Goal: Task Accomplishment & Management: Complete application form

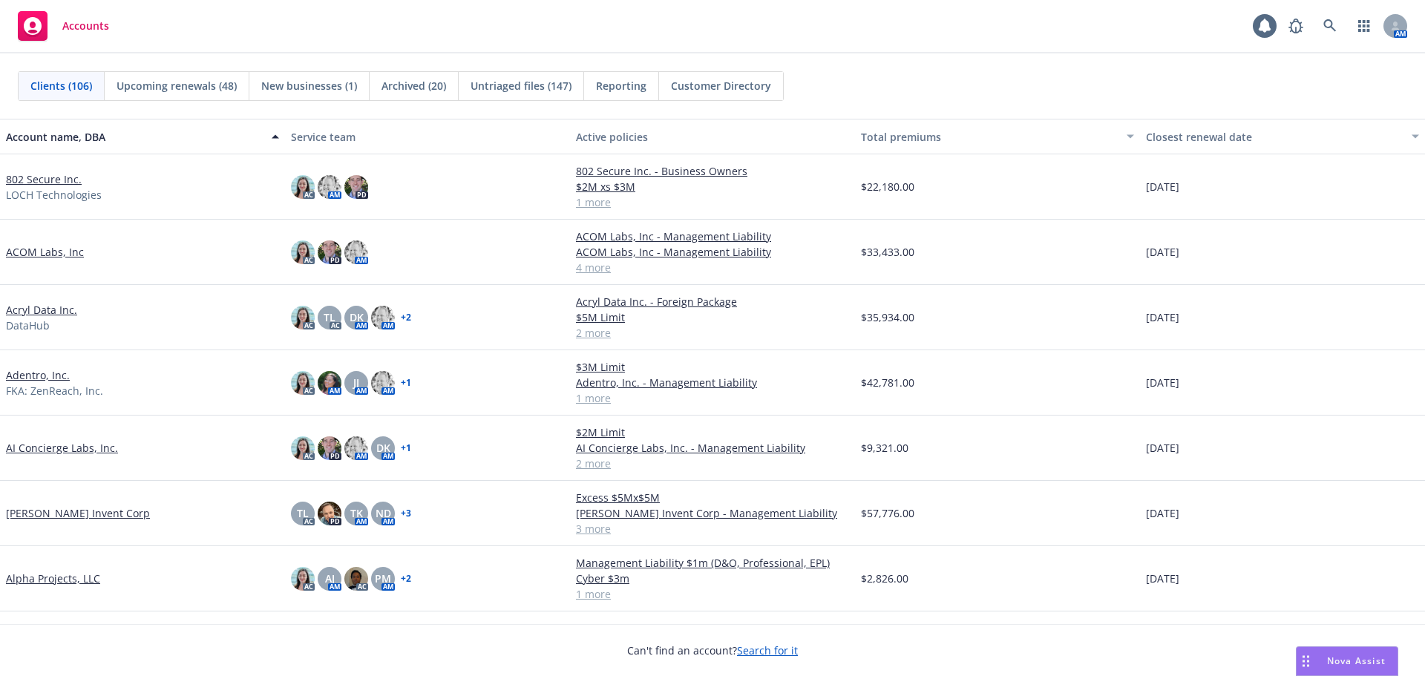
click at [44, 180] on link "802 Secure Inc." at bounding box center [44, 179] width 76 height 16
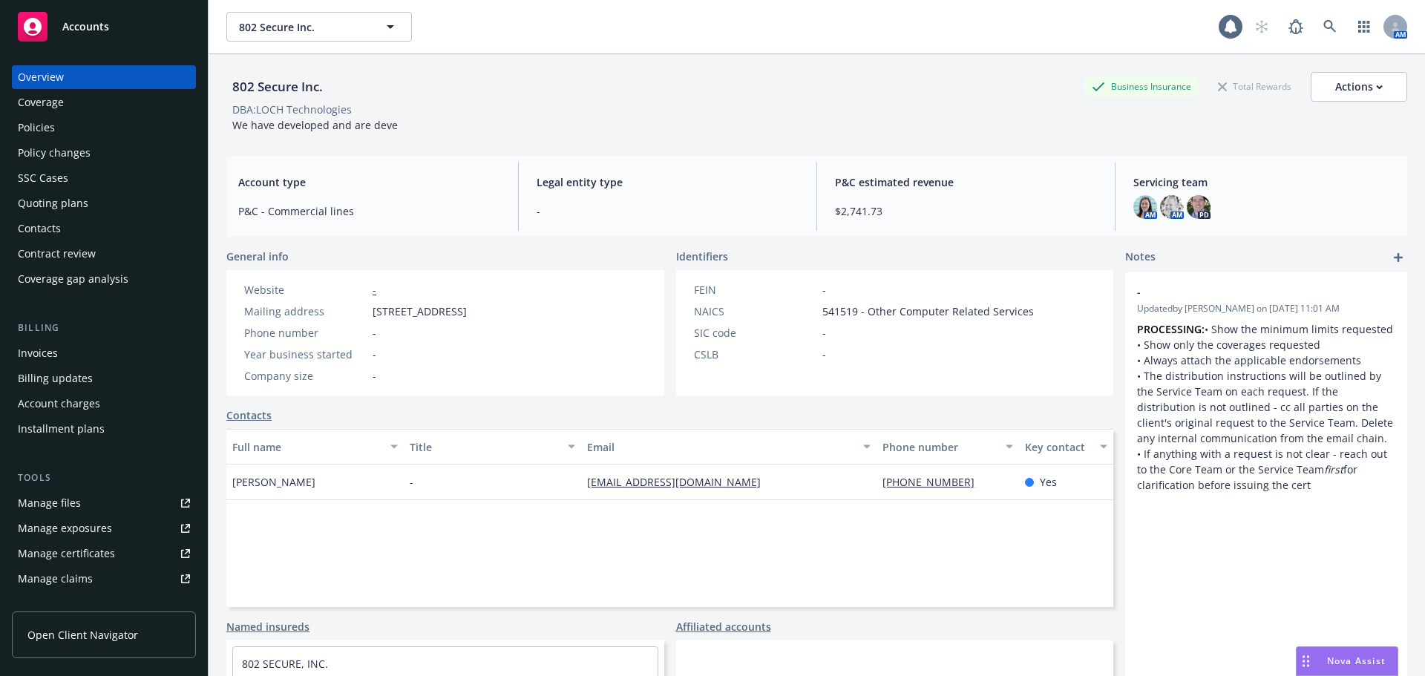
click at [65, 499] on div "Manage files" at bounding box center [49, 503] width 63 height 24
click at [307, 31] on span "802 Secure Inc." at bounding box center [303, 27] width 128 height 16
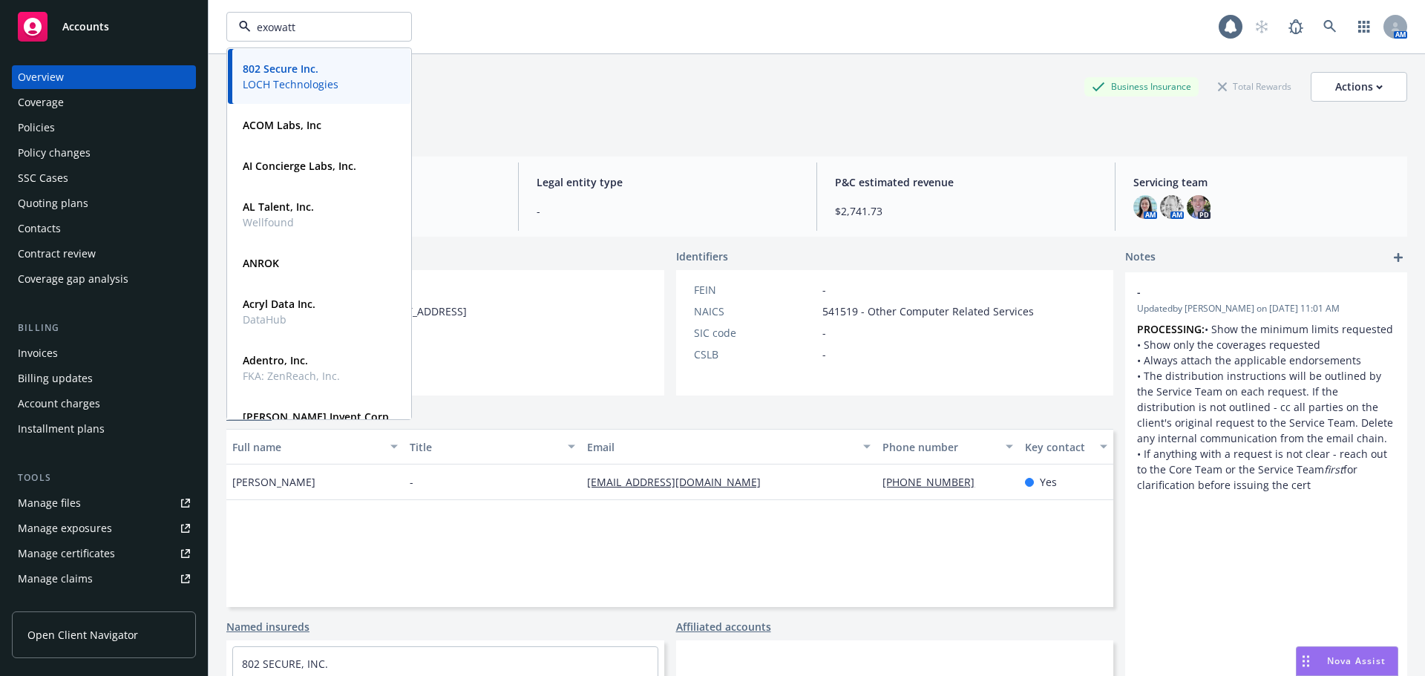
type input "exowatt"
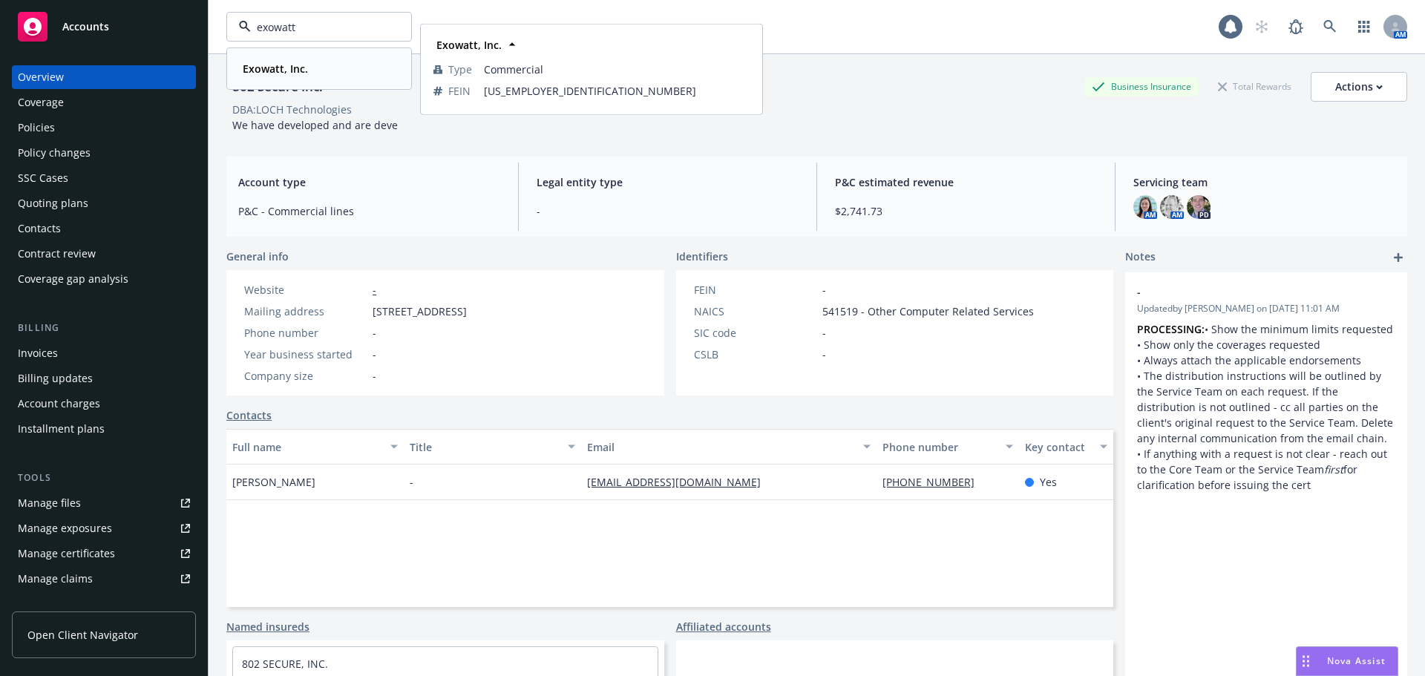
click at [285, 67] on strong "Exowatt, Inc." at bounding box center [275, 69] width 65 height 14
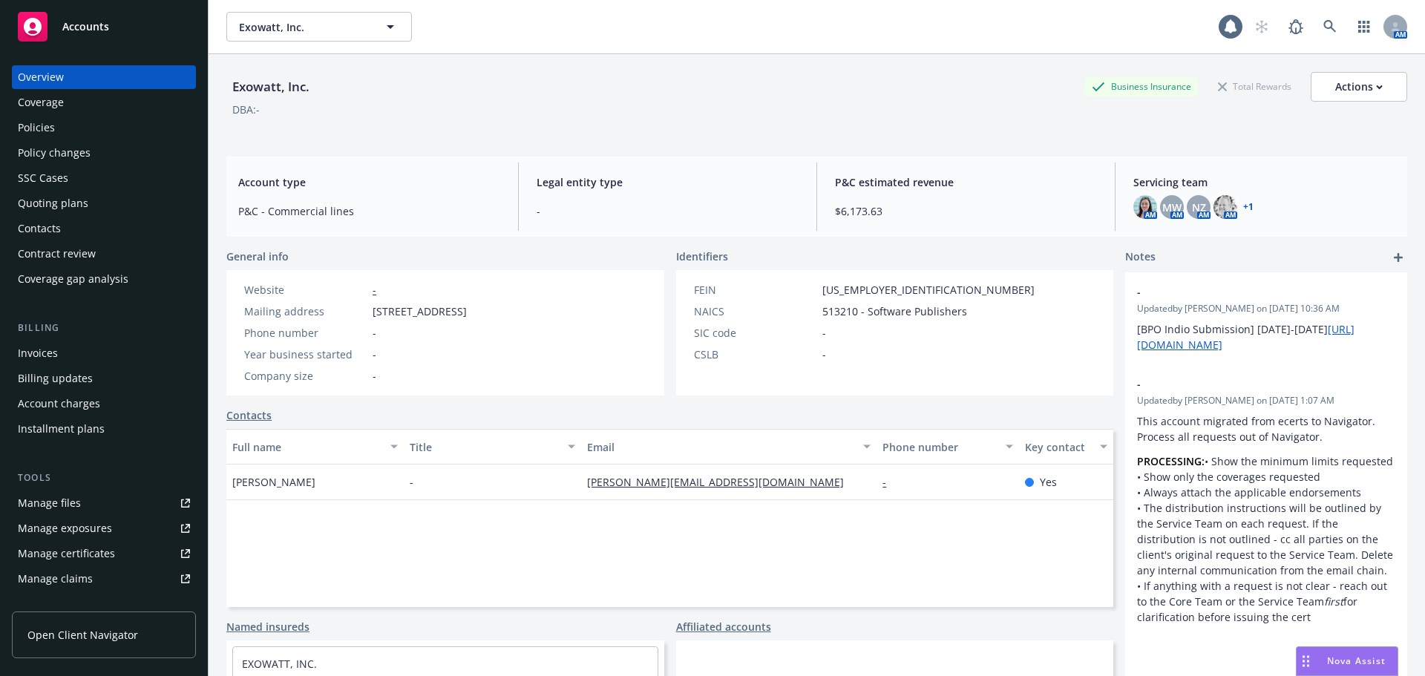
click at [76, 131] on div "Policies" at bounding box center [104, 128] width 172 height 24
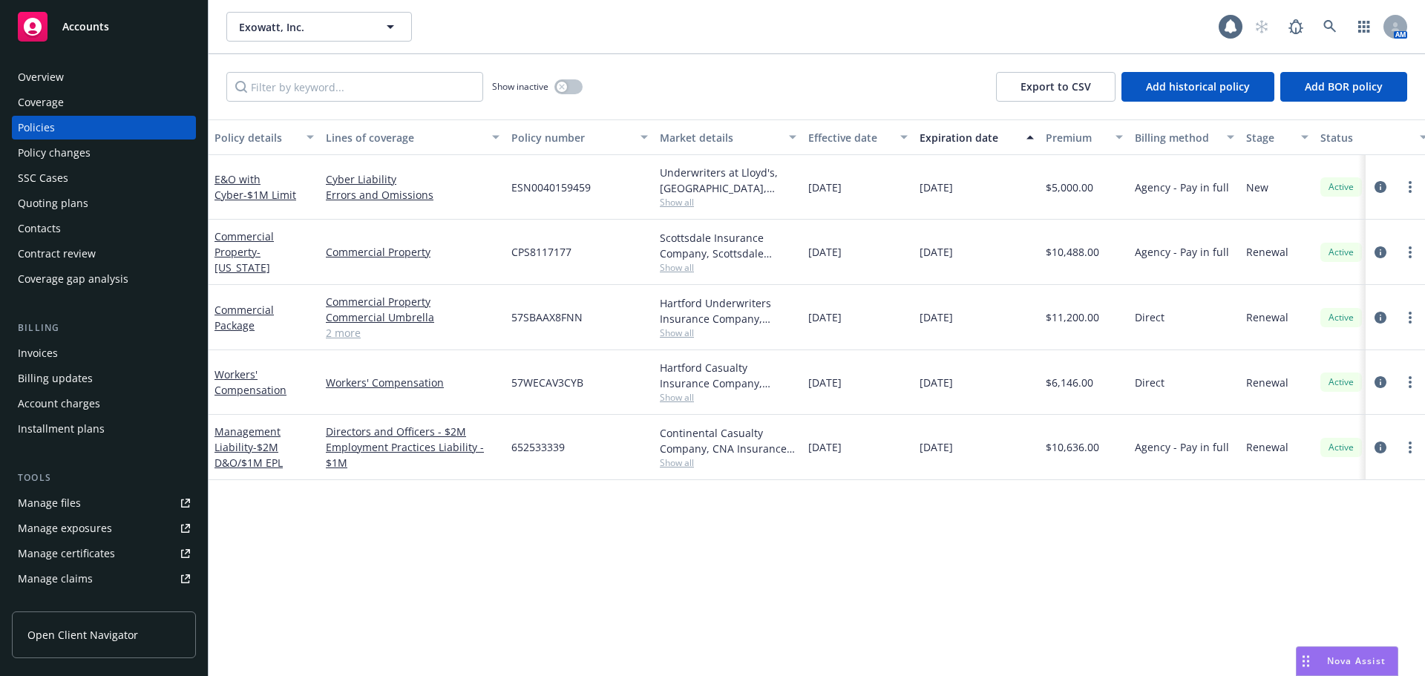
click at [54, 496] on div "Manage files" at bounding box center [49, 503] width 63 height 24
click at [127, 196] on div "Quoting plans" at bounding box center [104, 204] width 172 height 24
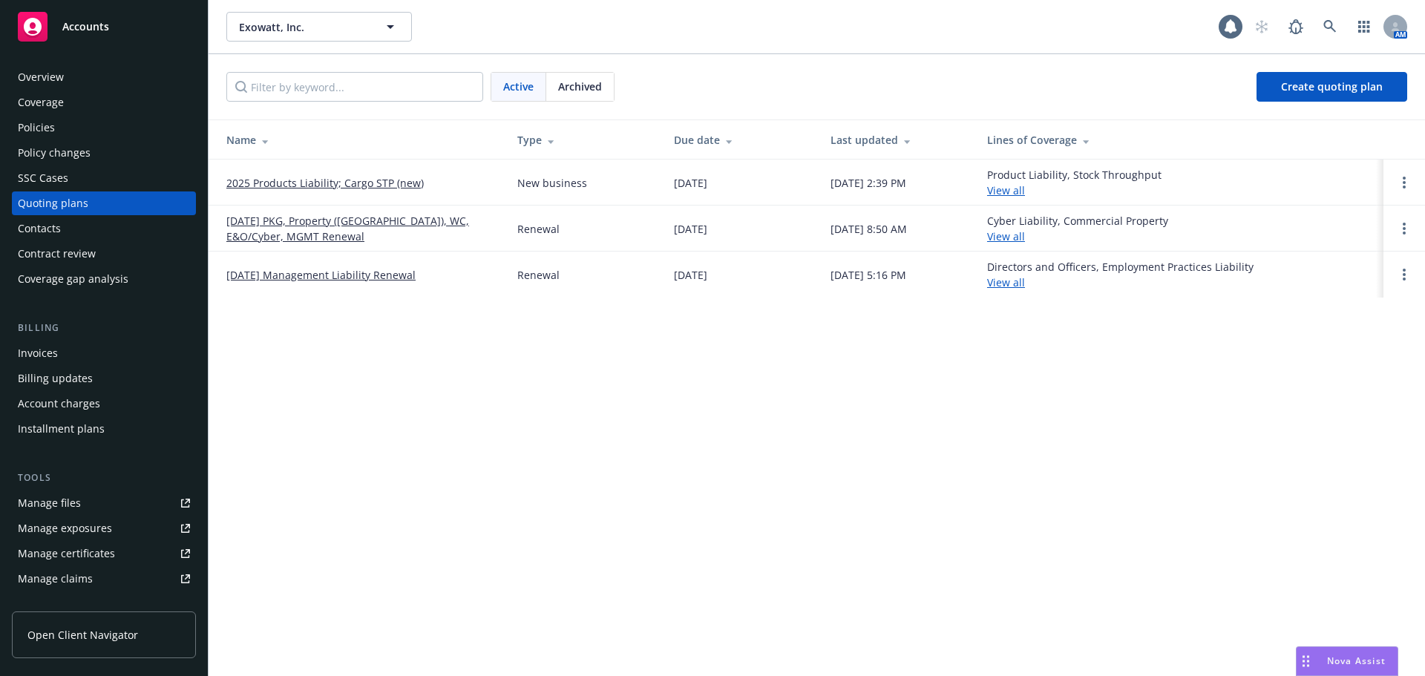
click at [311, 183] on link "2025 Products Liability; Cargo STP (new)" at bounding box center [324, 183] width 197 height 16
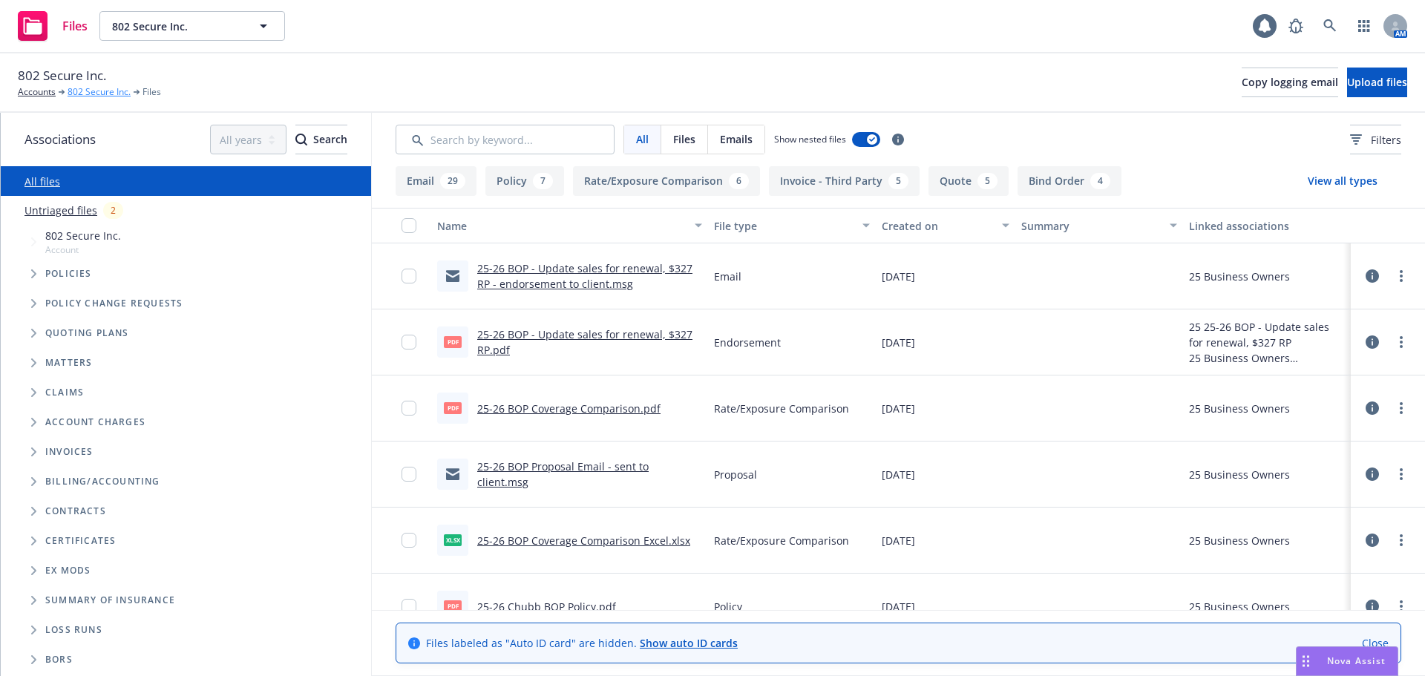
click at [100, 94] on link "802 Secure Inc." at bounding box center [99, 91] width 63 height 13
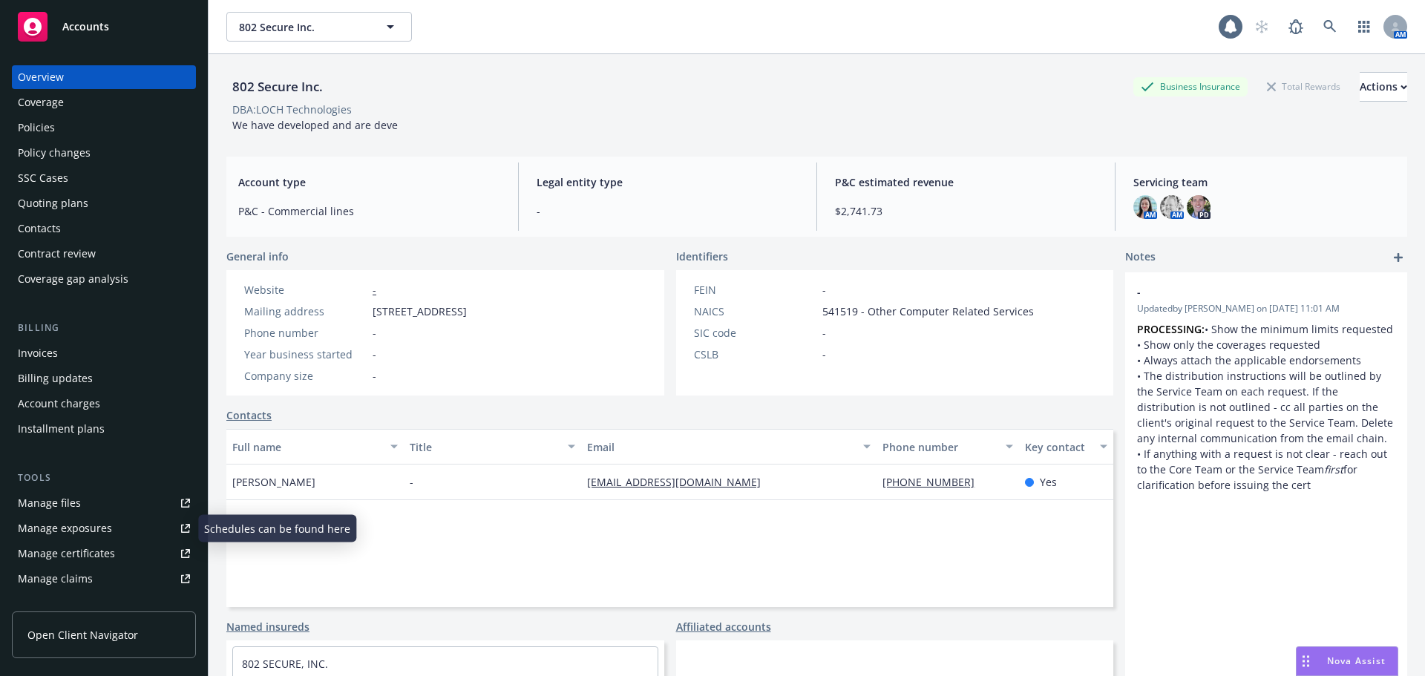
click at [94, 509] on link "Manage files" at bounding box center [104, 503] width 184 height 24
click at [312, 29] on span "802 Secure Inc." at bounding box center [303, 27] width 128 height 16
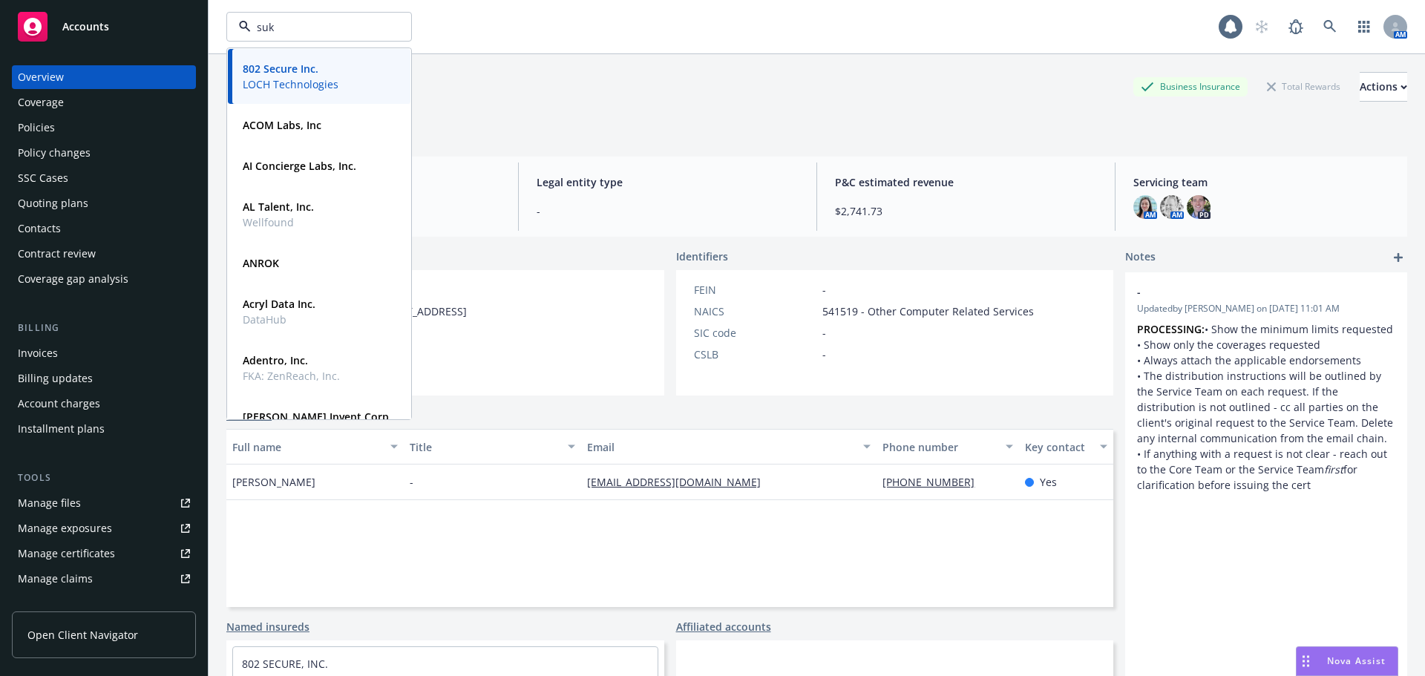
type input "suki"
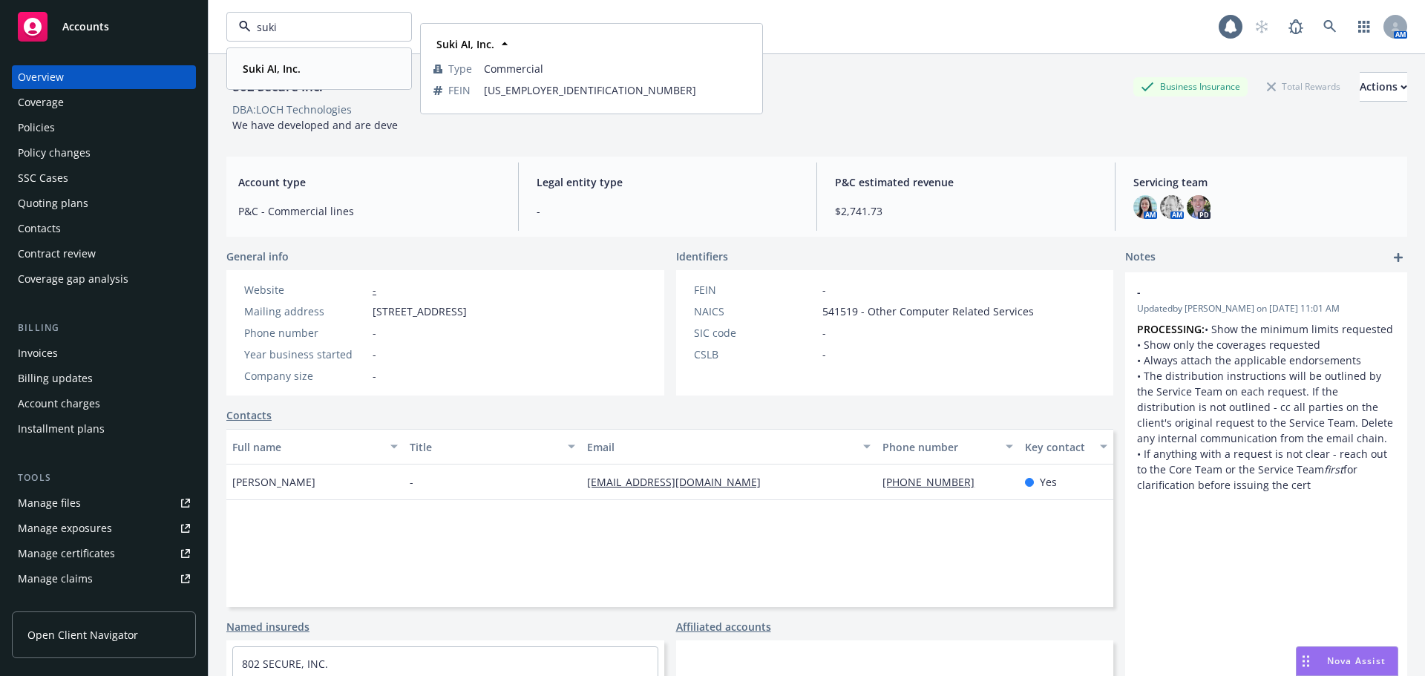
click at [273, 65] on strong "Suki AI, Inc." at bounding box center [272, 69] width 58 height 14
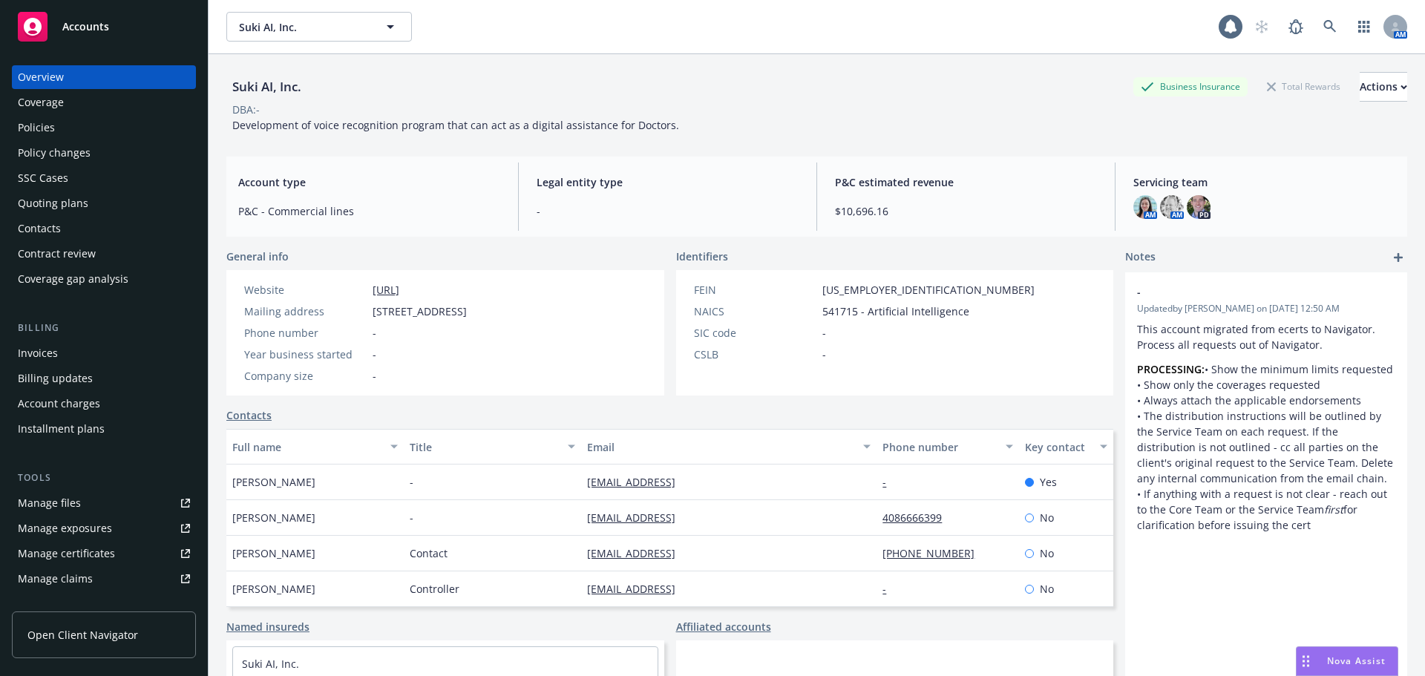
click at [90, 120] on div "Policies" at bounding box center [104, 128] width 172 height 24
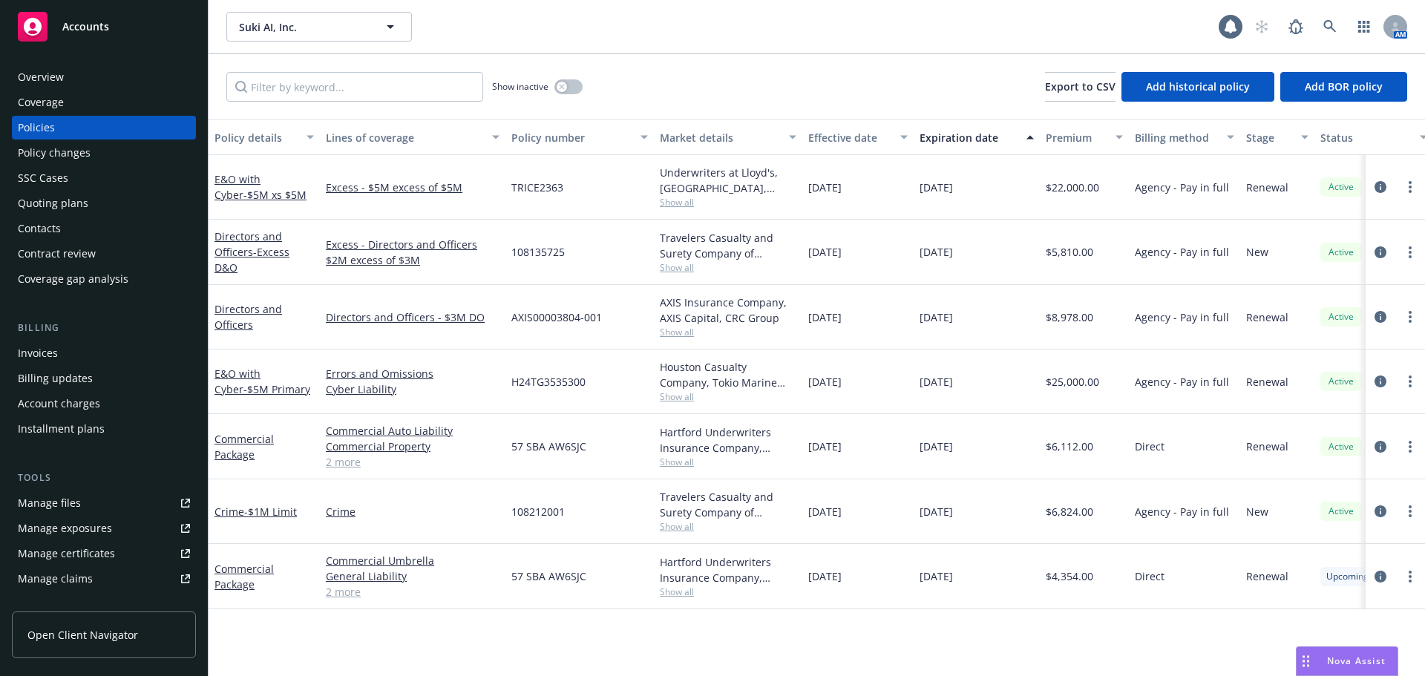
click at [71, 208] on div "Quoting plans" at bounding box center [53, 204] width 71 height 24
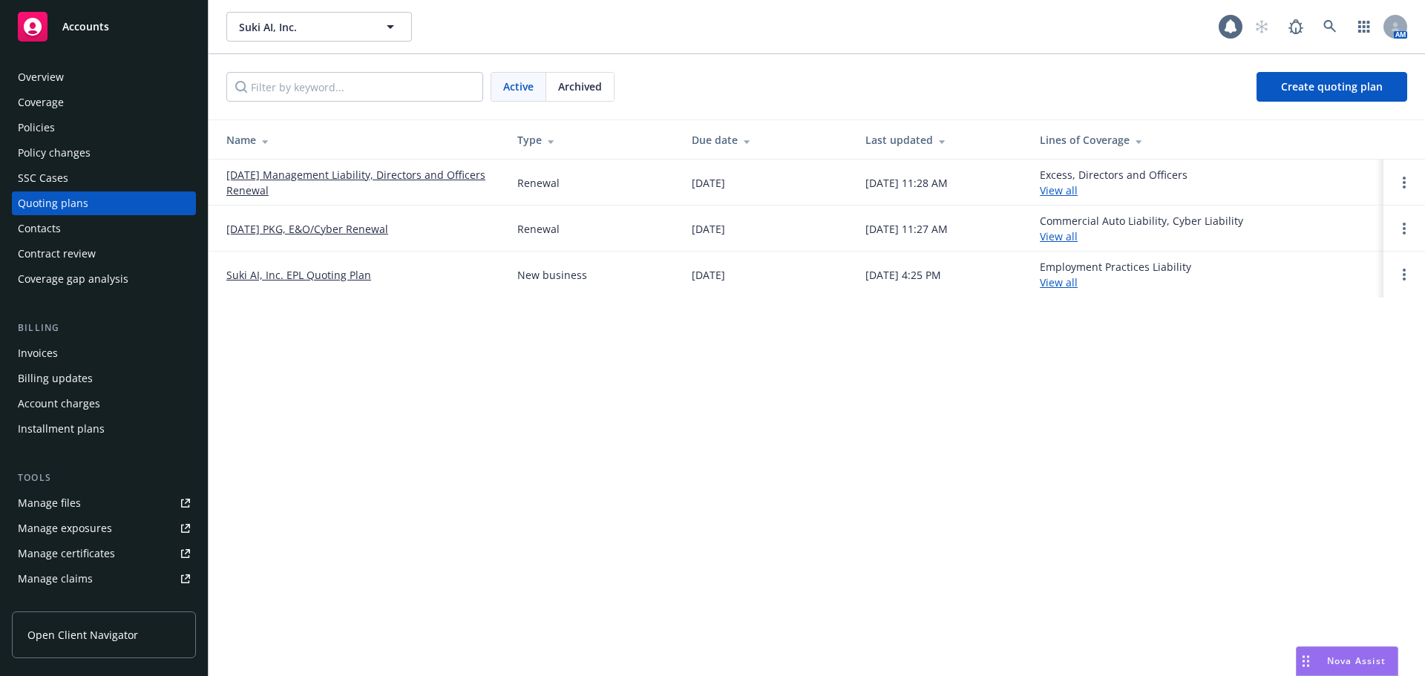
click at [360, 174] on link "09/24/25 Management Liability, Directors and Officers Renewal" at bounding box center [359, 182] width 267 height 31
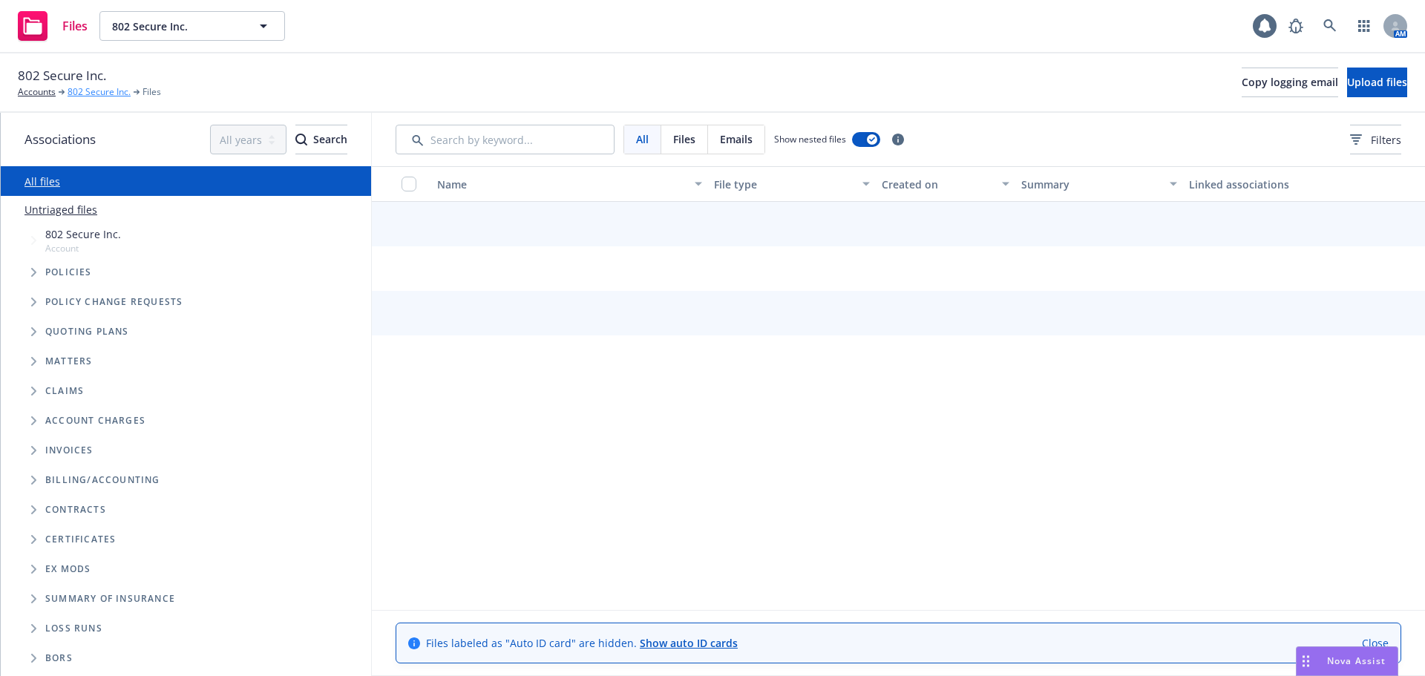
click at [107, 94] on link "802 Secure Inc." at bounding box center [99, 91] width 63 height 13
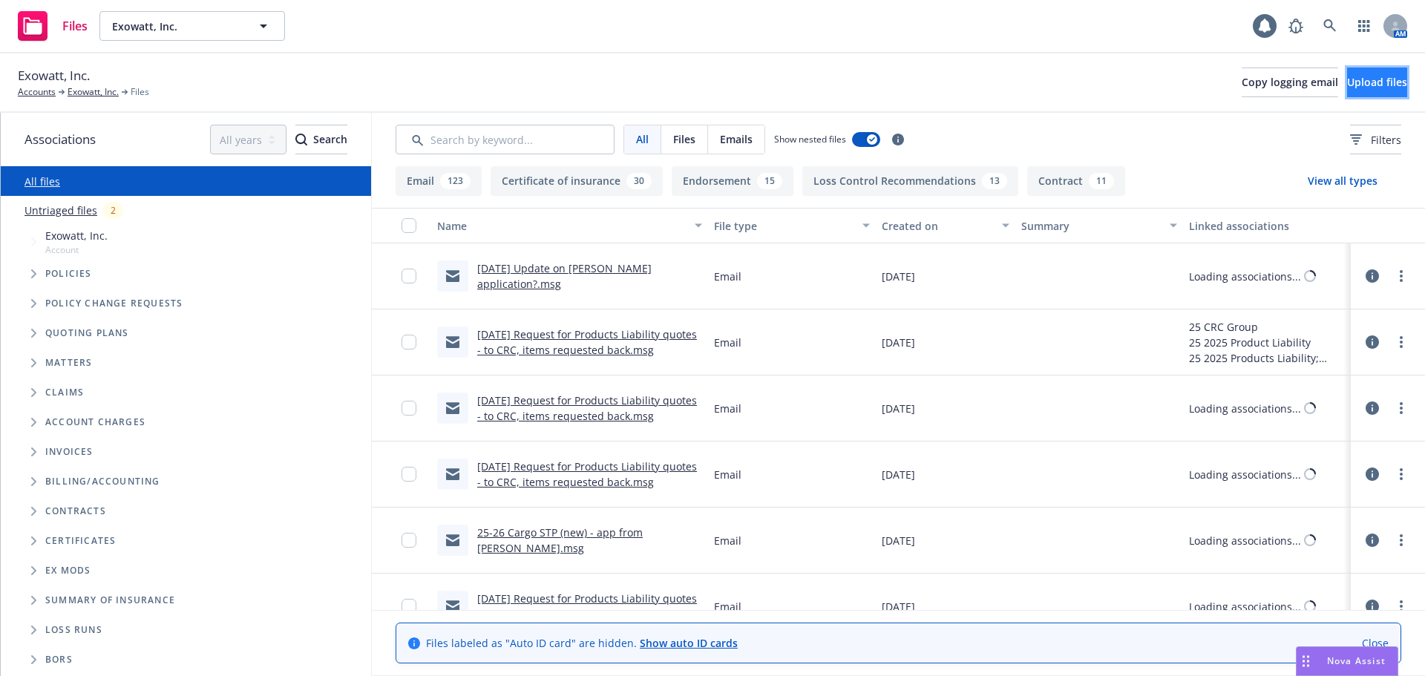
click at [1379, 83] on span "Upload files" at bounding box center [1377, 82] width 60 height 14
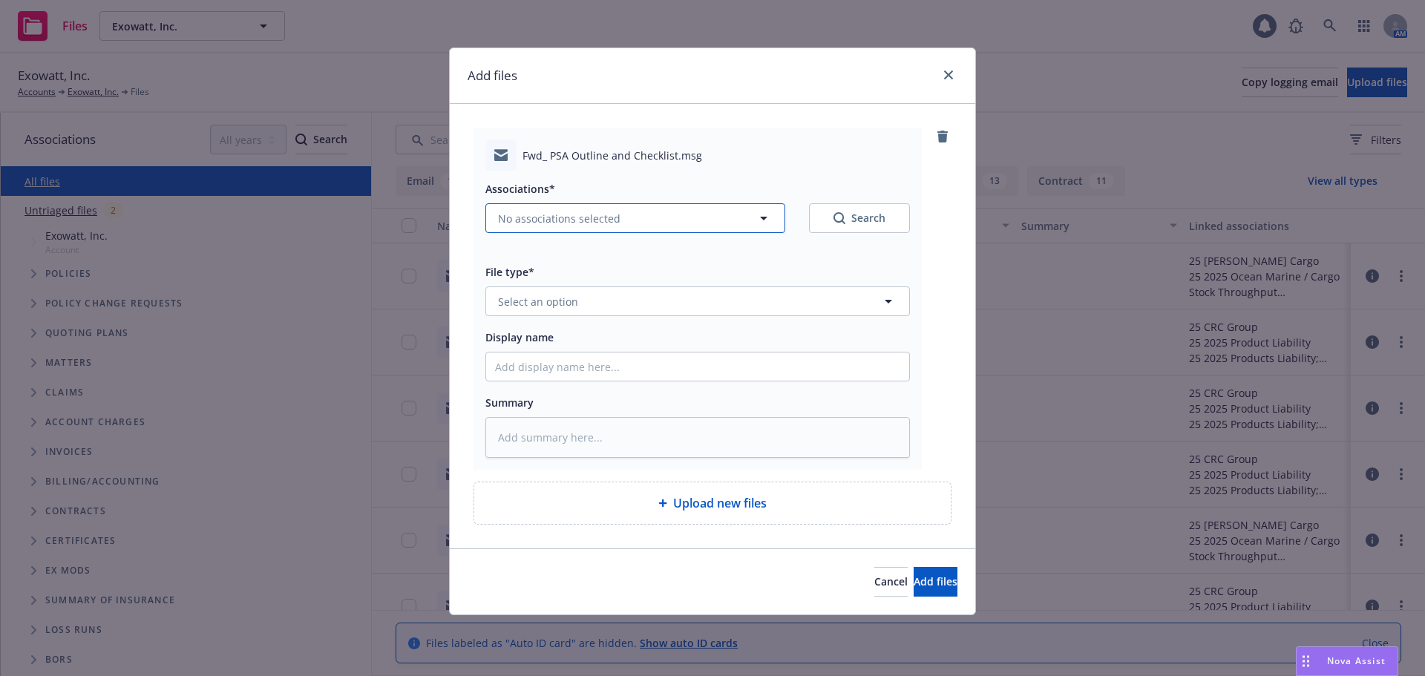
click at [509, 220] on span "No associations selected" at bounding box center [559, 219] width 122 height 16
type textarea "x"
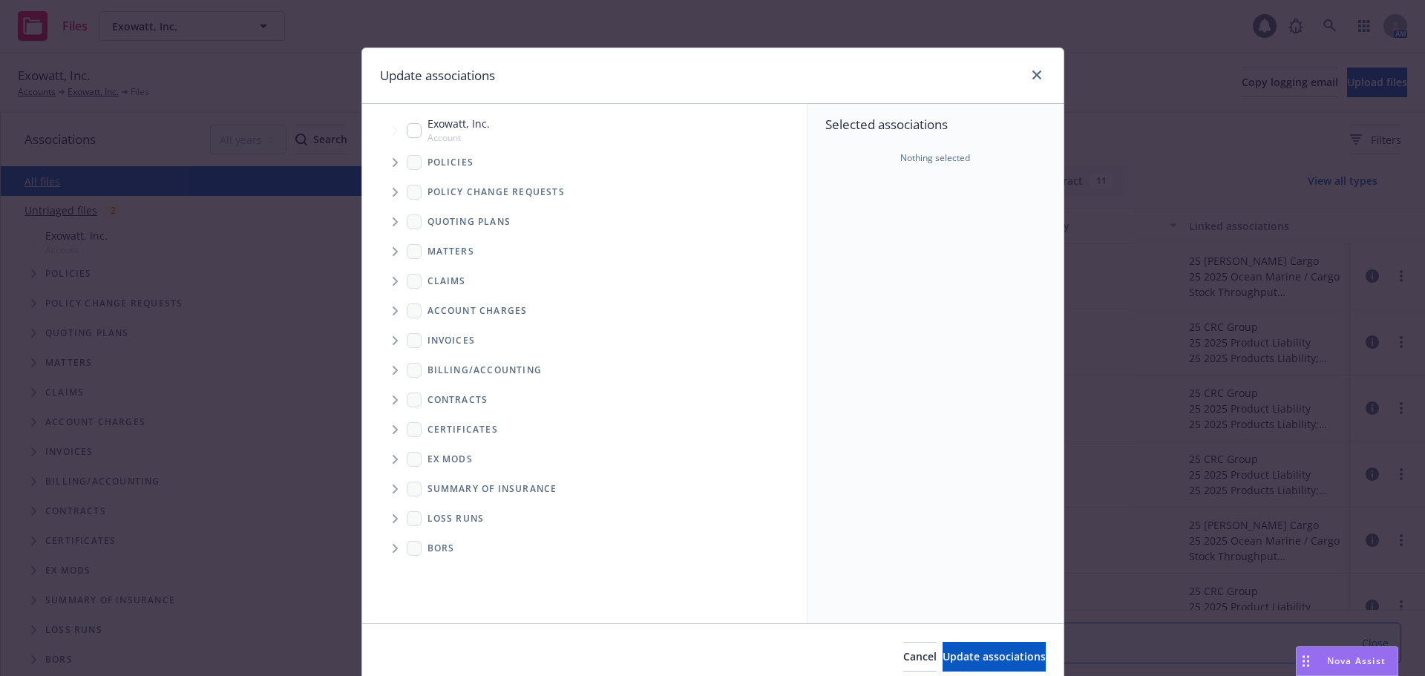
drag, startPoint x: 405, startPoint y: 128, endPoint x: 469, endPoint y: 206, distance: 100.8
click at [407, 128] on input "Tree Example" at bounding box center [414, 130] width 15 height 15
checkbox input "true"
click at [966, 659] on span "Update associations" at bounding box center [994, 657] width 103 height 14
type textarea "x"
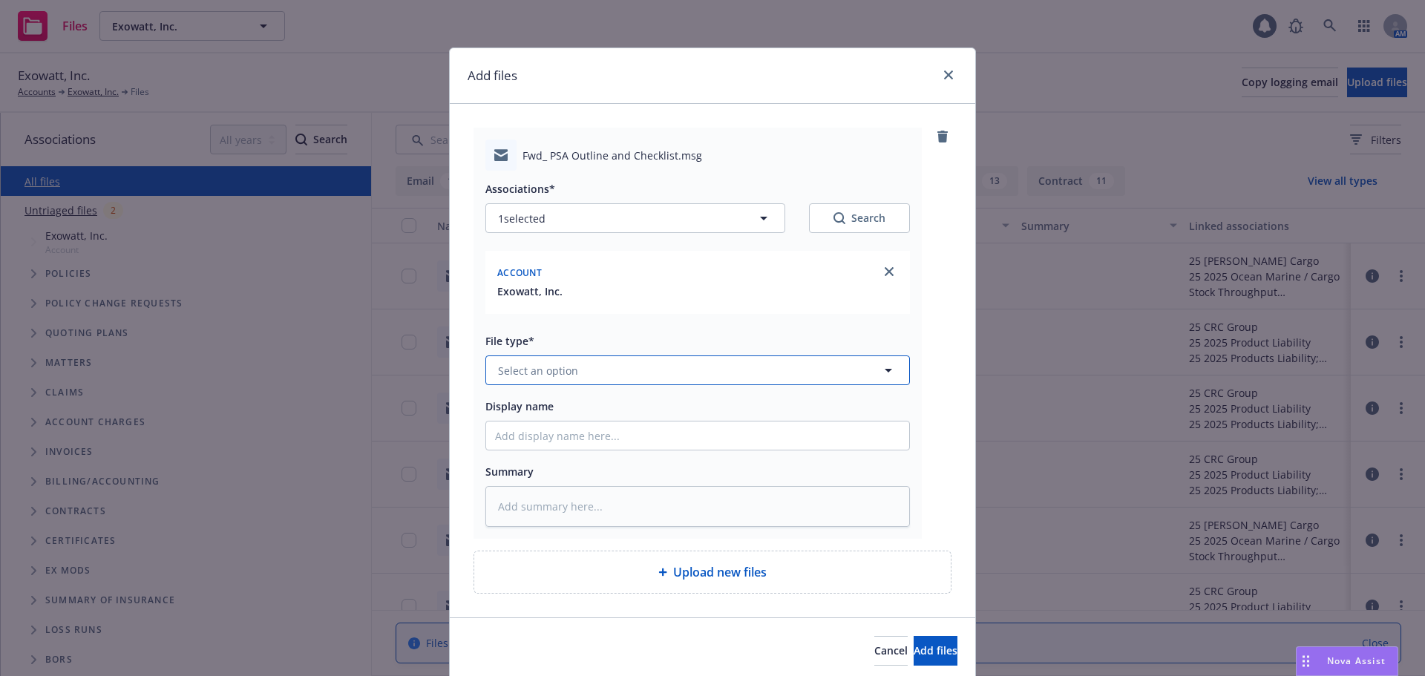
click at [576, 375] on button "Select an option" at bounding box center [698, 371] width 425 height 30
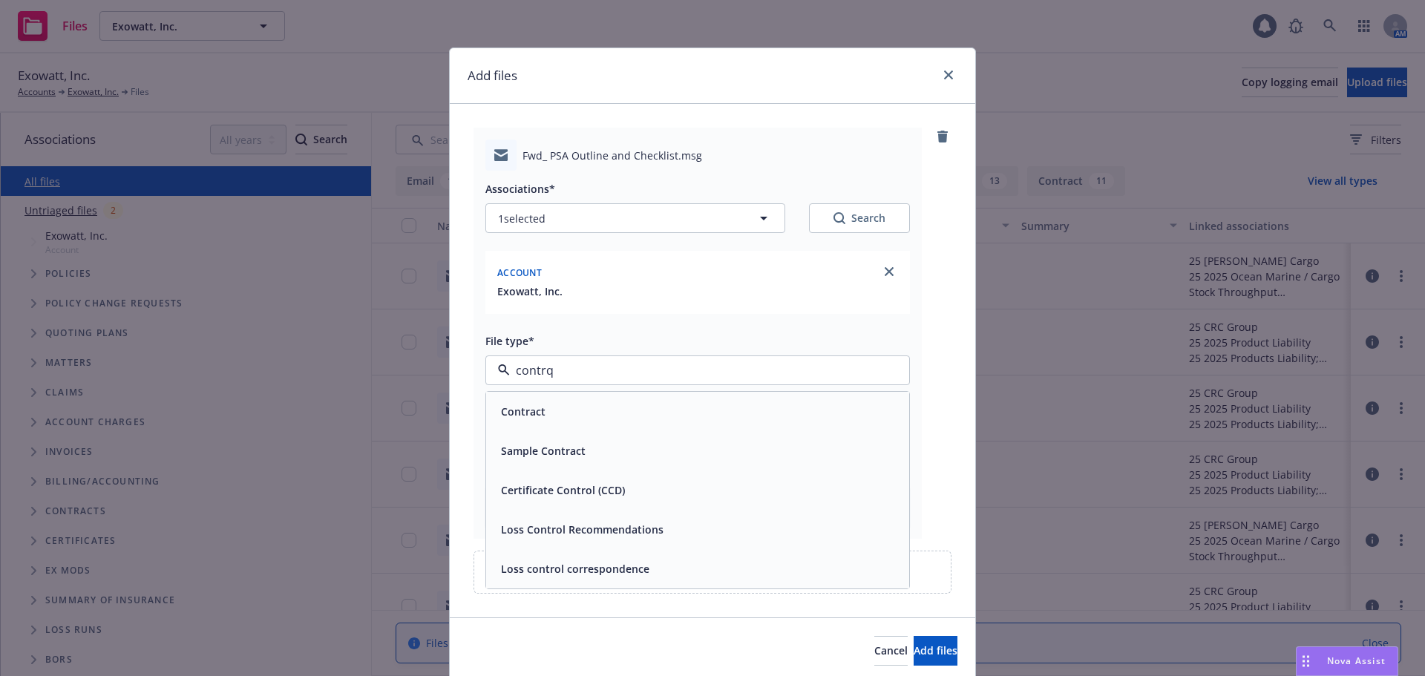
type input "contrqa"
type textarea "x"
type input "contra"
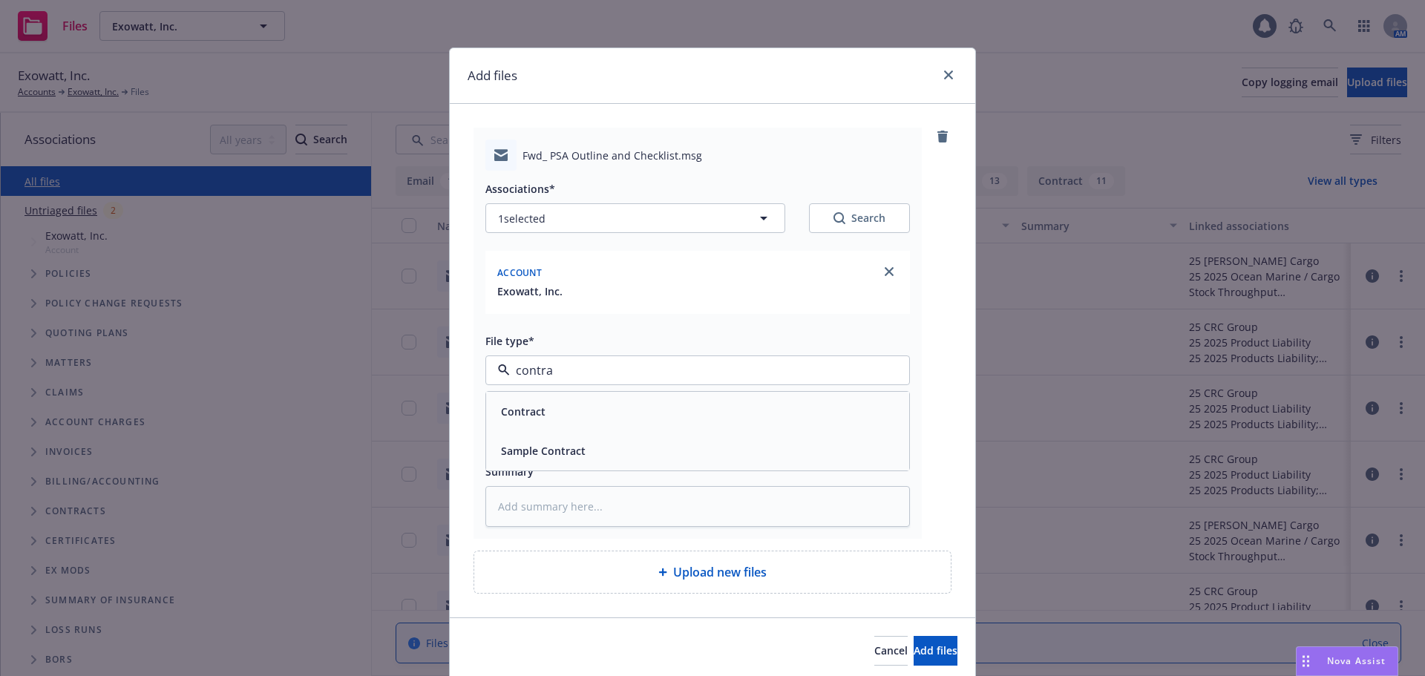
click at [679, 419] on div "Contract" at bounding box center [697, 412] width 405 height 22
click at [687, 441] on input "Display name" at bounding box center [697, 436] width 423 height 28
type textarea "x"
type input "0"
type textarea "x"
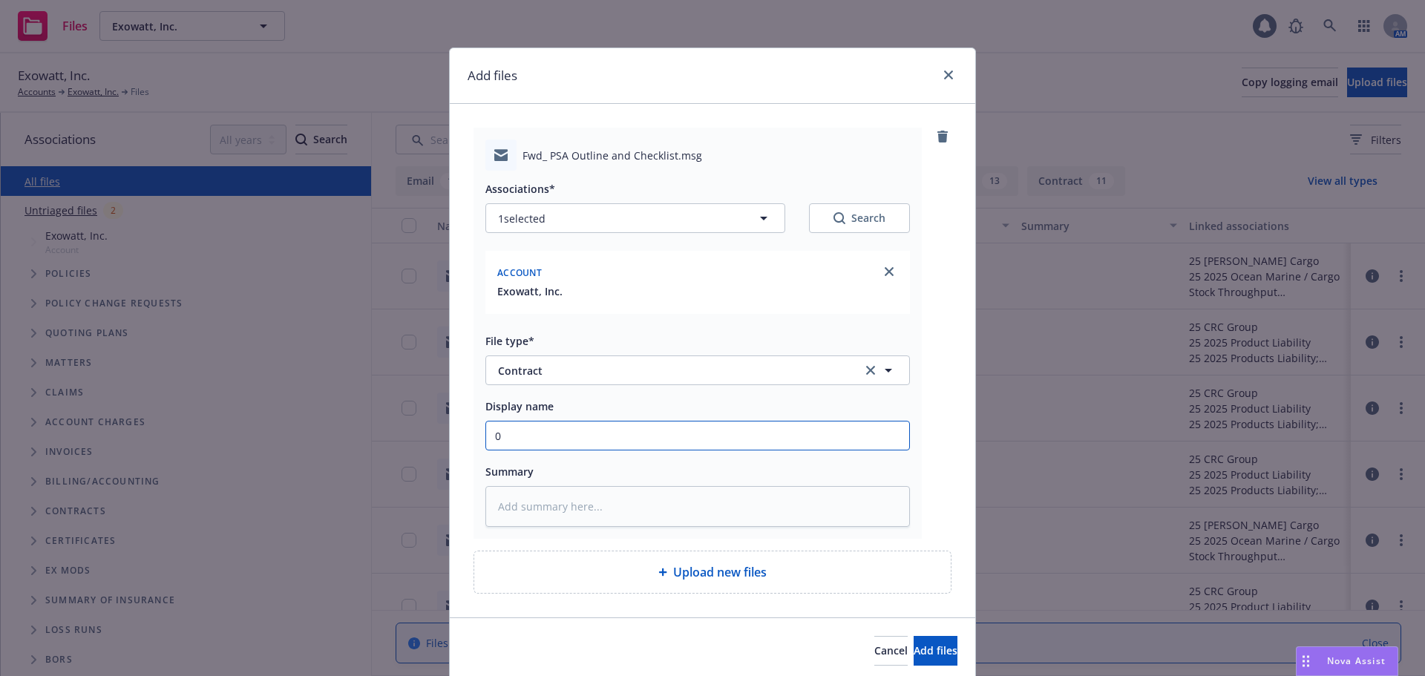
type input "08"
type textarea "x"
type input "08/"
type textarea "x"
type input "08/2"
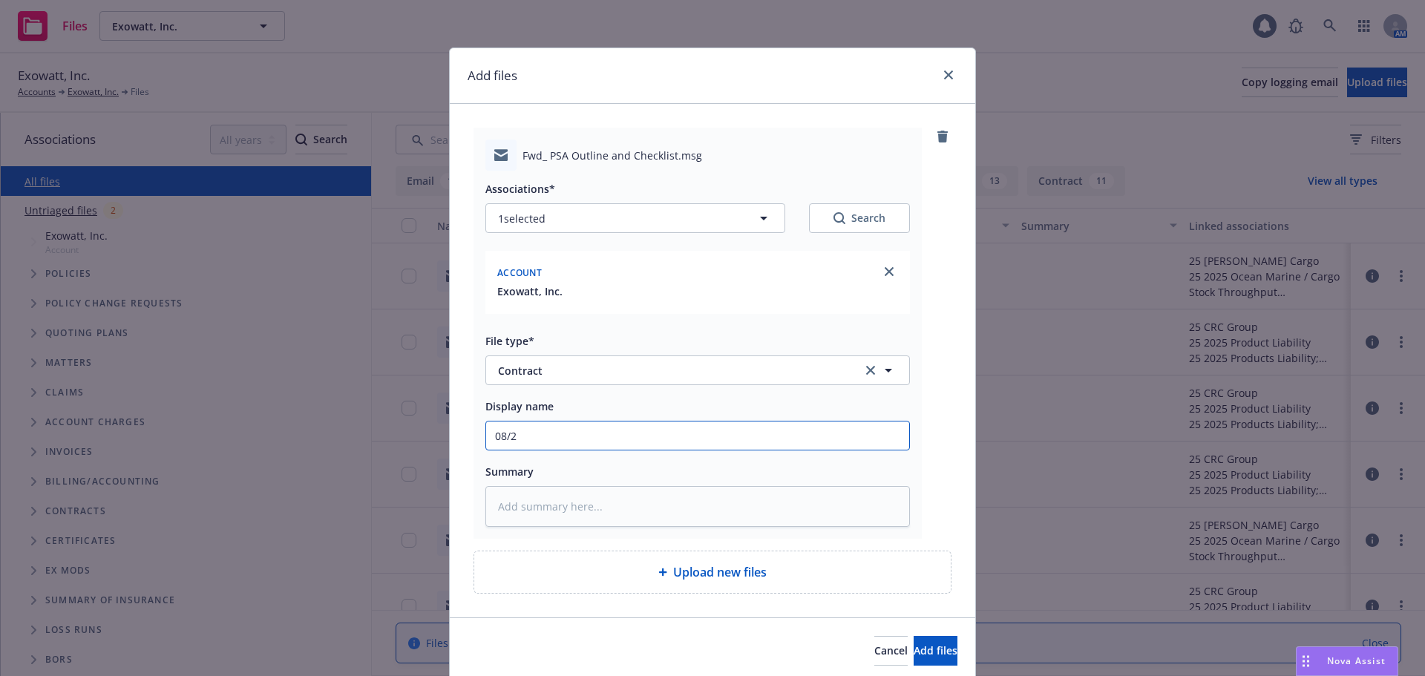
type textarea "x"
type input "08/27"
type textarea "x"
type input "08/27/"
type textarea "x"
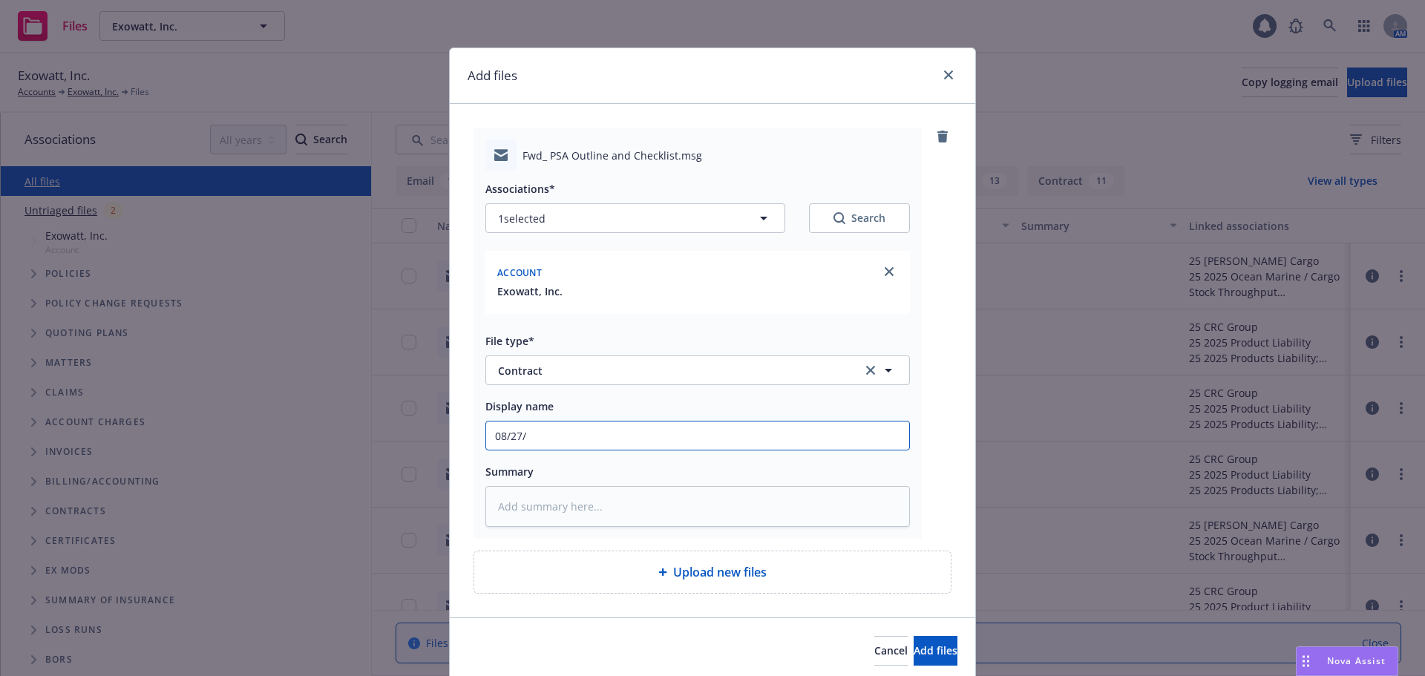
type input "08/27/2"
type textarea "x"
type input "08/27/25"
type textarea "x"
type input "08/27/25"
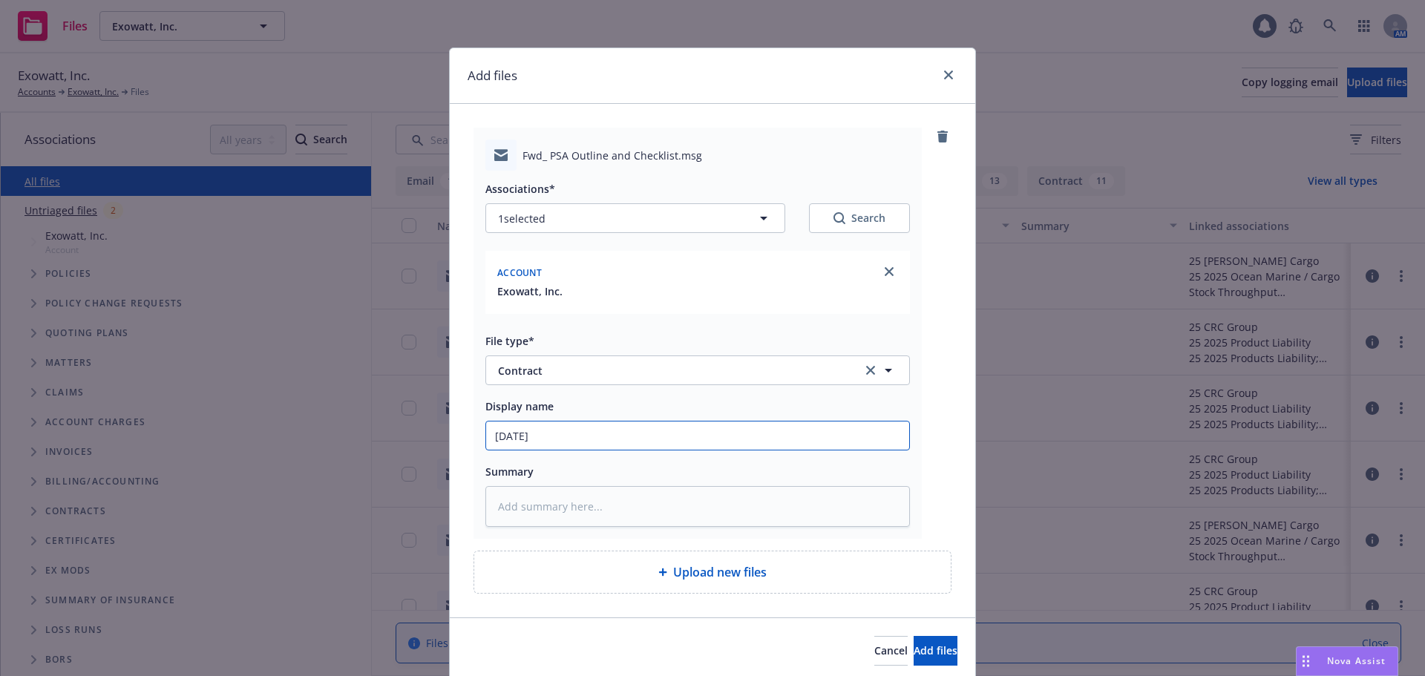
type textarea "x"
type input "08/27/25 C"
type textarea "x"
type input "08/27/25 Co"
type textarea "x"
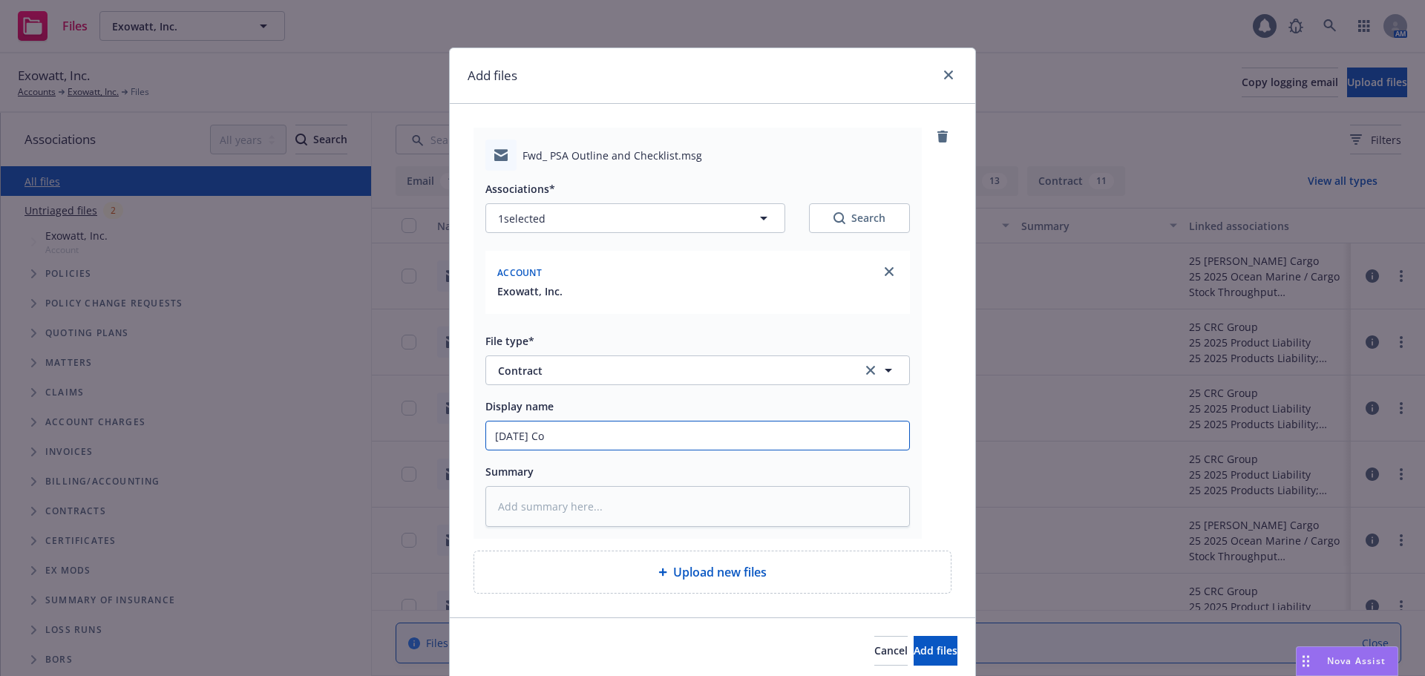
type input "08/27/25 Con"
type textarea "x"
type input "08/27/25 Cont"
type textarea "x"
type input "08/27/25 Contr"
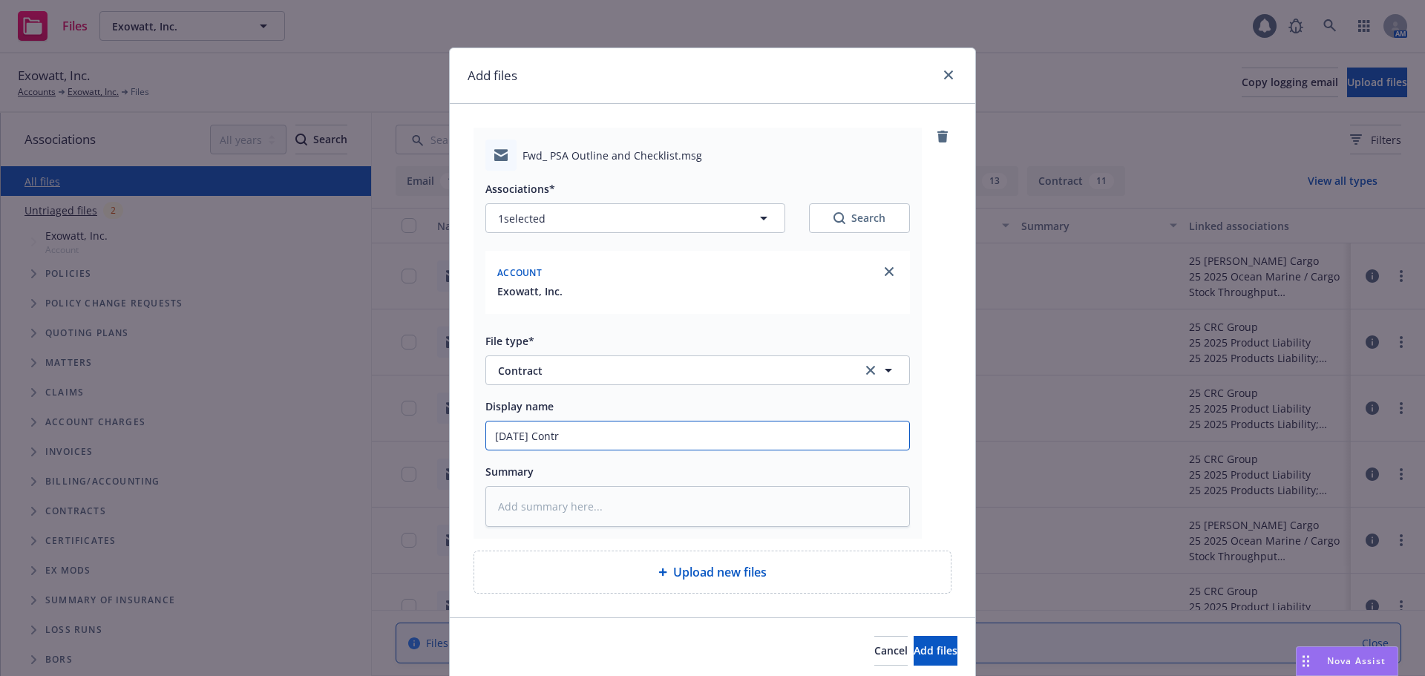
type textarea "x"
type input "08/27/25 Contra"
type textarea "x"
type input "08/27/25 Contrac"
type textarea "x"
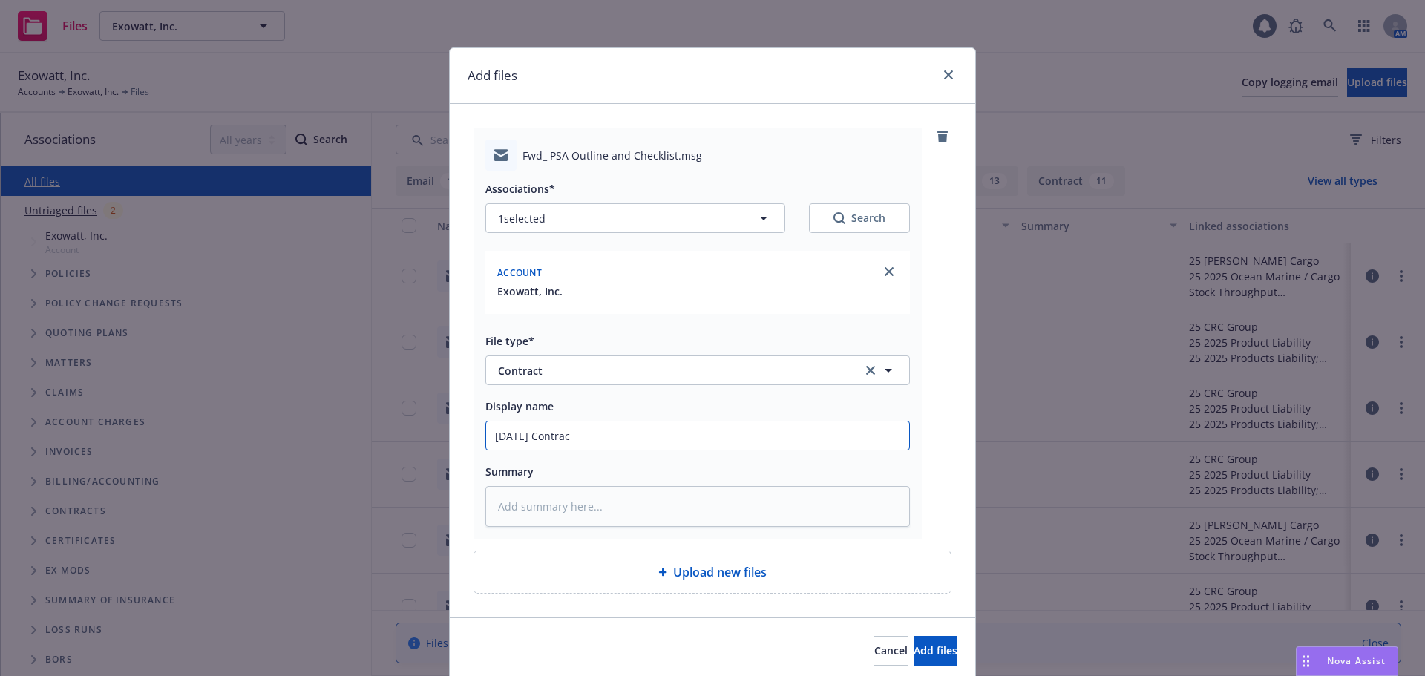
type input "08/27/25 Contract"
type textarea "x"
type input "08/27/25 Contract"
type textarea "x"
type input "08/27/25 Contract r"
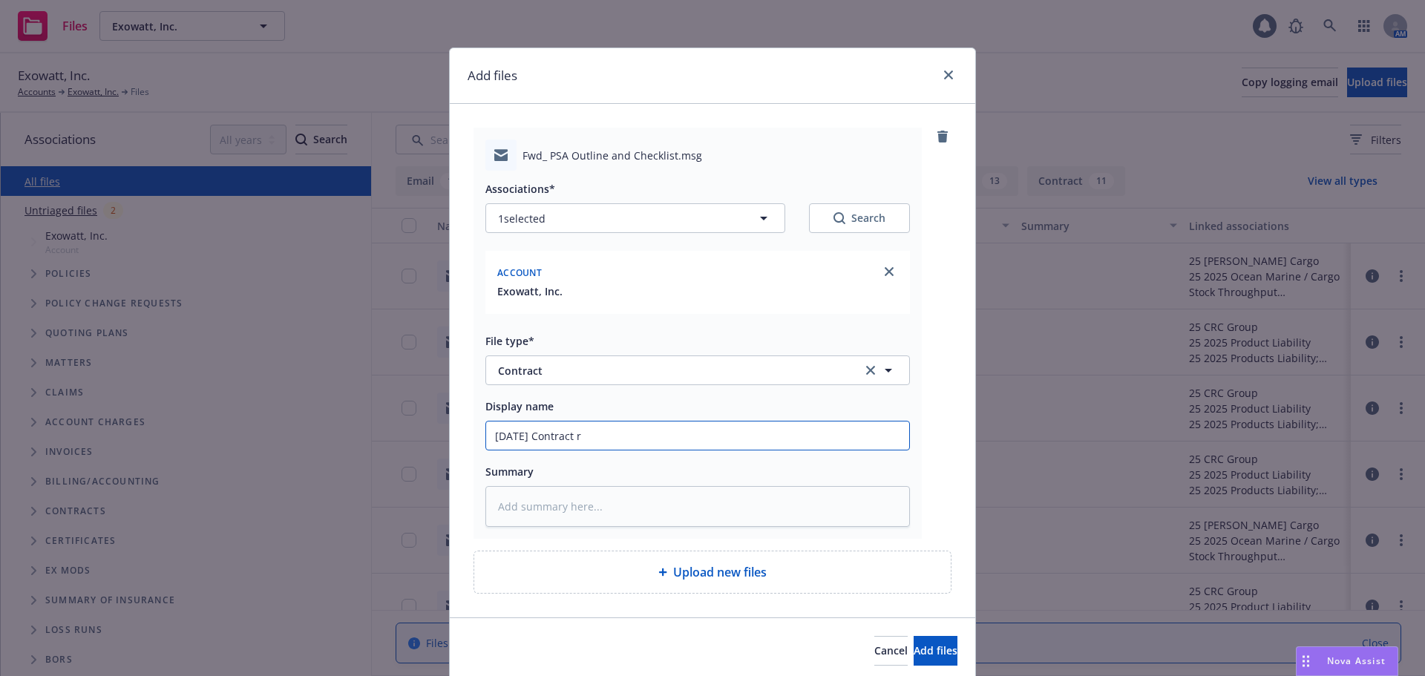
type textarea "x"
type input "08/27/25 Contract re"
type textarea "x"
type input "08/27/25 Contract rev"
type textarea "x"
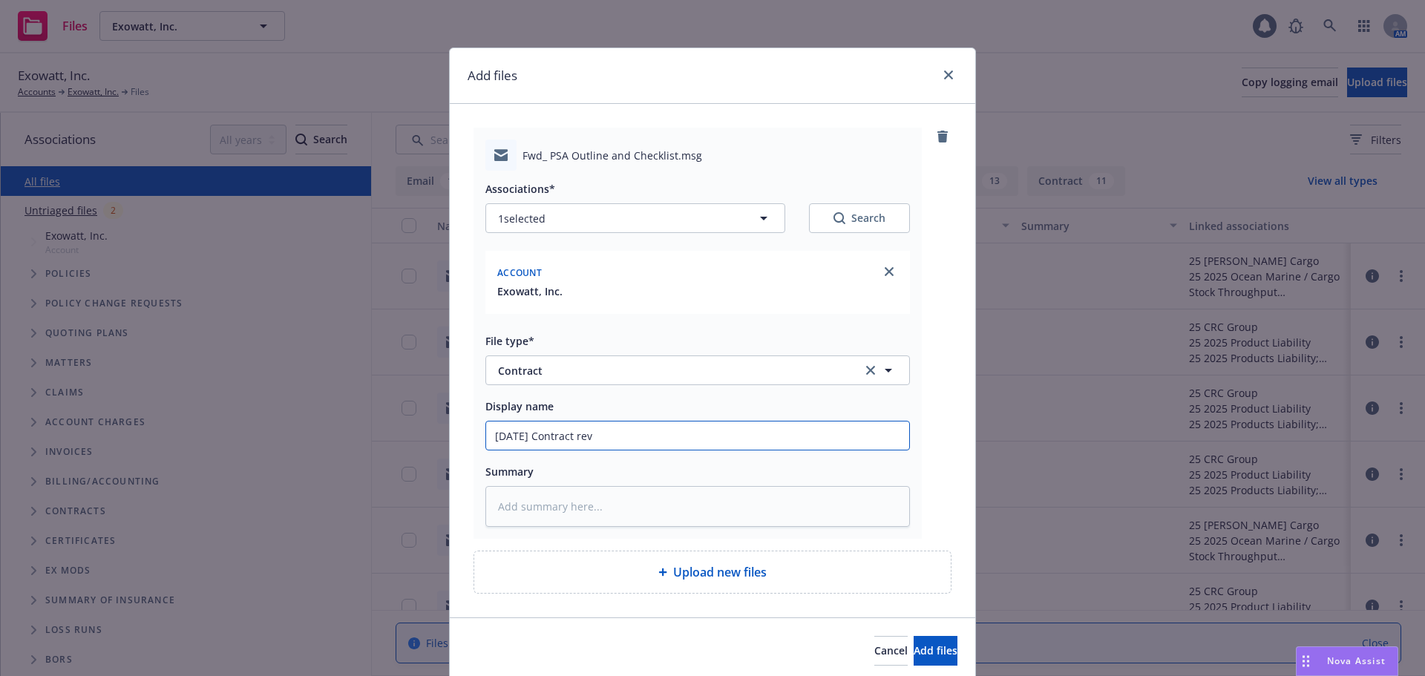
type input "08/27/25 Contract revi"
type textarea "x"
type input "08/27/25 Contract revie"
type textarea "x"
drag, startPoint x: 744, startPoint y: 442, endPoint x: 360, endPoint y: 453, distance: 384.0
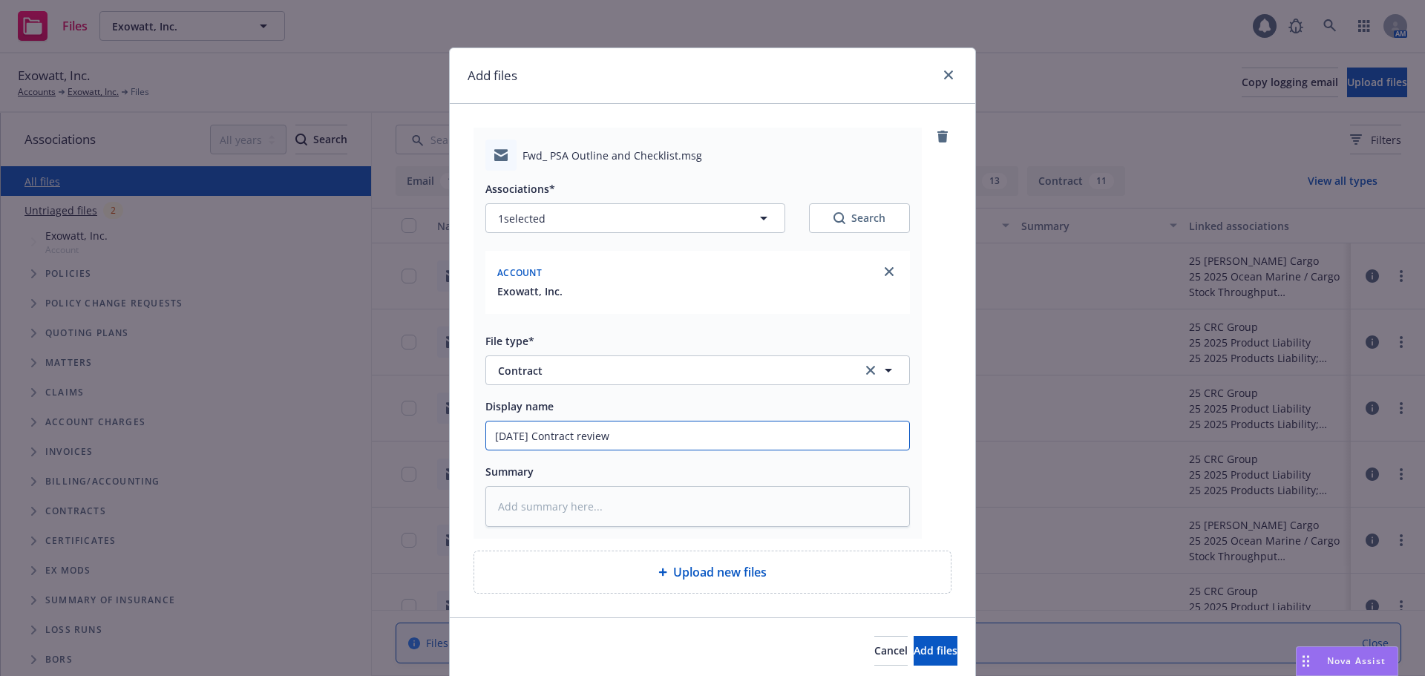
click at [360, 453] on div "Add files Fwd_ PSA Outline and Checklist.msg Associations* 1 selected Search Ac…" at bounding box center [712, 338] width 1425 height 676
click at [803, 426] on input "08/27/25 Contract review" at bounding box center [697, 436] width 423 height 28
type input "08/27/25 Contract review"
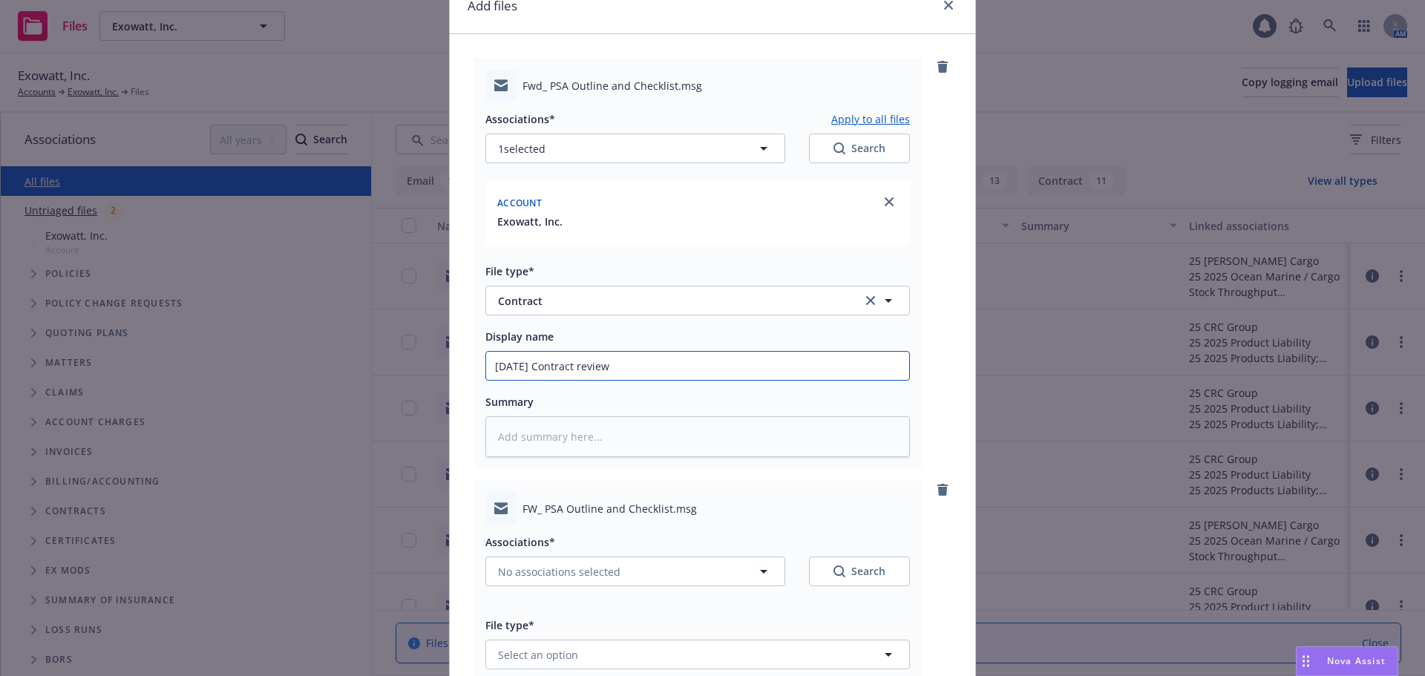
scroll to position [371, 0]
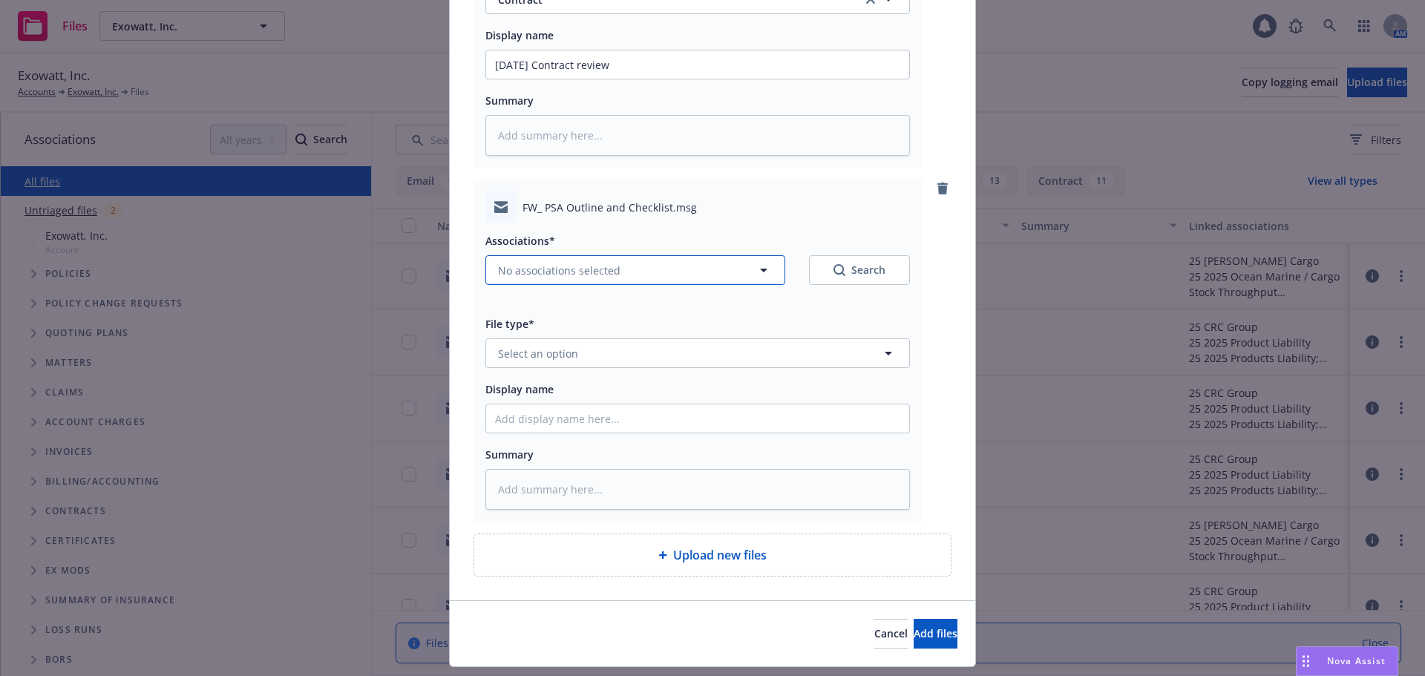
click at [542, 267] on span "No associations selected" at bounding box center [559, 271] width 122 height 16
type textarea "x"
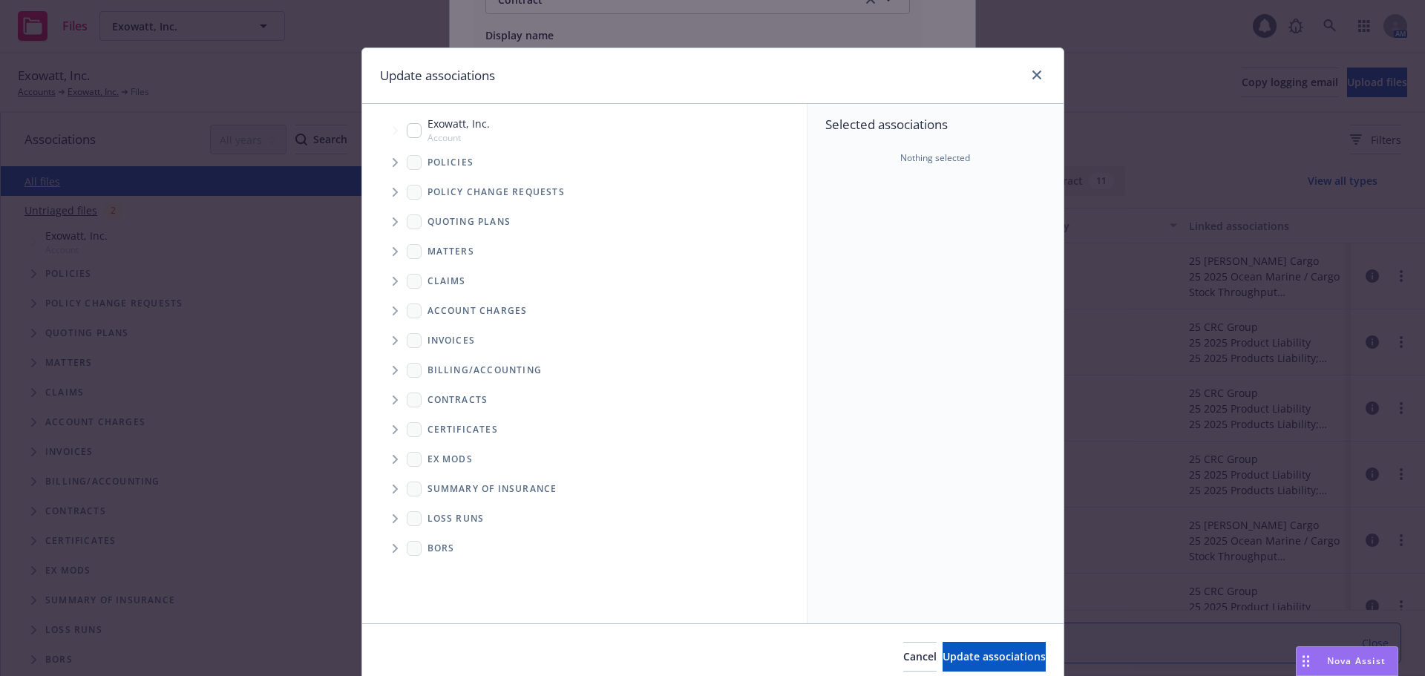
click at [409, 129] on input "Tree Example" at bounding box center [414, 130] width 15 height 15
checkbox input "true"
click at [977, 664] on button "Update associations" at bounding box center [994, 657] width 103 height 30
type textarea "x"
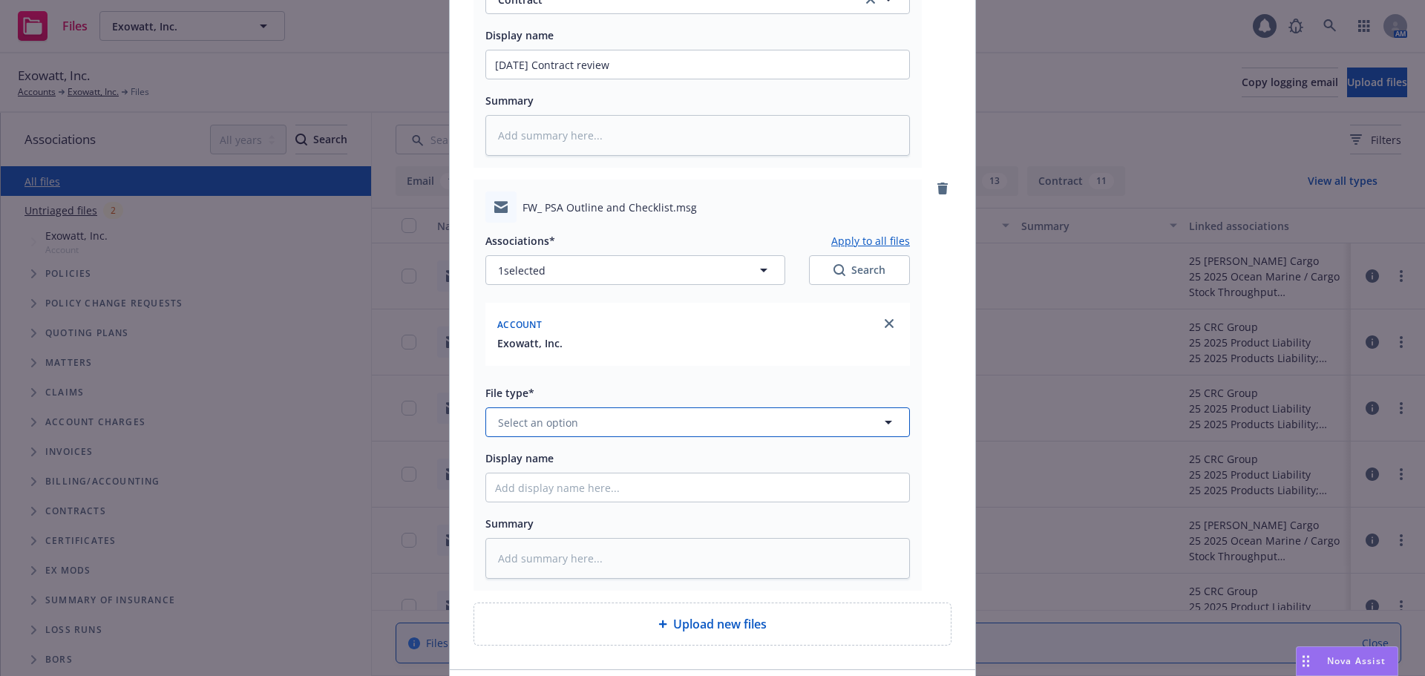
click at [558, 416] on span "Select an option" at bounding box center [538, 423] width 80 height 16
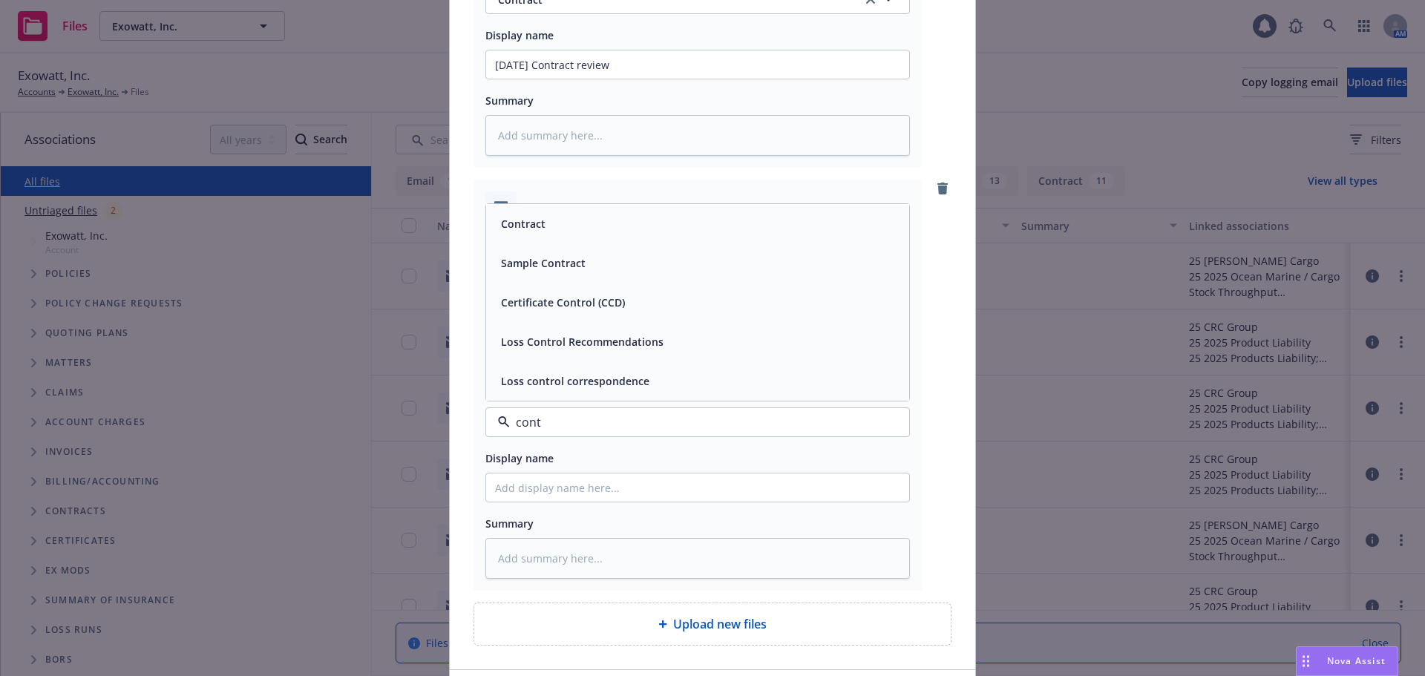
type input "contr"
click at [645, 223] on div "Contract" at bounding box center [697, 224] width 405 height 22
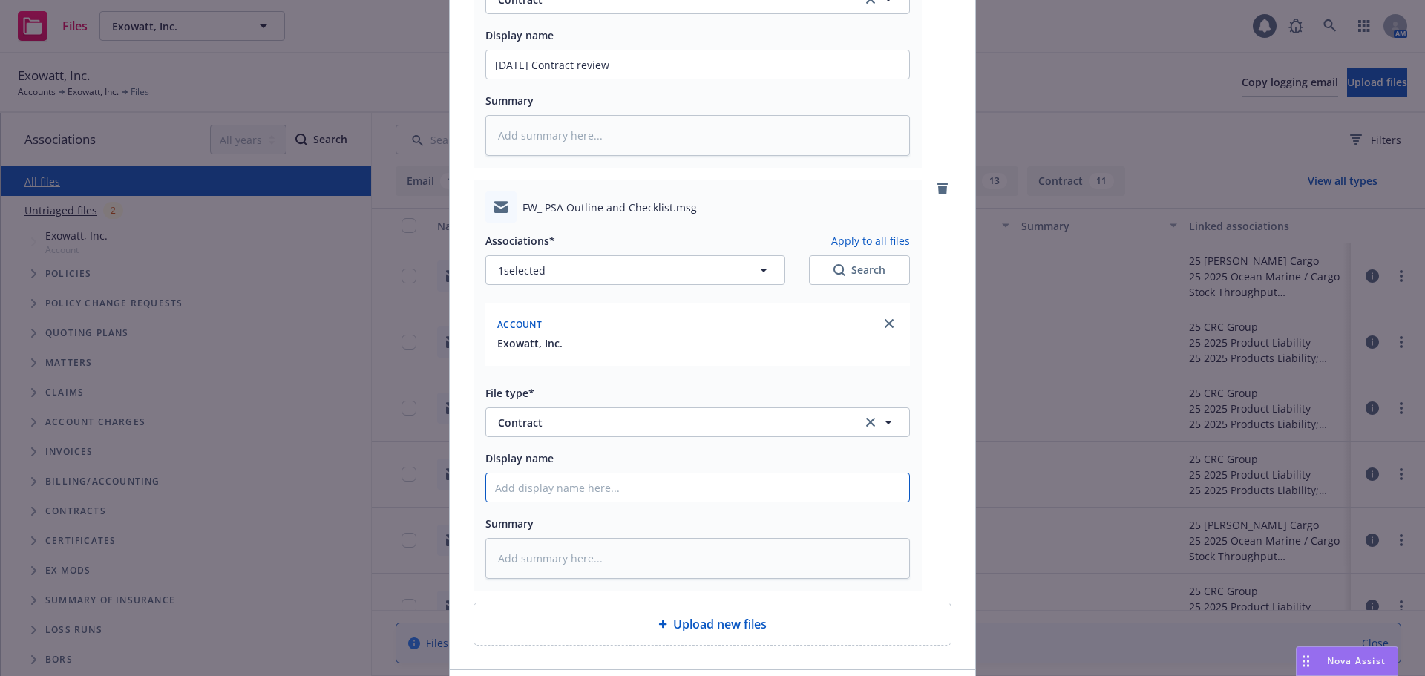
click at [555, 79] on input "Display name" at bounding box center [697, 64] width 423 height 28
paste input "08/27/25 Contract review"
type textarea "x"
type input "08/27/25 Contract review"
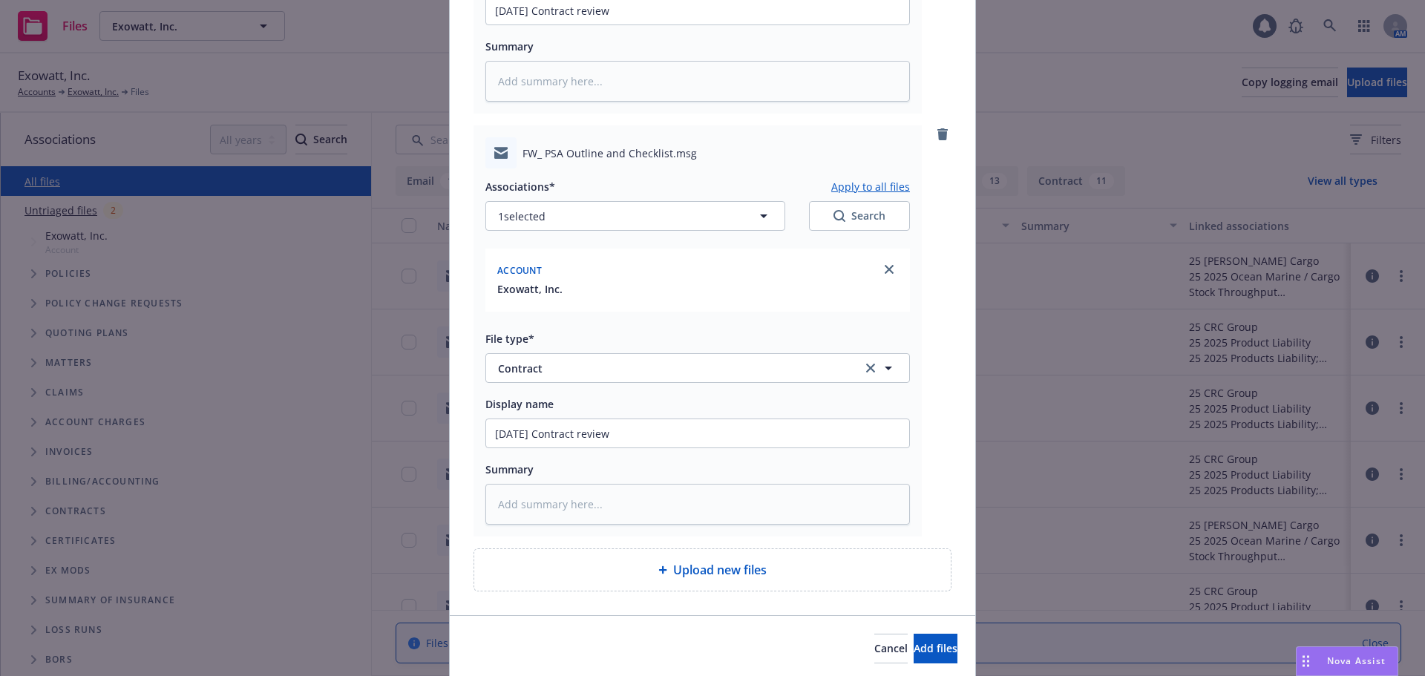
scroll to position [479, 0]
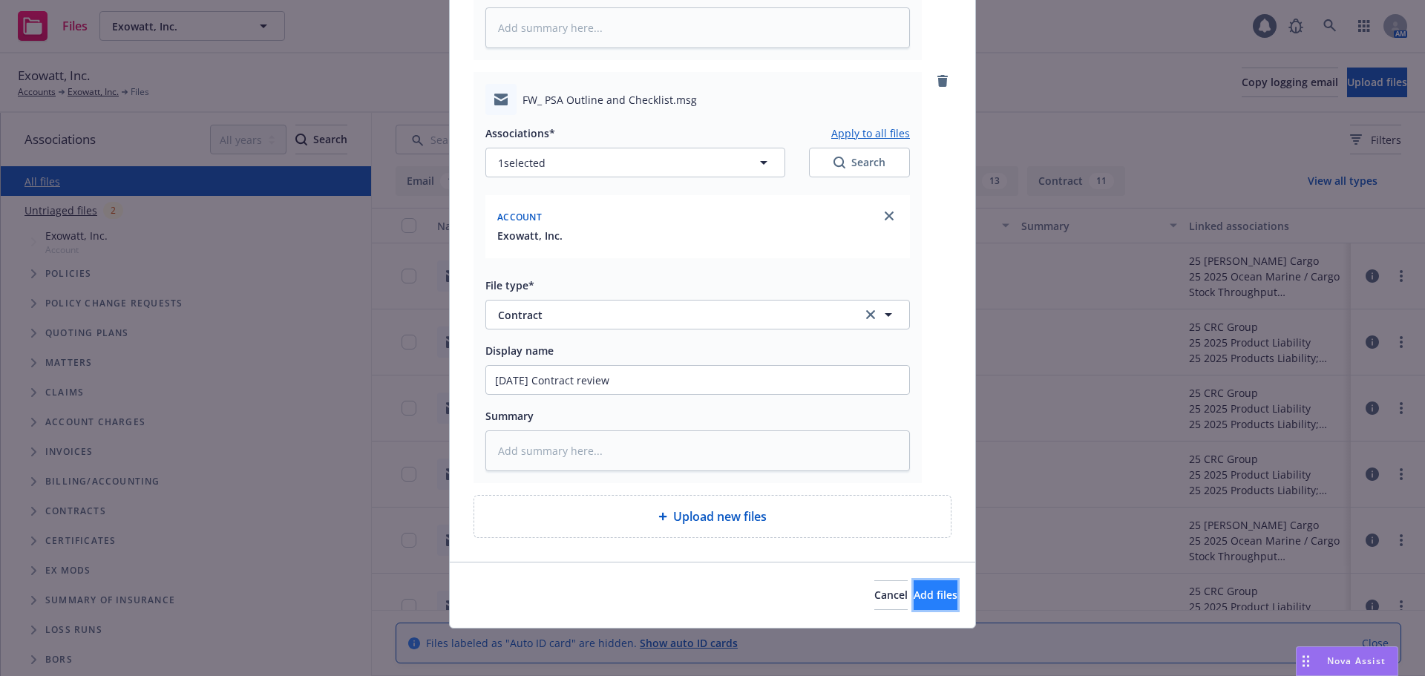
click at [914, 589] on span "Add files" at bounding box center [936, 595] width 44 height 14
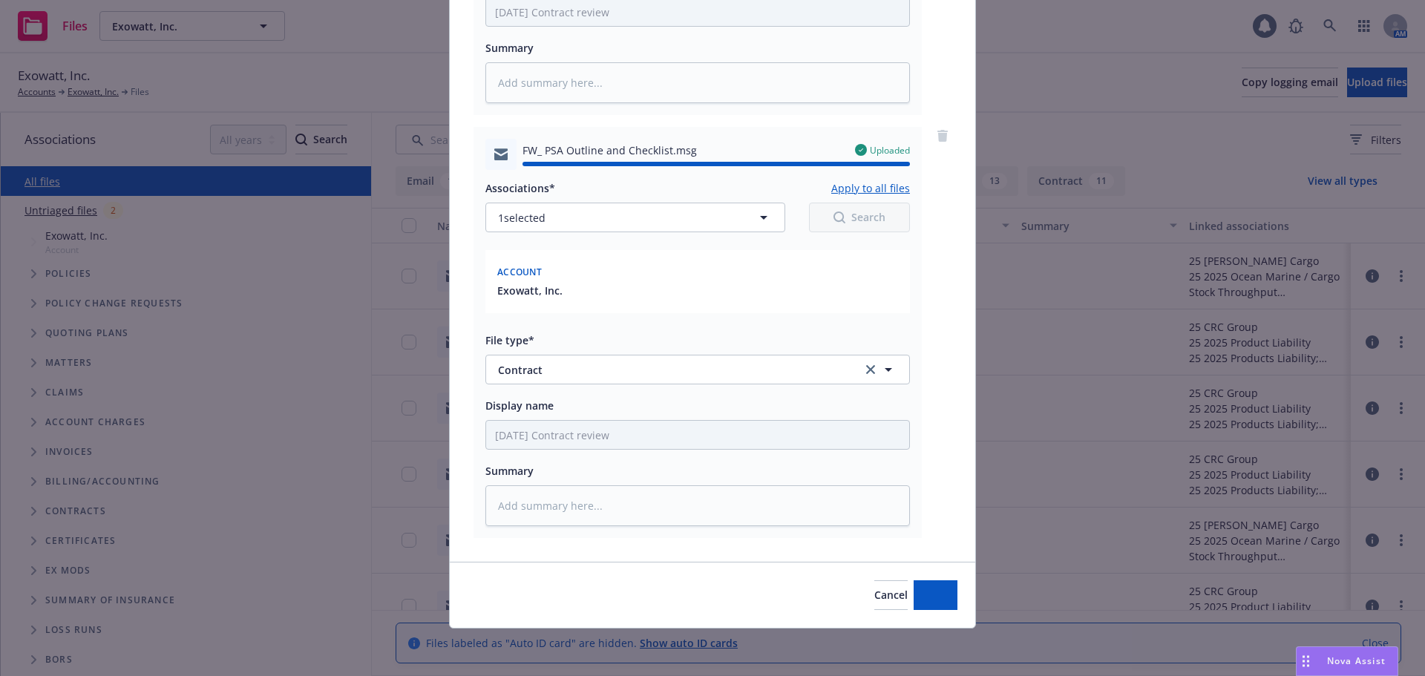
type textarea "x"
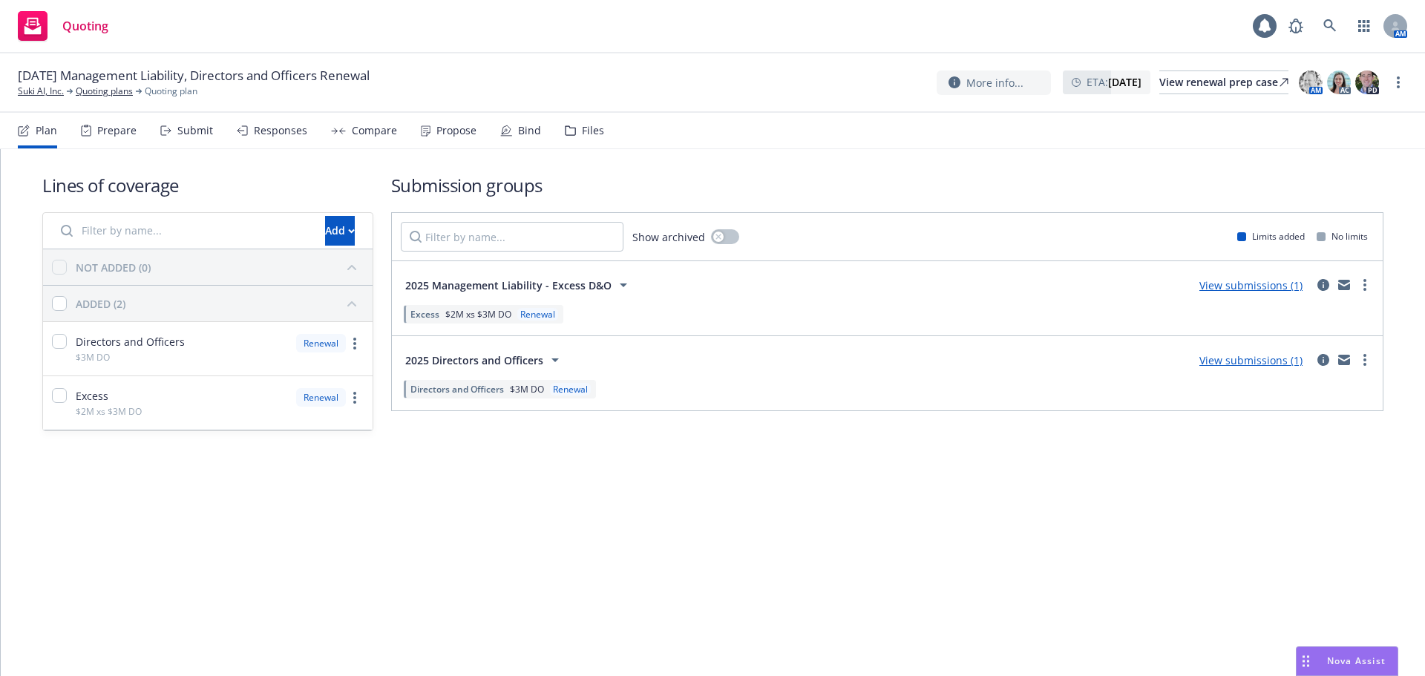
click at [1269, 360] on link "View submissions (1)" at bounding box center [1251, 360] width 103 height 14
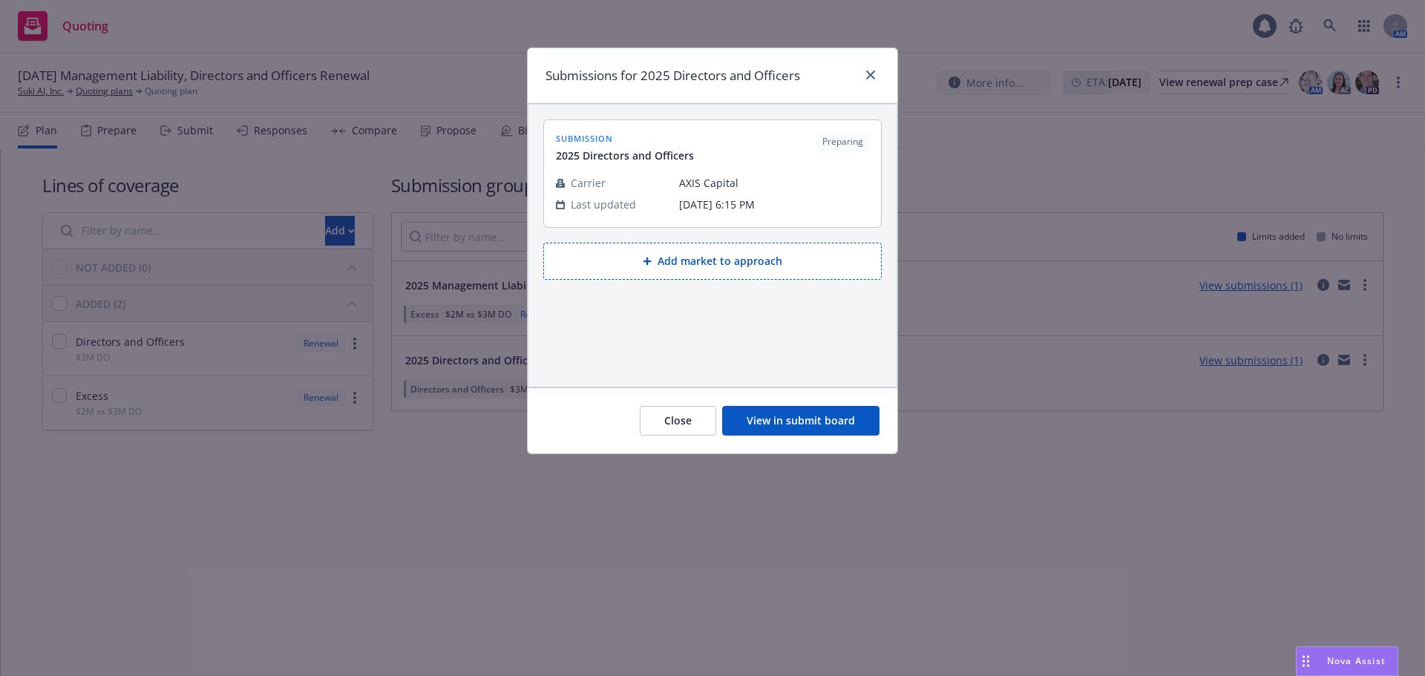
click at [846, 415] on button "View in submit board" at bounding box center [800, 421] width 157 height 30
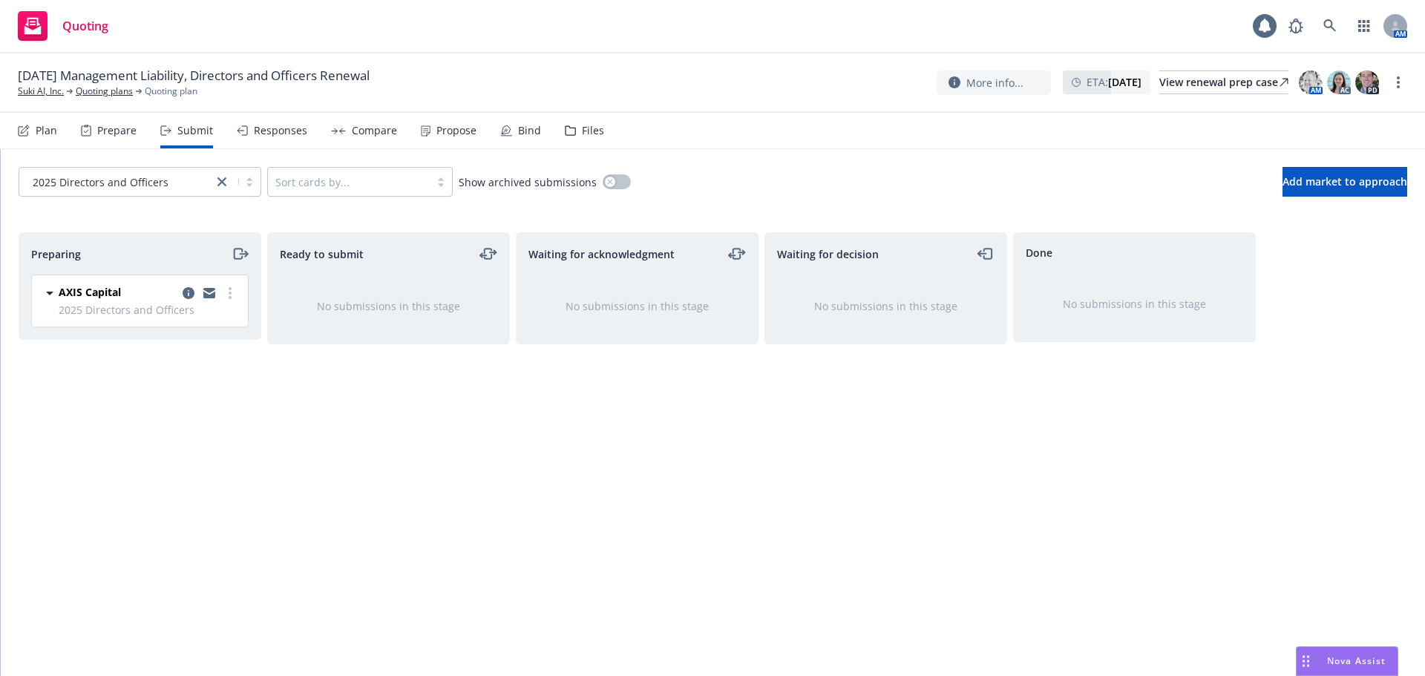
click at [578, 122] on div "Files" at bounding box center [584, 131] width 39 height 36
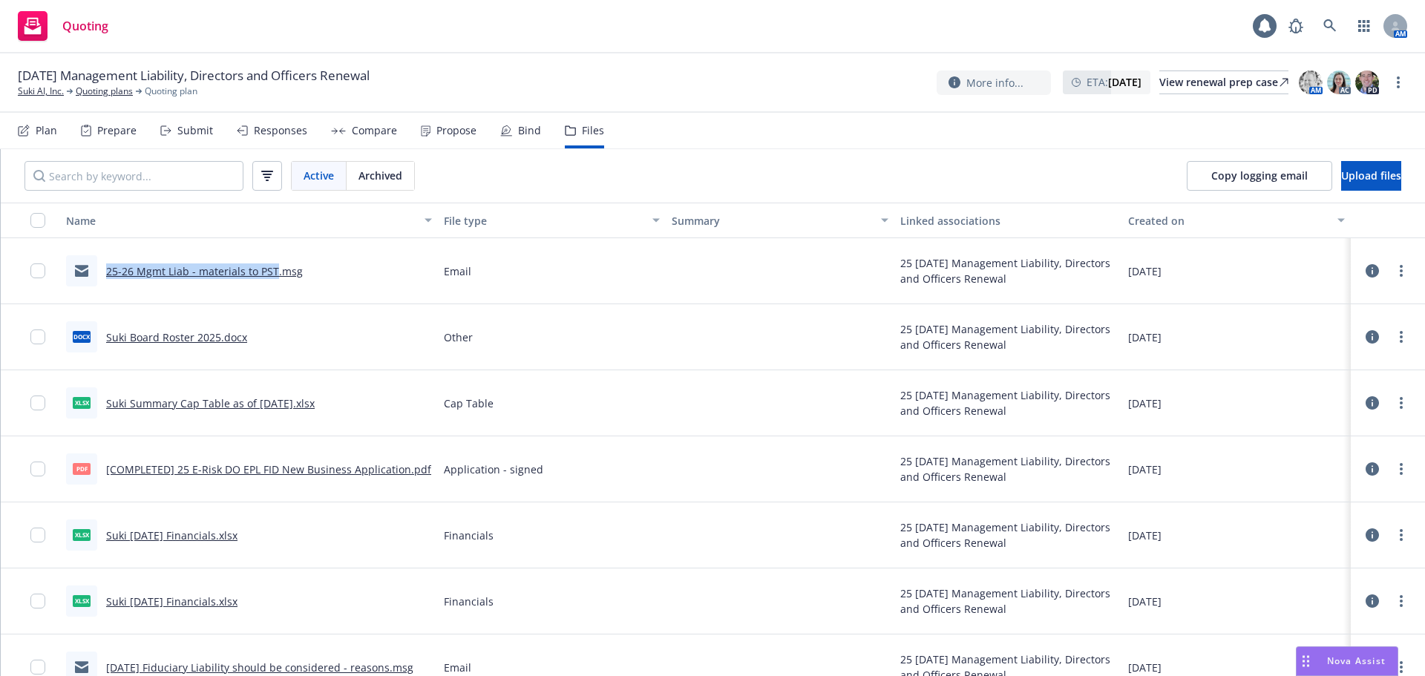
drag, startPoint x: 102, startPoint y: 275, endPoint x: 272, endPoint y: 287, distance: 170.5
click at [272, 287] on div "25-26 Mgmt Liab - materials to PST.msg" at bounding box center [249, 271] width 378 height 66
copy link "25-26 Mgmt Liab - materials to PST"
click at [1342, 172] on span "Upload files" at bounding box center [1372, 176] width 60 height 14
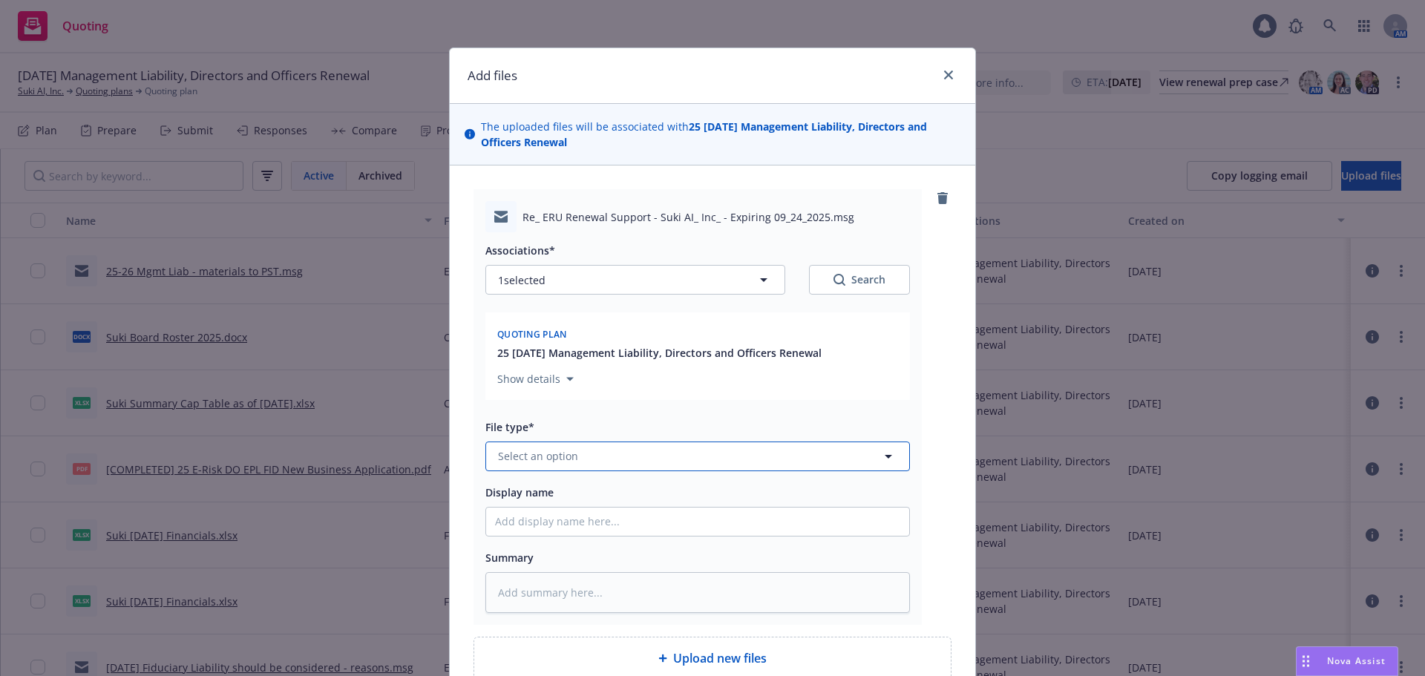
drag, startPoint x: 551, startPoint y: 445, endPoint x: 559, endPoint y: 450, distance: 9.3
click at [551, 446] on button "Select an option" at bounding box center [698, 457] width 425 height 30
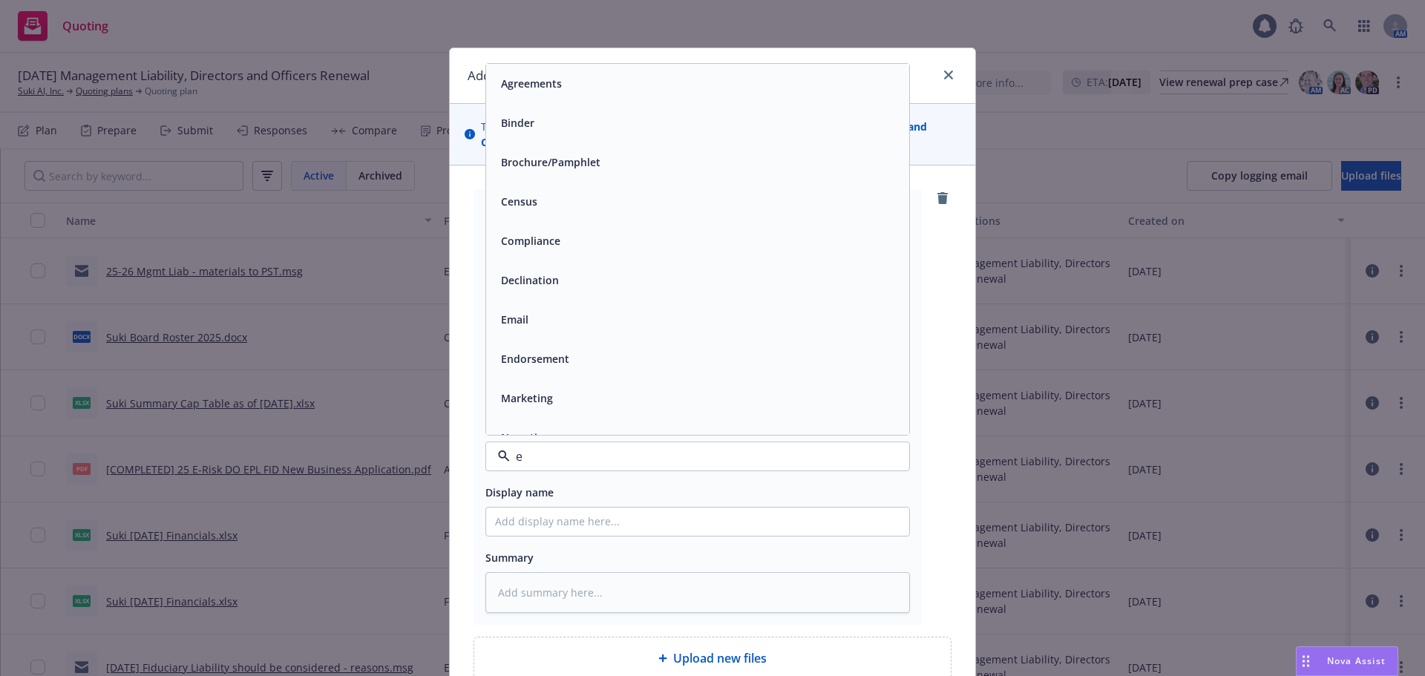
type input "em"
click at [632, 139] on div "Email" at bounding box center [697, 122] width 423 height 39
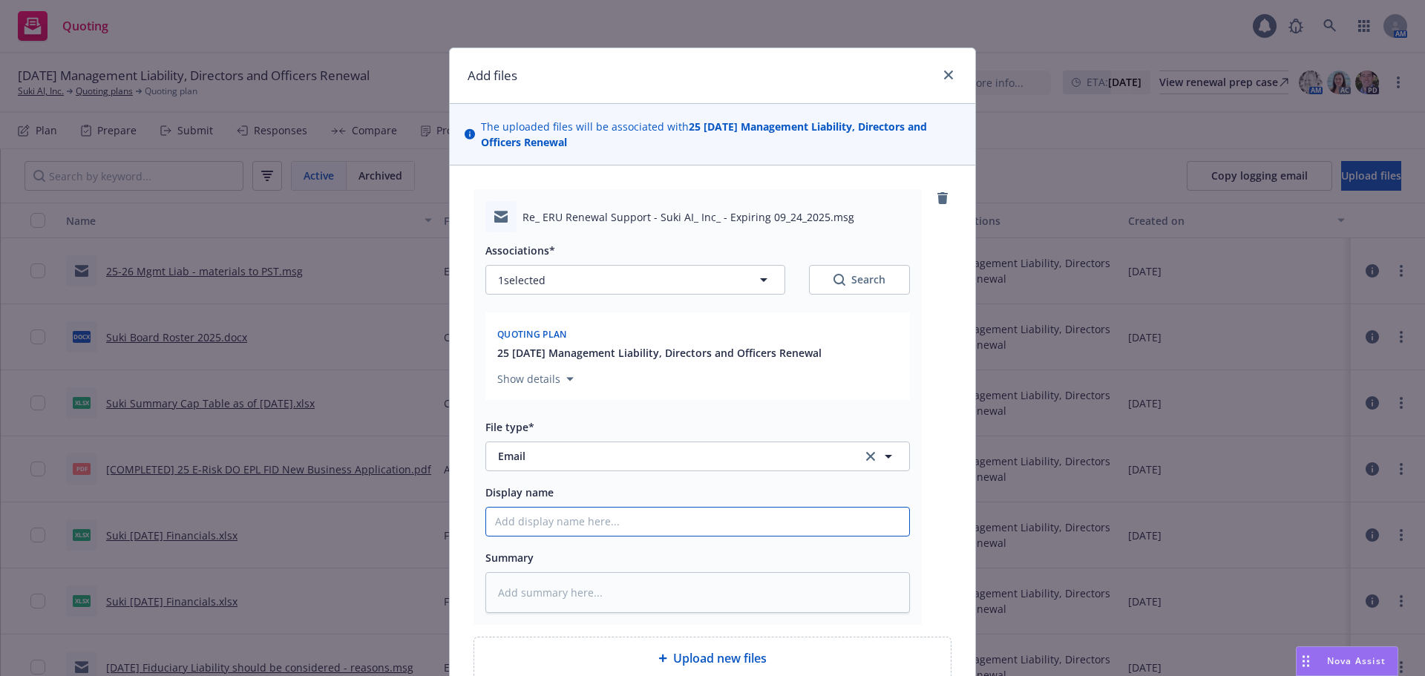
click at [599, 520] on input "Display name" at bounding box center [697, 522] width 423 height 28
paste input "25-26 Mgmt Liab - materials to PST"
type textarea "x"
type input "25-26 Mgmt Liab - materials to PST"
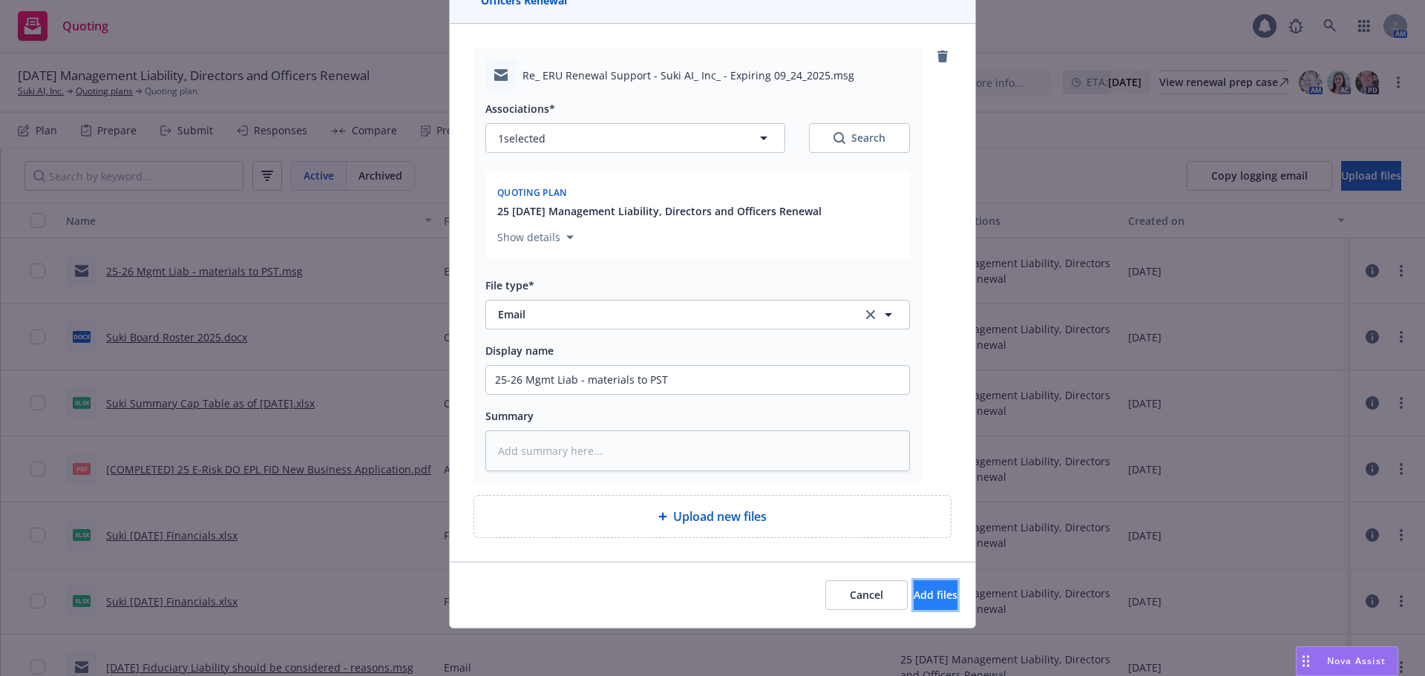
click at [914, 602] on button "Add files" at bounding box center [936, 596] width 44 height 30
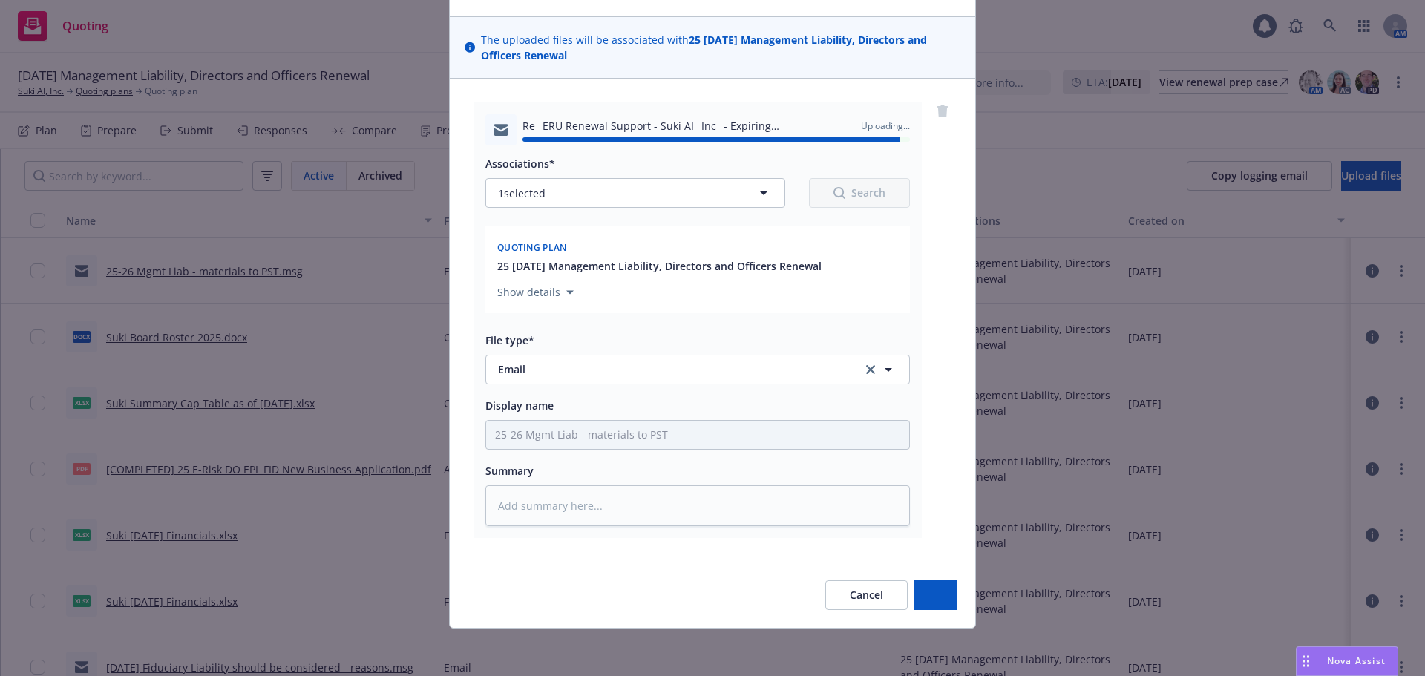
type textarea "x"
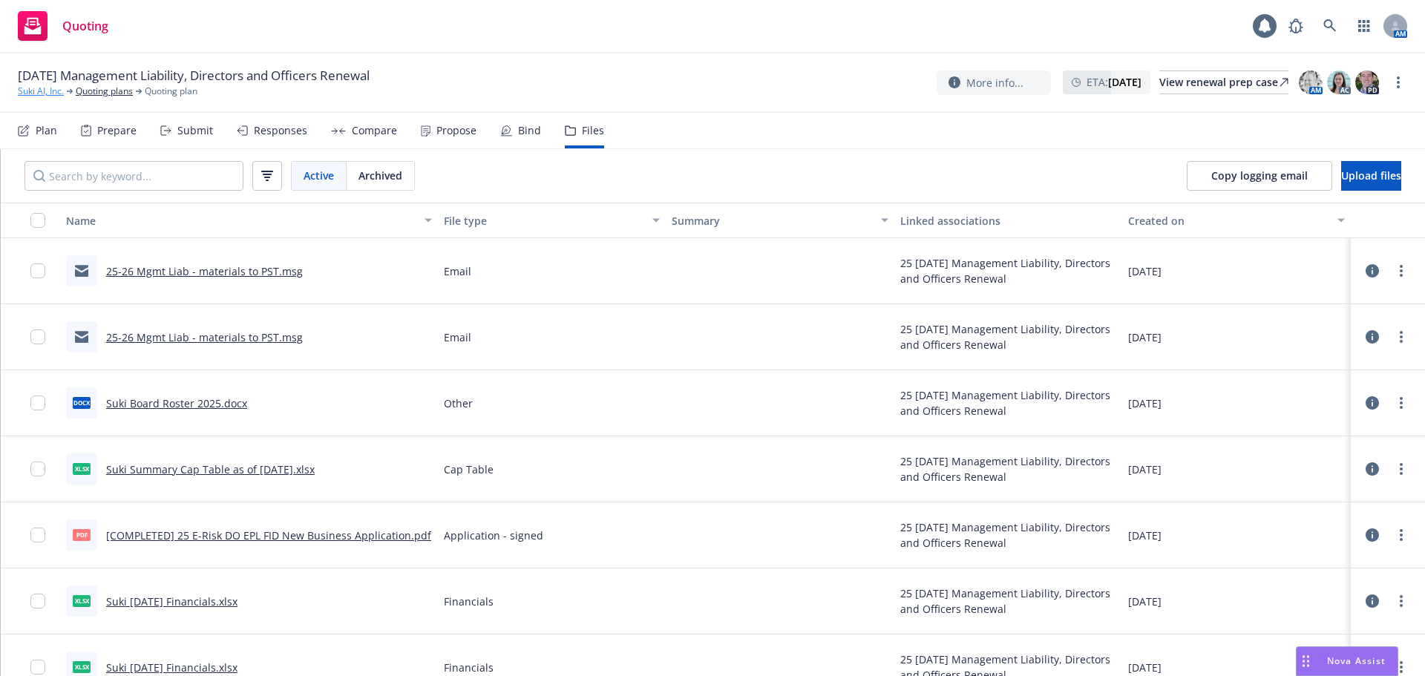
click at [30, 93] on link "Suki AI, Inc." at bounding box center [41, 91] width 46 height 13
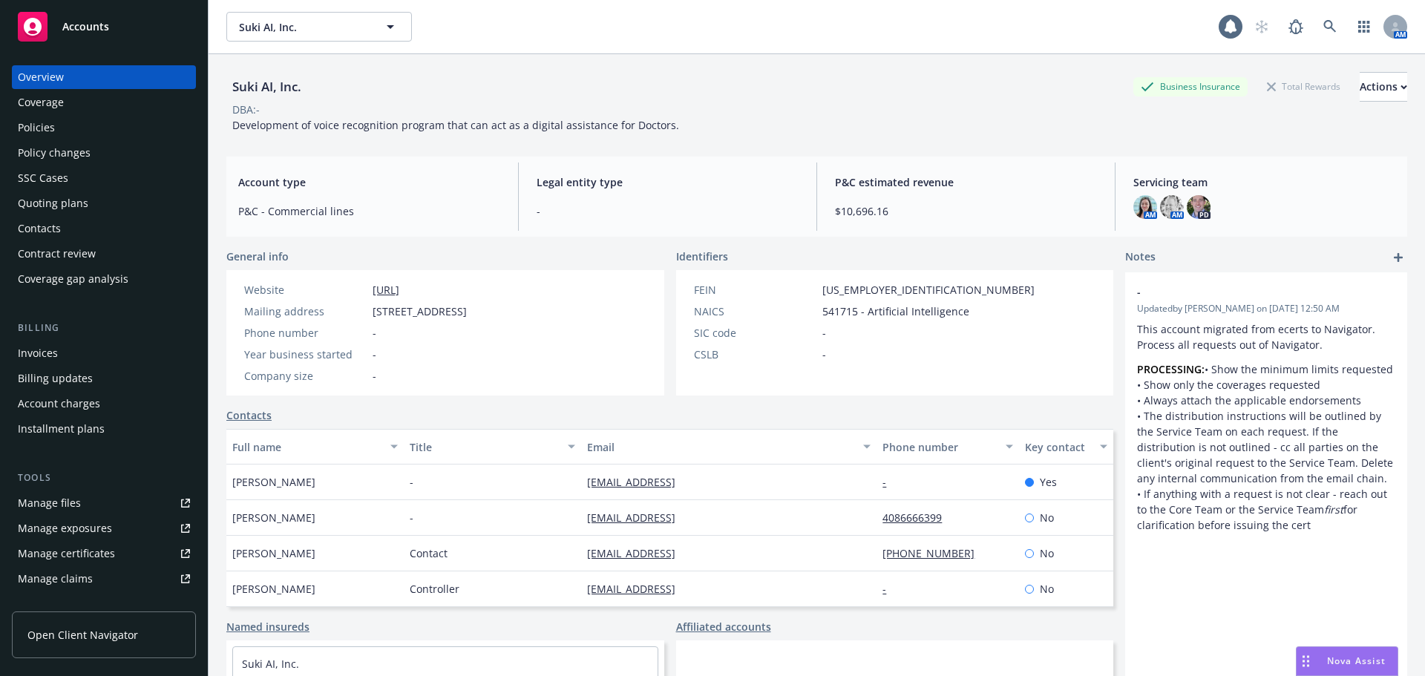
drag, startPoint x: 295, startPoint y: 8, endPoint x: 293, endPoint y: 20, distance: 12.0
click at [295, 8] on div "Suki AI, Inc. Suki AI, Inc. 1 AM" at bounding box center [817, 26] width 1217 height 53
click at [288, 26] on span "Suki AI, Inc." at bounding box center [303, 27] width 128 height 16
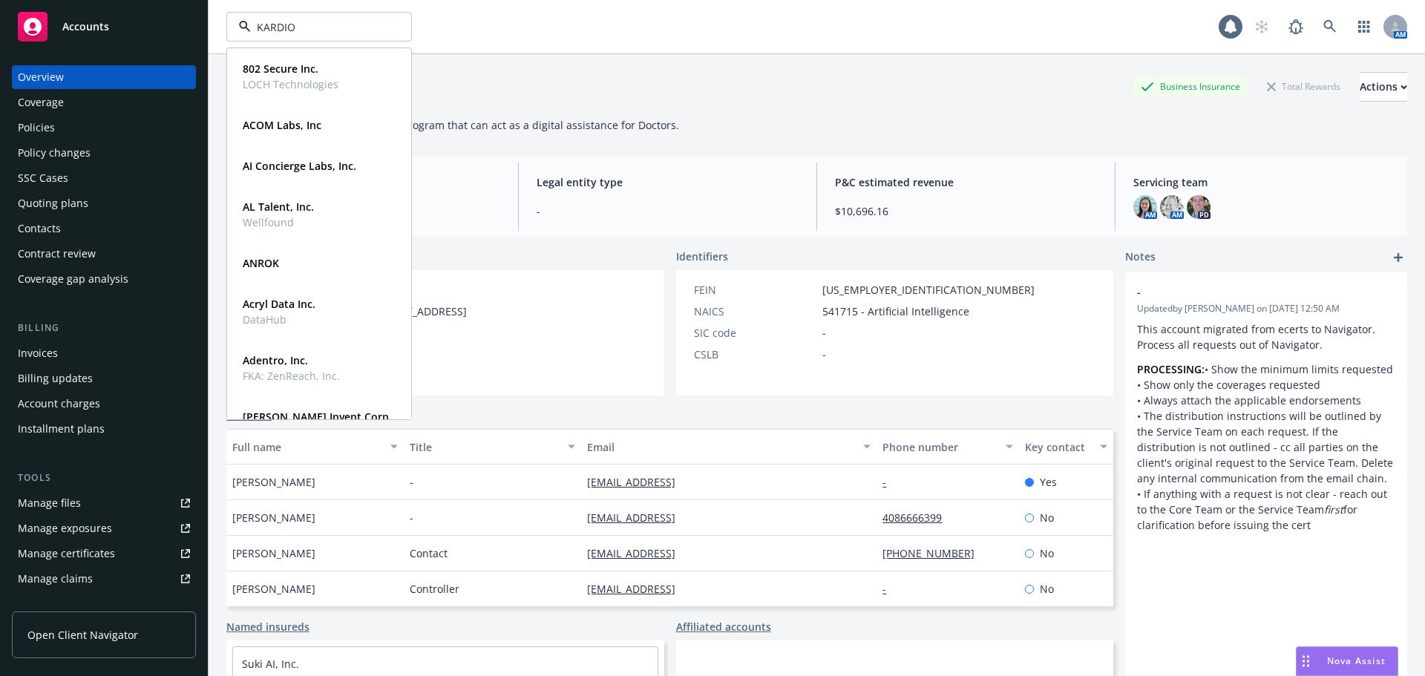
type input "KARDION"
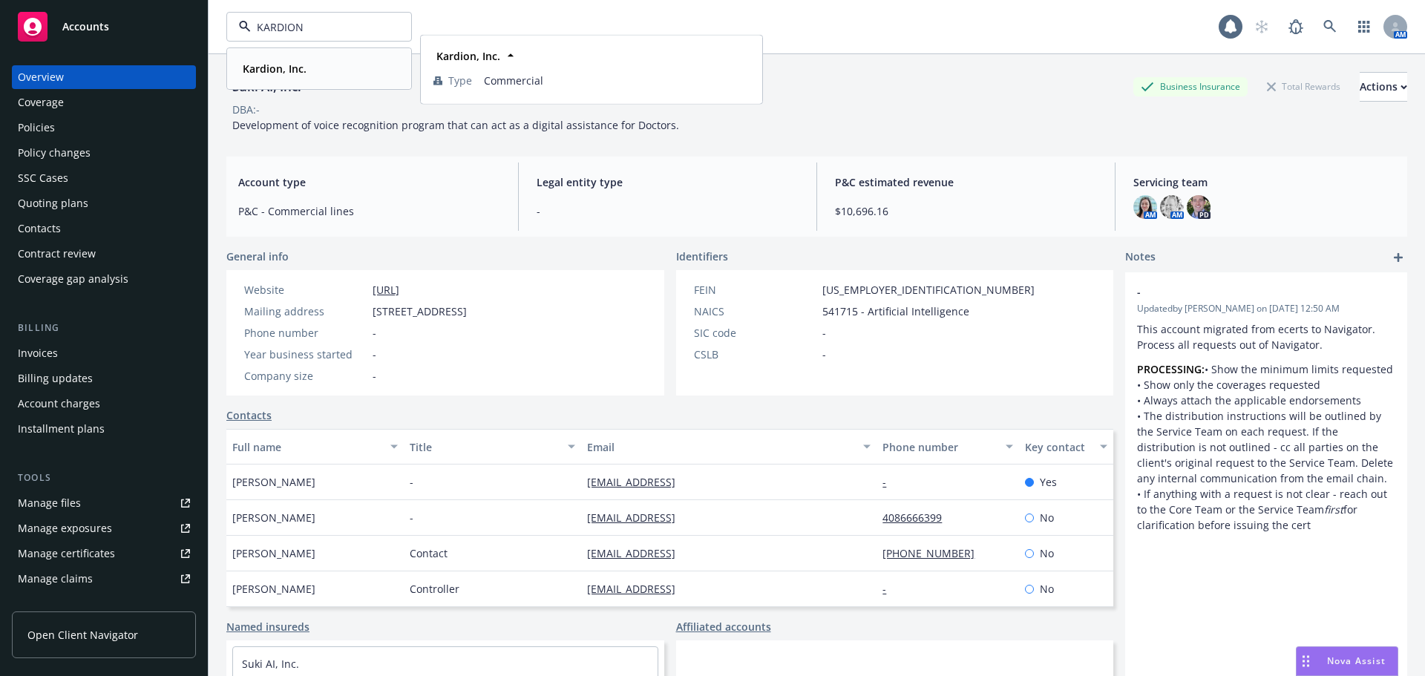
click at [266, 66] on strong "Kardion, Inc." at bounding box center [275, 69] width 64 height 14
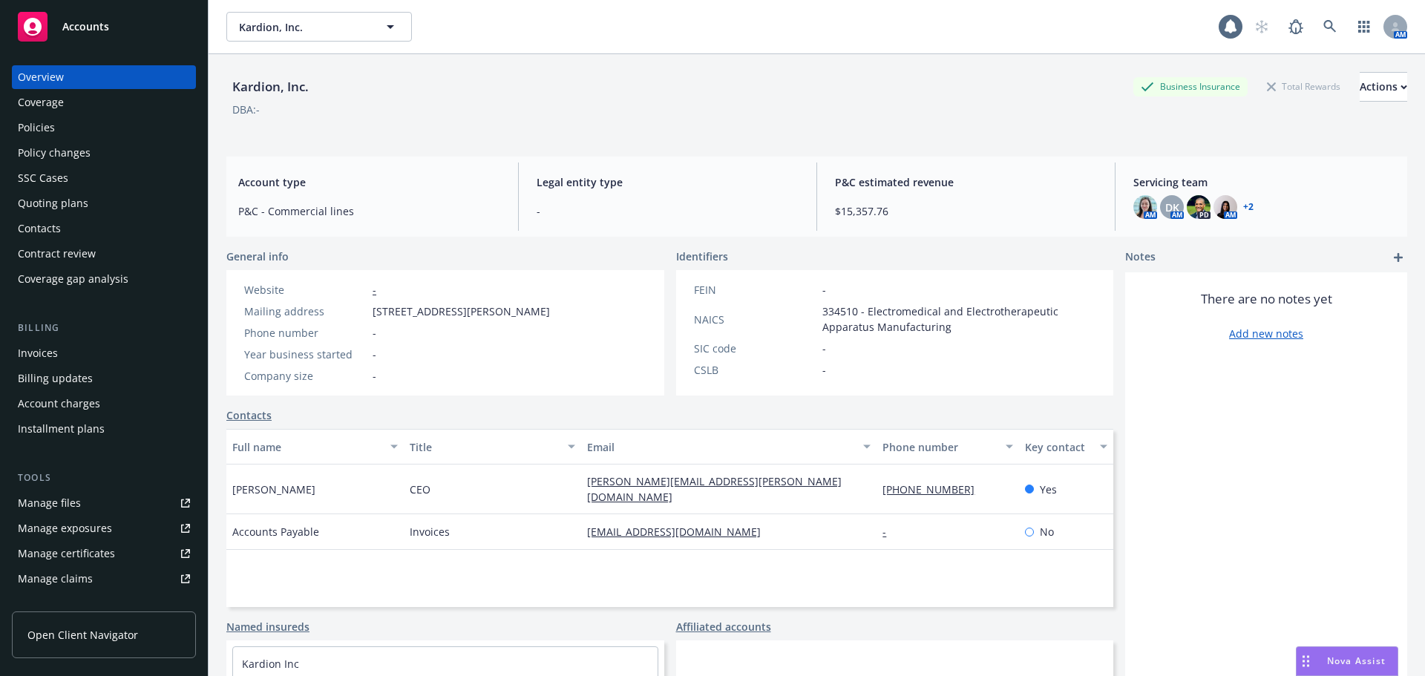
click at [75, 133] on div "Policies" at bounding box center [104, 128] width 172 height 24
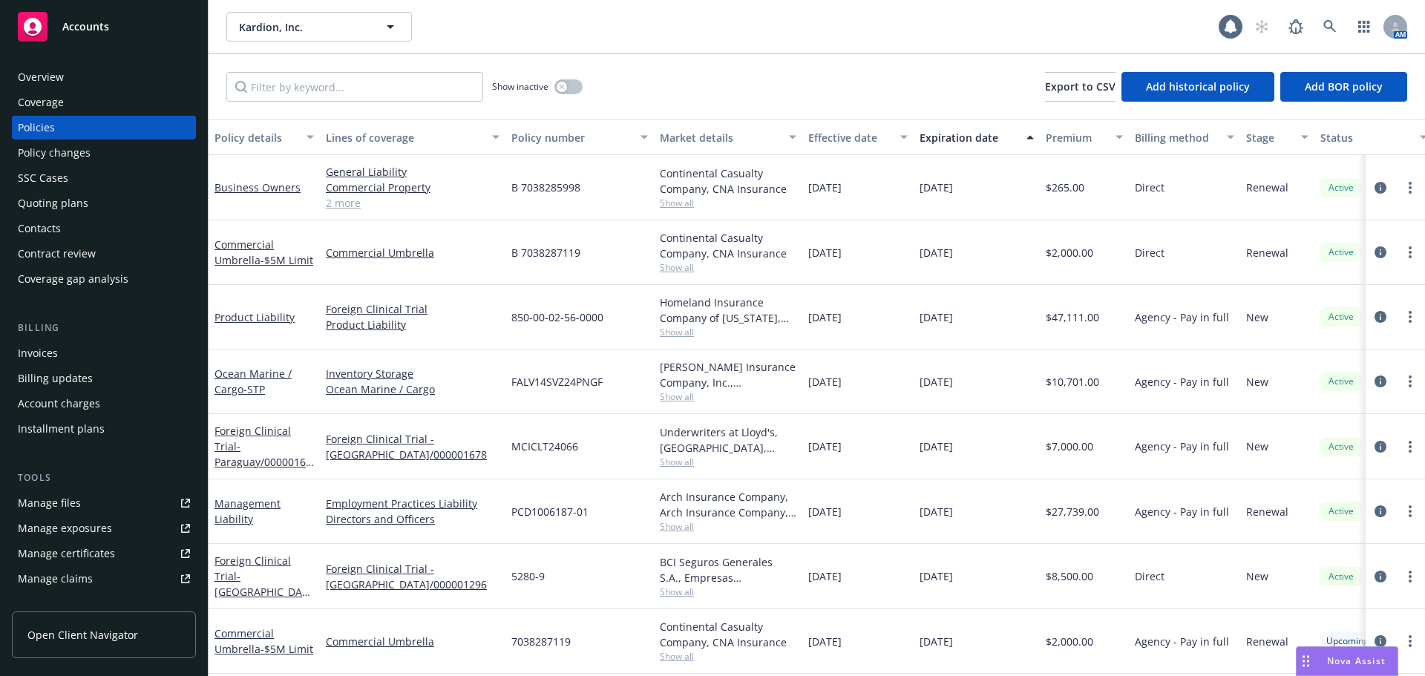
click at [841, 139] on div "Effective date" at bounding box center [849, 138] width 83 height 16
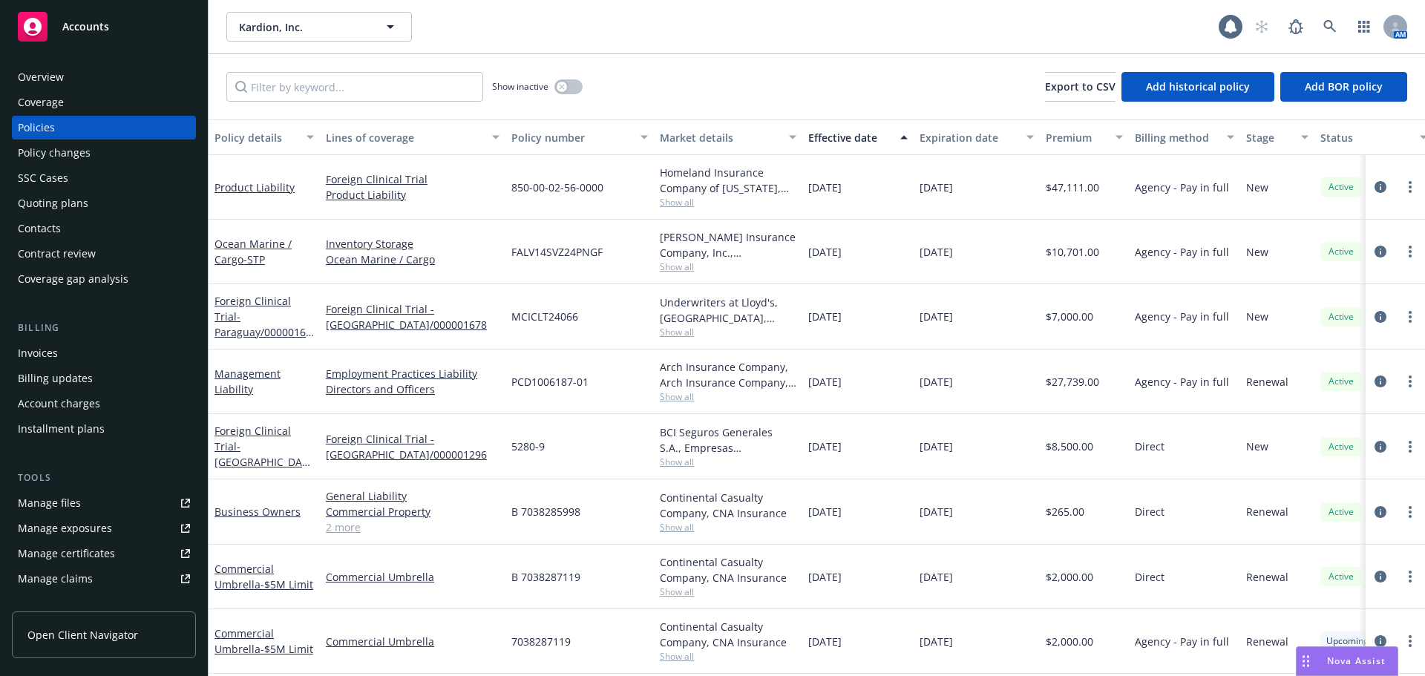
click at [842, 139] on div "Effective date" at bounding box center [849, 138] width 83 height 16
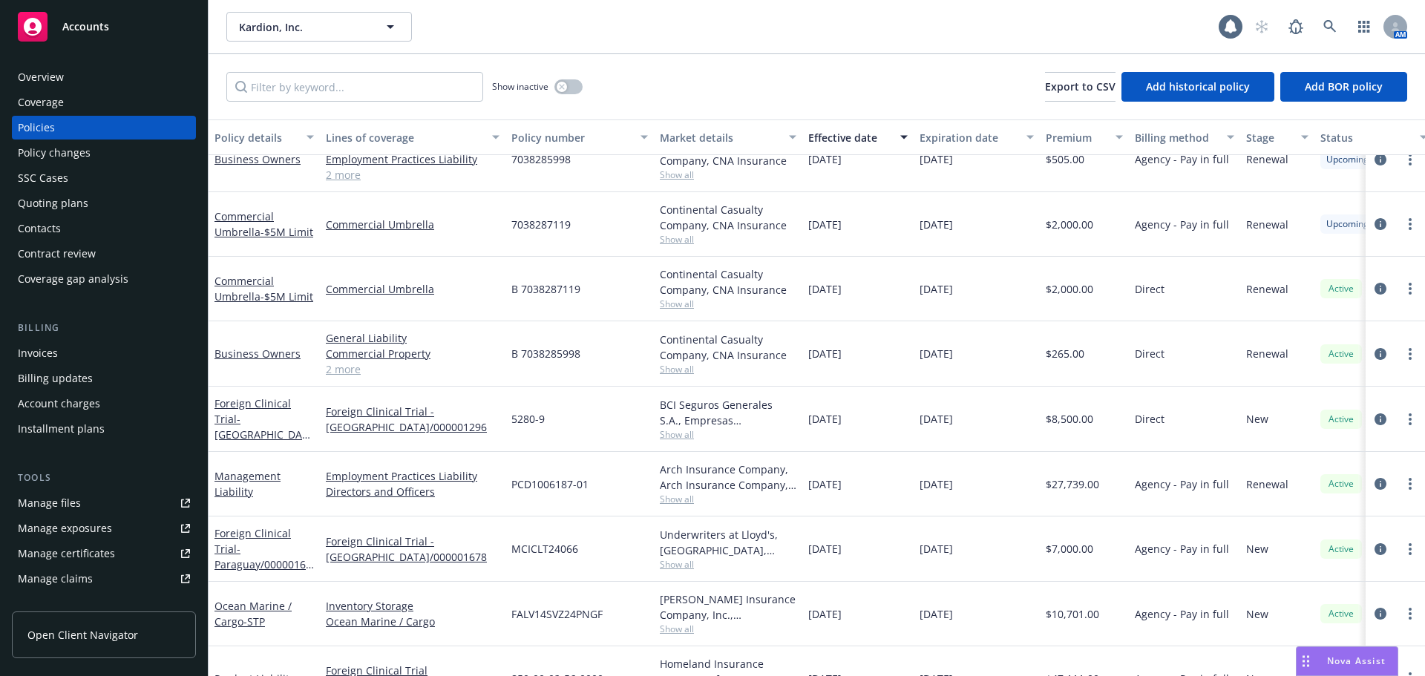
scroll to position [73, 0]
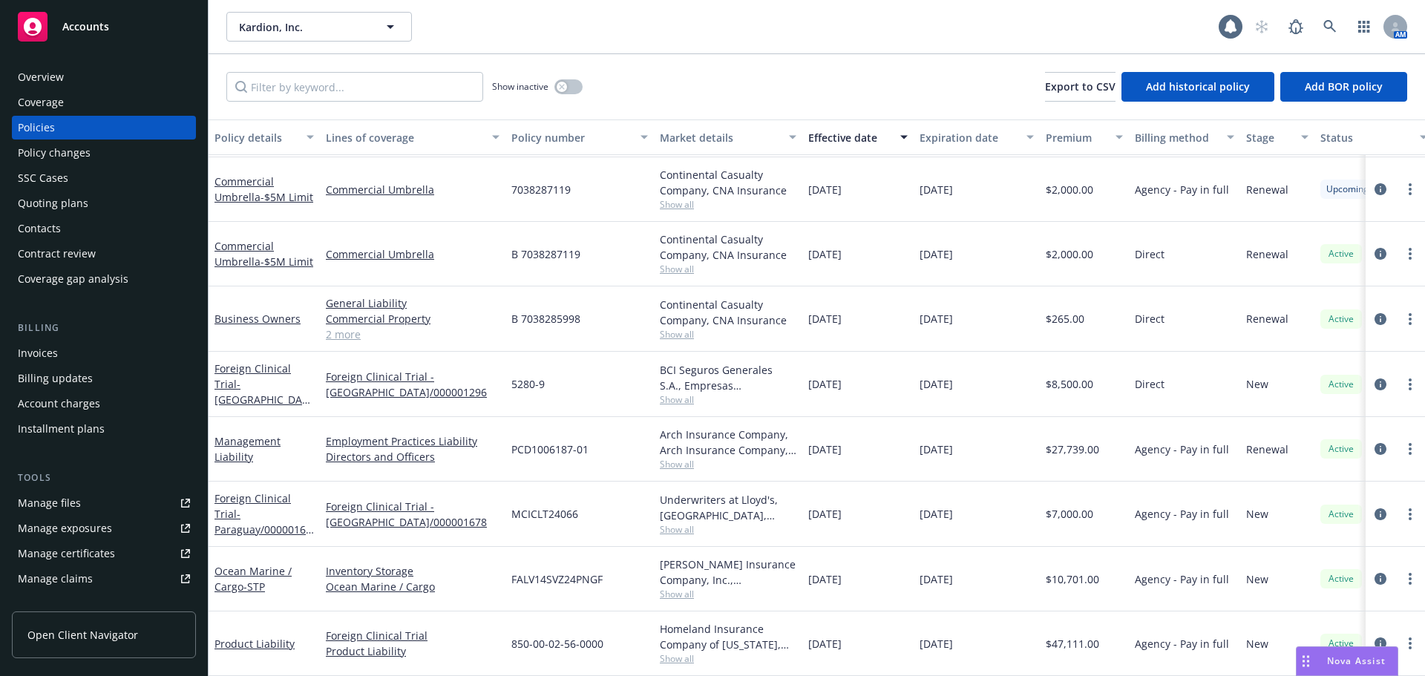
click at [57, 200] on div "Quoting plans" at bounding box center [53, 204] width 71 height 24
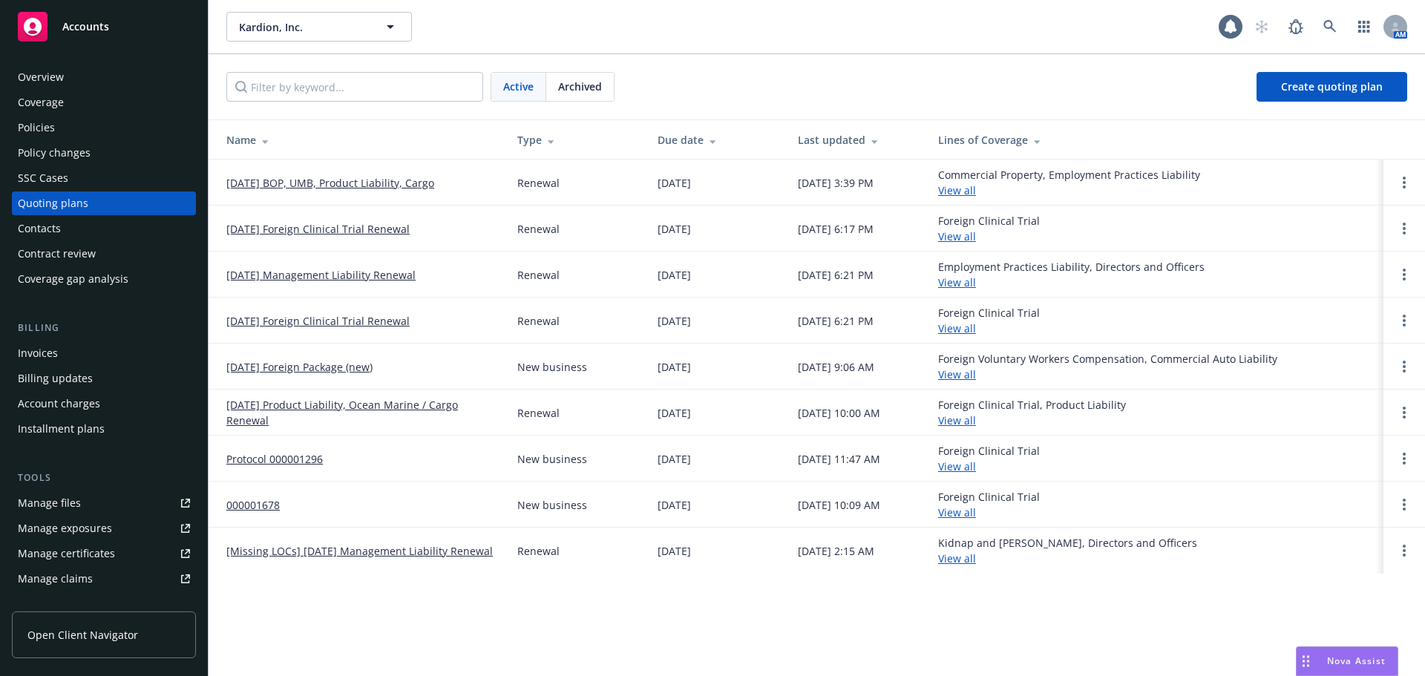
click at [373, 183] on link "[DATE] BOP, UMB, Product Liability, Cargo" at bounding box center [330, 183] width 208 height 16
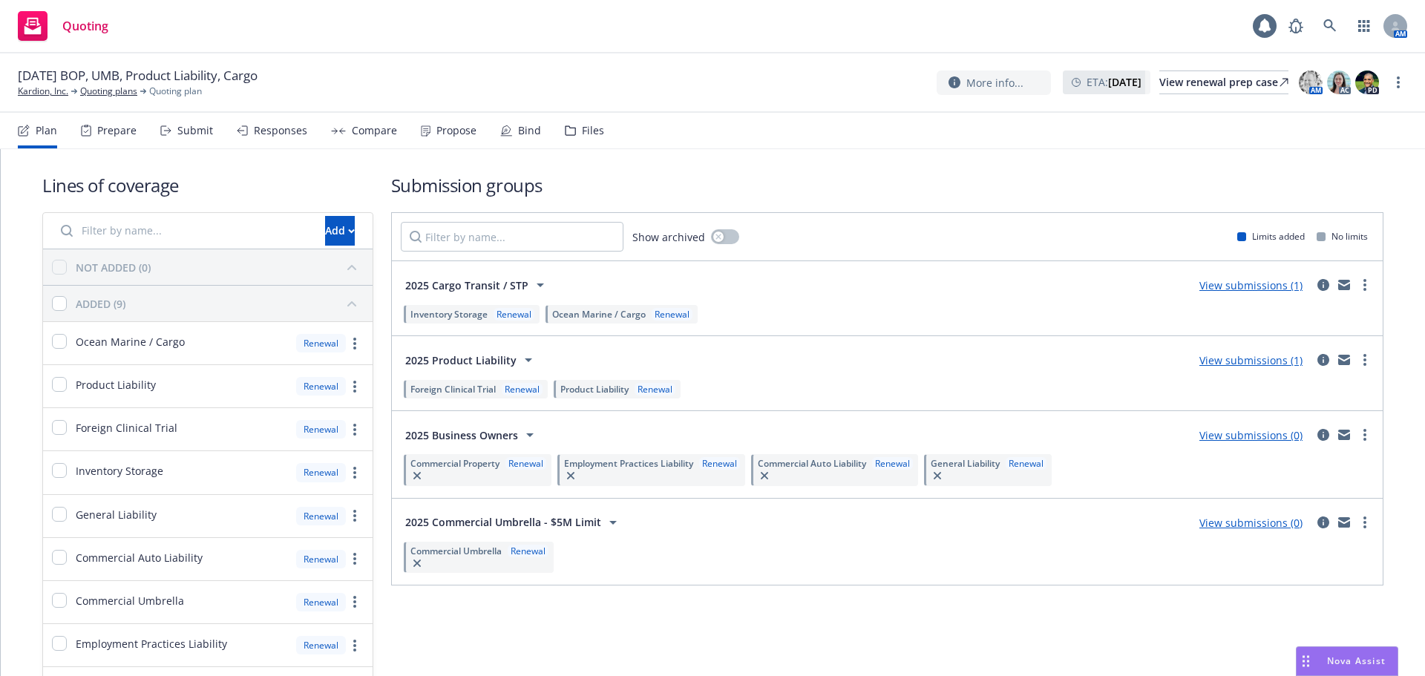
click at [459, 140] on div "Propose" at bounding box center [449, 131] width 56 height 36
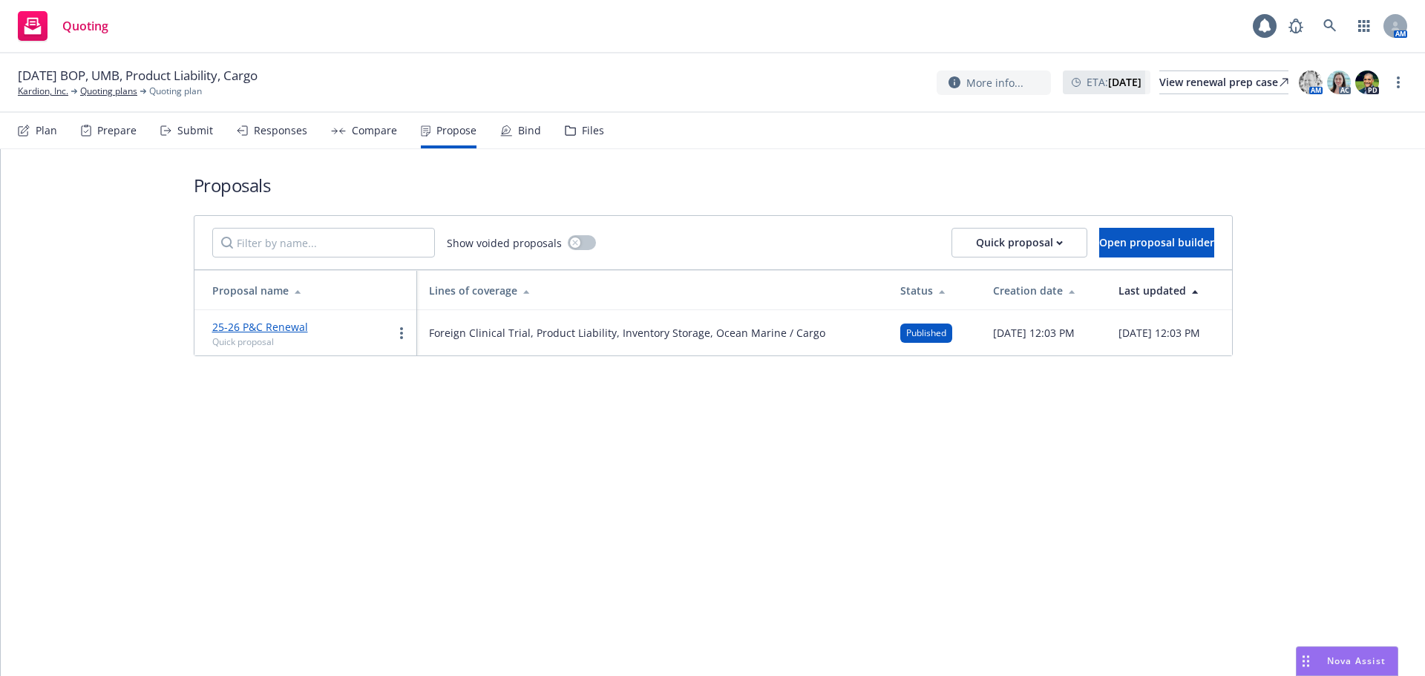
click at [280, 325] on link "25-26 P&C Renewal" at bounding box center [260, 327] width 96 height 14
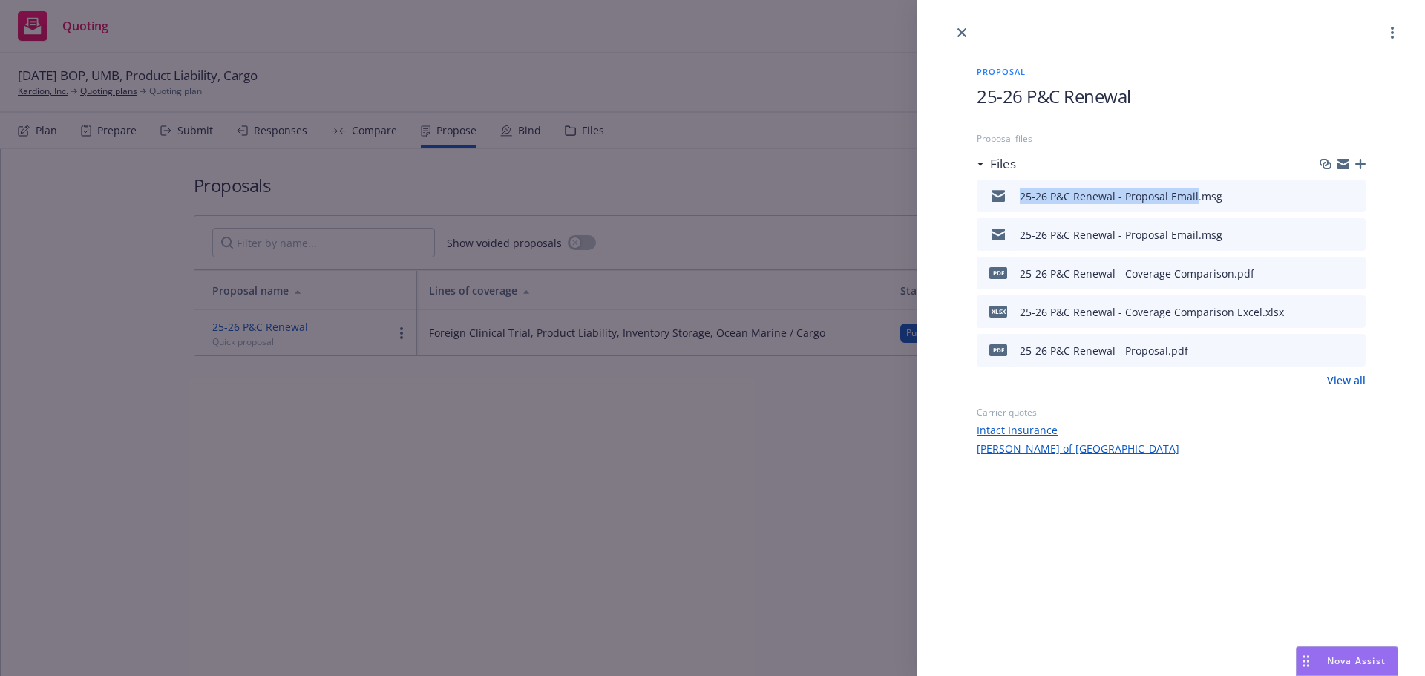
drag, startPoint x: 1018, startPoint y: 203, endPoint x: 1195, endPoint y: 206, distance: 177.5
click at [1195, 206] on div "25-26 P&C Renewal - Proposal Email.msg" at bounding box center [1103, 195] width 240 height 31
copy div "25-26 P&C Renewal - Proposal Email"
click at [1364, 166] on icon "button" at bounding box center [1361, 164] width 10 height 10
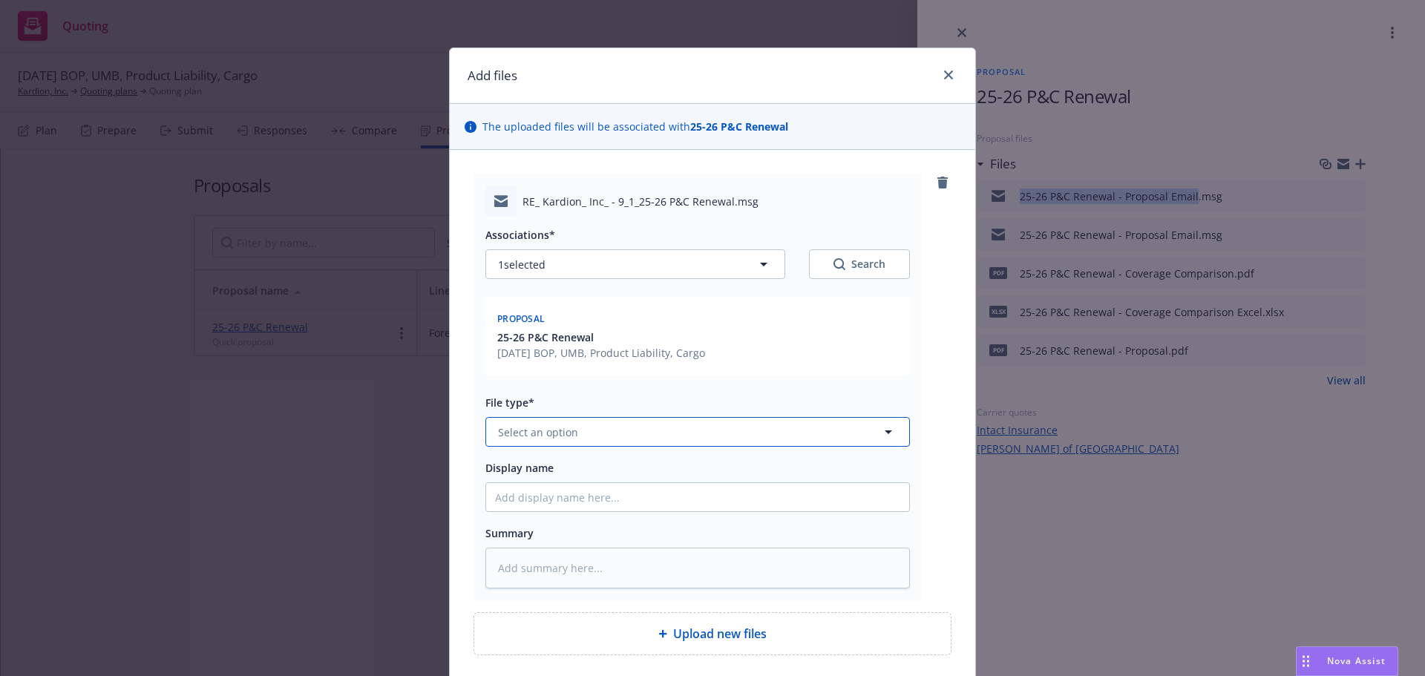
click at [578, 428] on button "Select an option" at bounding box center [698, 432] width 425 height 30
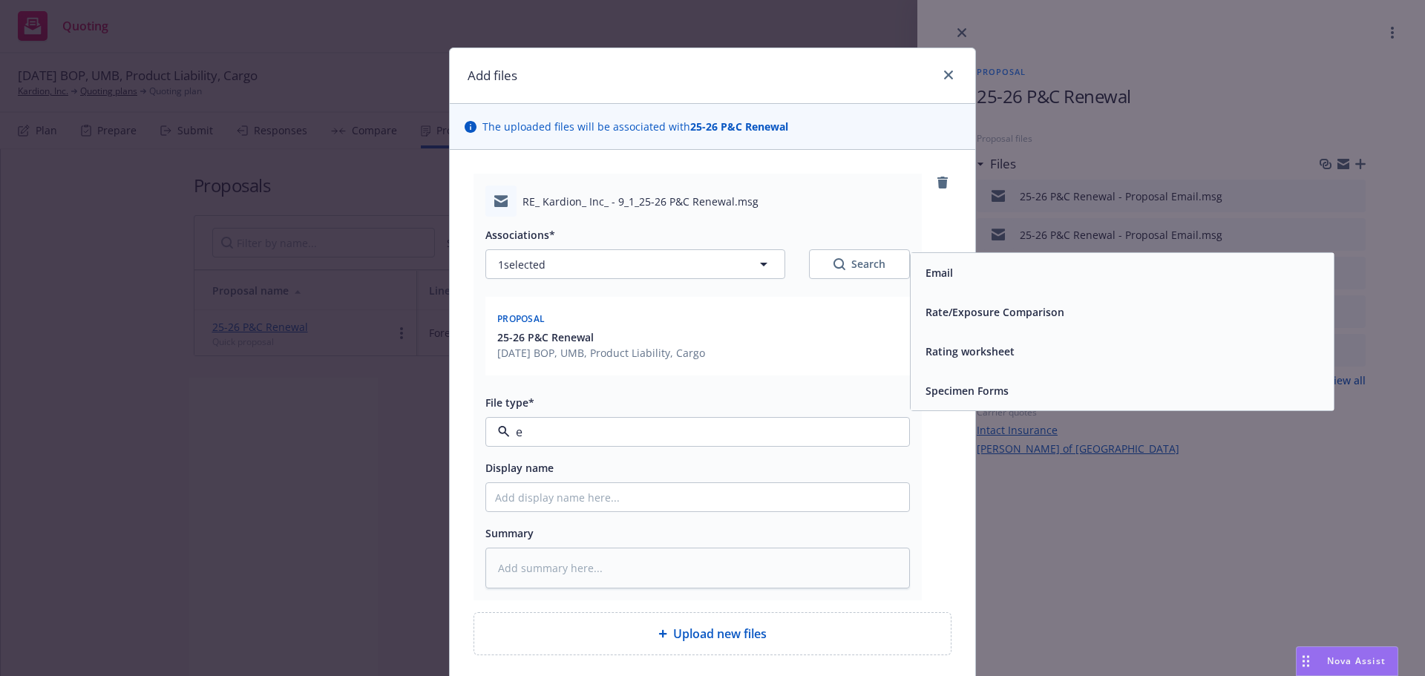
type input "em"
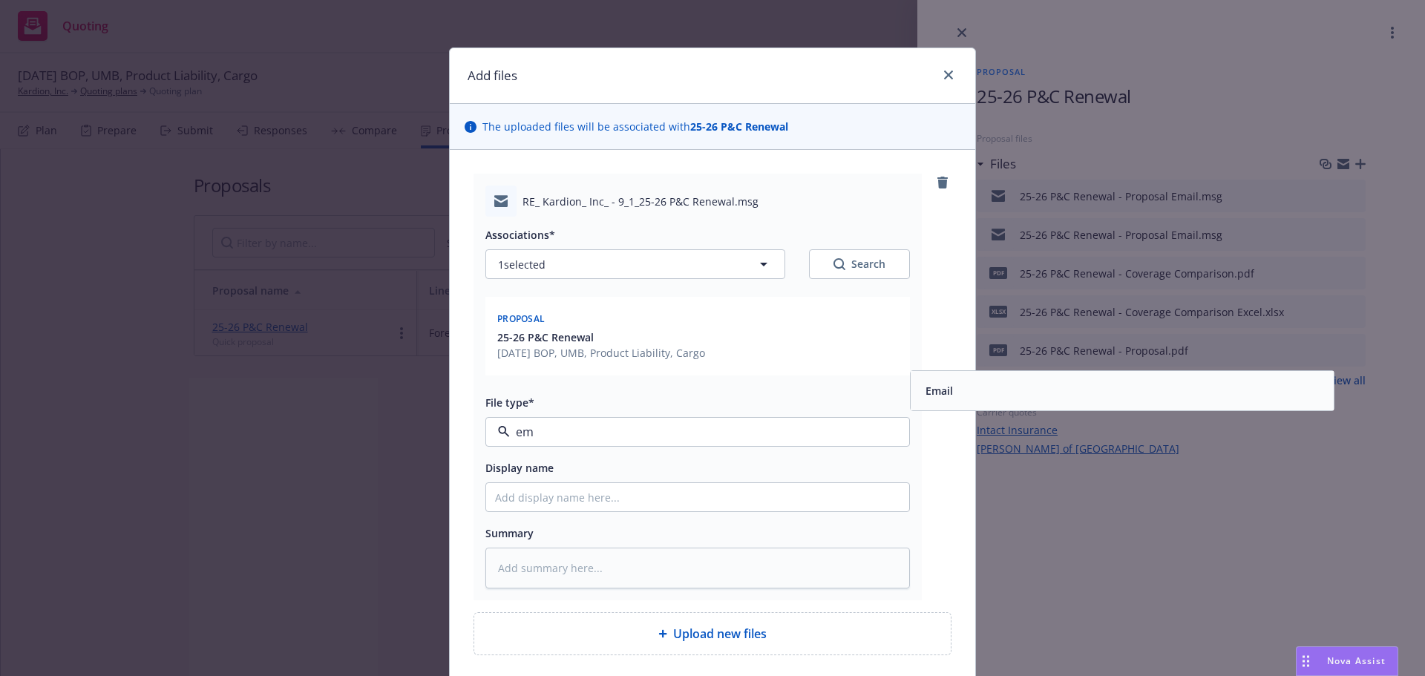
click at [942, 394] on span "Email" at bounding box center [939, 391] width 27 height 16
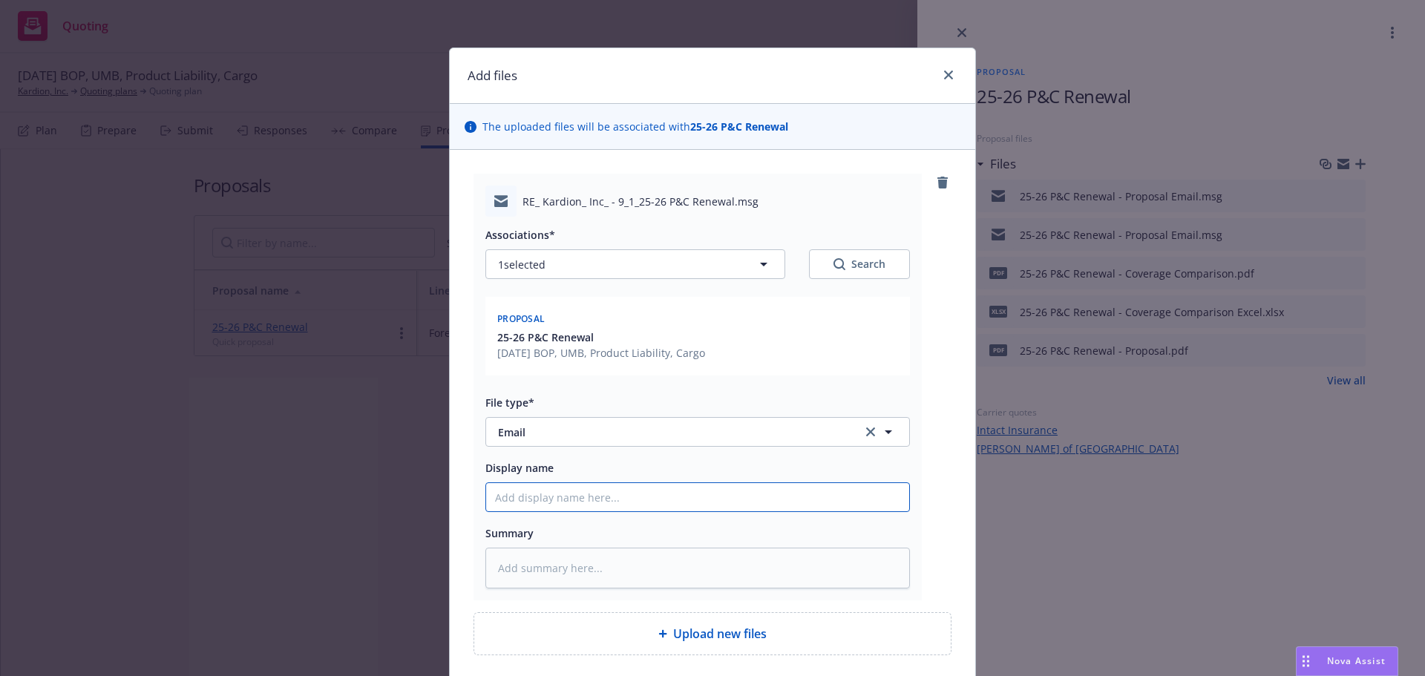
click at [729, 493] on input "Display name" at bounding box center [697, 497] width 423 height 28
paste input "25-26 P&C Renewal - Proposal Email"
type textarea "x"
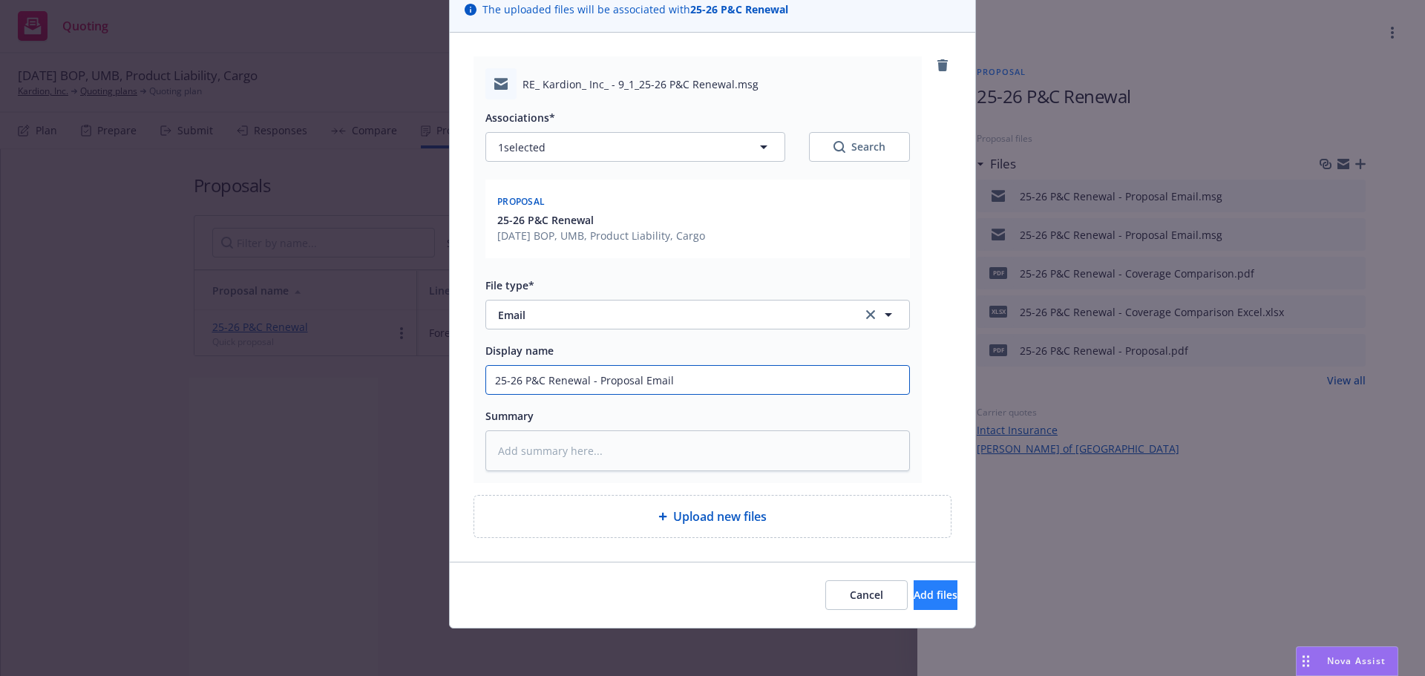
type input "25-26 P&C Renewal - Proposal Email"
click at [914, 591] on span "Add files" at bounding box center [936, 595] width 44 height 14
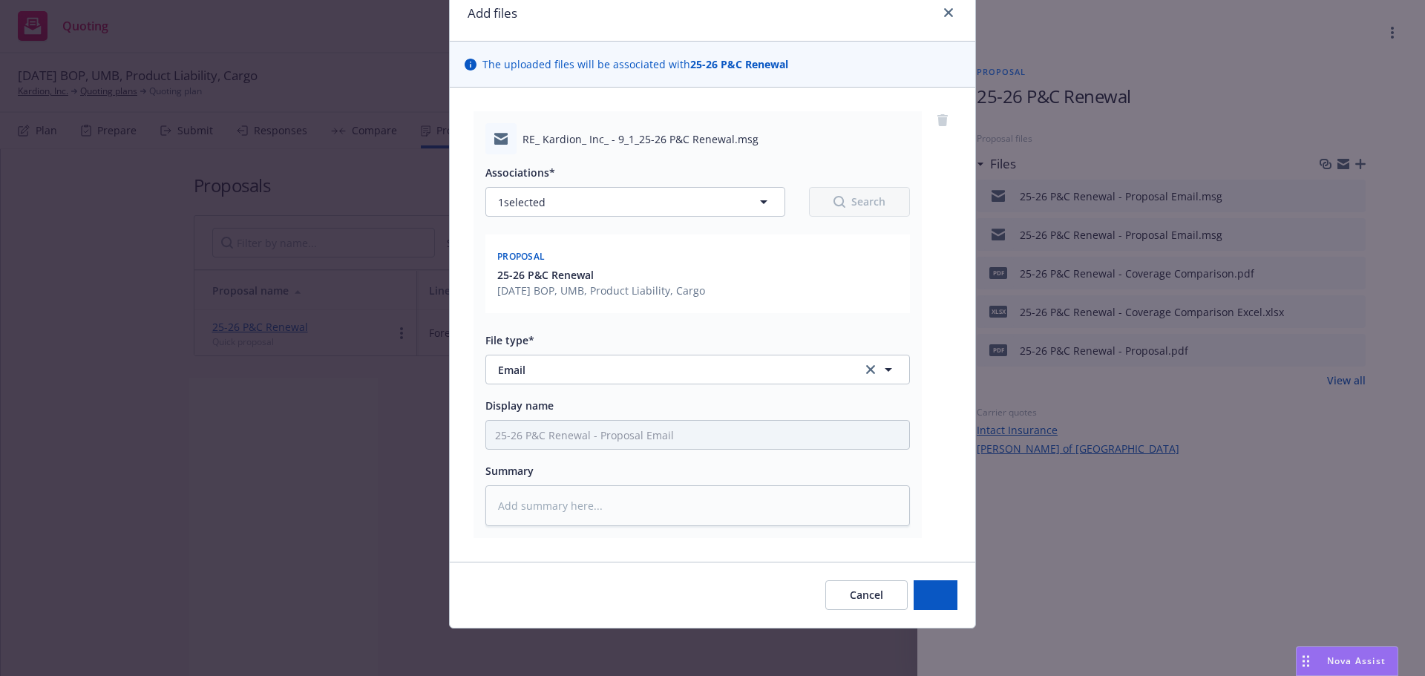
scroll to position [62, 0]
type textarea "x"
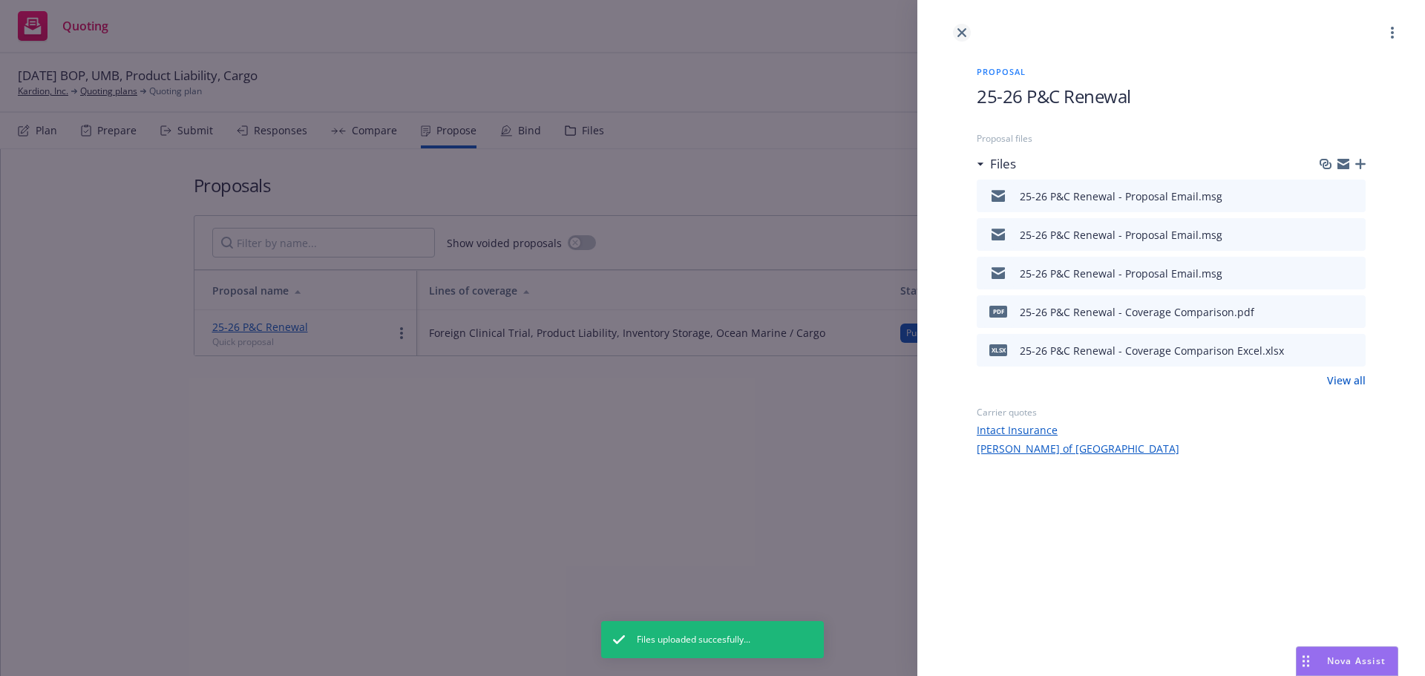
click at [960, 33] on icon "close" at bounding box center [962, 32] width 9 height 9
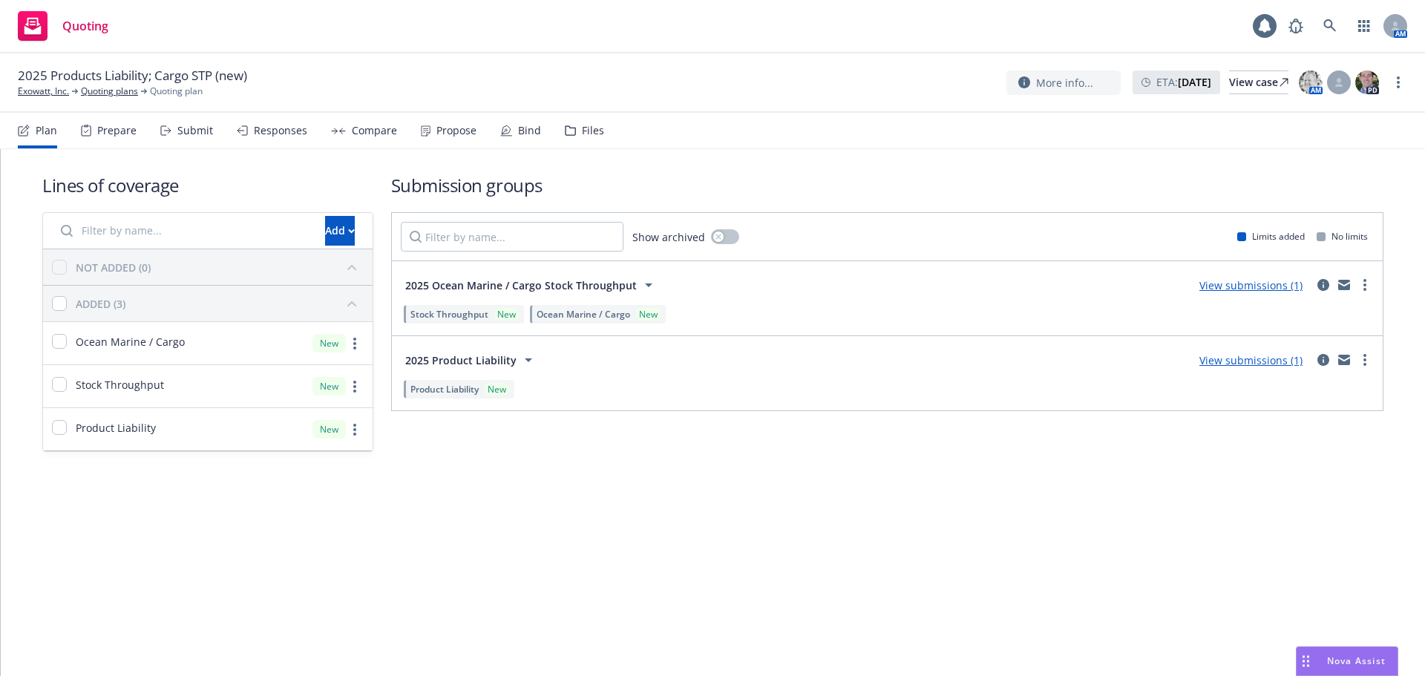
click at [1241, 361] on link "View submissions (1)" at bounding box center [1251, 360] width 103 height 14
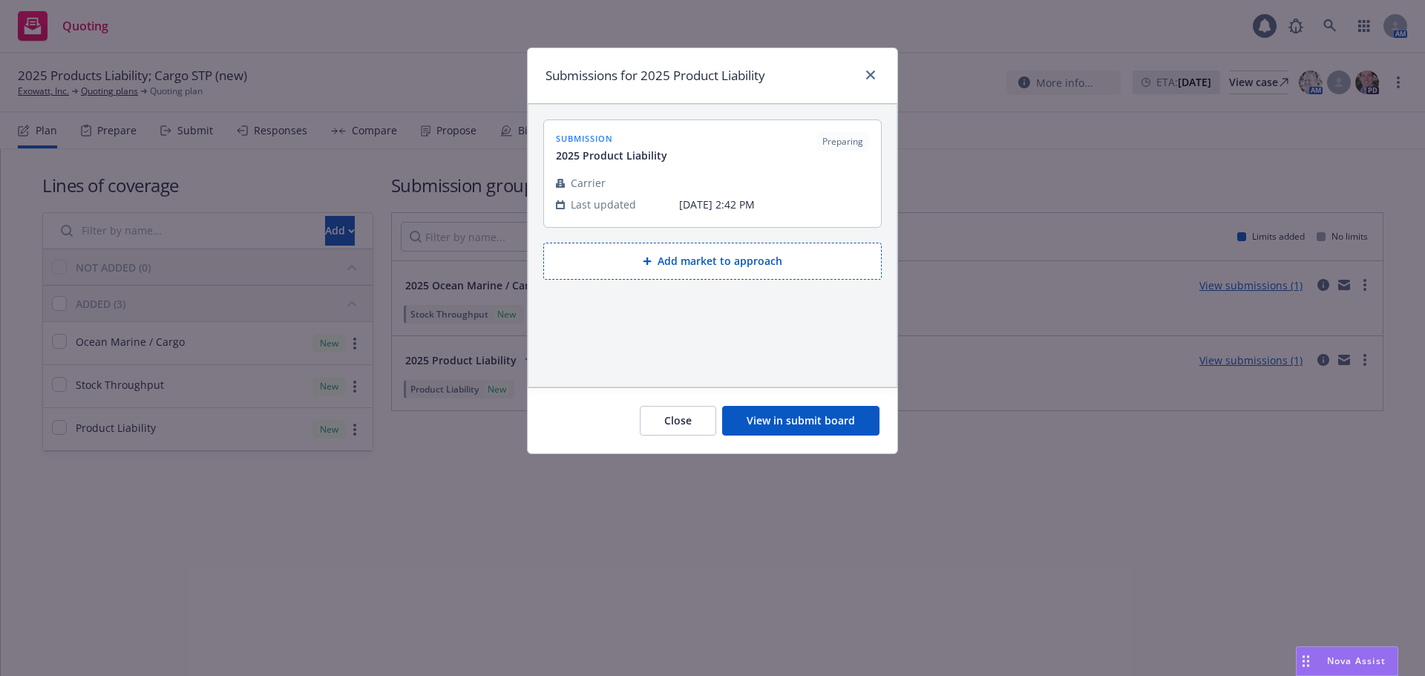
click at [837, 425] on button "View in submit board" at bounding box center [800, 421] width 157 height 30
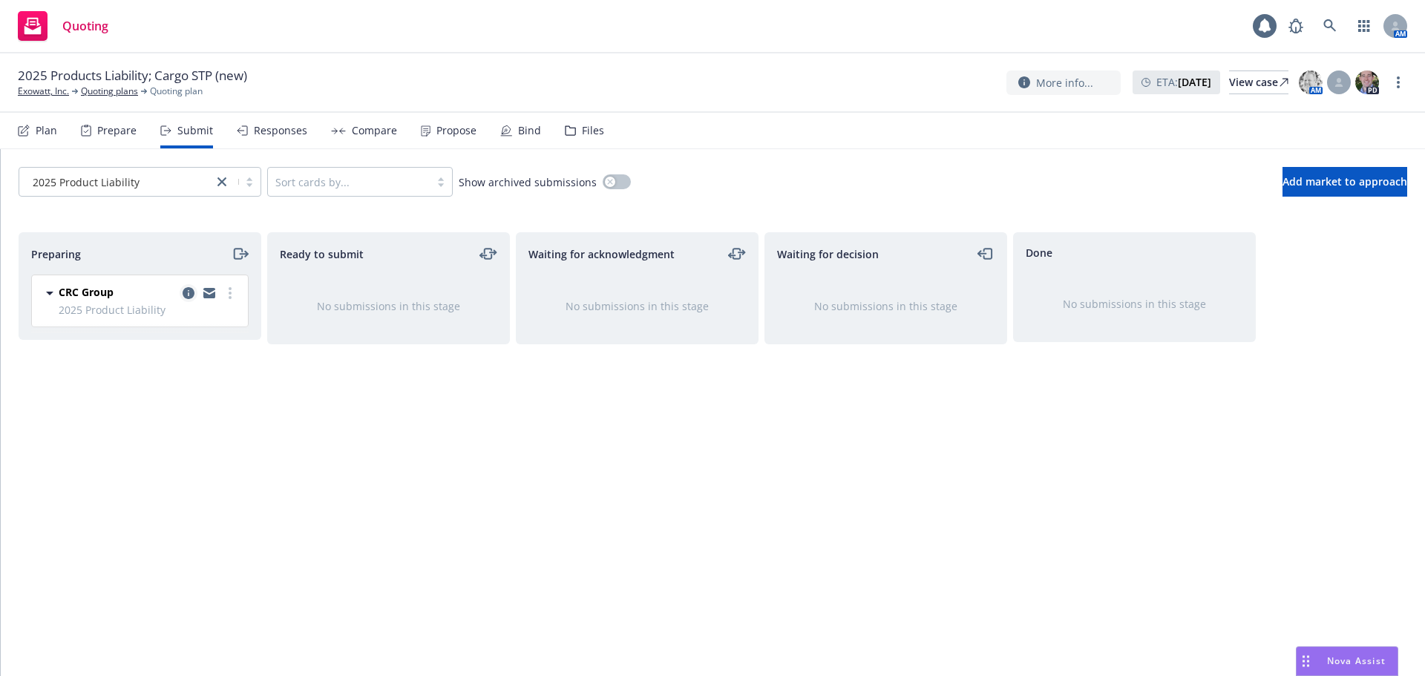
click at [185, 293] on icon "copy logging email" at bounding box center [189, 293] width 12 height 12
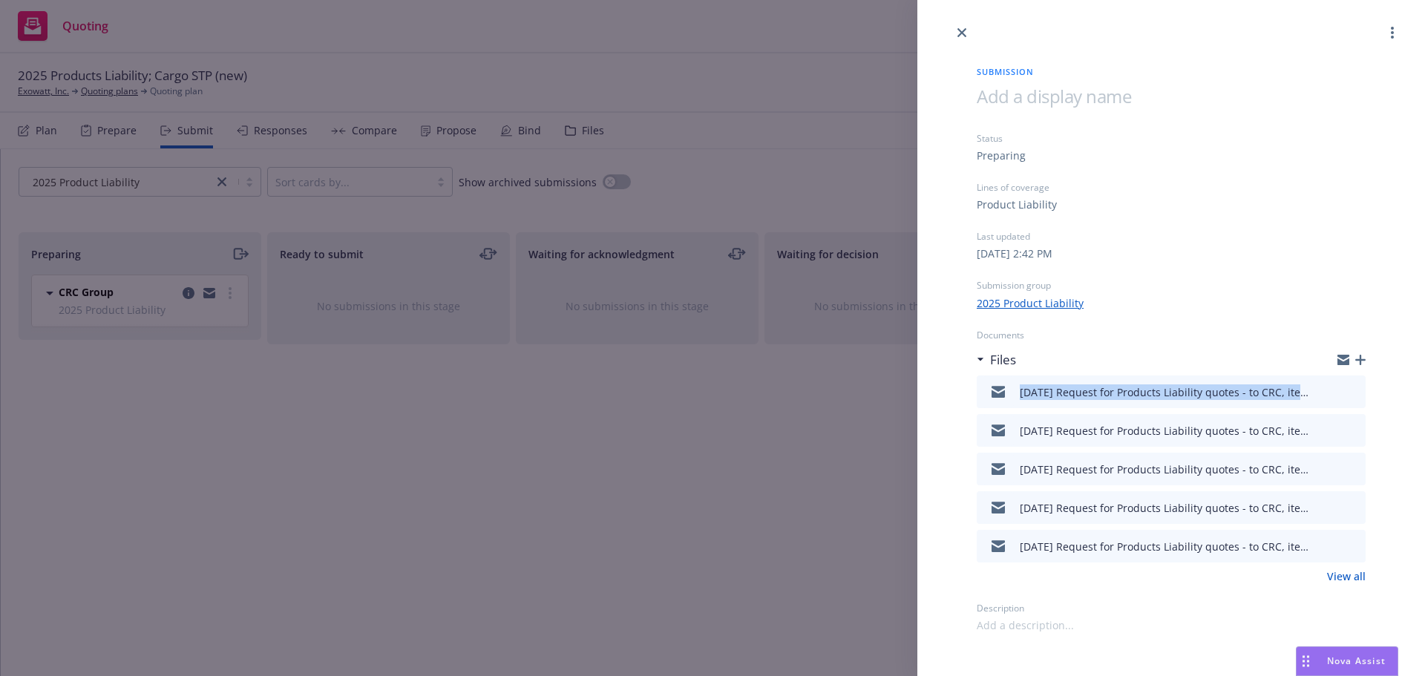
drag, startPoint x: 998, startPoint y: 408, endPoint x: 1391, endPoint y: 406, distance: 393.5
click at [1391, 406] on div "Submission Status Preparing Lines of coverage Product Liability Last updated Tu…" at bounding box center [1172, 338] width 508 height 592
copy div "08/21/25 Request for Products Liability quotes - to CRC, items requested back.m…"
click at [1360, 359] on icon "button" at bounding box center [1361, 360] width 10 height 10
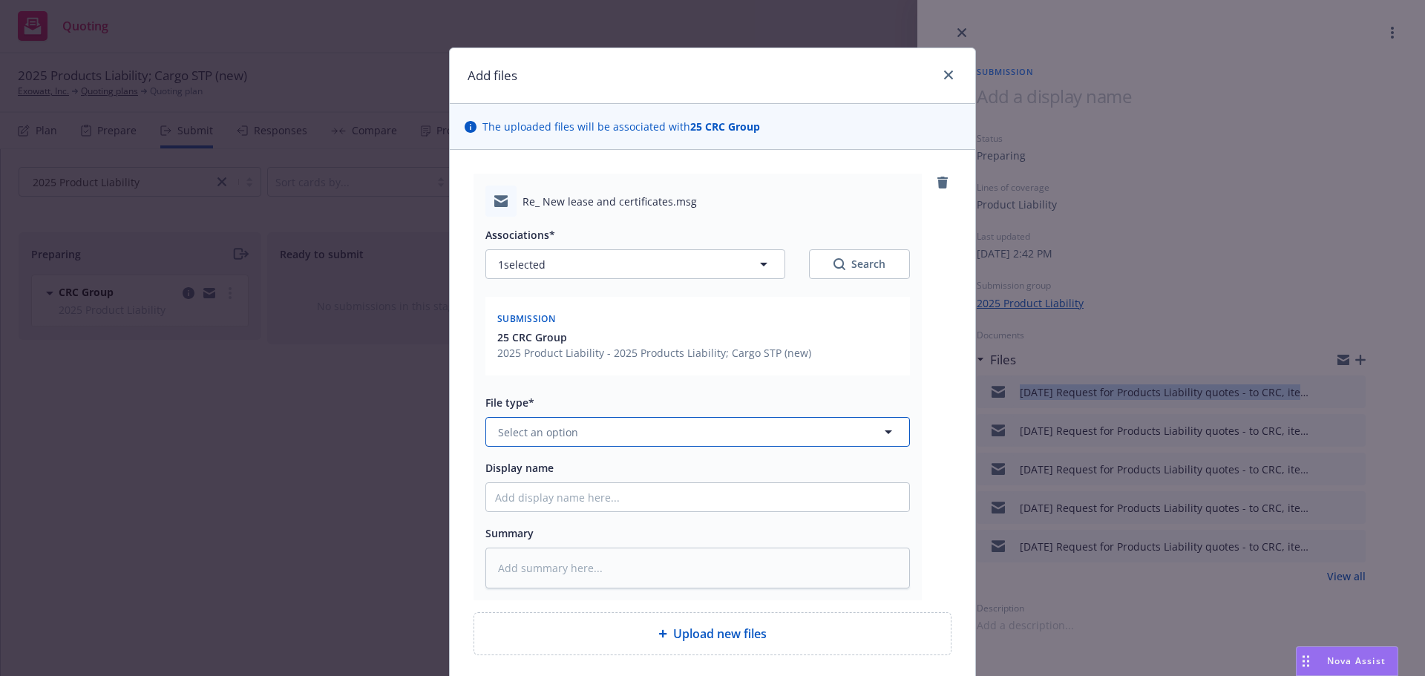
click at [606, 430] on button "Select an option" at bounding box center [698, 432] width 425 height 30
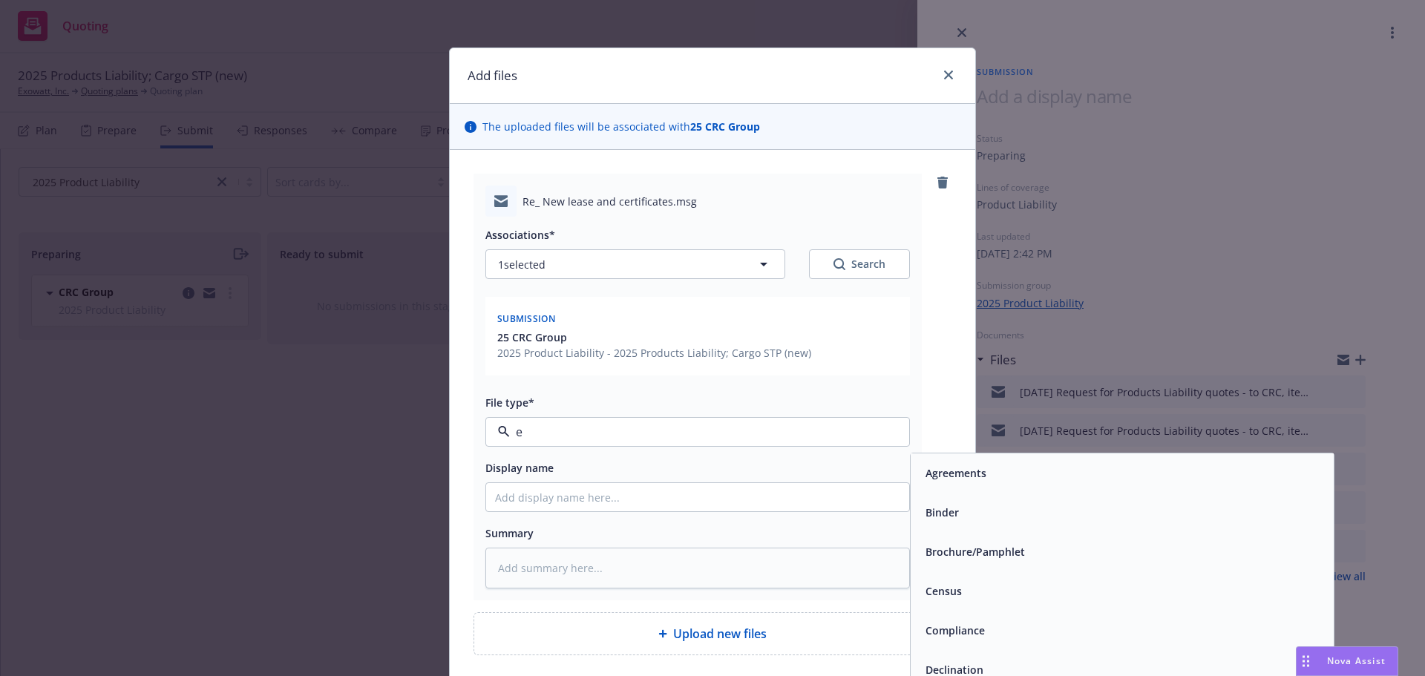
type input "em"
click at [1064, 508] on div "Email" at bounding box center [1122, 513] width 405 height 22
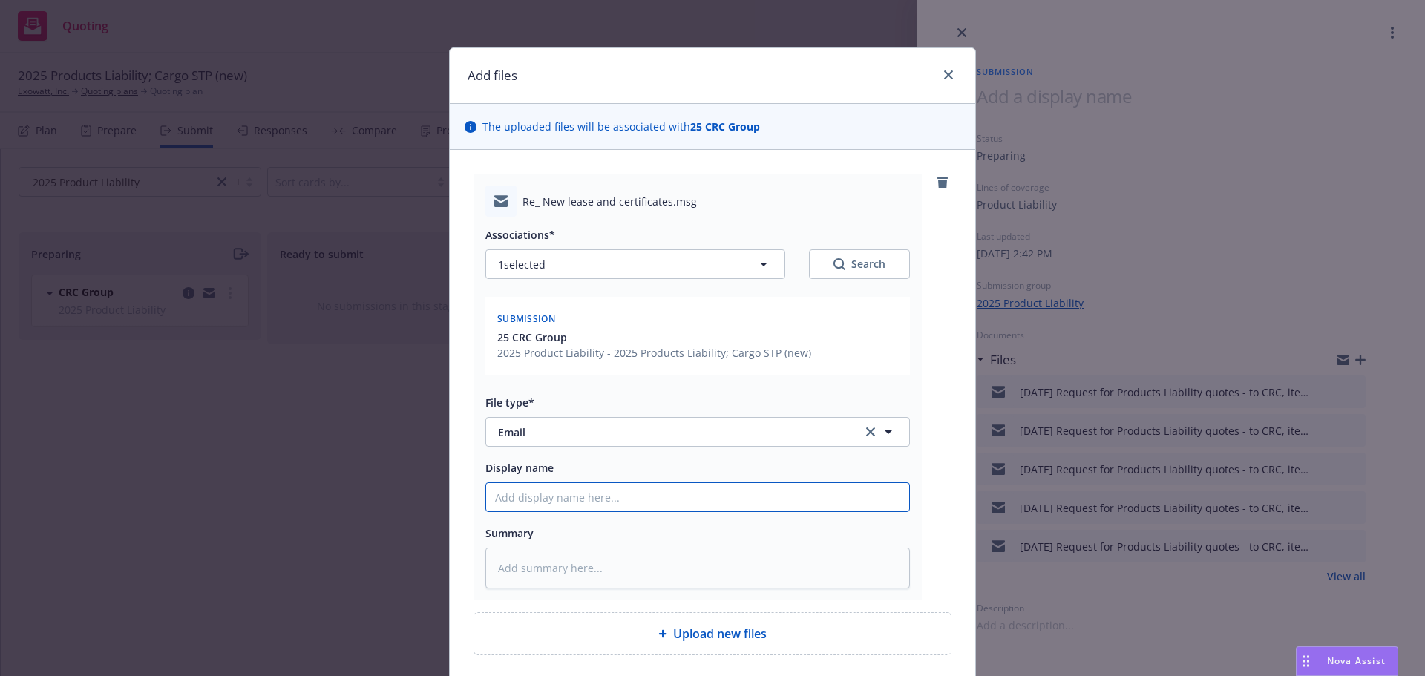
click at [617, 509] on input "Display name" at bounding box center [697, 497] width 423 height 28
paste input "08/21/25 Request for Products Liability quotes - to CRC, items requested back.m…"
type textarea "x"
type input "08/21/25 Request for Products Liability quotes - to CRC, items requested back.m…"
type textarea "x"
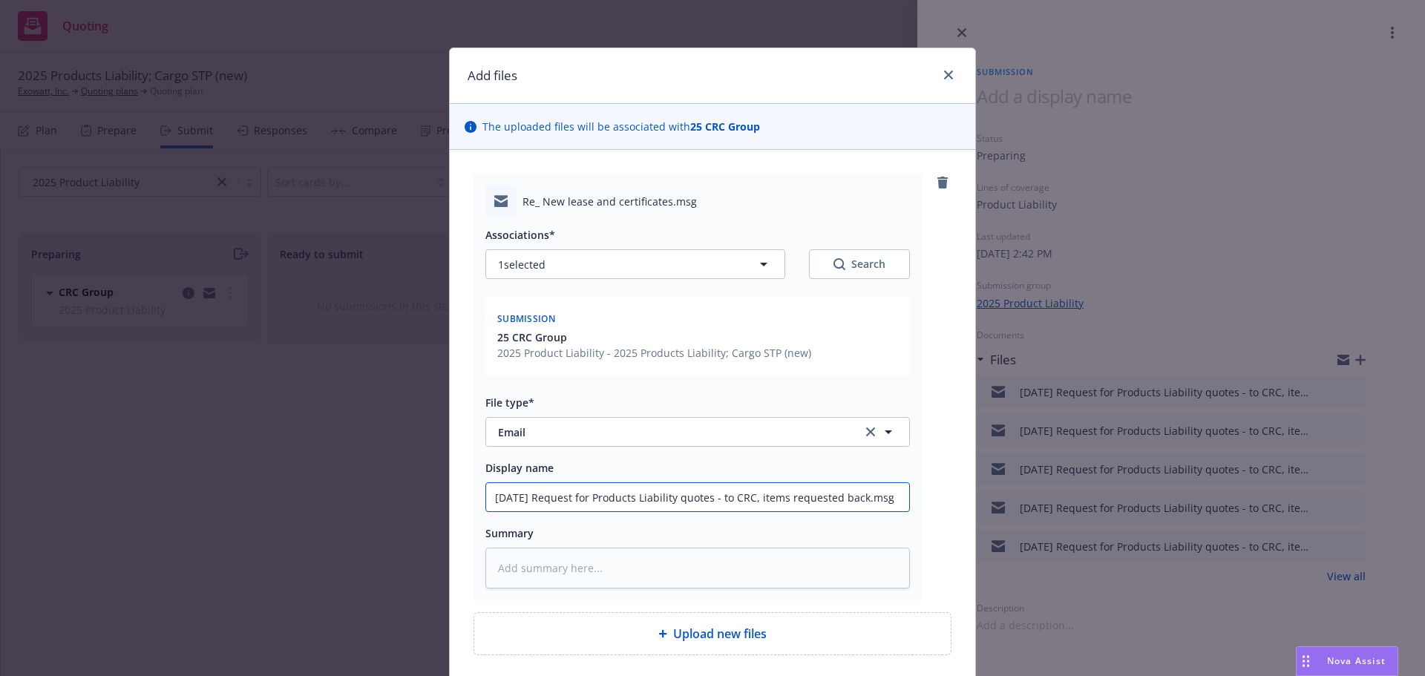
type input "08/21/25 Request for Products Liability quotes - to CRC, items requested back.ms"
type textarea "x"
type input "08/21/25 Request for Products Liability quotes - to CRC, items requested back.m"
type textarea "x"
type input "08/21/25 Request for Products Liability quotes - to CRC, items requested back."
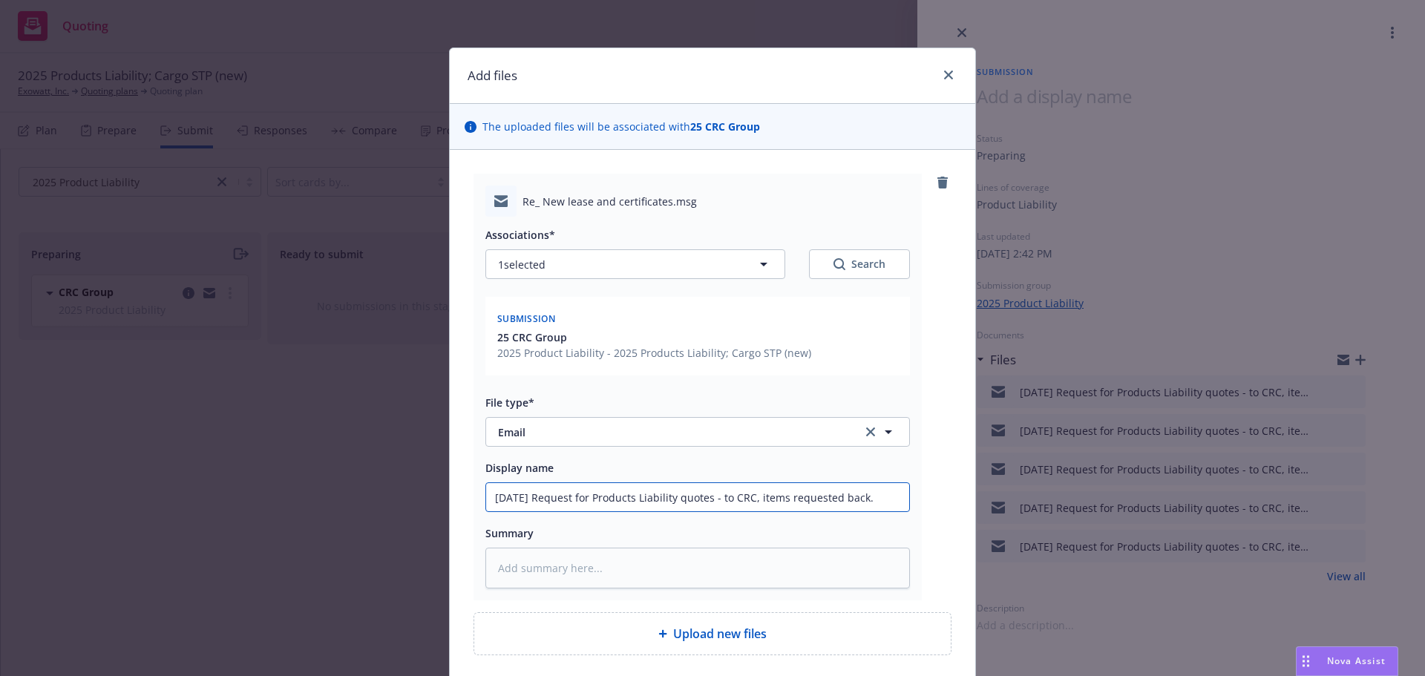
type textarea "x"
type input "08/21/25 Request for Products Liability quotes - to CRC, items requested back"
click at [514, 500] on input "08/21/25 Request for Products Liability quotes - to CRC, items requested back" at bounding box center [697, 497] width 423 height 28
click at [517, 500] on input "08/21/25 Request for Products Liability quotes - to CRC, items requested back" at bounding box center [697, 497] width 423 height 28
type textarea "x"
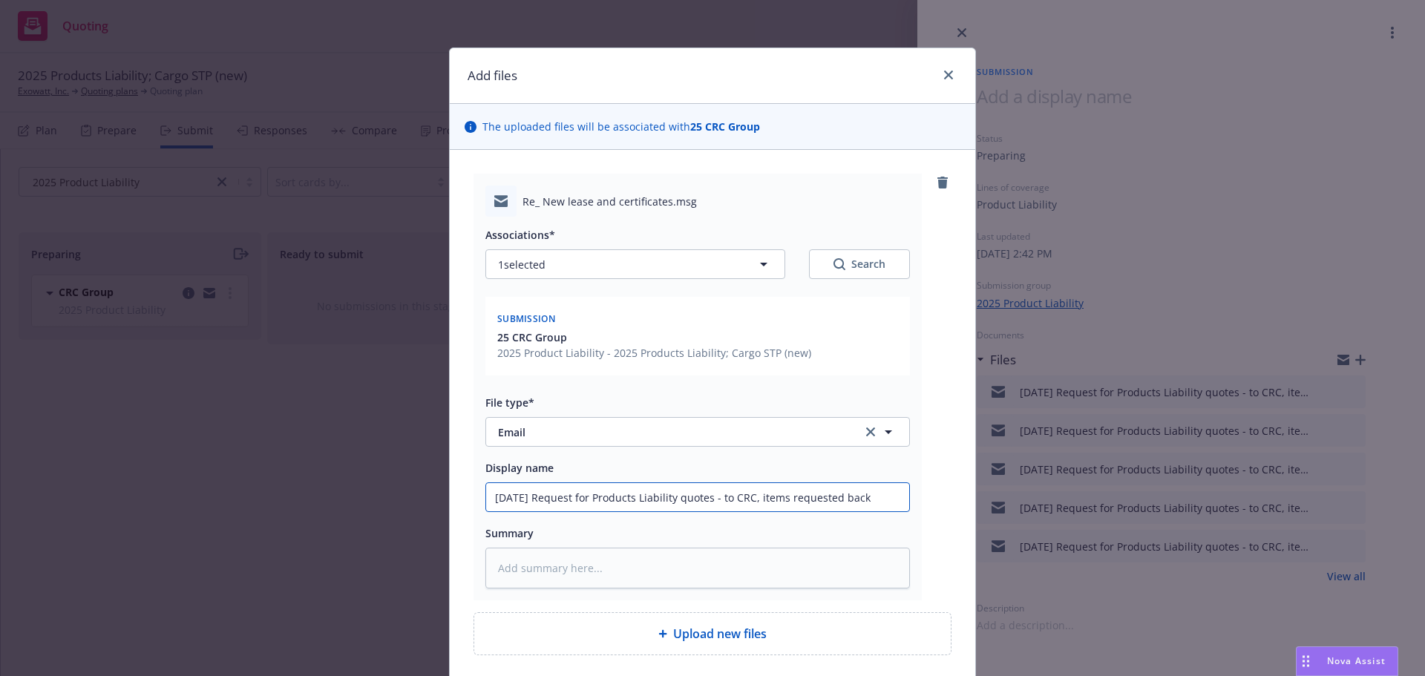
type input "08/27/25 Request for Products Liability quotes - to CRC, items requested back"
type textarea "x"
drag, startPoint x: 899, startPoint y: 500, endPoint x: 193, endPoint y: 504, distance: 706.0
click at [193, 504] on div "Add files The uploaded files will be associated with 25 CRC Group Re_ New lease…" at bounding box center [712, 338] width 1425 height 676
type input "08/27/25 Request for Products Liability quotes - to CRC, items requested back"
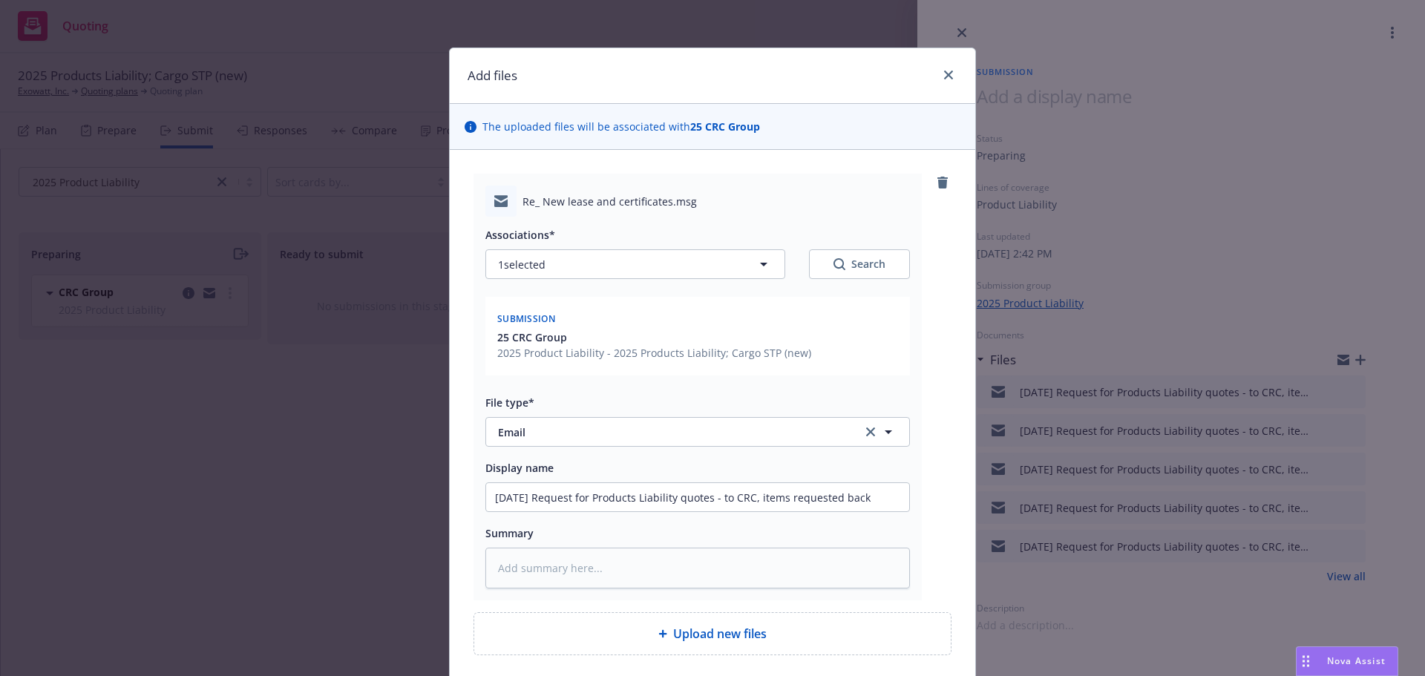
click at [914, 560] on div "Re_ New lease and certificates.msg Associations* 1 selected Search Submission 2…" at bounding box center [698, 387] width 448 height 427
type textarea "x"
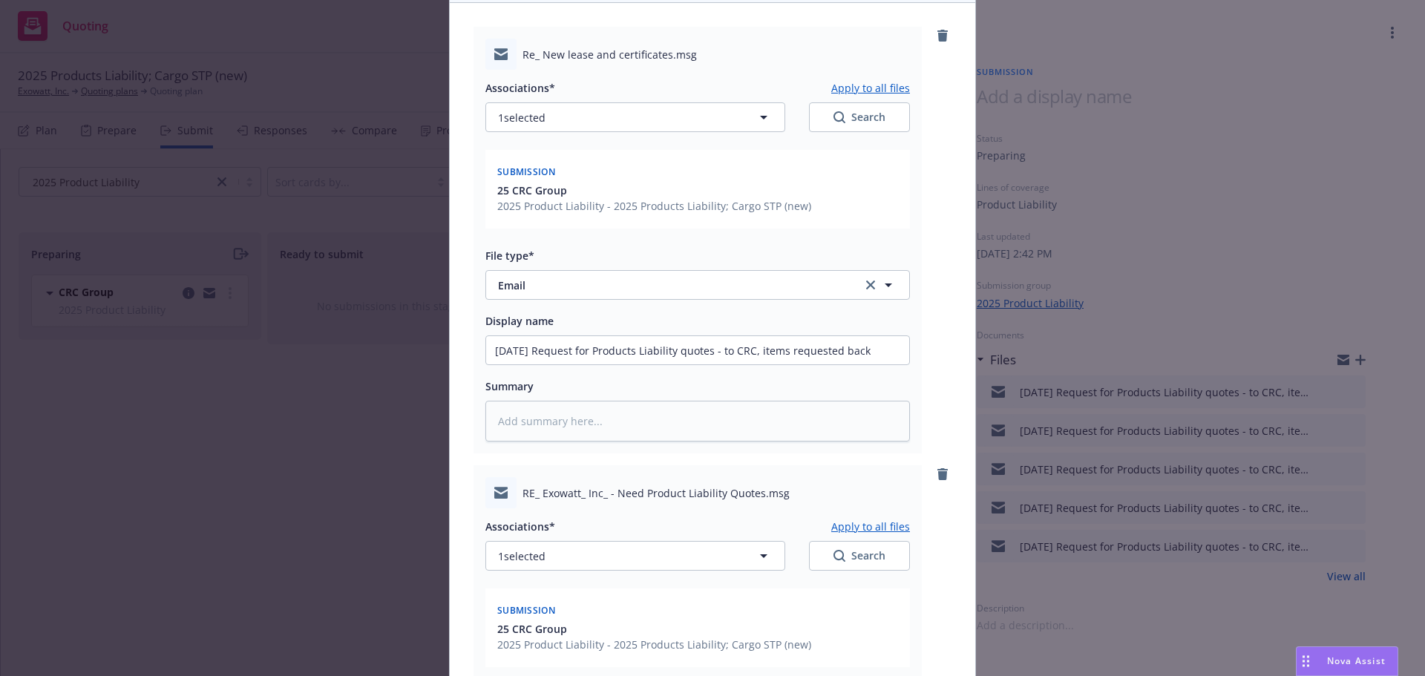
scroll to position [520, 0]
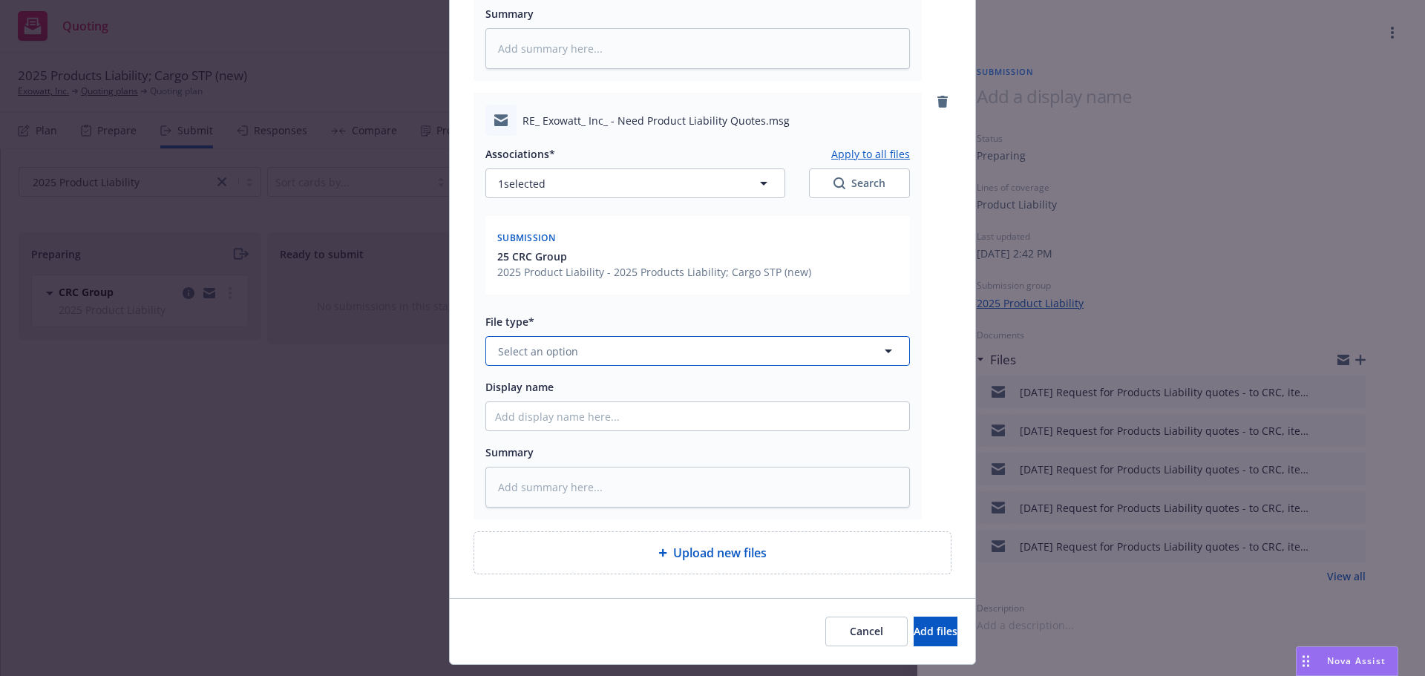
click at [561, 347] on span "Select an option" at bounding box center [538, 352] width 80 height 16
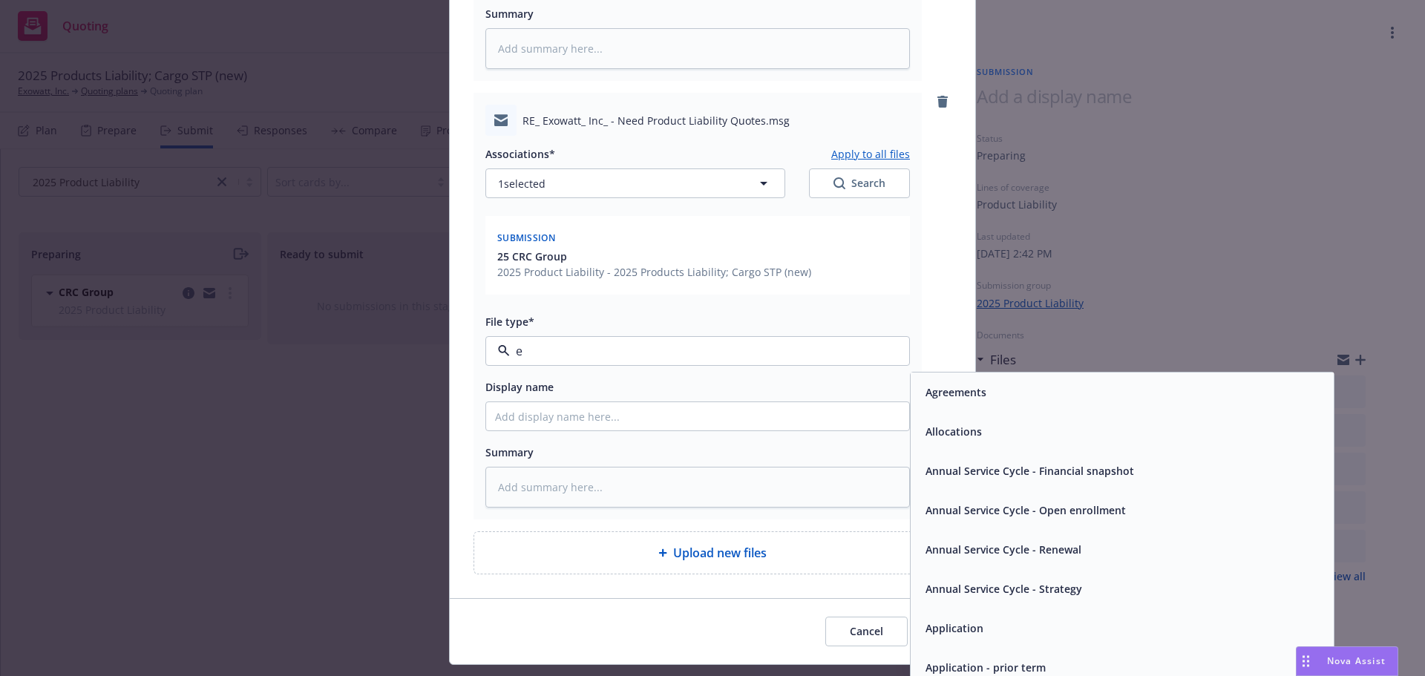
type input "em"
click at [967, 434] on div "Email" at bounding box center [1122, 432] width 405 height 22
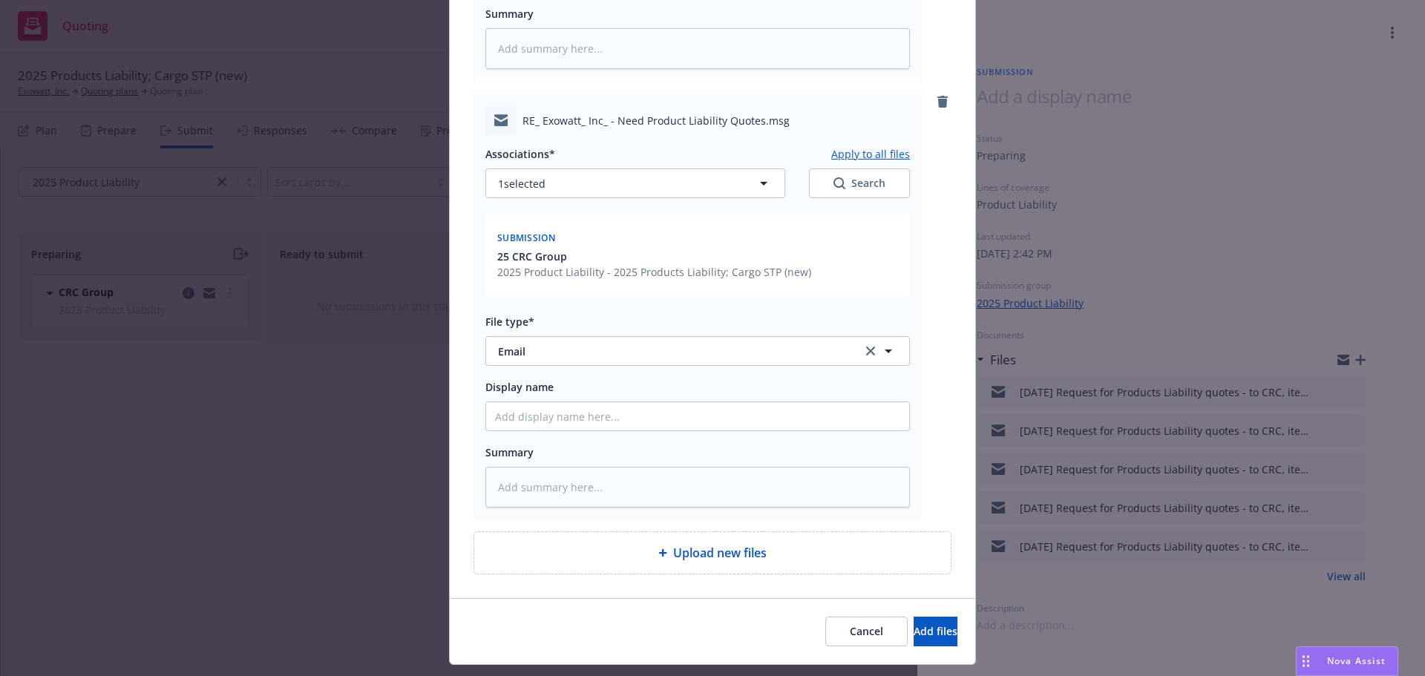
click at [671, 392] on div "Display name" at bounding box center [698, 387] width 425 height 18
paste input "08/27/25 Request for Products Liability quotes - to CRC, items requested back"
type textarea "x"
type input "08/27/25 Request for Products Liability quotes - to CRC, items requested back"
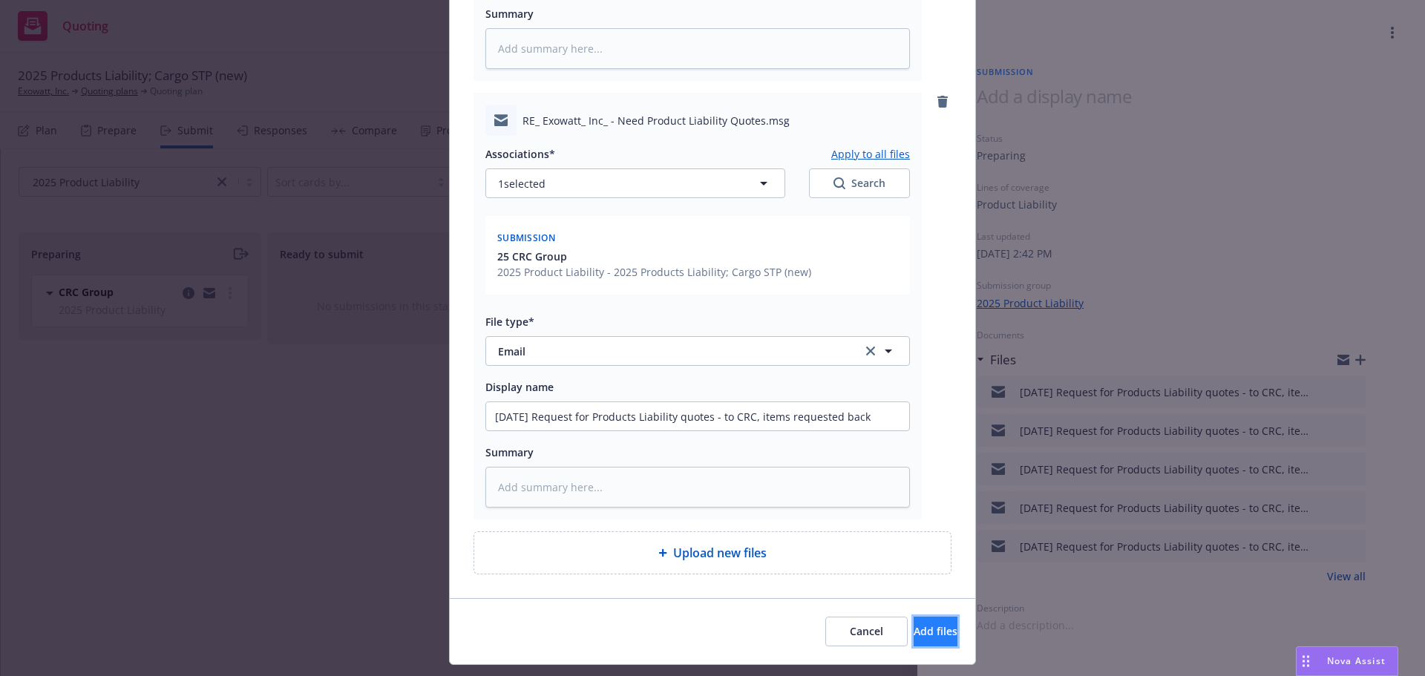
click at [914, 627] on button "Add files" at bounding box center [936, 632] width 44 height 30
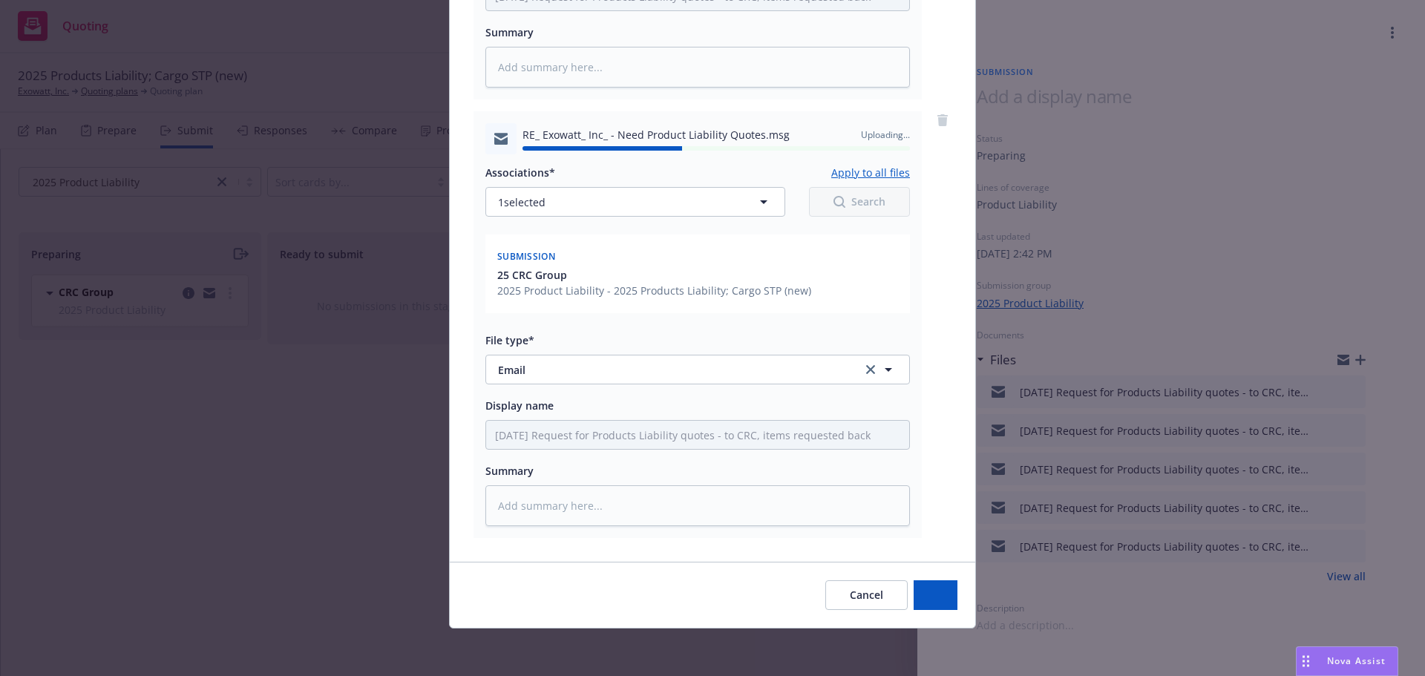
type textarea "x"
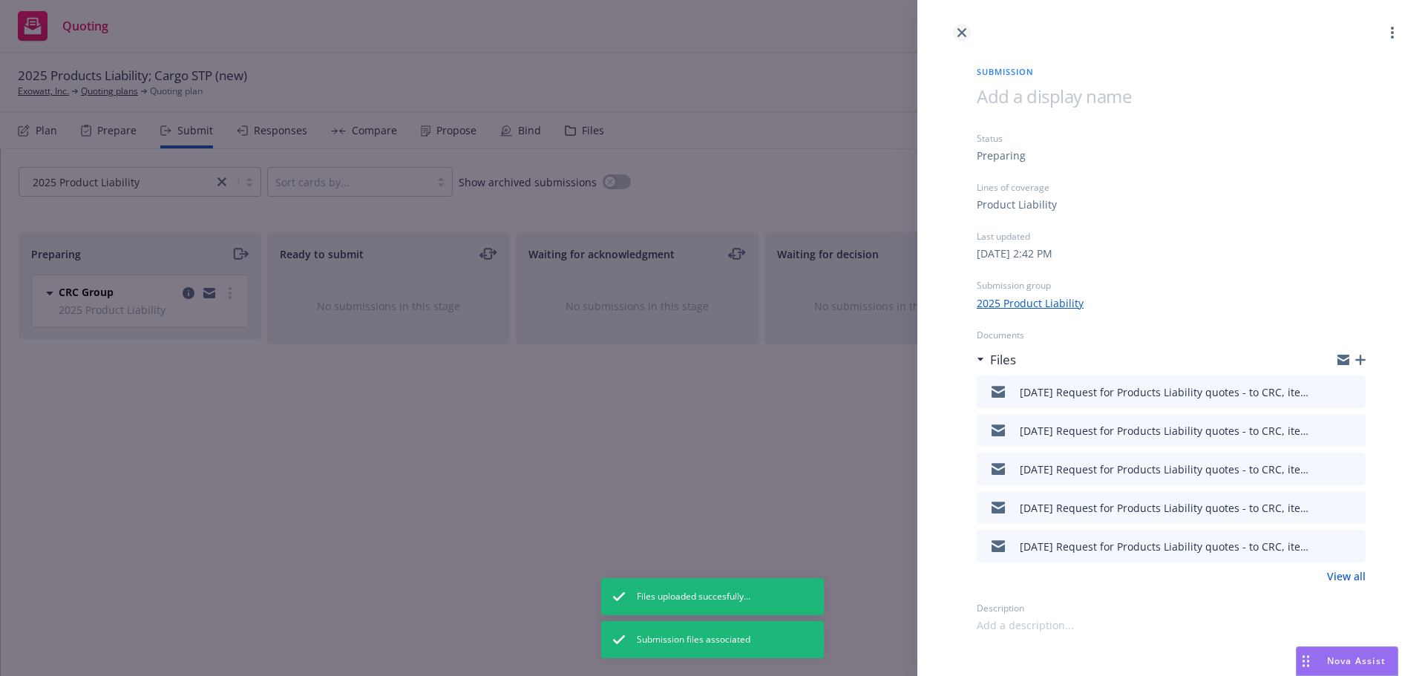
click at [960, 36] on icon "close" at bounding box center [962, 32] width 9 height 9
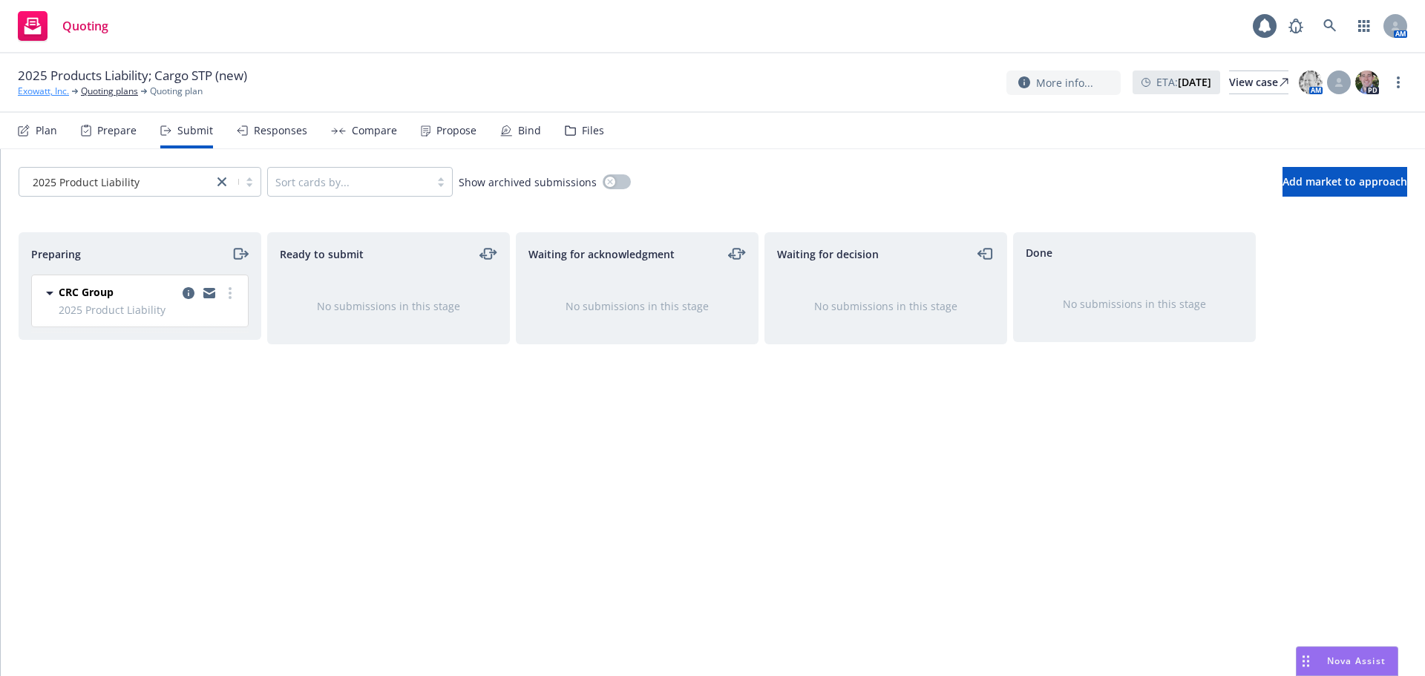
click at [37, 91] on link "Exowatt, Inc." at bounding box center [43, 91] width 51 height 13
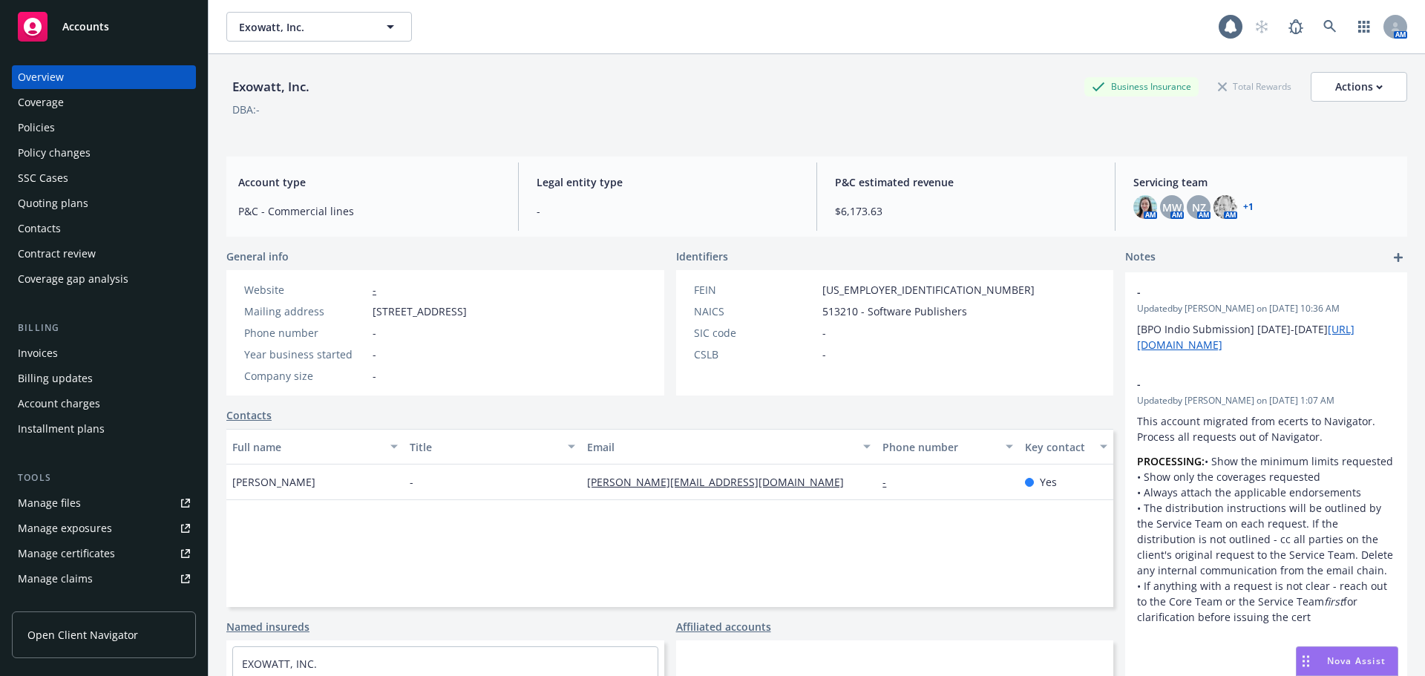
click at [71, 131] on div "Policies" at bounding box center [104, 128] width 172 height 24
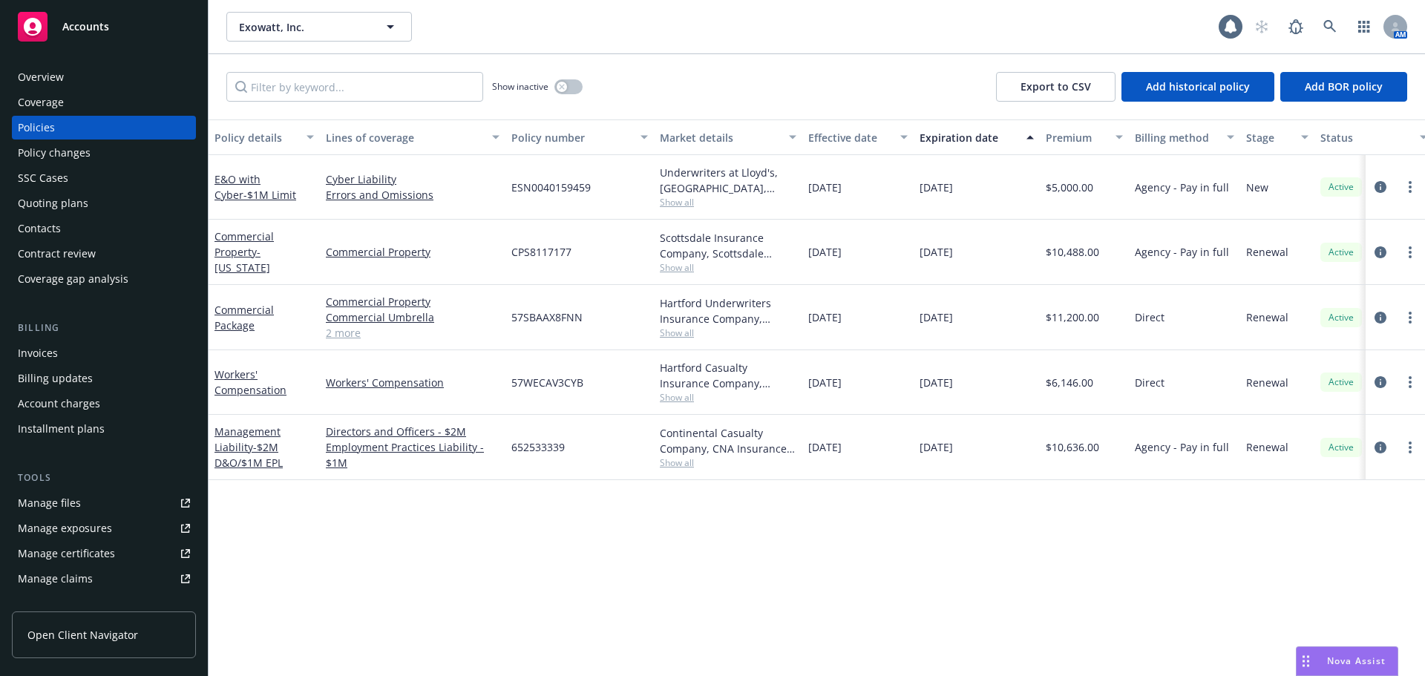
click at [53, 84] on div "Overview" at bounding box center [41, 77] width 46 height 24
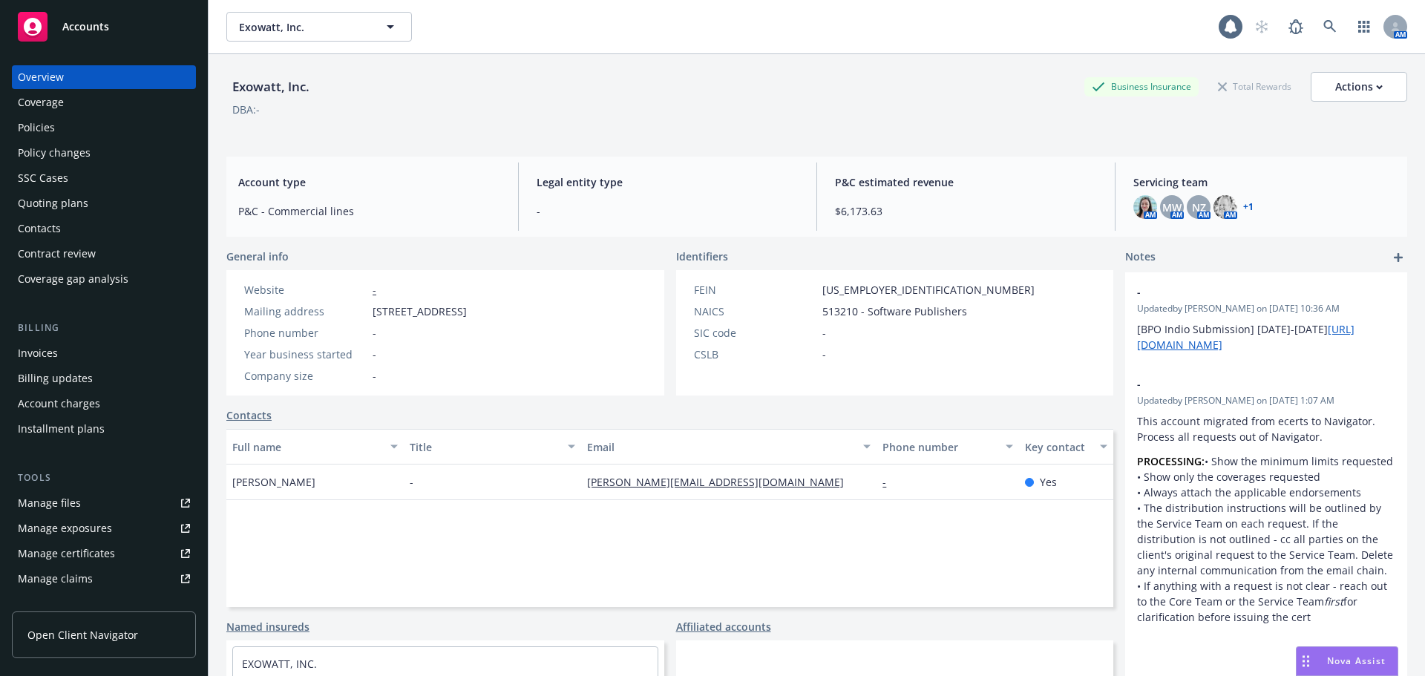
click at [48, 128] on div "Policies" at bounding box center [36, 128] width 37 height 24
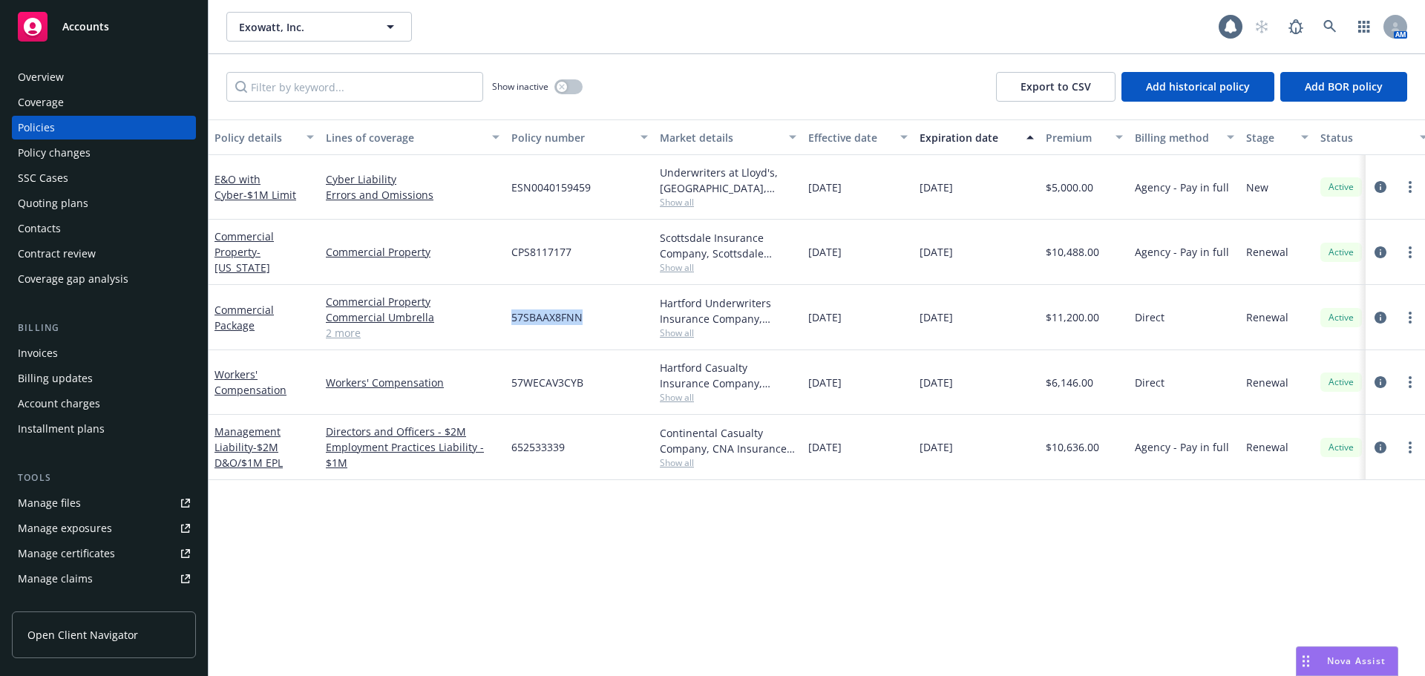
drag, startPoint x: 586, startPoint y: 316, endPoint x: 511, endPoint y: 310, distance: 75.2
click at [511, 310] on div "57SBAAX8FNN" at bounding box center [580, 317] width 148 height 65
copy span "57SBAAX8FNN"
click at [815, 480] on div "Policy details Lines of coverage Policy number Market details Effective date Ex…" at bounding box center [817, 398] width 1217 height 557
click at [97, 151] on div "Policy changes" at bounding box center [104, 153] width 172 height 24
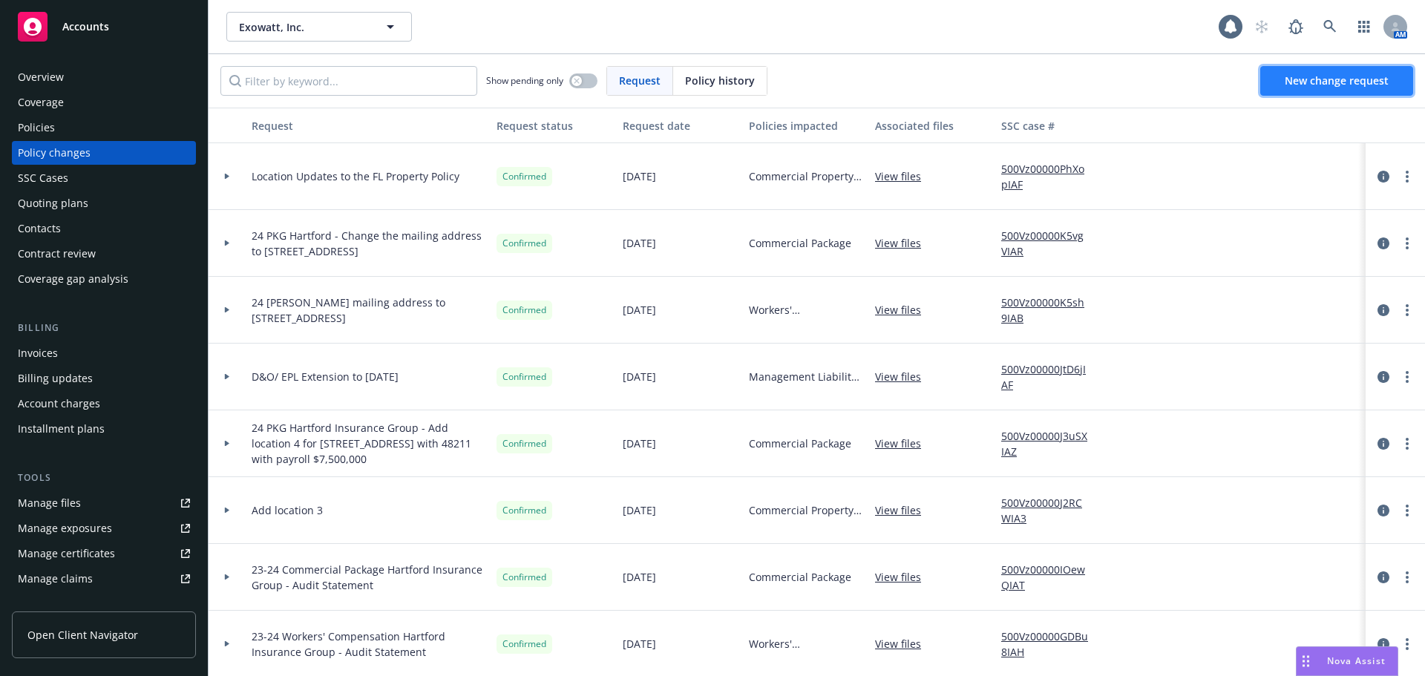
click at [1347, 81] on span "New change request" at bounding box center [1337, 80] width 104 height 14
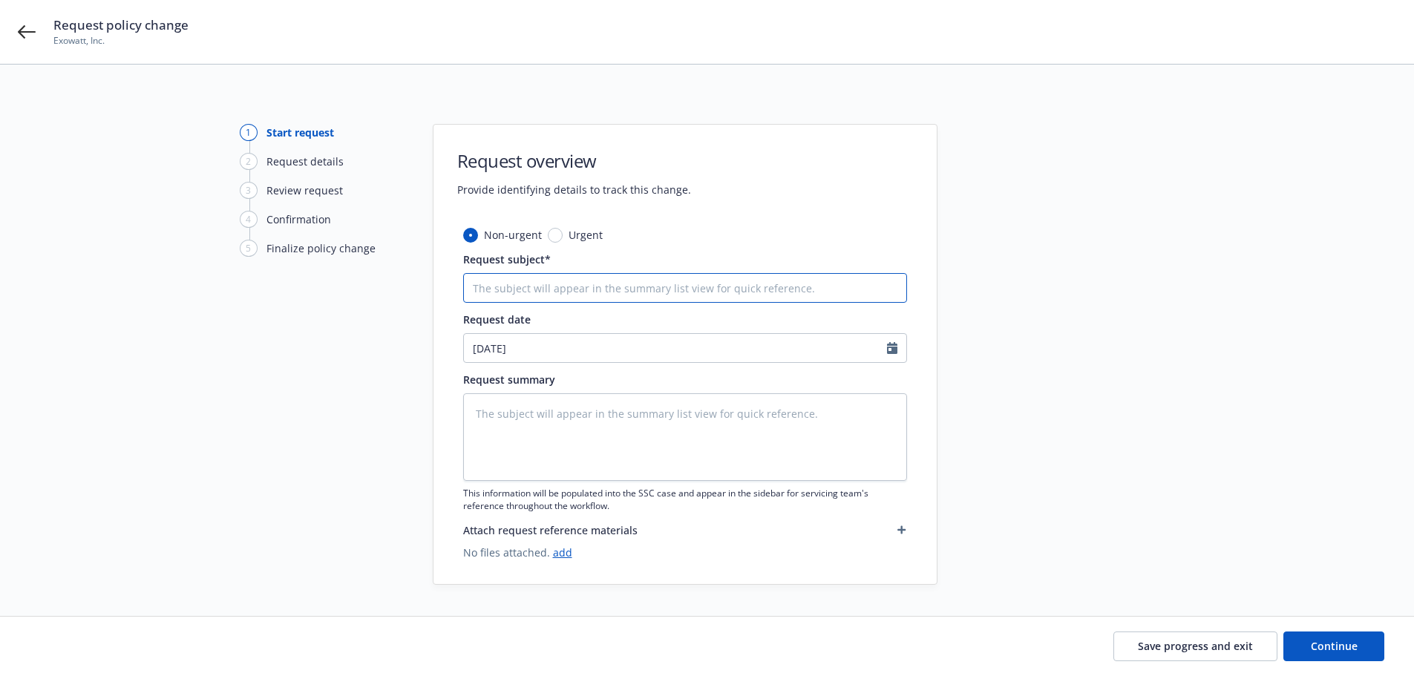
click at [610, 285] on input "Request subject*" at bounding box center [685, 288] width 444 height 30
type textarea "x"
type input "R"
type textarea "x"
type input "Re"
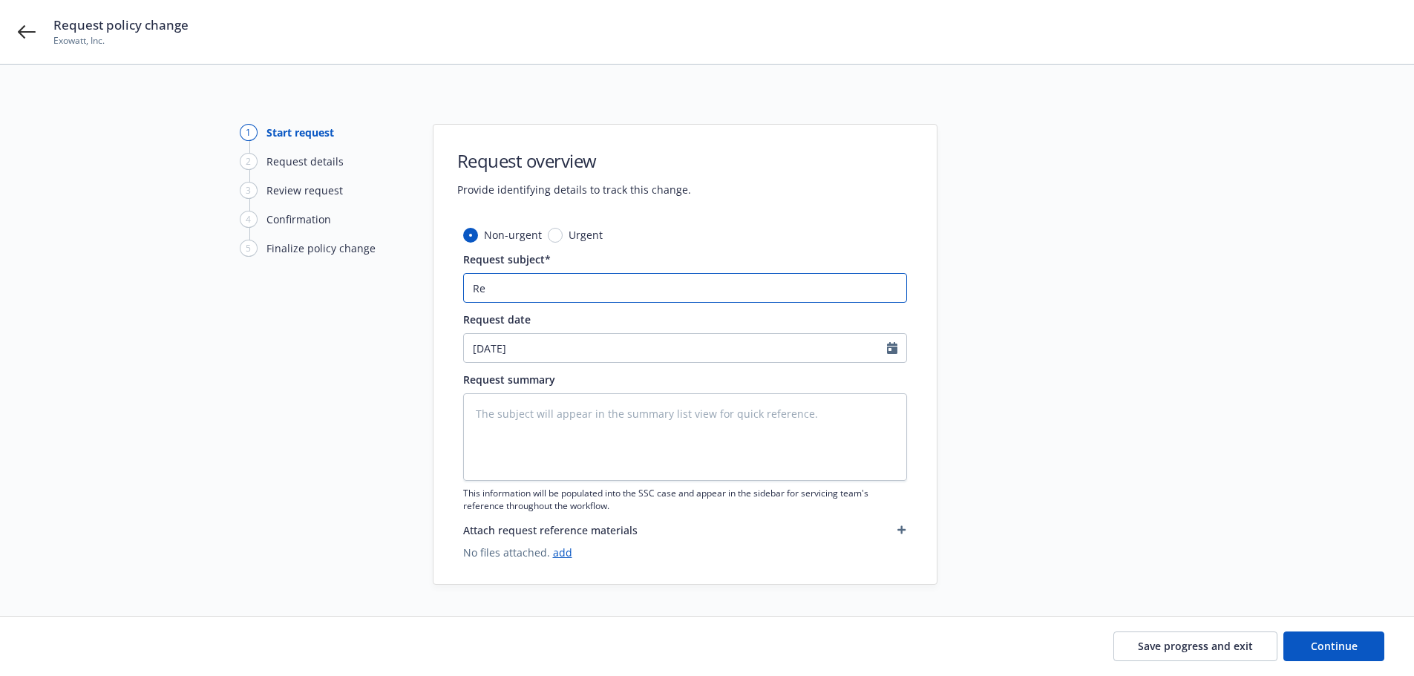
type textarea "x"
type input "R"
type textarea "x"
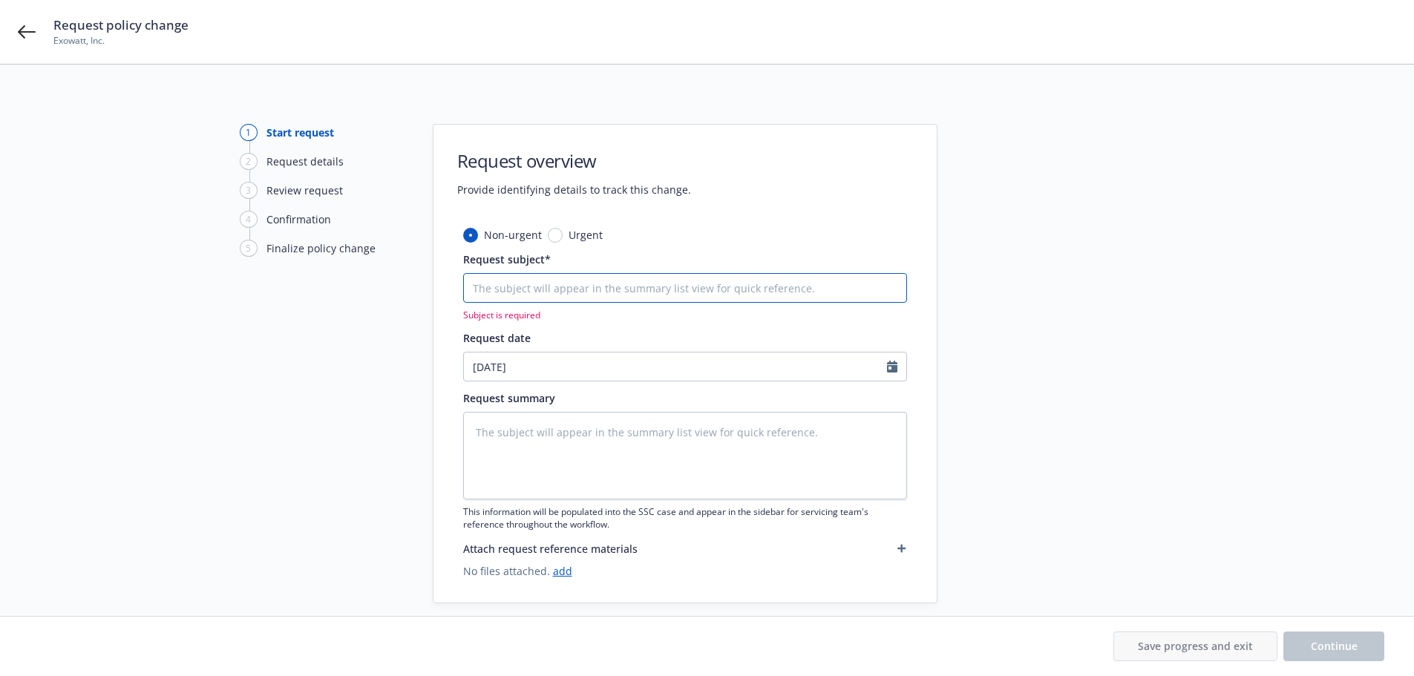
type textarea "x"
type input "D"
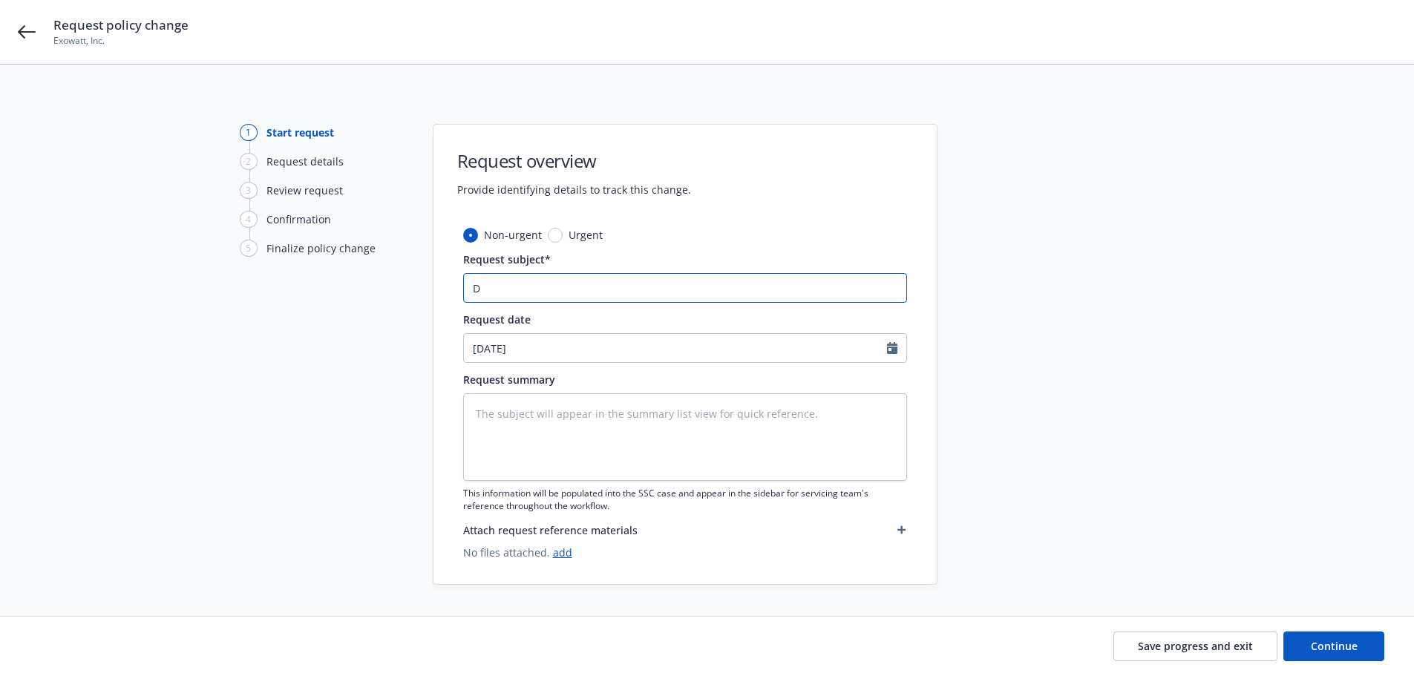
type textarea "x"
type input "De"
type textarea "x"
type input "Dele"
type textarea "x"
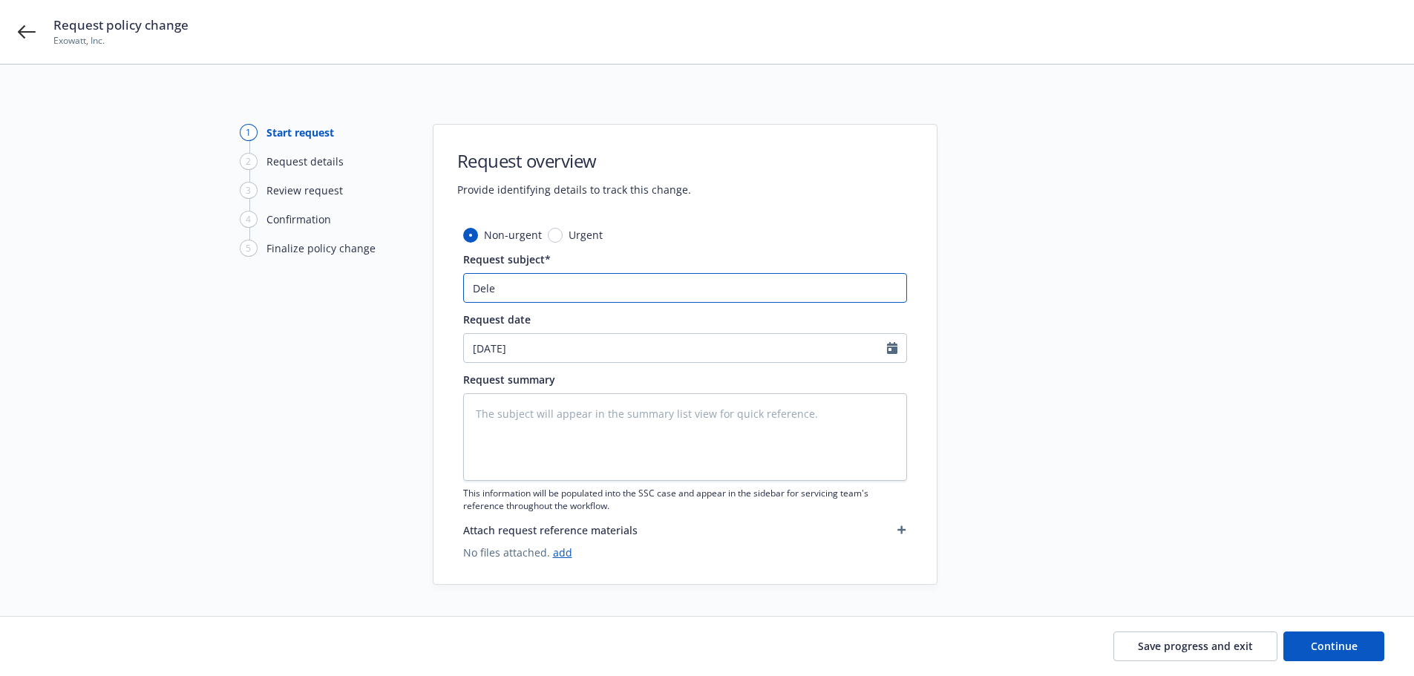
type input "Delet"
type textarea "x"
type input "Deleti"
type textarea "x"
type input "Deletin"
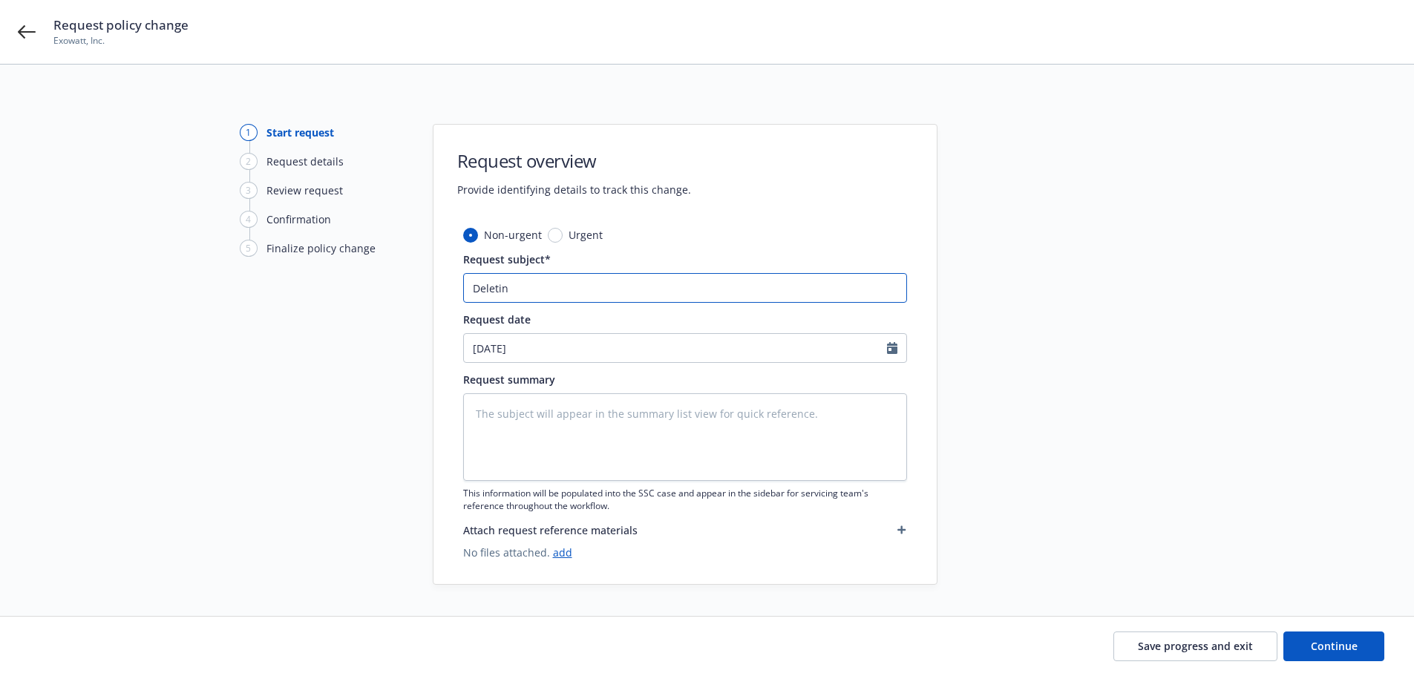
type textarea "x"
type input "Deleting"
type textarea "x"
type input "Deleting"
type textarea "x"
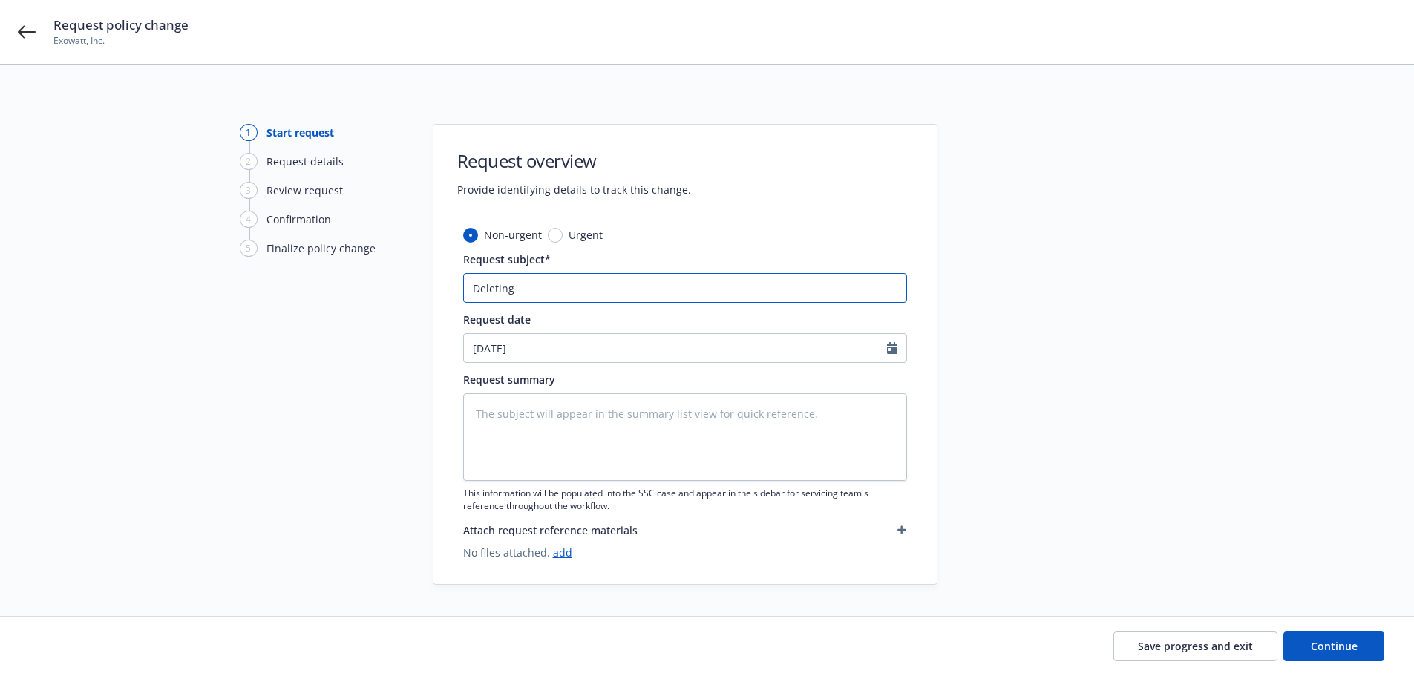
type input "Deleting l"
type textarea "x"
type input "Deleting loc"
type textarea "x"
type input "Deleting loca"
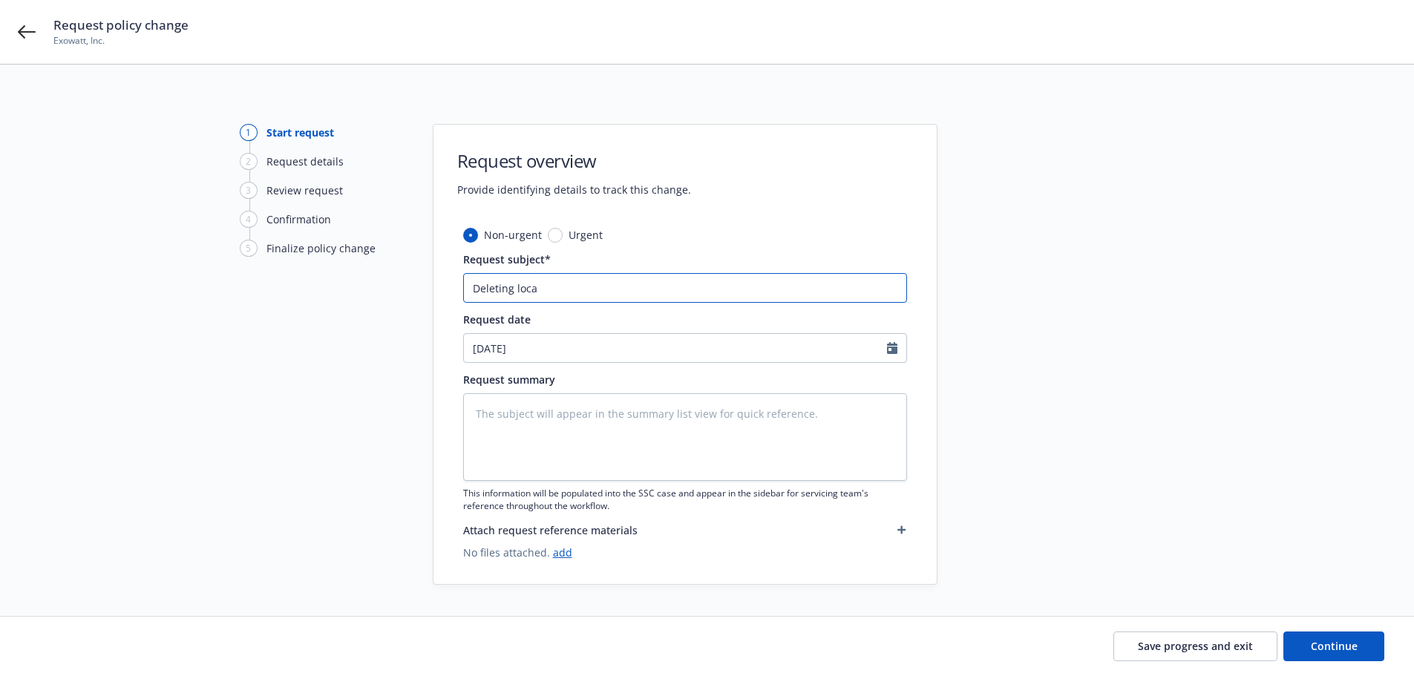
type textarea "x"
type input "Deleting locat"
type textarea "x"
type input "Deleting locati"
type textarea "x"
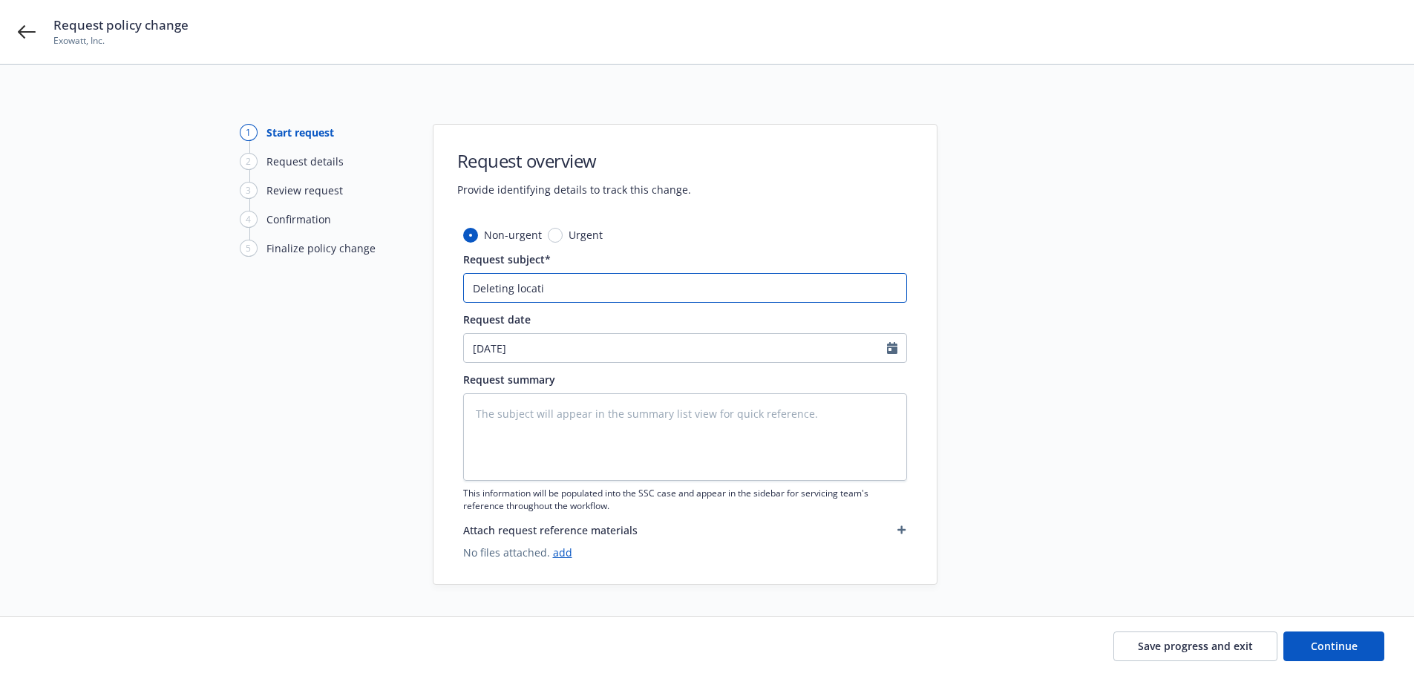
type input "Deleting locat"
type textarea "x"
type input "Deleting loca"
type textarea "x"
type input "Deleting loc"
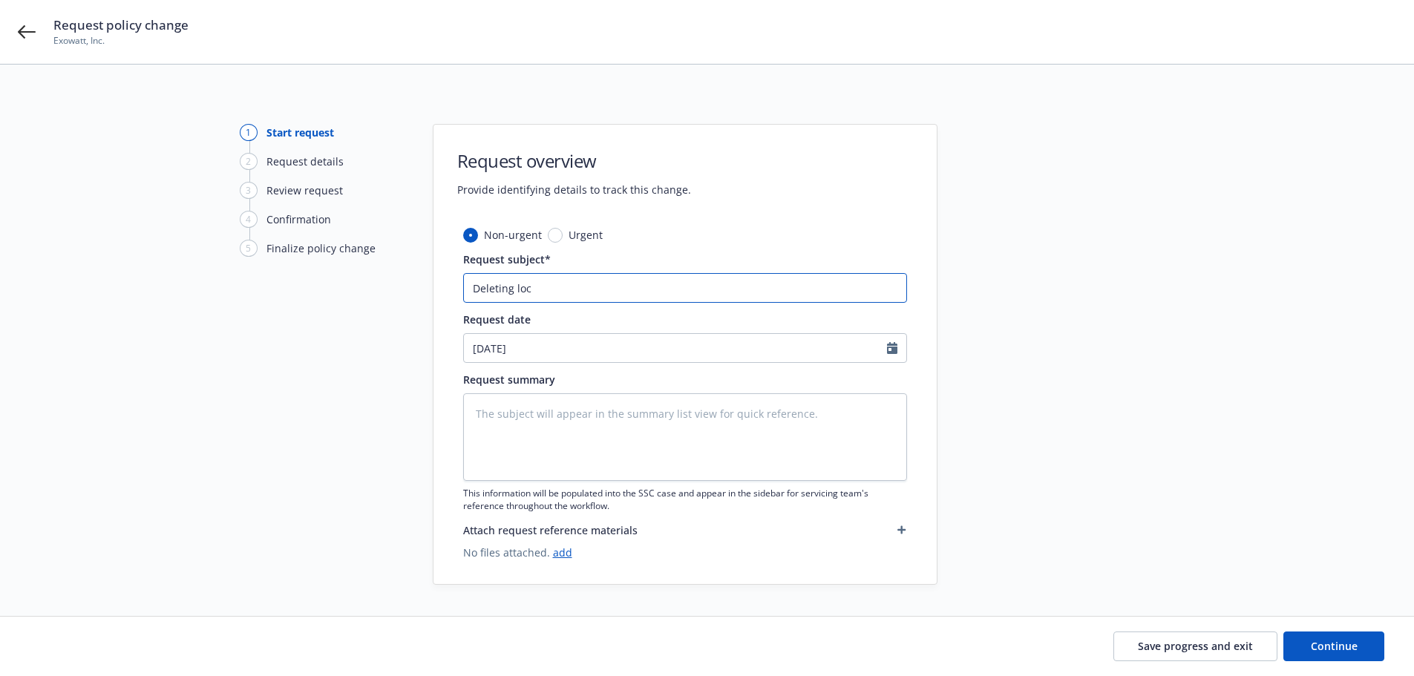
type textarea "x"
type input "Deleting lo"
type textarea "x"
type input "Deleting l"
type textarea "x"
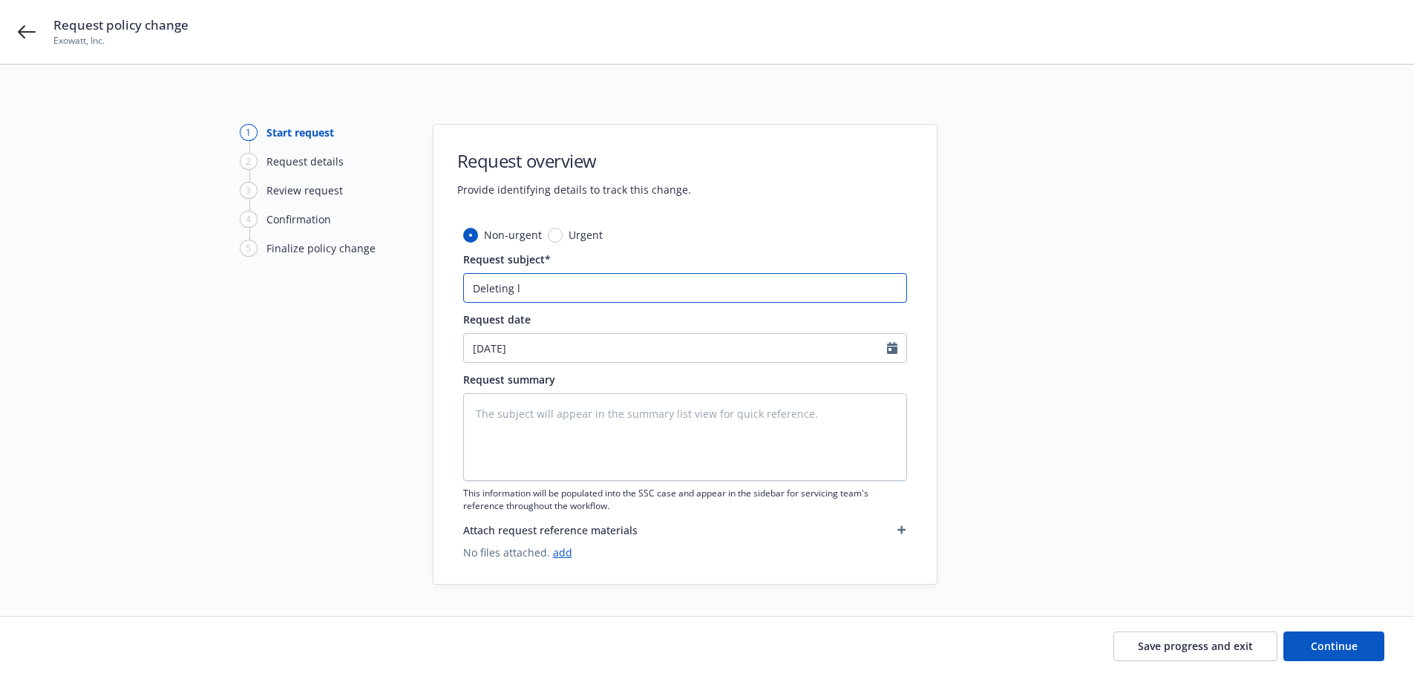
type input "Deleting"
type textarea "x"
type input "Deleting"
type textarea "x"
type input "Deleting"
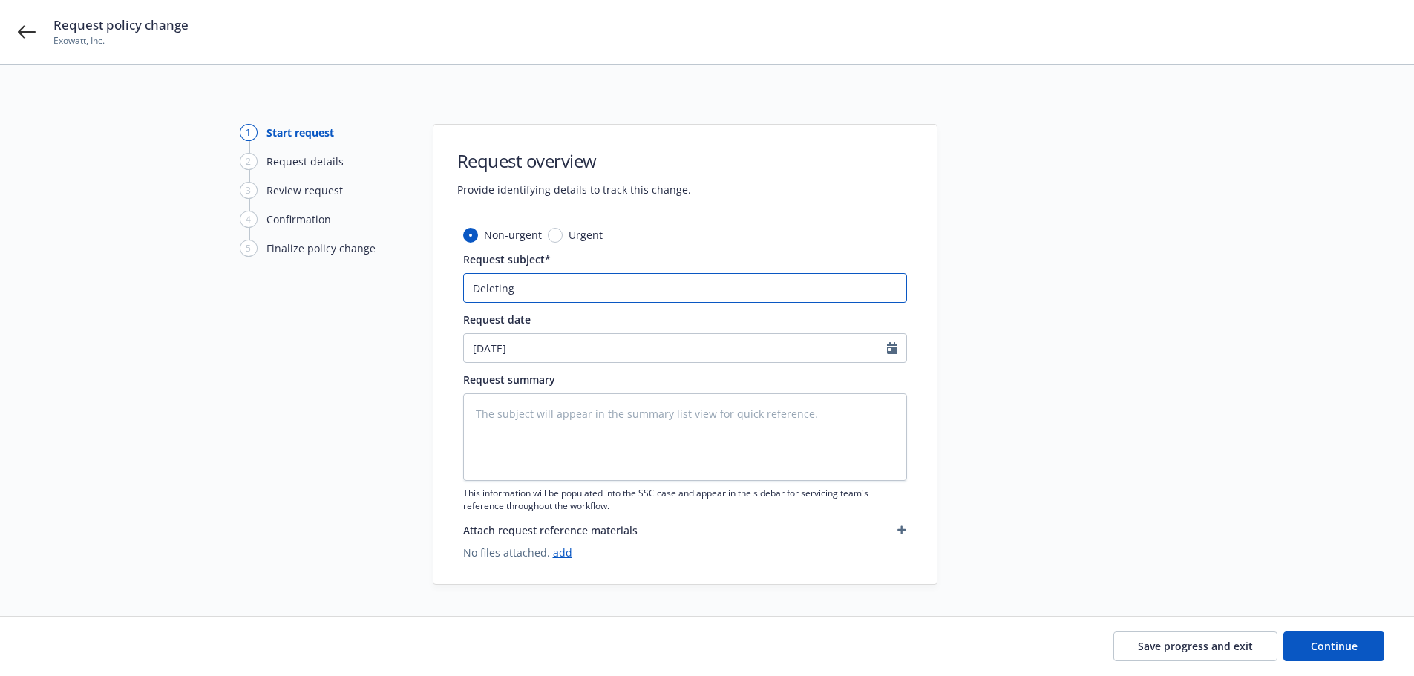
type textarea "x"
type input "Deleting l"
type textarea "x"
type input "Deleting loc"
type textarea "x"
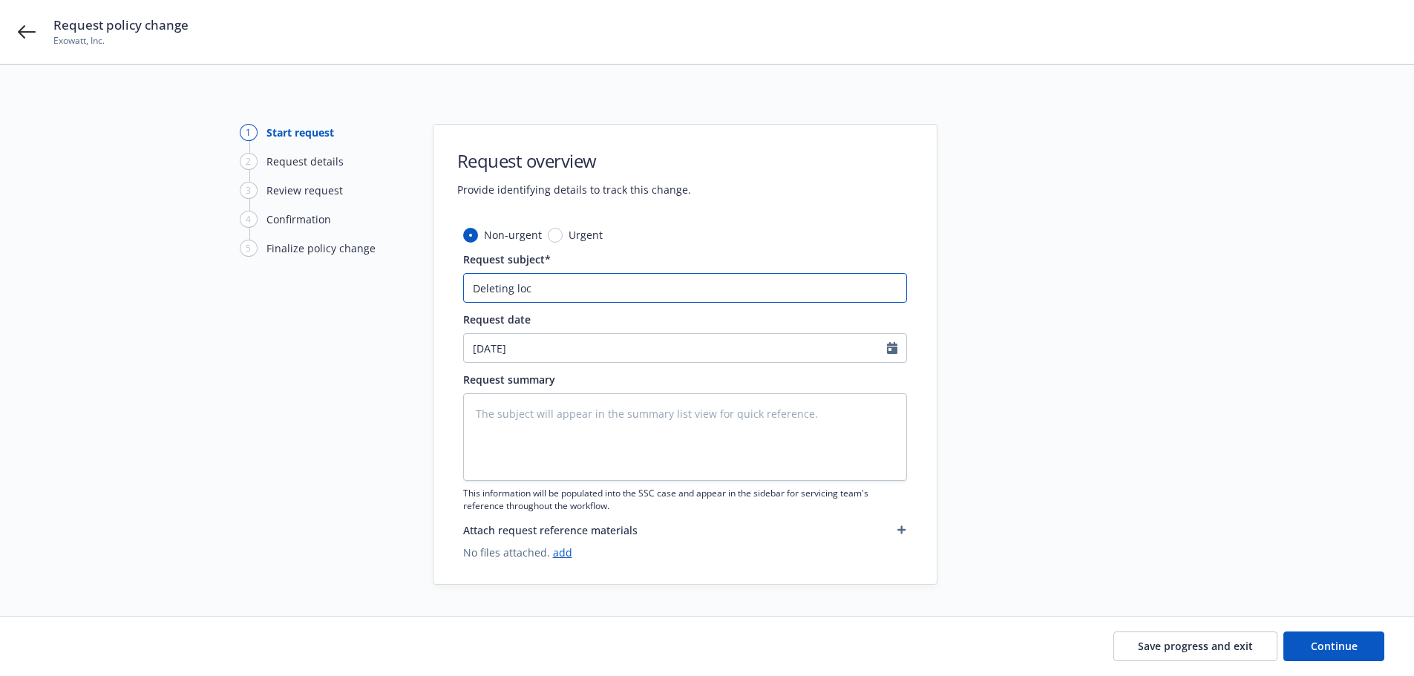
type input "Deleting loca"
type textarea "x"
type input "Deleting locati"
type textarea "x"
type input "Deleting locatio"
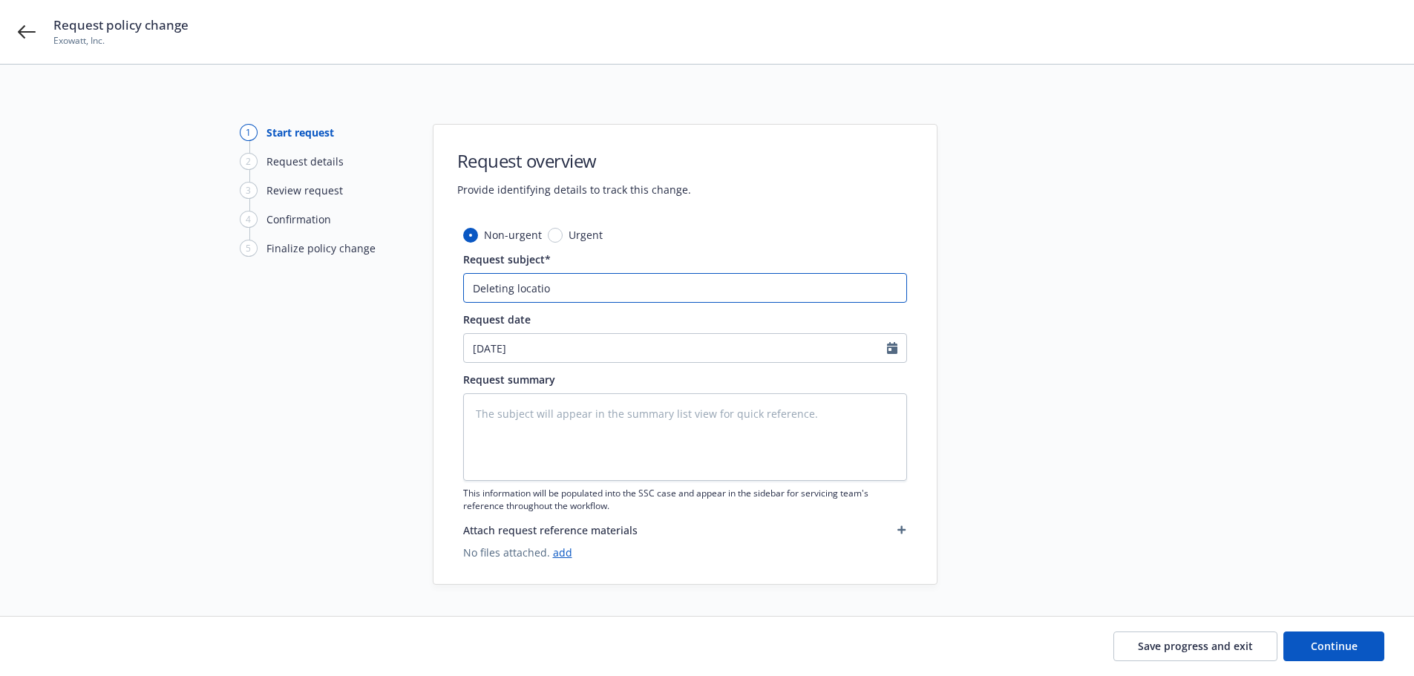
type textarea "x"
type input "Deleting location"
type textarea "x"
type input "Deleting location"
type textarea "x"
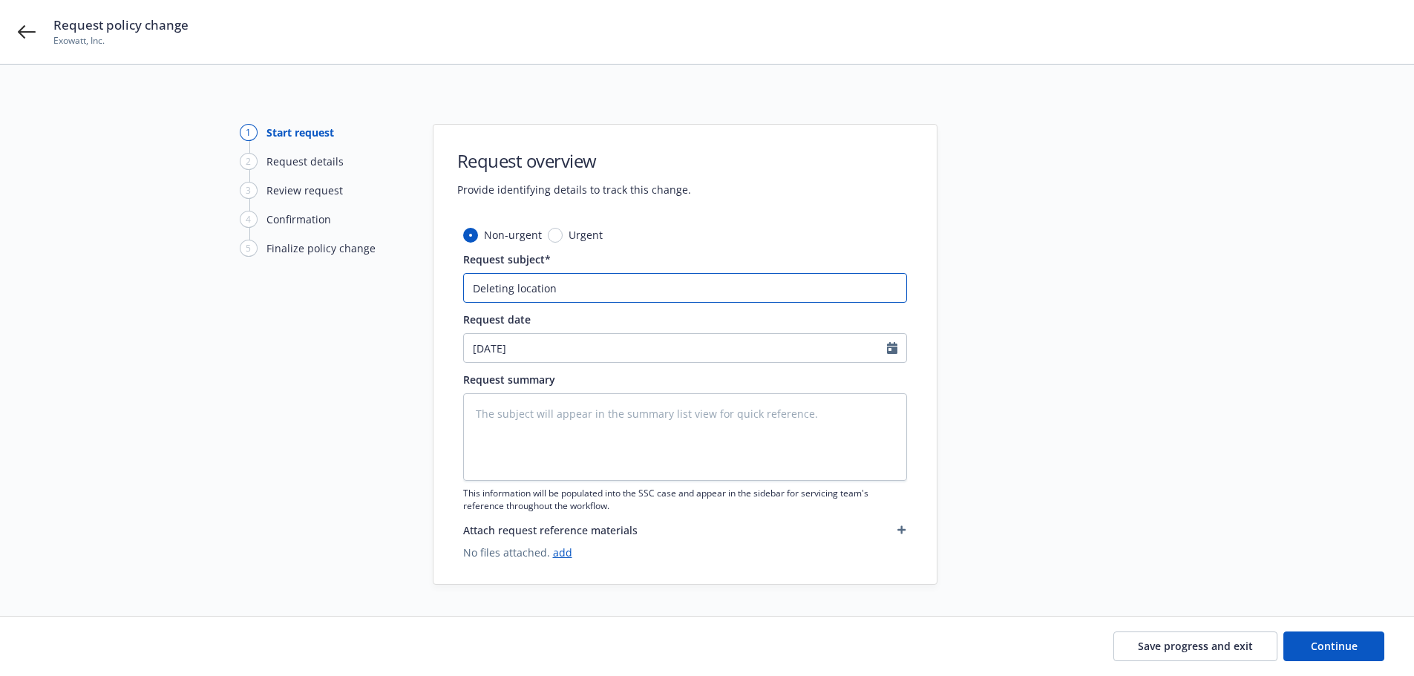
type input "Deleting location a"
type textarea "x"
type input "Deleting location at"
type textarea "x"
type input "Deleting location at"
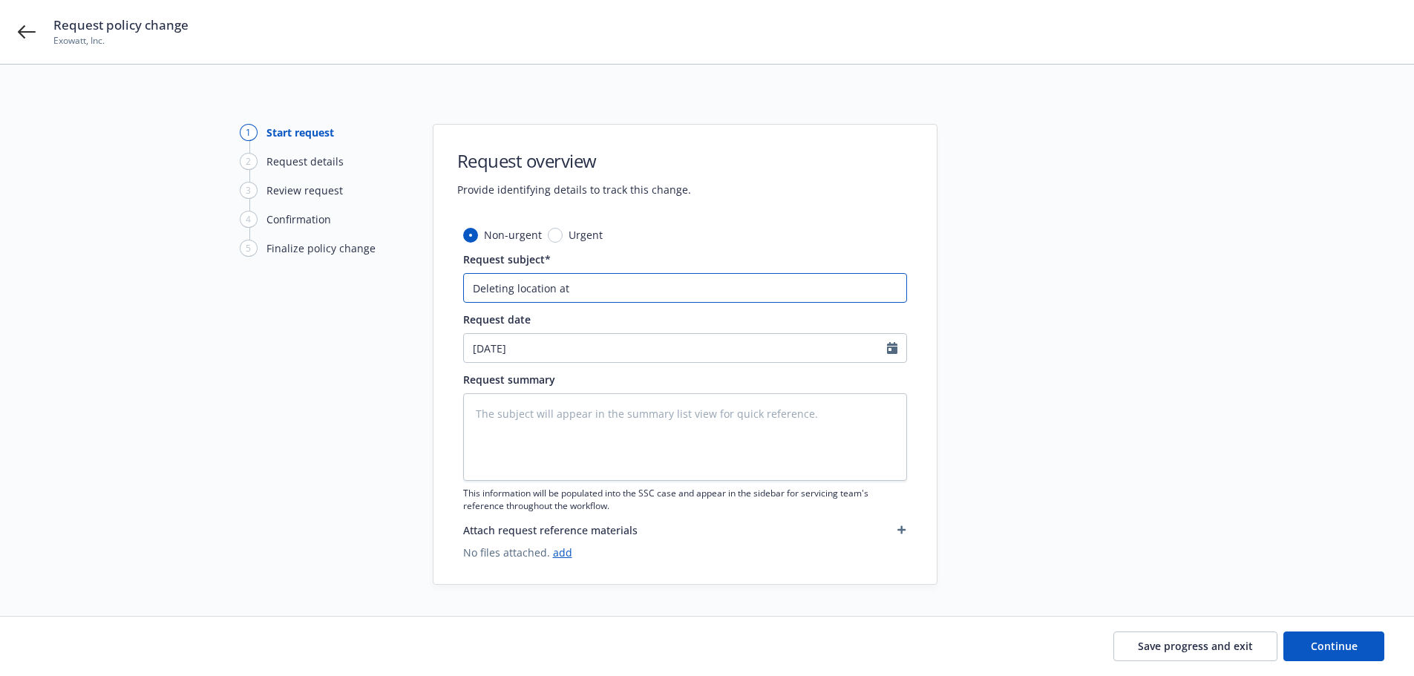
click at [758, 299] on input "Deleting location at" at bounding box center [685, 288] width 444 height 30
paste input "525 NW 29th"
type textarea "x"
type input "Deleting location at [STREET_ADDRESS]"
type textarea "x"
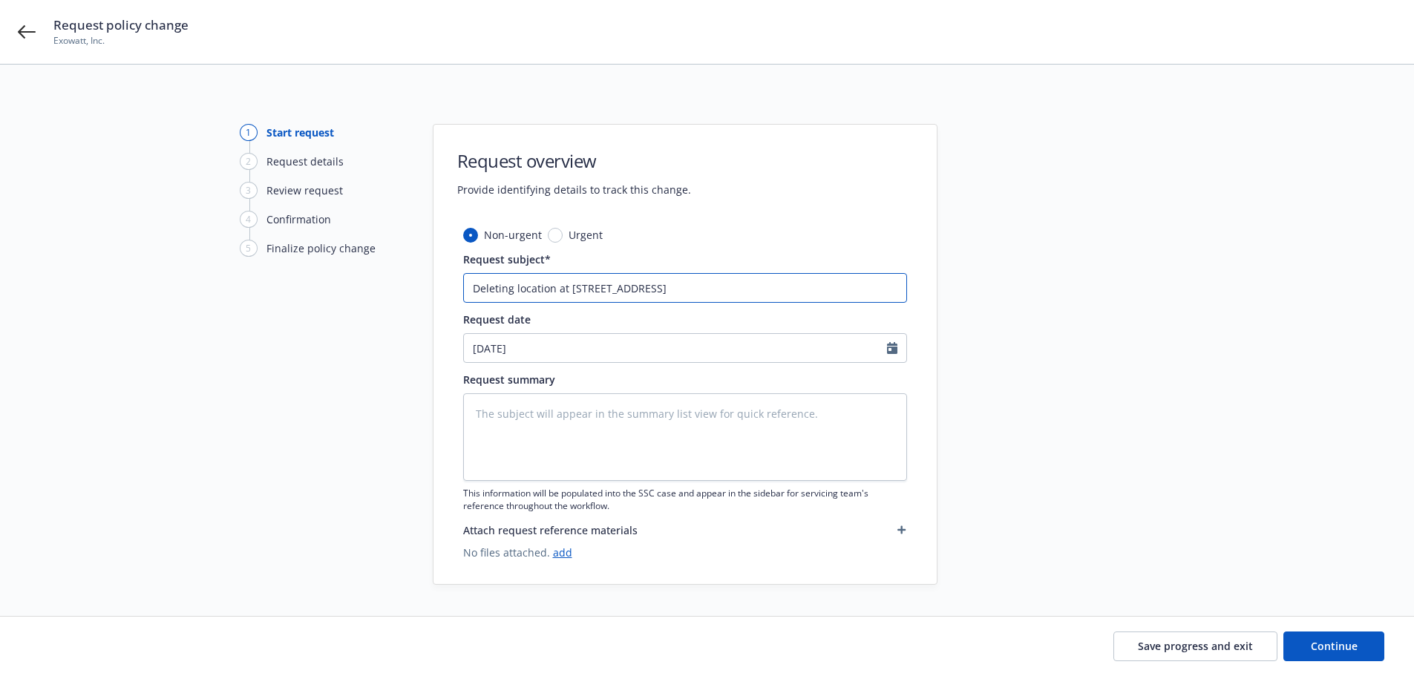
type input "Deleting location at [STREET_ADDRESS]"
type textarea "x"
type input "Deleting location at [STREET_ADDRESS]"
type textarea "x"
type input "Deleting location at [STREET_ADDRESS]"
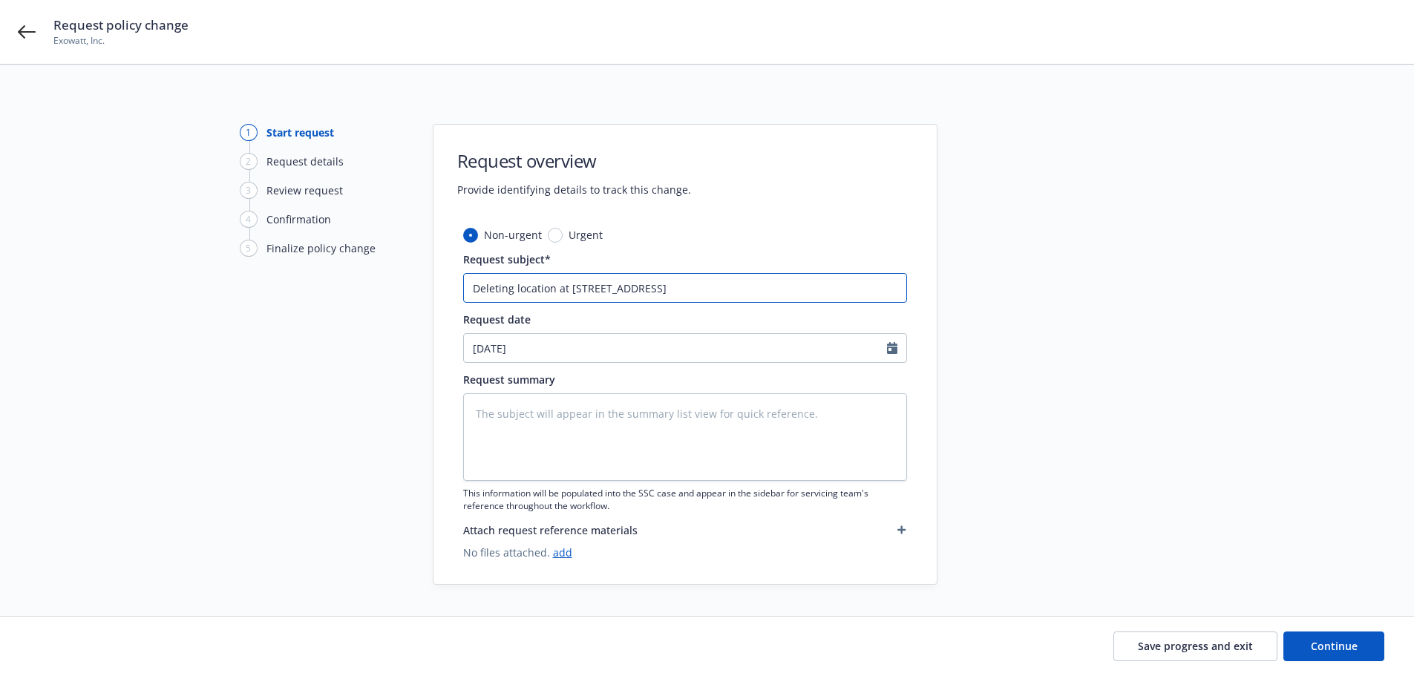
type textarea "x"
type input "Deleting location at [STREET_ADDRESS],"
type textarea "x"
type input "Deleting location at [STREET_ADDRESS],"
type textarea "x"
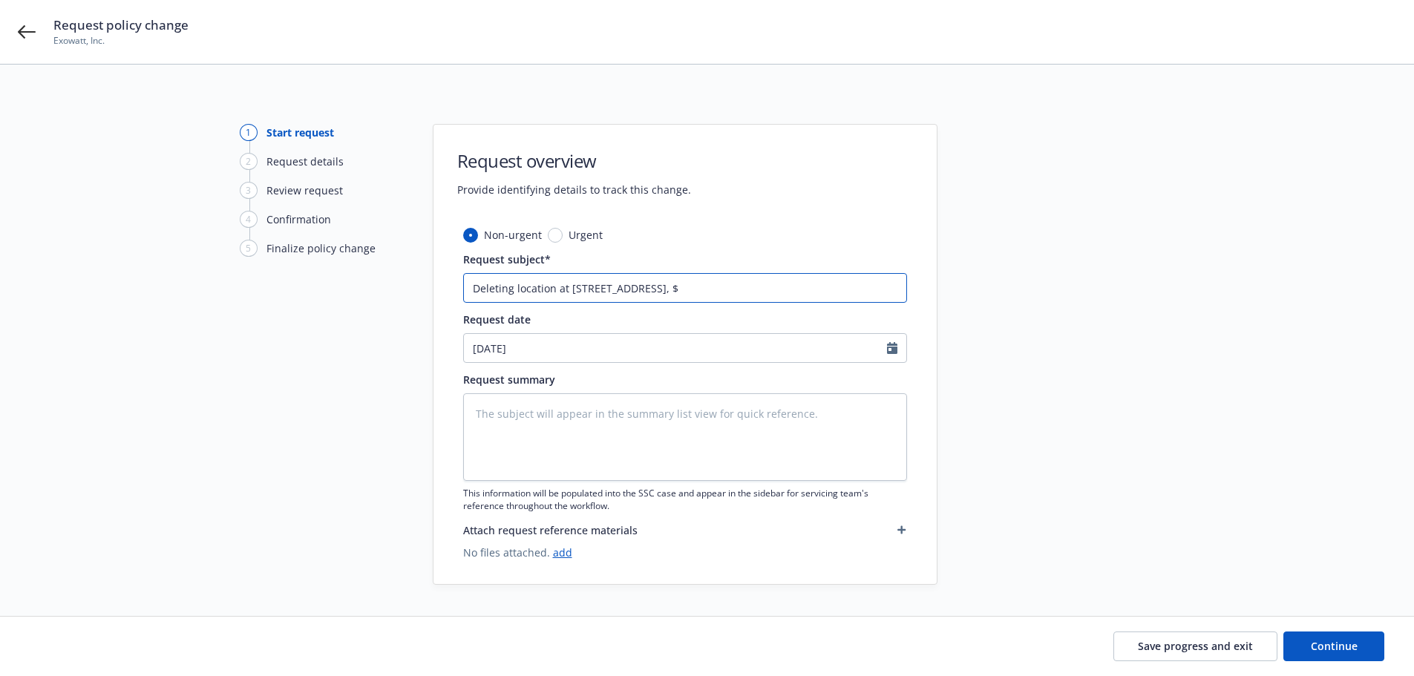
type input "Deleting location at [STREET_ADDRESS], $"
click at [664, 289] on input "Deleting location at [STREET_ADDRESS], $" at bounding box center [685, 288] width 444 height 30
type textarea "x"
type input "Deleting location at [STREET_ADDRESS], $2"
type textarea "x"
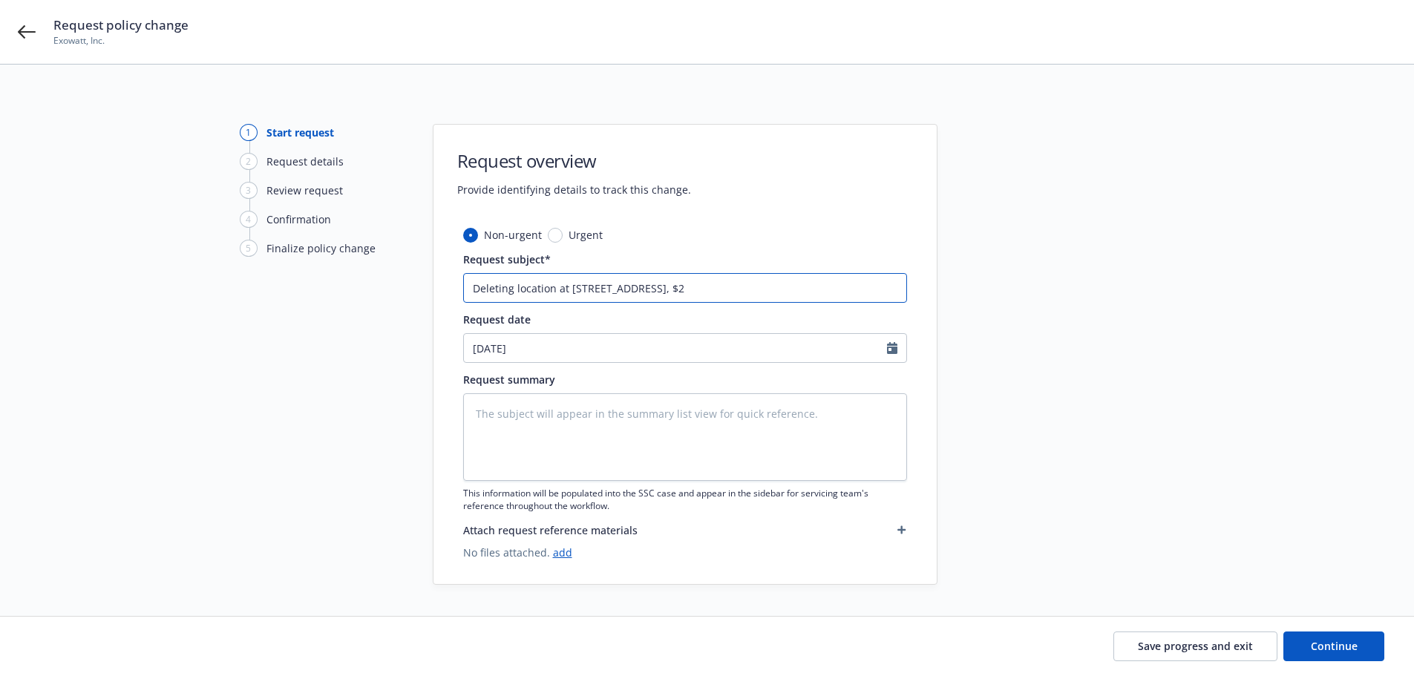
type input "Deleting location at [STREET_ADDRESS], $21"
type textarea "x"
type input "Deleting location at [STREET_ADDRESS], $217"
type textarea "x"
type input "Deleting location at [STREET_ADDRESS], $217."
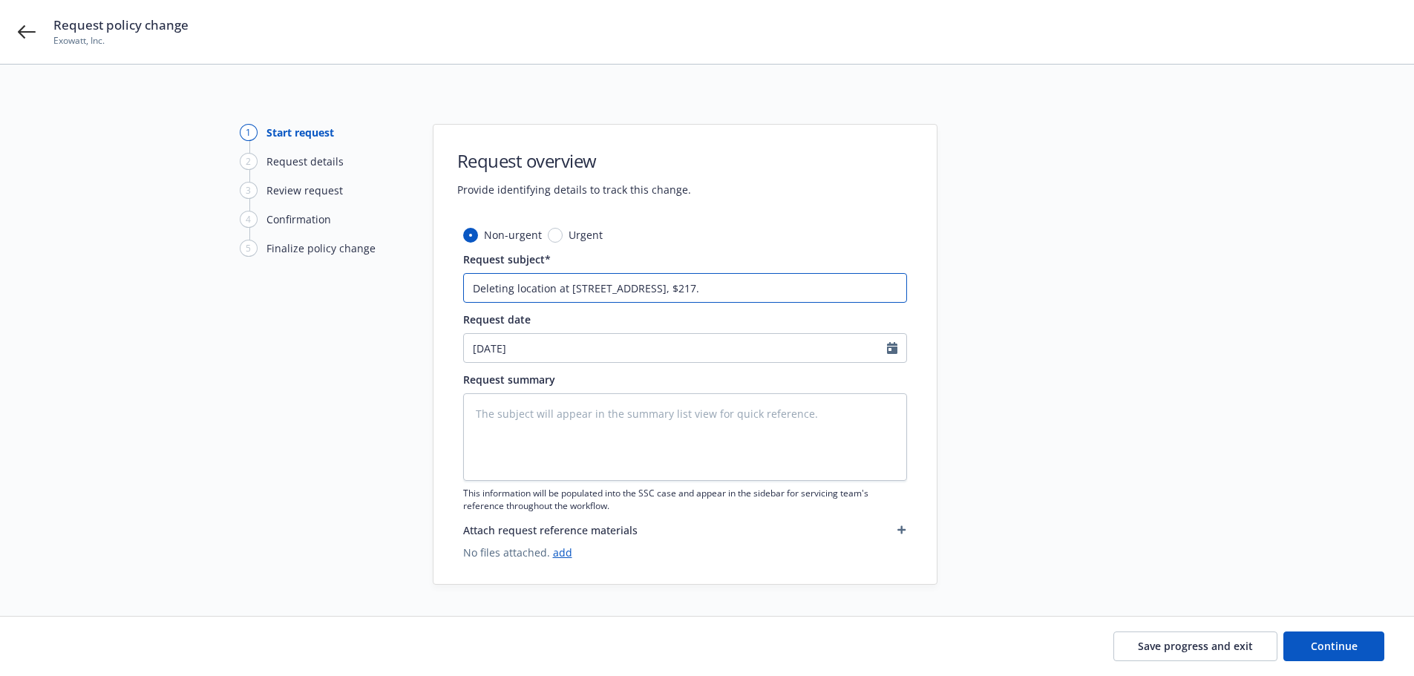
type textarea "x"
type input "Deleting location at [STREET_ADDRESS], $217.3"
type textarea "x"
type input "Deleting location at [STREET_ADDRESS], $217.35"
type textarea "x"
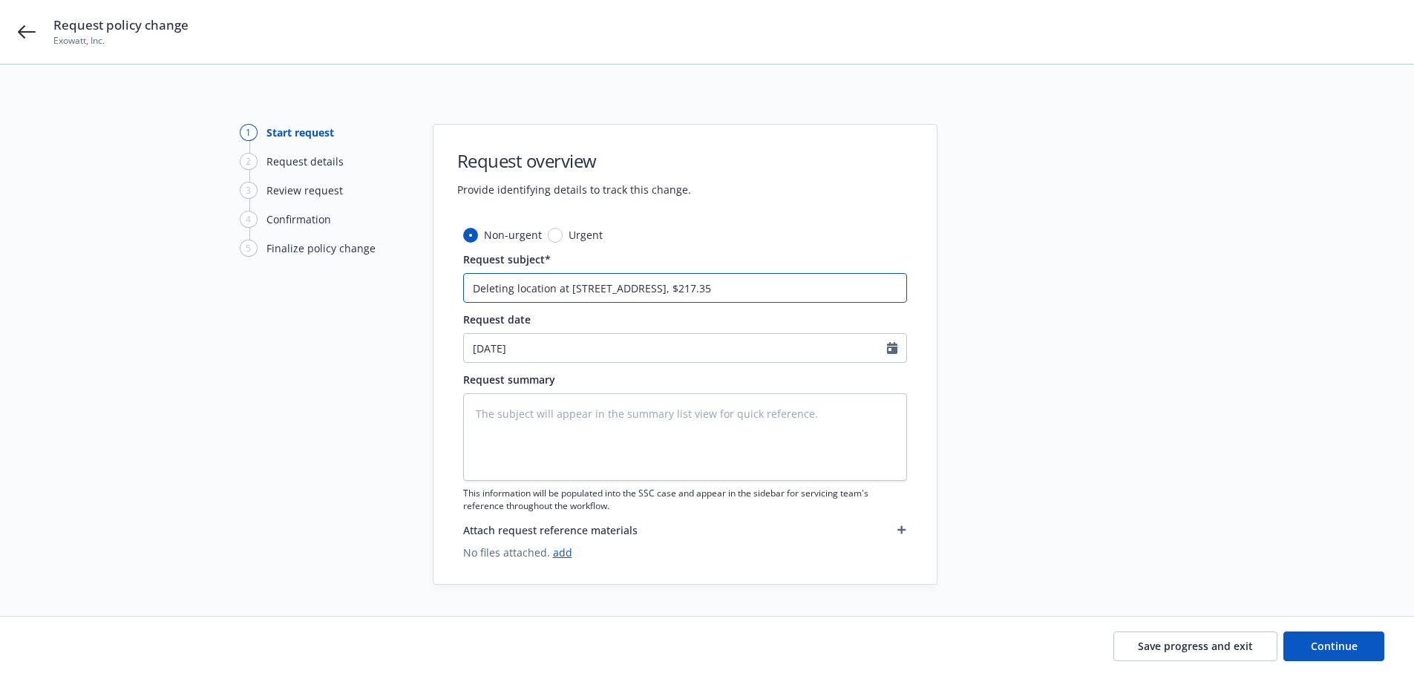
type input "Deleting location at [STREET_ADDRESS], $217.35 R"
type textarea "x"
drag, startPoint x: 823, startPoint y: 286, endPoint x: 279, endPoint y: 287, distance: 543.4
click at [279, 287] on div "1 Start request 2 Request details 3 Review request 4 Confirmation 5 Finalize po…" at bounding box center [707, 354] width 1379 height 461
click at [768, 278] on input "Deleting location at [STREET_ADDRESS], $217.35 RP" at bounding box center [685, 288] width 444 height 30
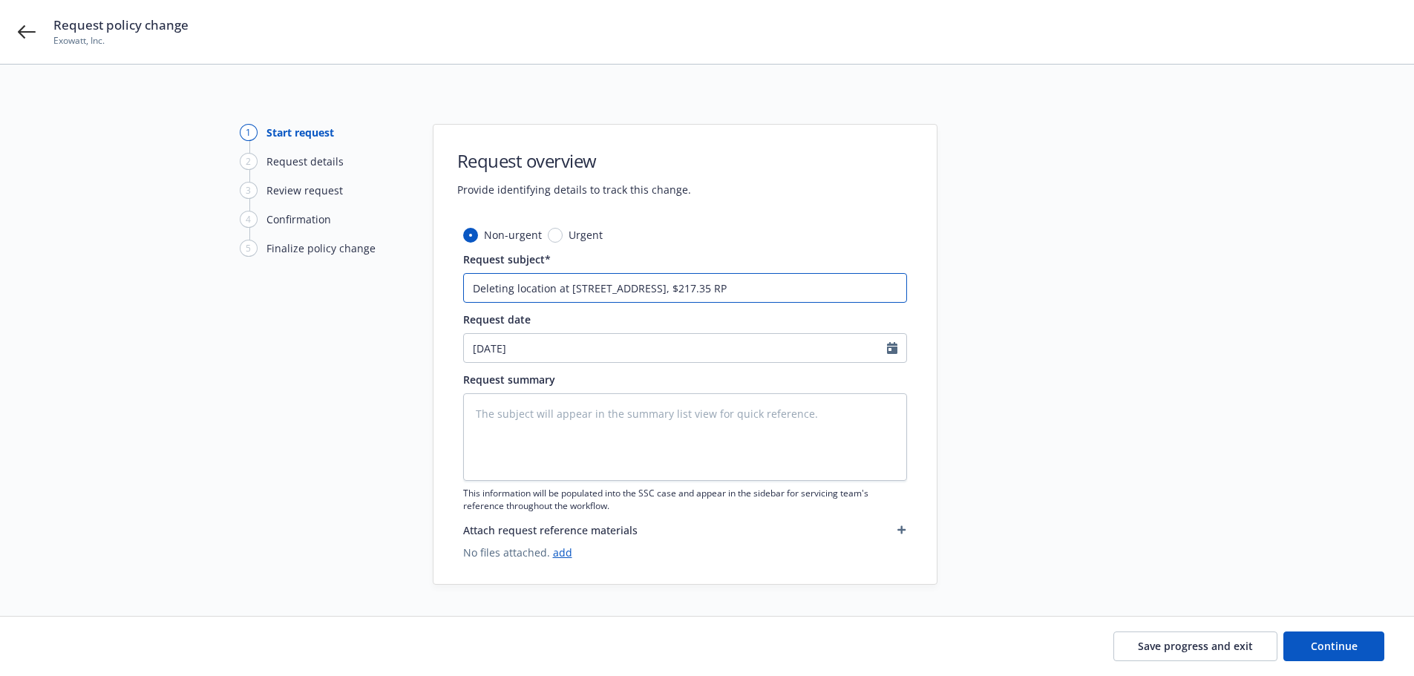
type input "Deleting location at [STREET_ADDRESS], $217.35 RP"
click at [707, 421] on textarea at bounding box center [685, 437] width 444 height 88
paste textarea "Deleting location at [STREET_ADDRESS], $217.35 RP"
type textarea "x"
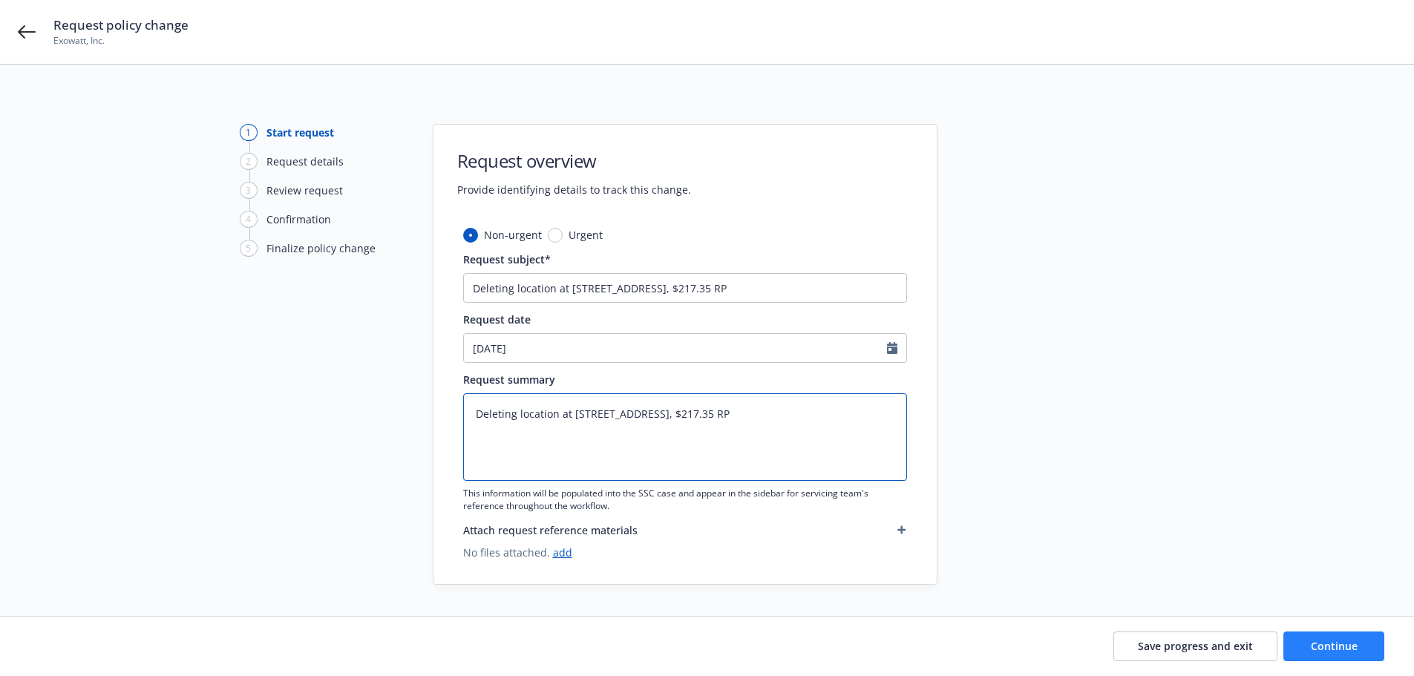
type textarea "Deleting location at [STREET_ADDRESS], $217.35 RP"
click at [1348, 650] on span "Continue" at bounding box center [1334, 646] width 47 height 14
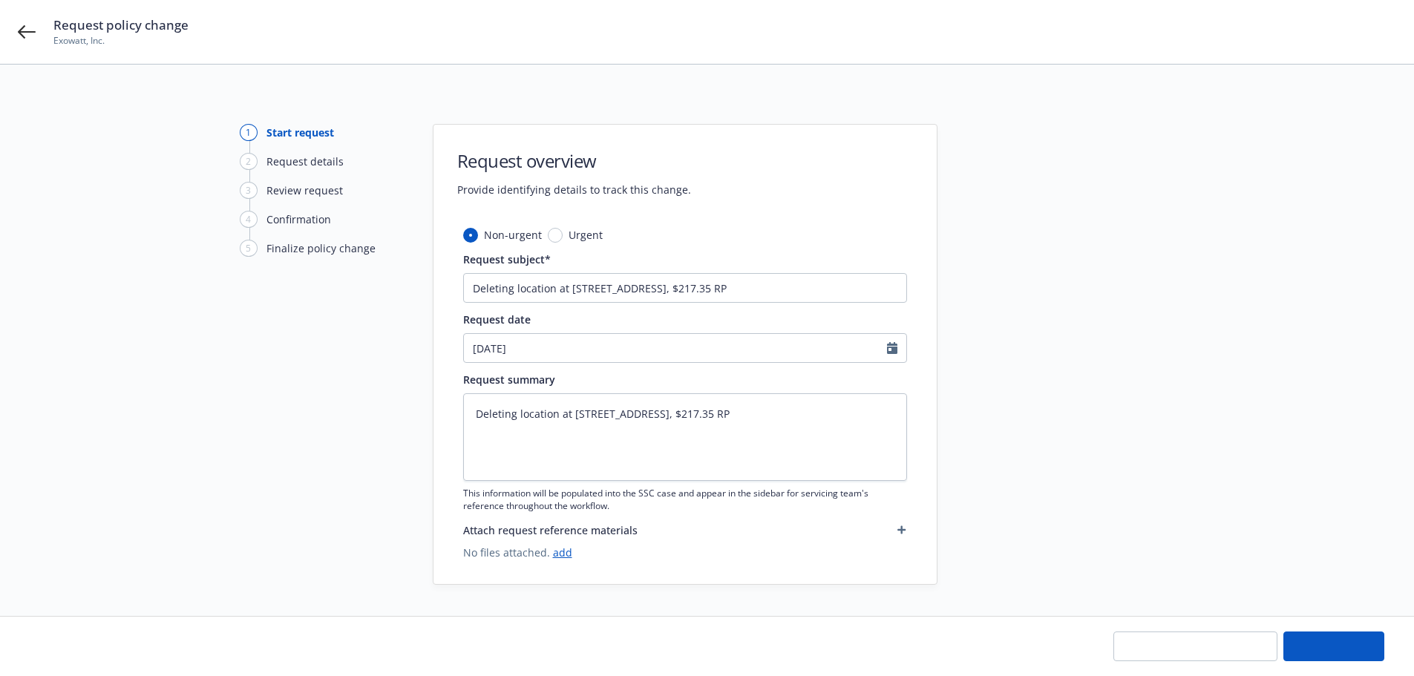
type textarea "x"
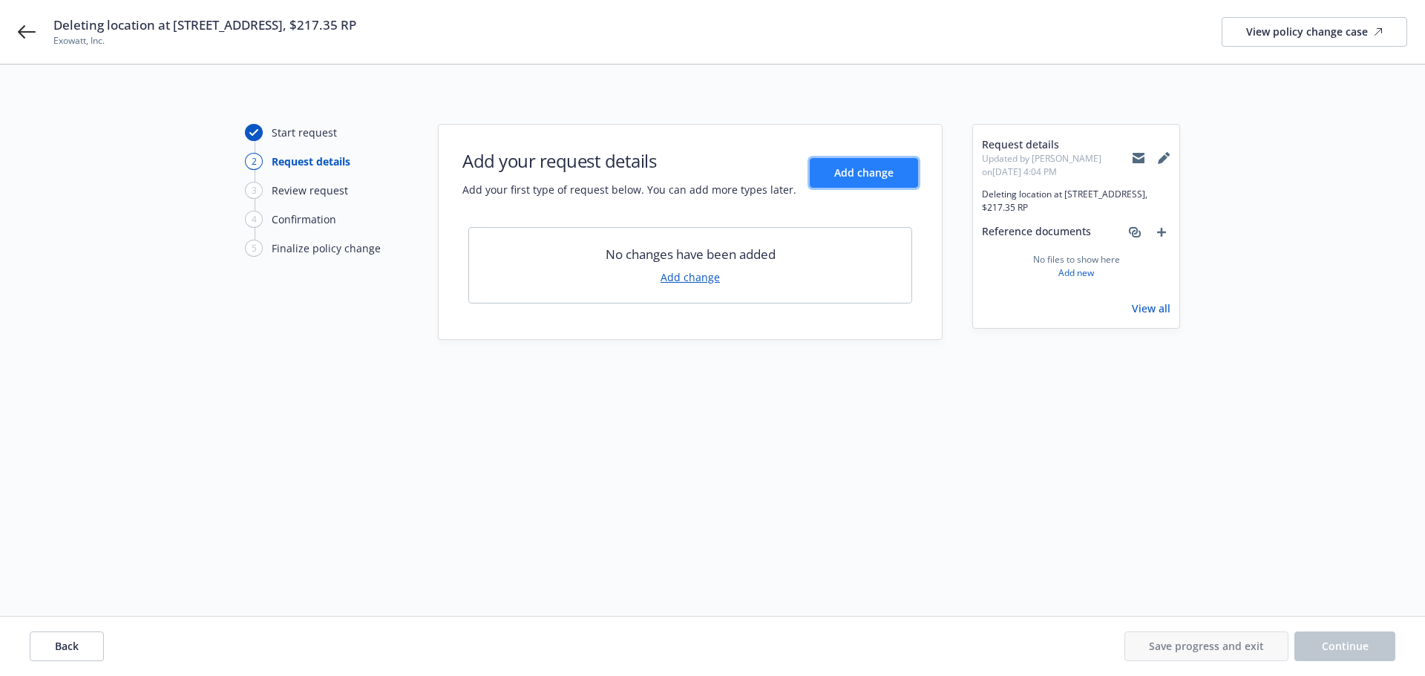
click at [863, 176] on span "Add change" at bounding box center [863, 173] width 59 height 14
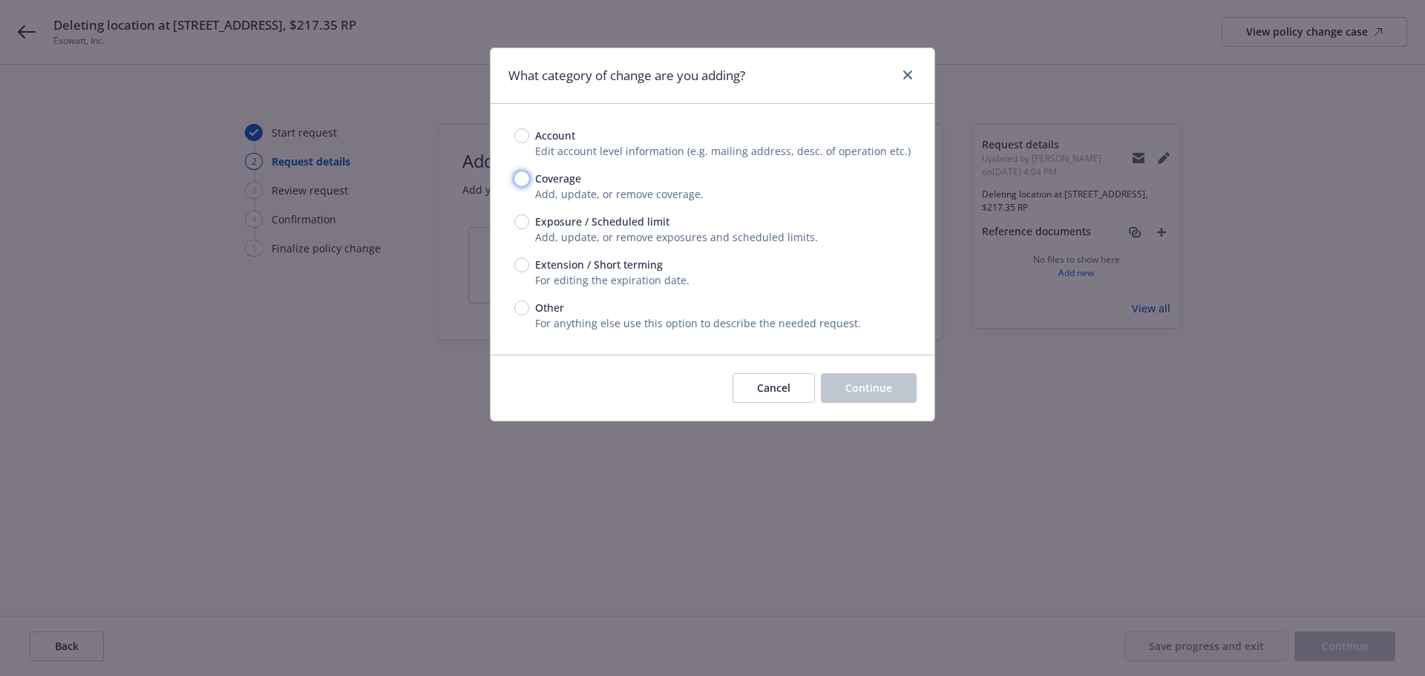
click at [523, 177] on input "Coverage" at bounding box center [521, 178] width 15 height 15
radio input "true"
click at [888, 390] on span "Continue" at bounding box center [869, 388] width 47 height 14
type textarea "x"
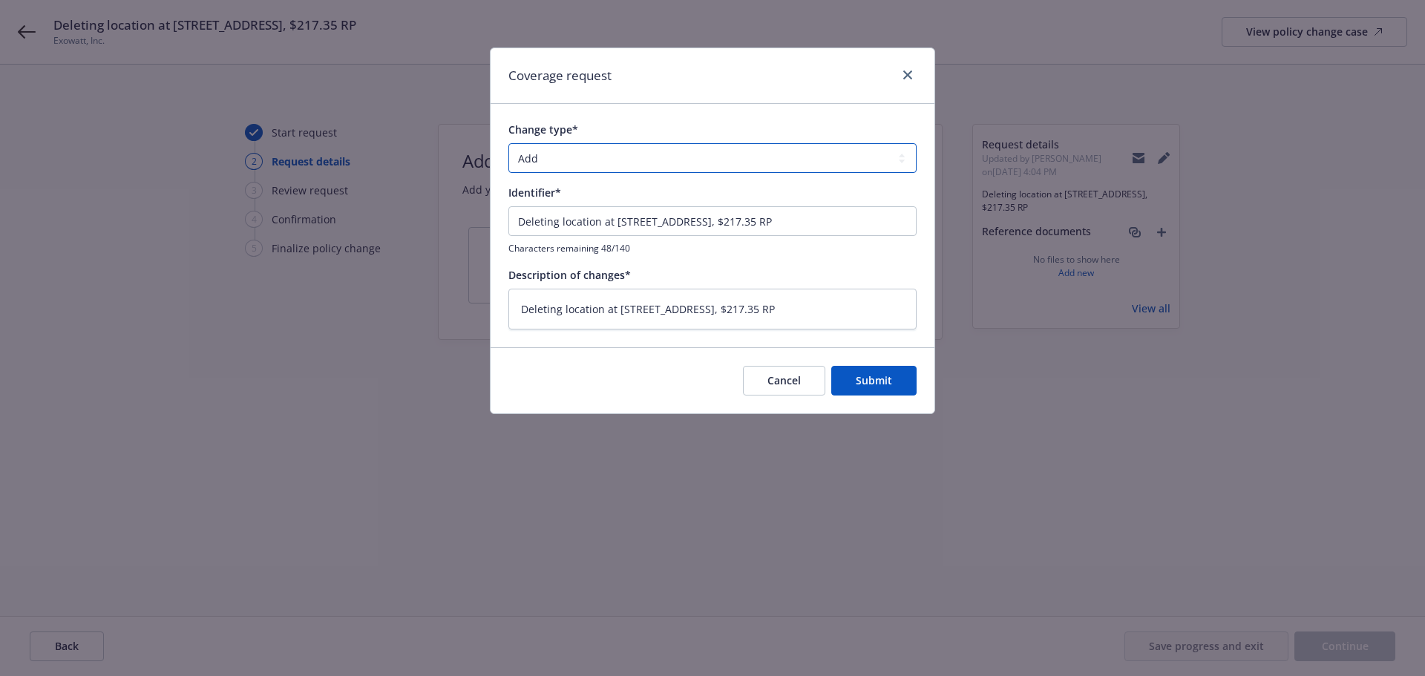
drag, startPoint x: 560, startPoint y: 150, endPoint x: 563, endPoint y: 161, distance: 11.5
click at [560, 150] on select "Add Audit Change Remove" at bounding box center [713, 158] width 408 height 30
select select "REMOVE"
click at [509, 143] on select "Add Audit Change Remove" at bounding box center [713, 158] width 408 height 30
click at [895, 386] on button "Submit" at bounding box center [873, 381] width 85 height 30
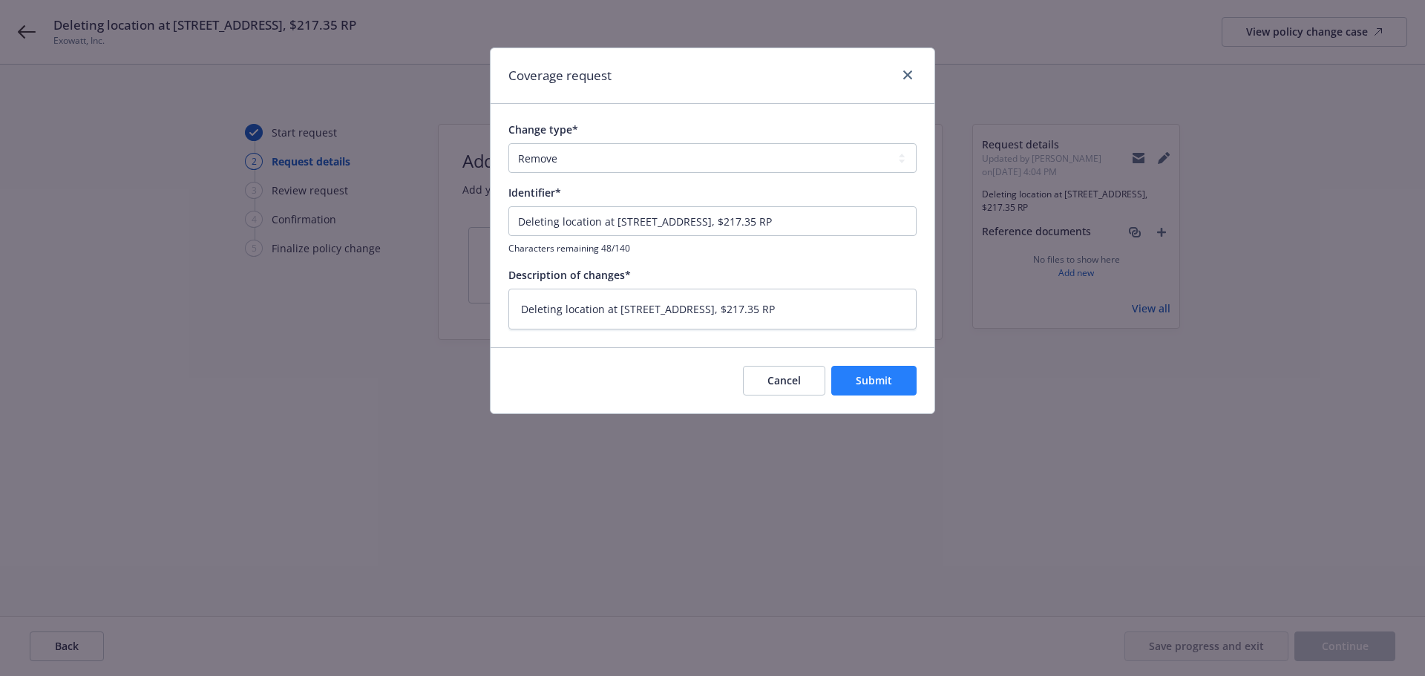
type textarea "x"
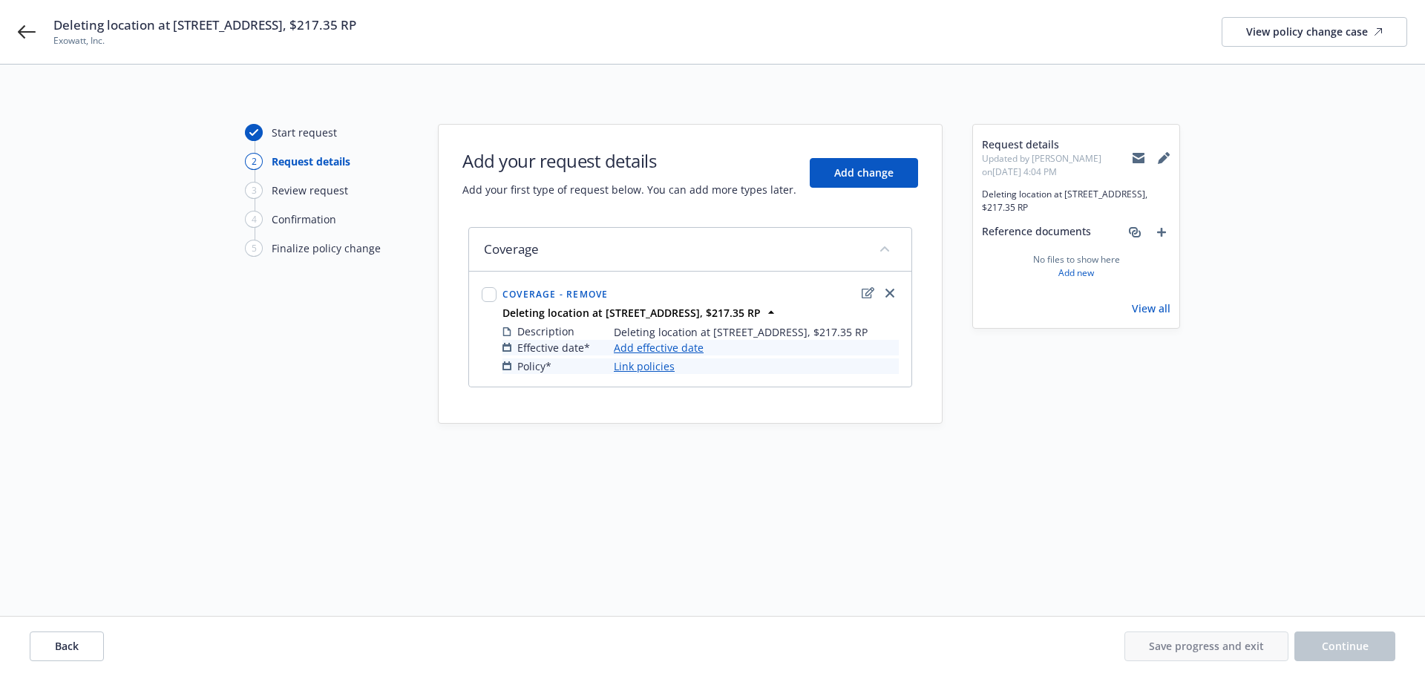
click at [694, 347] on link "Add effective date" at bounding box center [659, 348] width 90 height 16
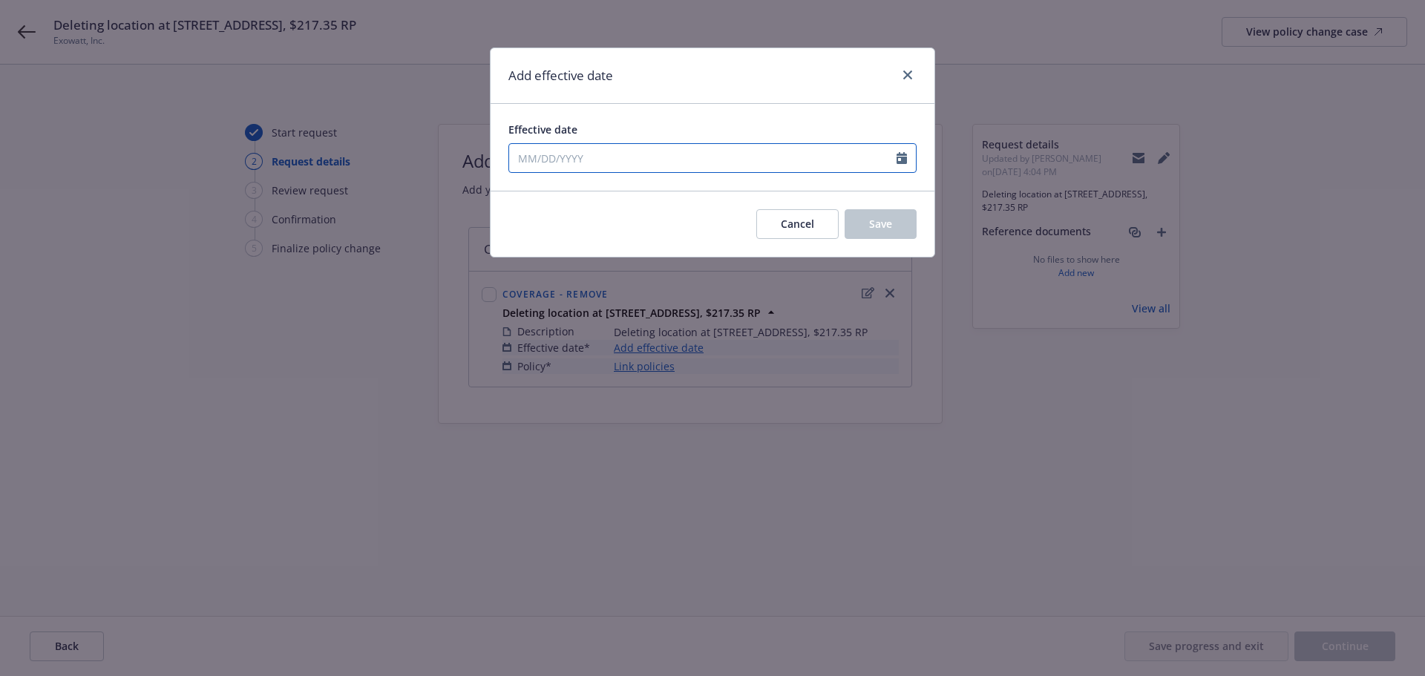
click at [904, 159] on icon "Calendar" at bounding box center [902, 158] width 10 height 12
select select "8"
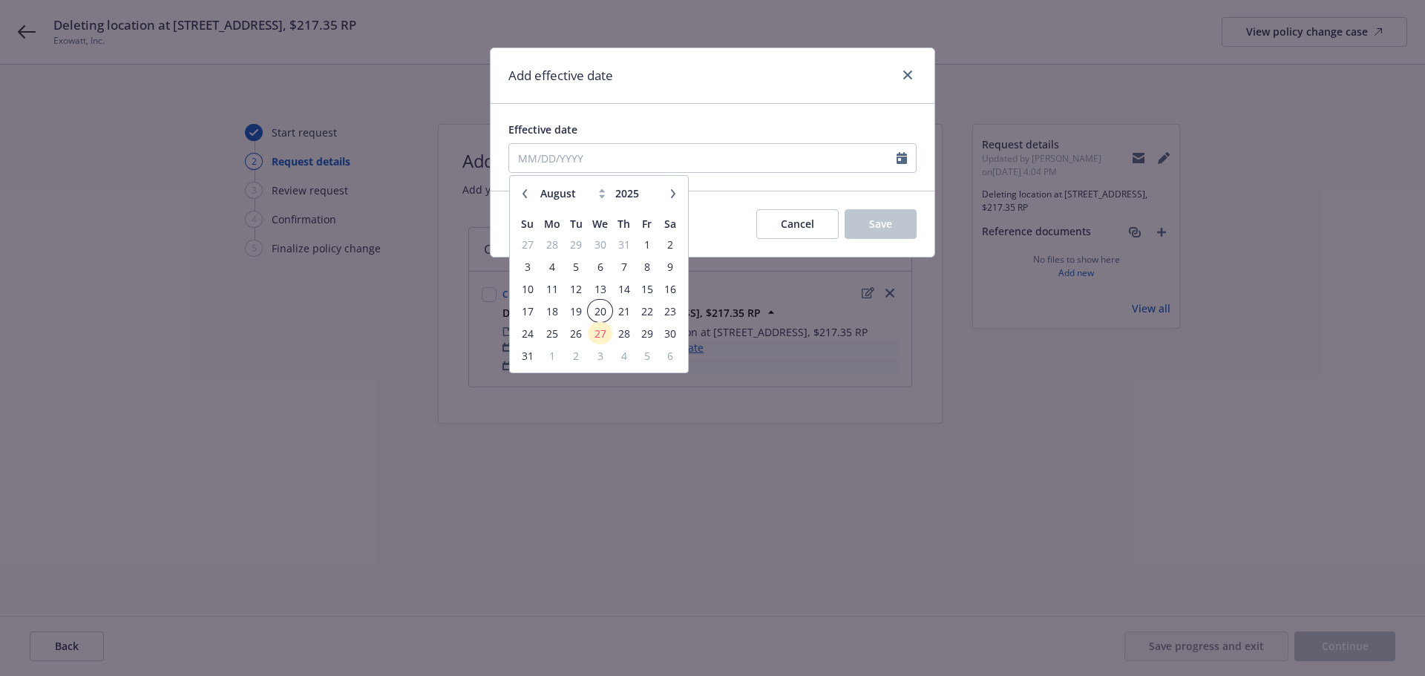
click at [603, 307] on span "20" at bounding box center [600, 311] width 22 height 19
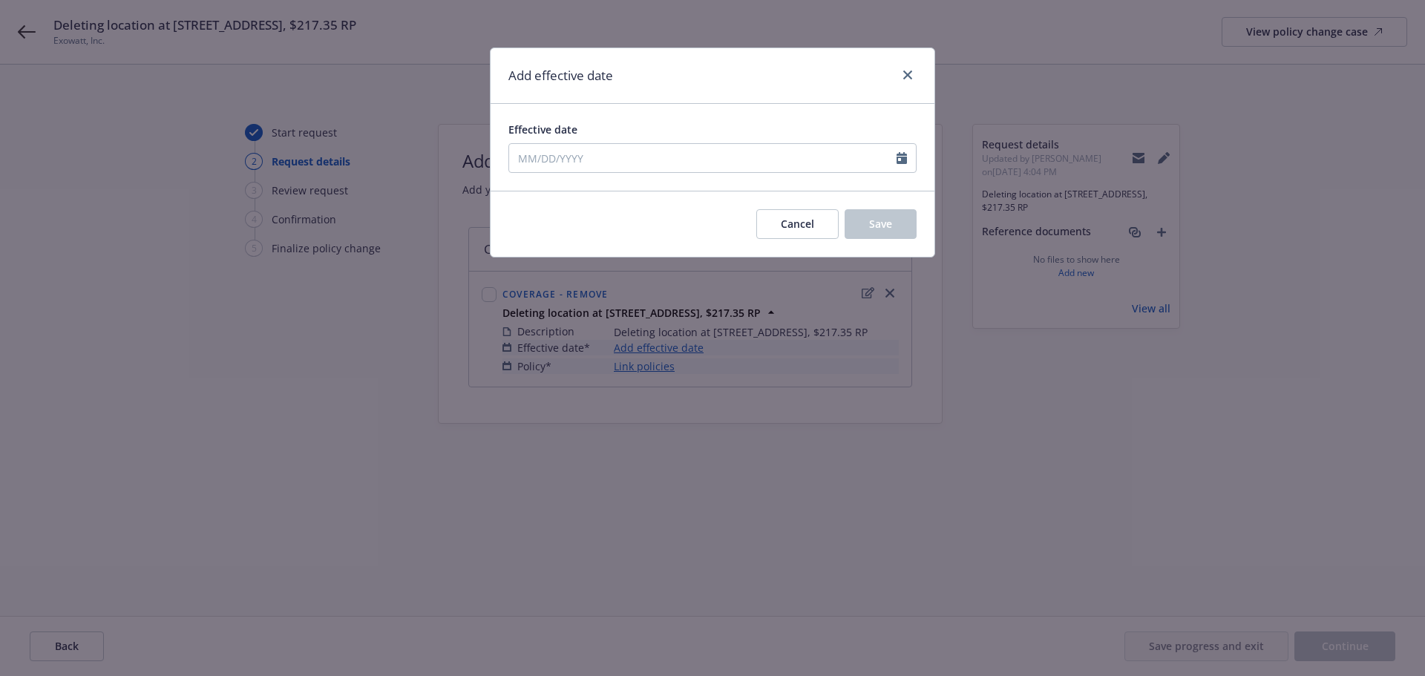
type input "[DATE]"
click at [901, 221] on button "Save" at bounding box center [881, 224] width 72 height 30
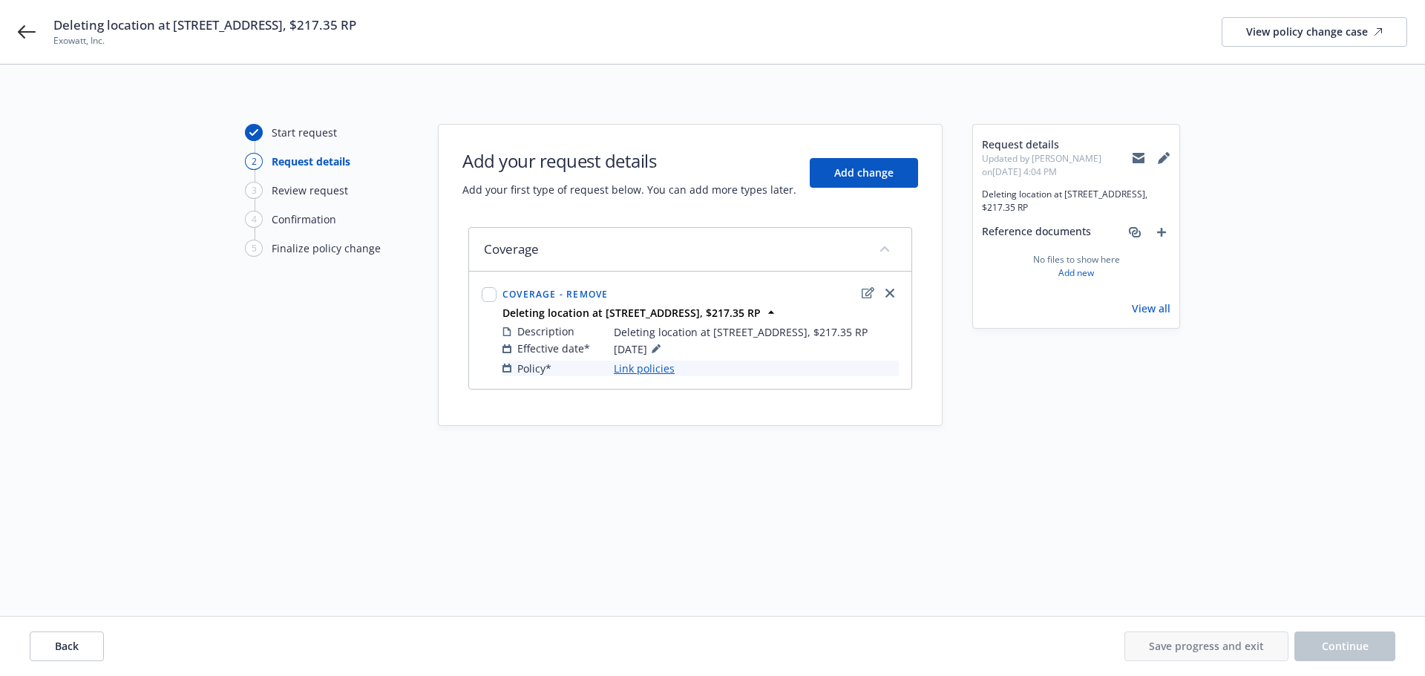
click at [656, 367] on link "Link policies" at bounding box center [644, 369] width 61 height 16
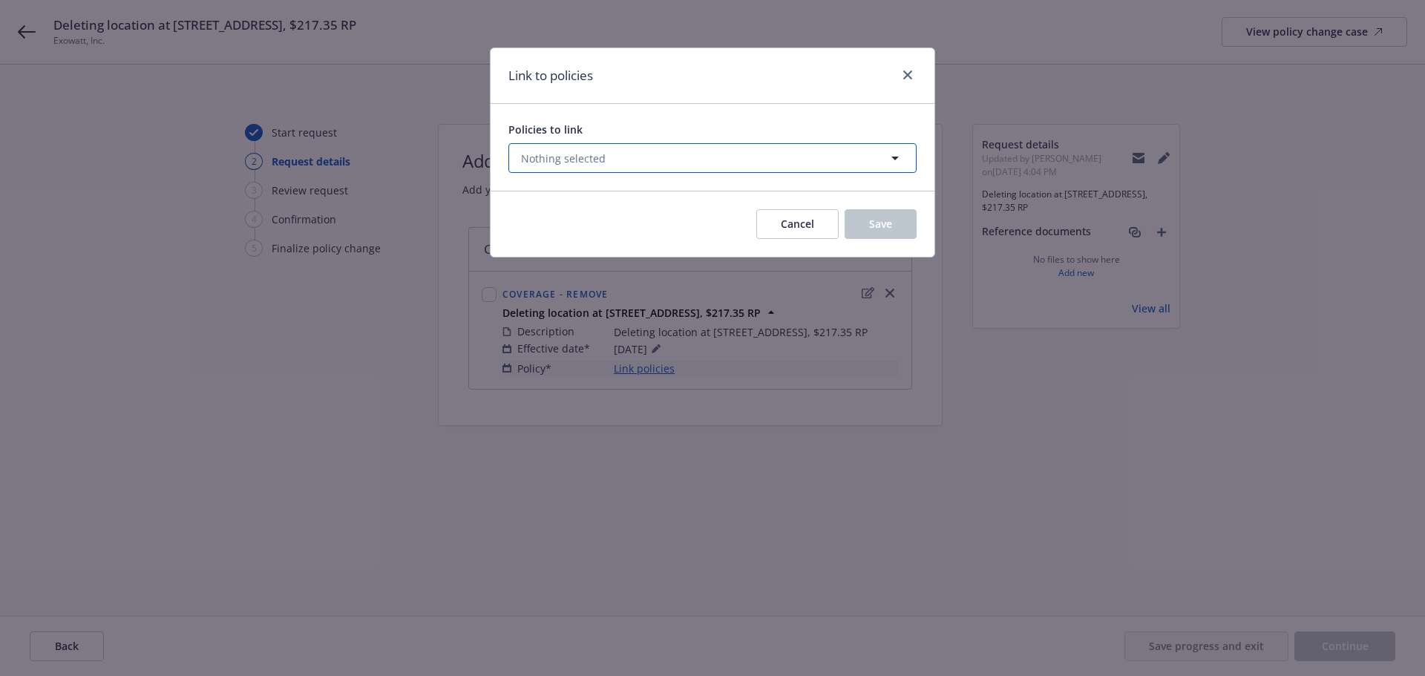
click at [786, 157] on button "Nothing selected" at bounding box center [713, 158] width 408 height 30
select select "ACTIVE"
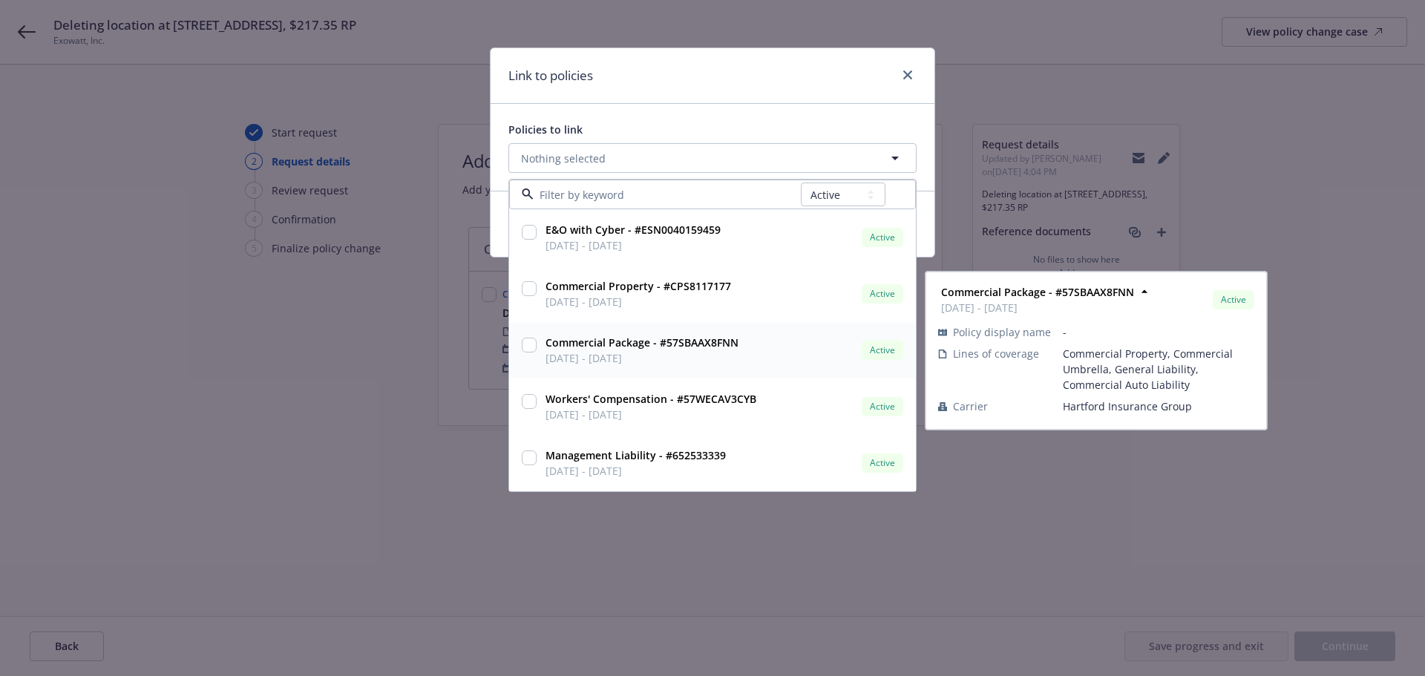
click at [527, 346] on input "checkbox" at bounding box center [529, 345] width 15 height 15
checkbox input "true"
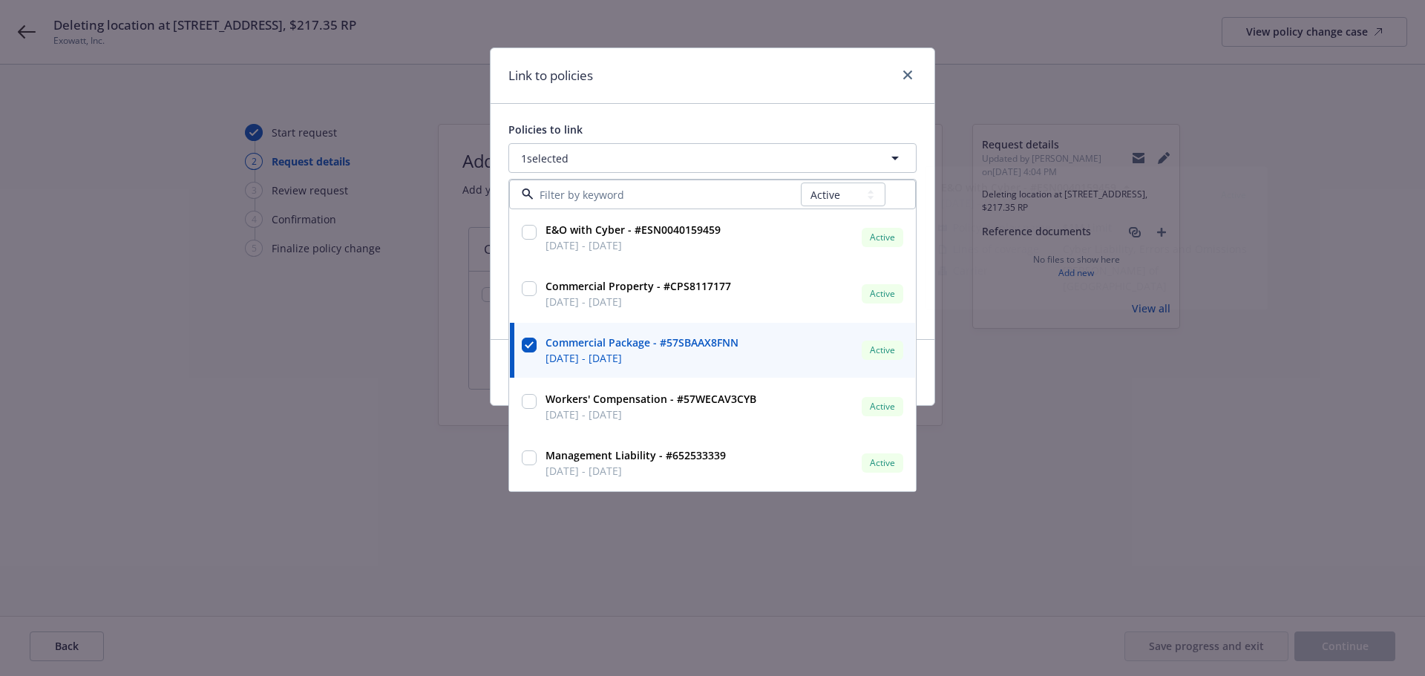
click at [837, 85] on div "Link to policies" at bounding box center [713, 76] width 444 height 56
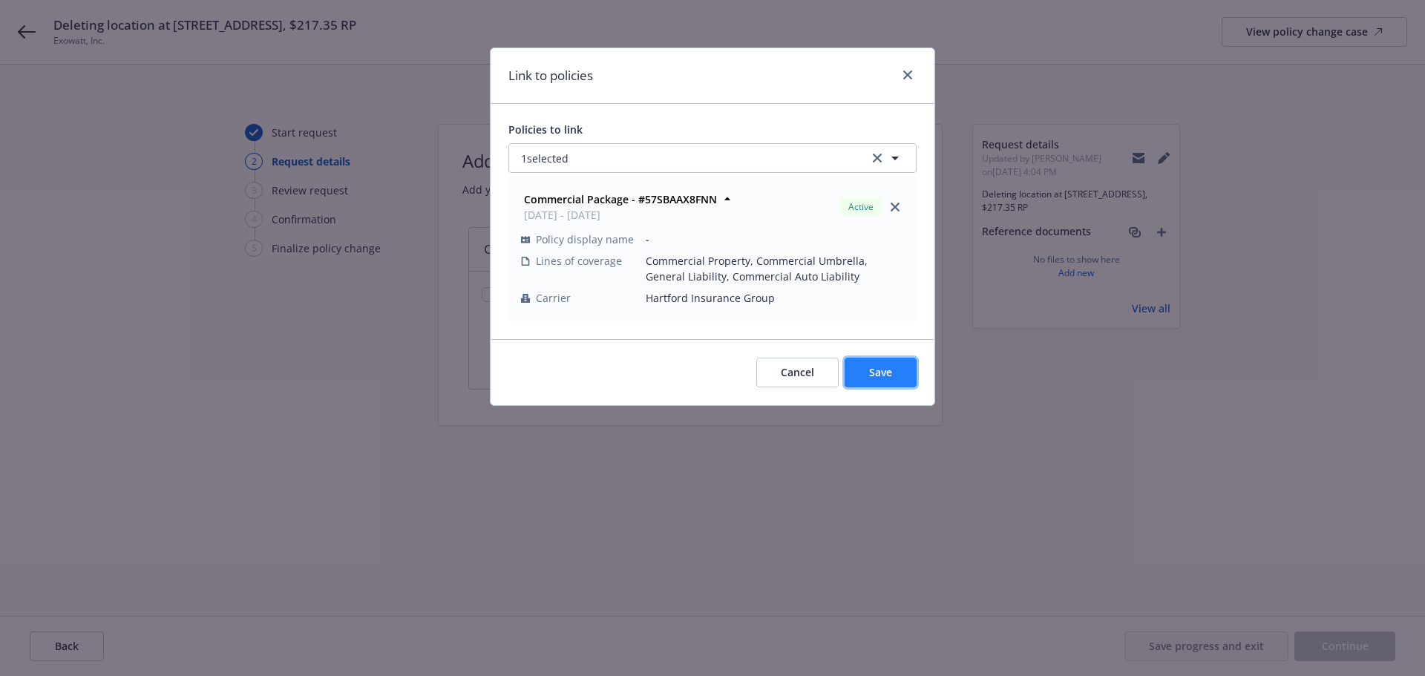
click at [872, 373] on span "Save" at bounding box center [880, 372] width 23 height 14
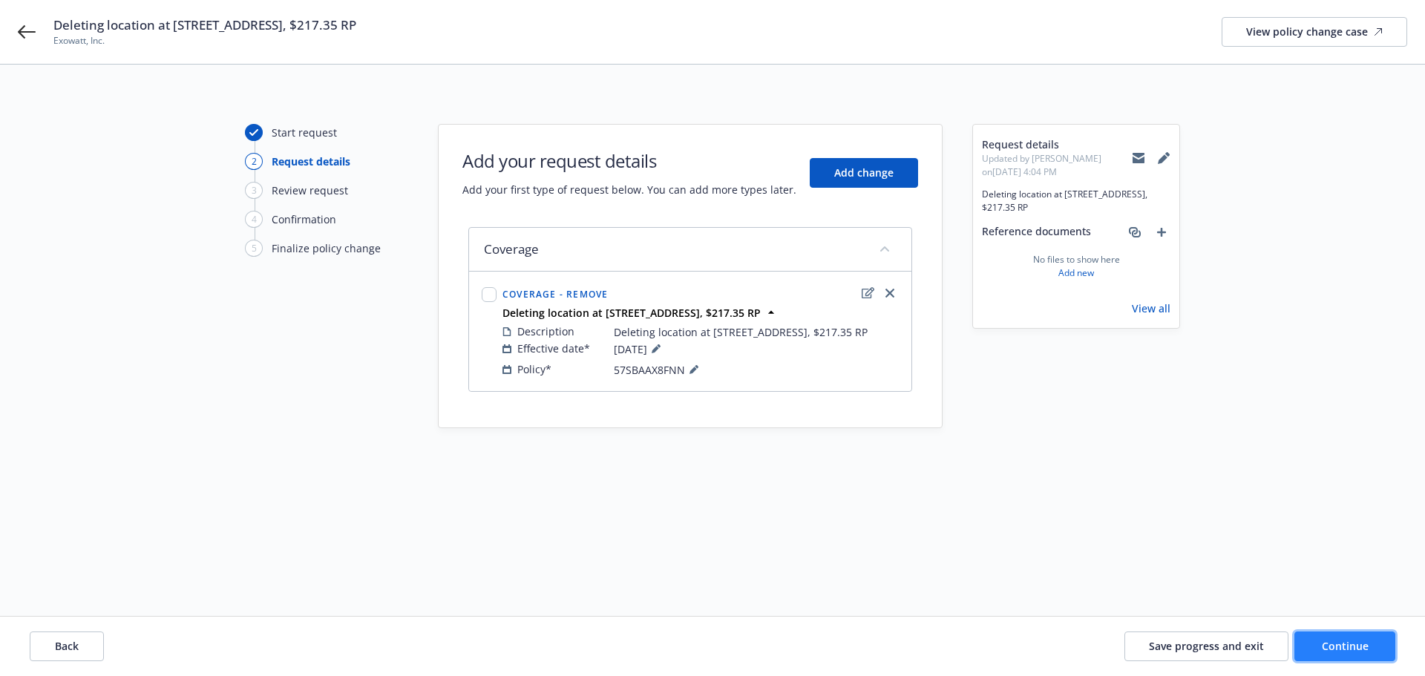
click at [1335, 638] on button "Continue" at bounding box center [1345, 647] width 101 height 30
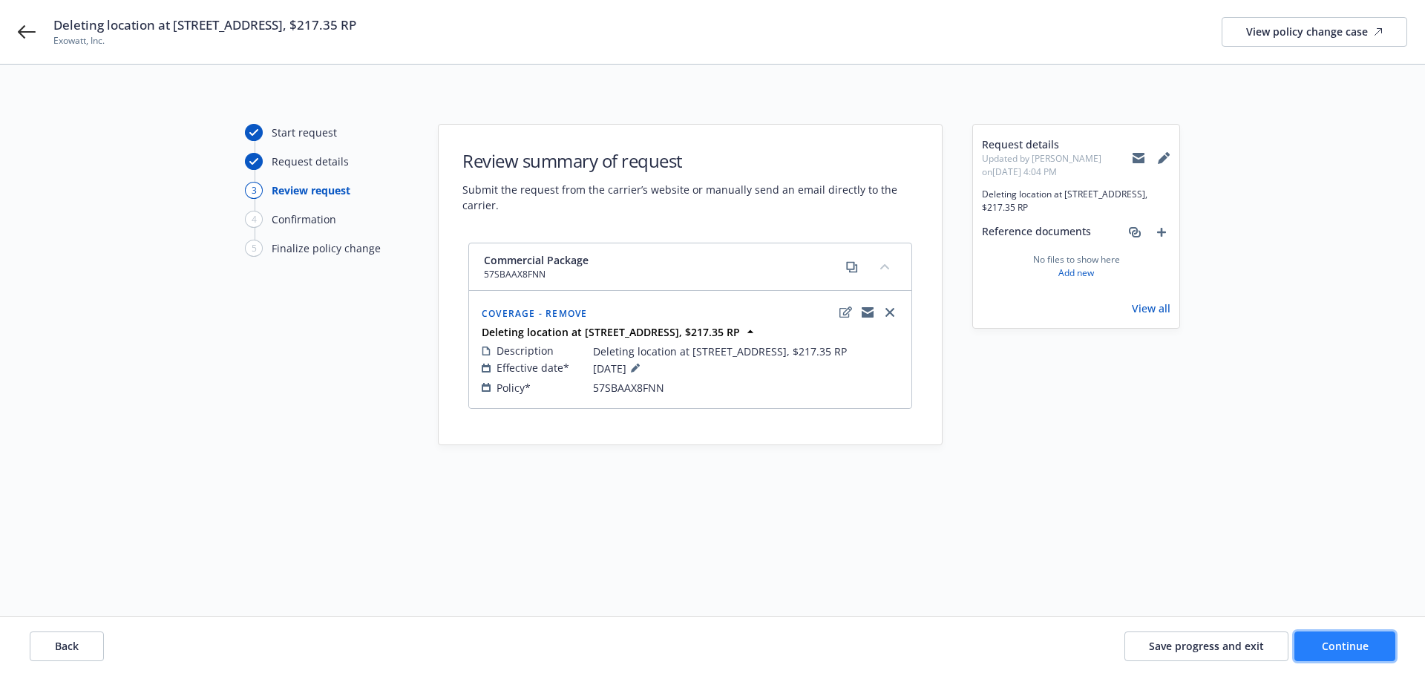
click at [1337, 643] on span "Continue" at bounding box center [1345, 646] width 47 height 14
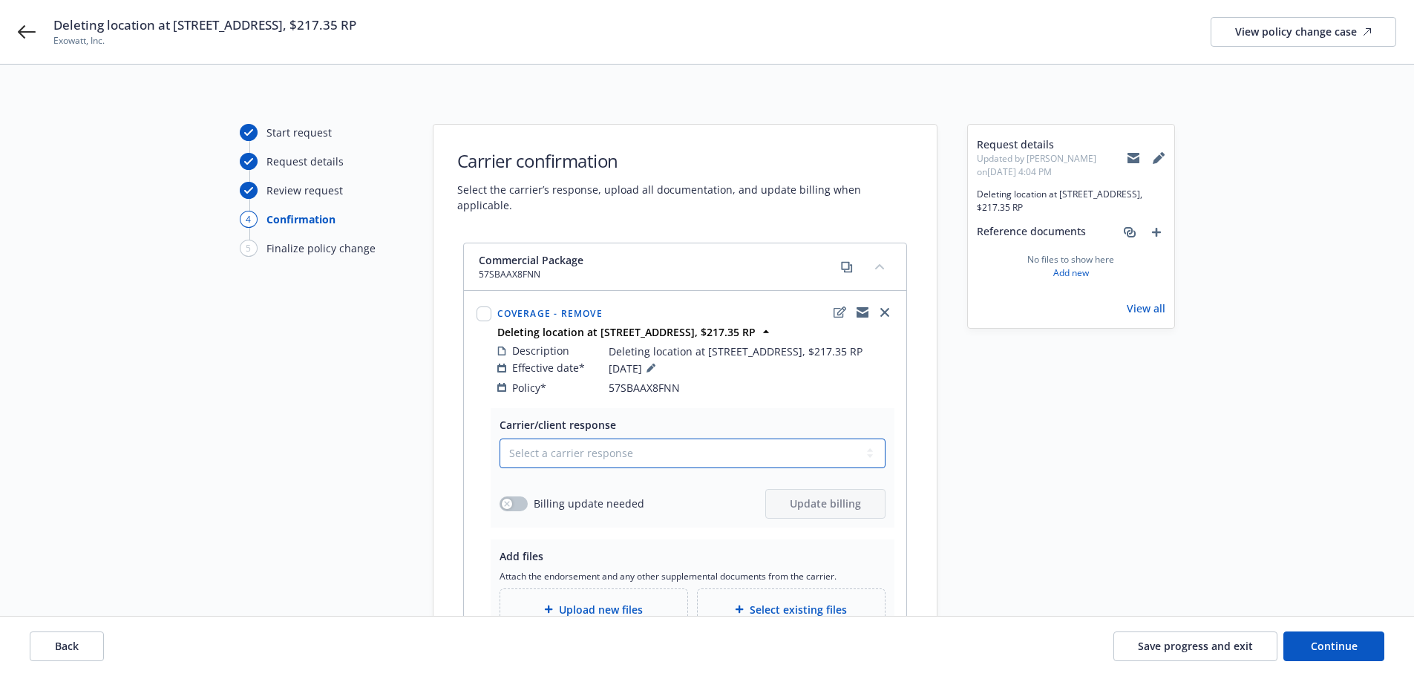
click at [540, 439] on select "Select a carrier response Accepted Accepted with revision No endorsement needed…" at bounding box center [693, 454] width 386 height 30
select select "ACCEPTED"
click at [500, 439] on select "Select a carrier response Accepted Accepted with revision No endorsement needed…" at bounding box center [693, 454] width 386 height 30
click at [514, 497] on button "button" at bounding box center [514, 504] width 28 height 15
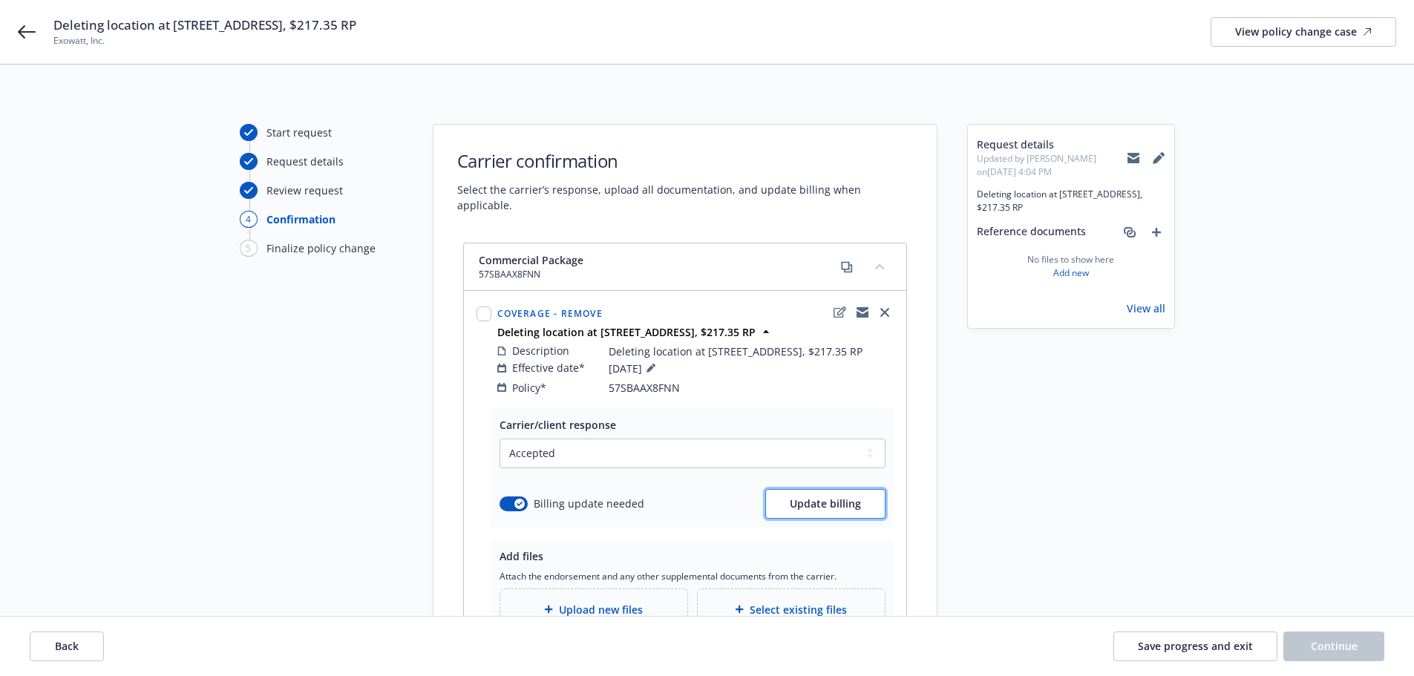
click at [834, 497] on span "Update billing" at bounding box center [825, 504] width 71 height 14
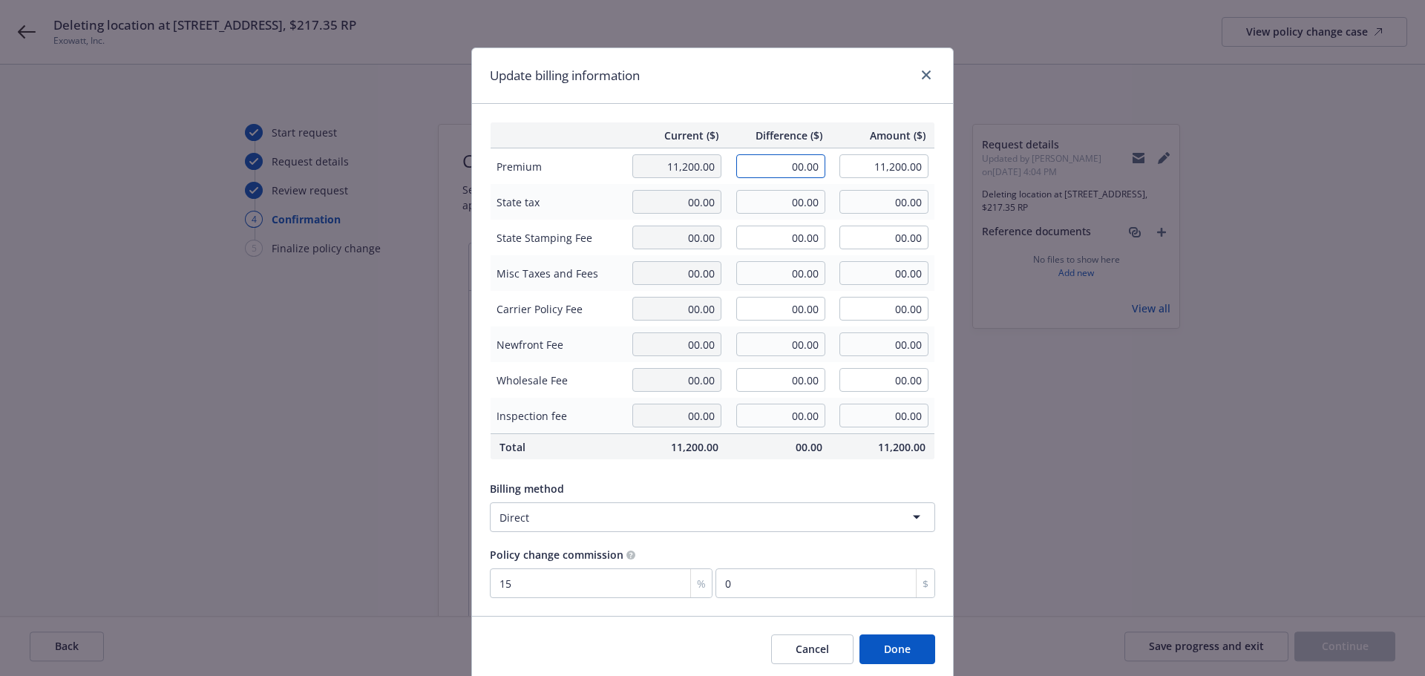
drag, startPoint x: 771, startPoint y: 164, endPoint x: 918, endPoint y: 160, distance: 147.8
click at [918, 160] on tr "Premium 11,200.00 00.00 11,200.00" at bounding box center [713, 166] width 445 height 36
type input "217.35"
type input "11,417.35"
type input "32.6"
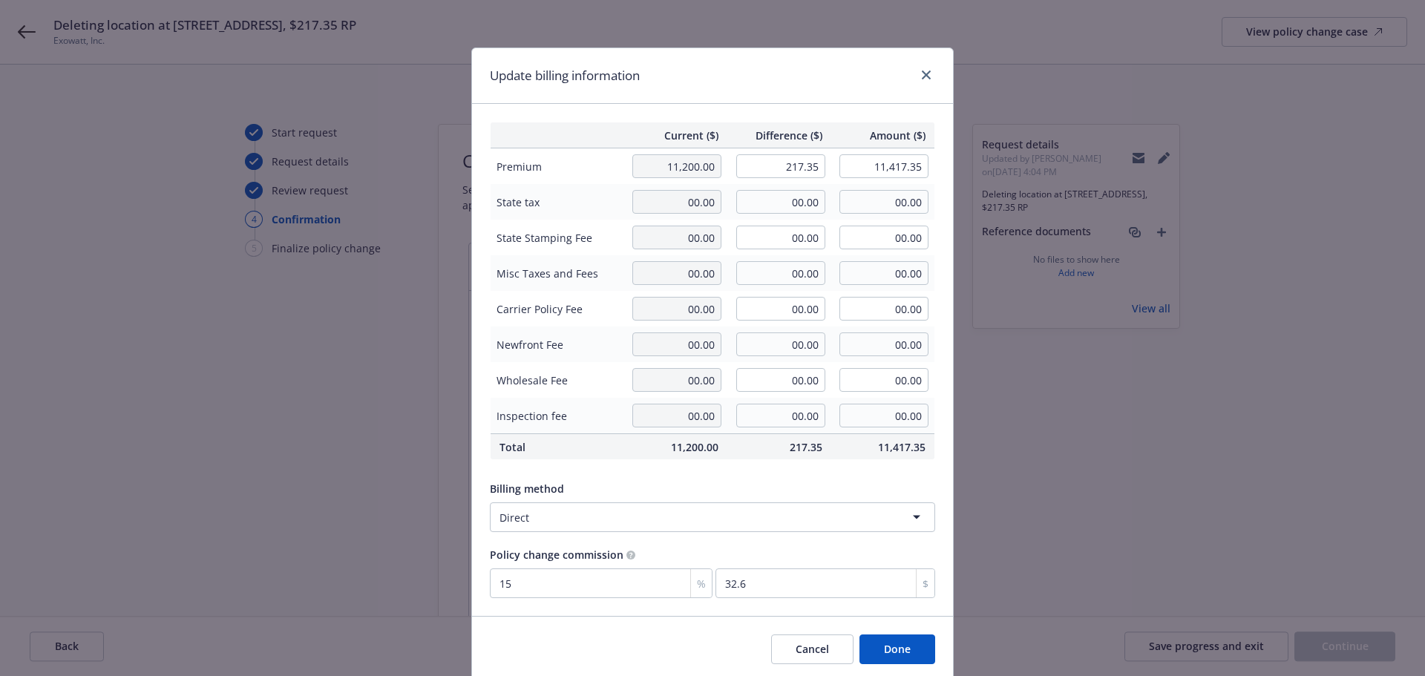
click at [898, 655] on button "Done" at bounding box center [898, 650] width 76 height 30
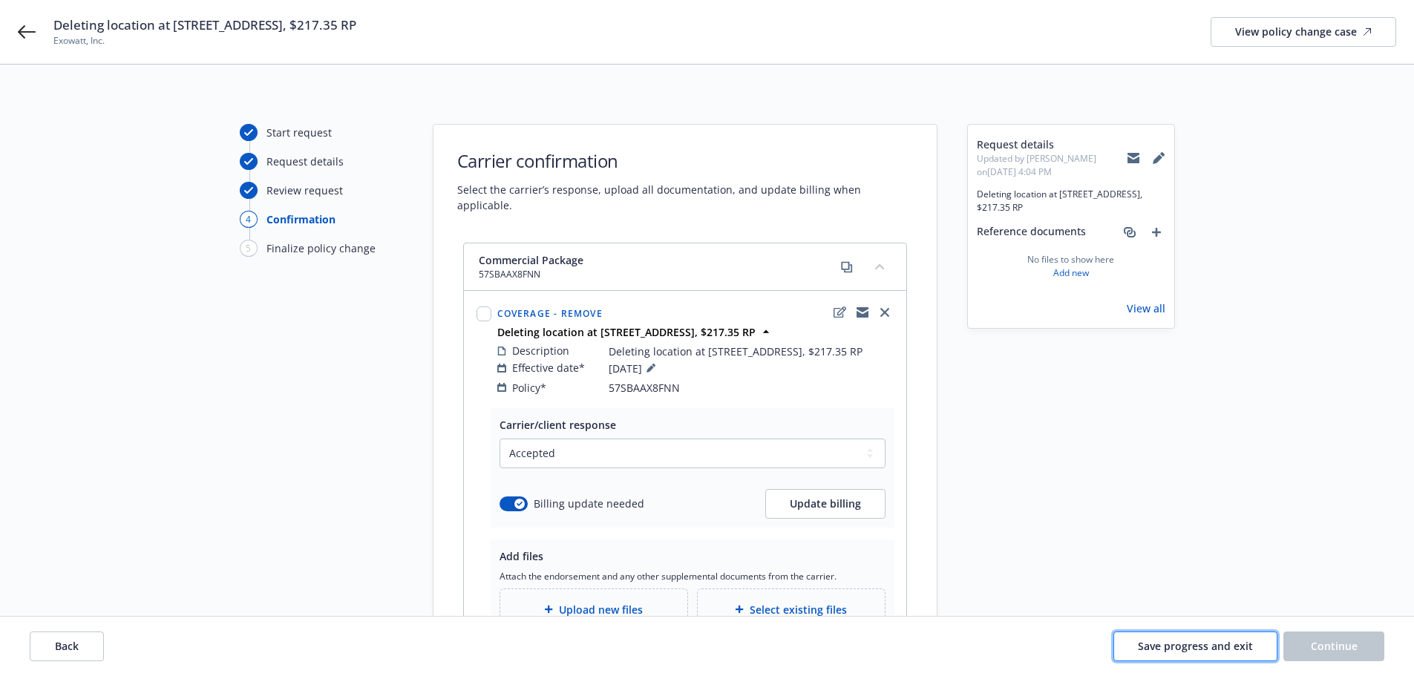
click at [1192, 633] on button "Save progress and exit" at bounding box center [1196, 647] width 164 height 30
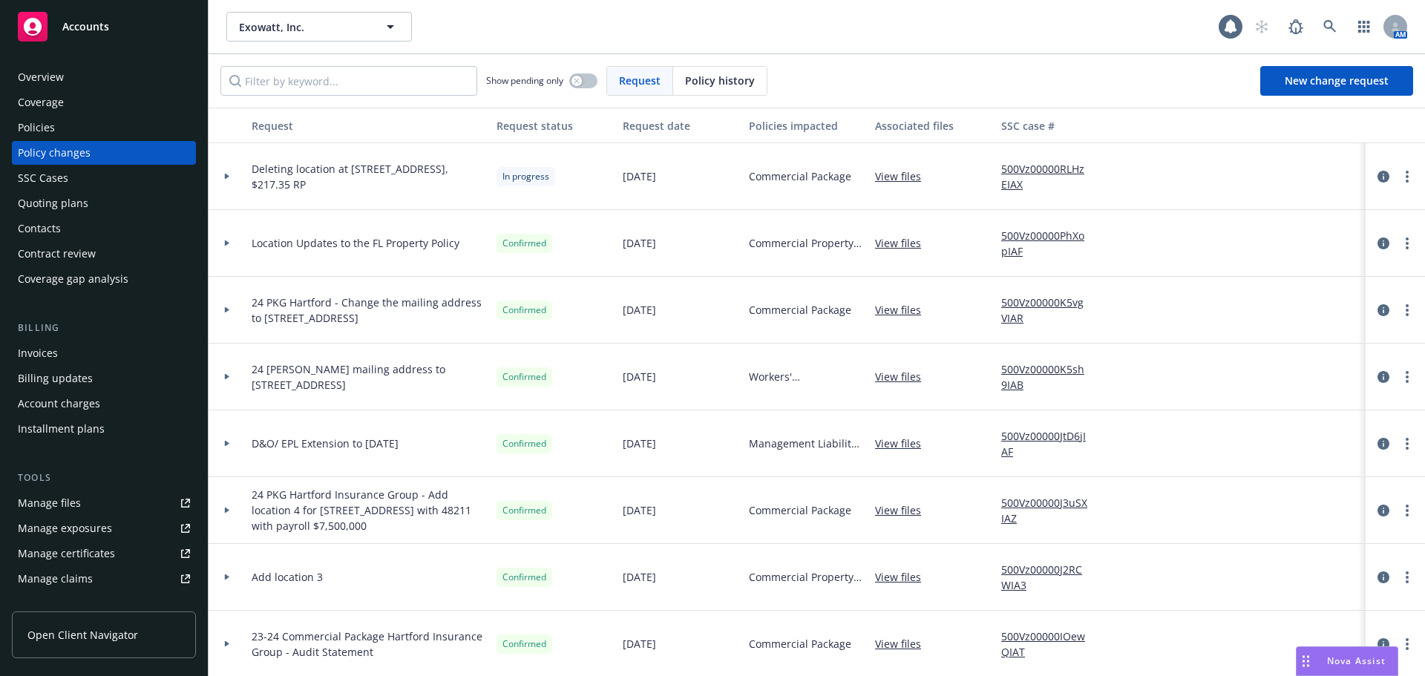
click at [63, 122] on div "Policies" at bounding box center [104, 128] width 172 height 24
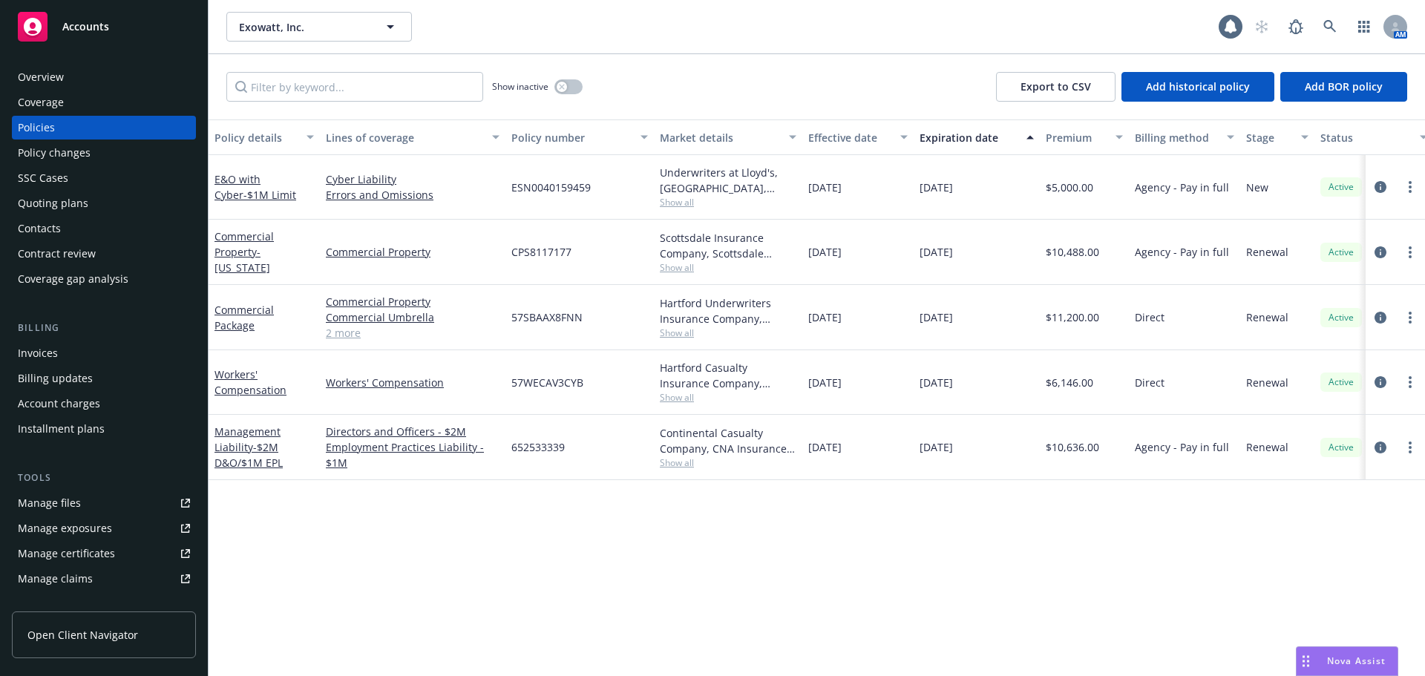
click at [68, 149] on div "Policy changes" at bounding box center [54, 153] width 73 height 24
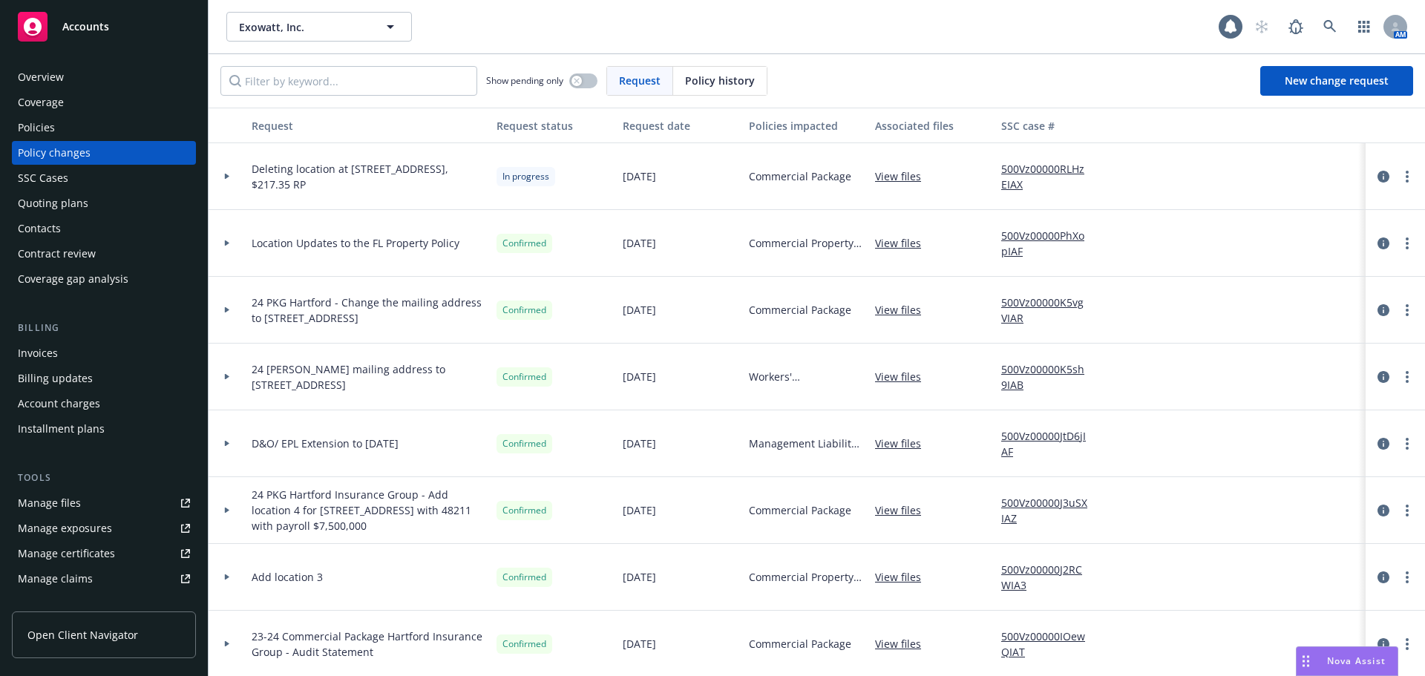
click at [65, 125] on div "Policies" at bounding box center [104, 128] width 172 height 24
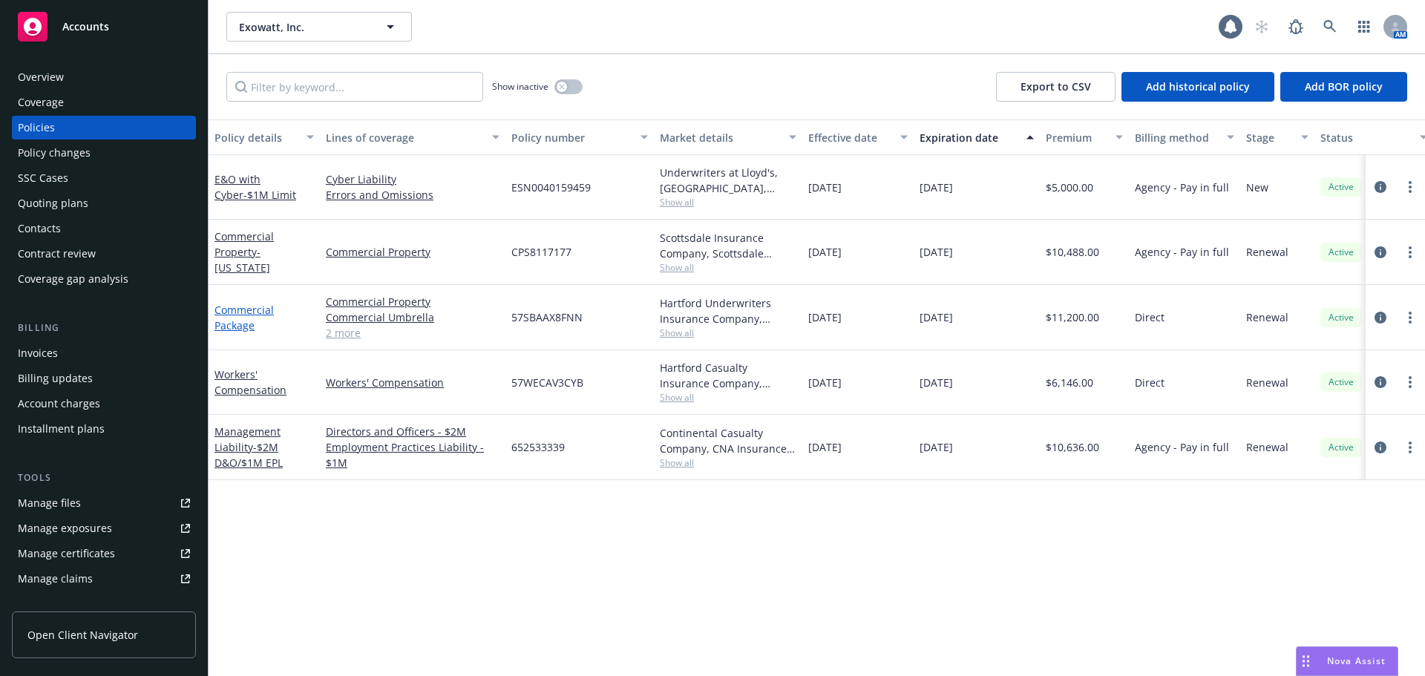
click at [231, 328] on link "Commercial Package" at bounding box center [244, 318] width 59 height 30
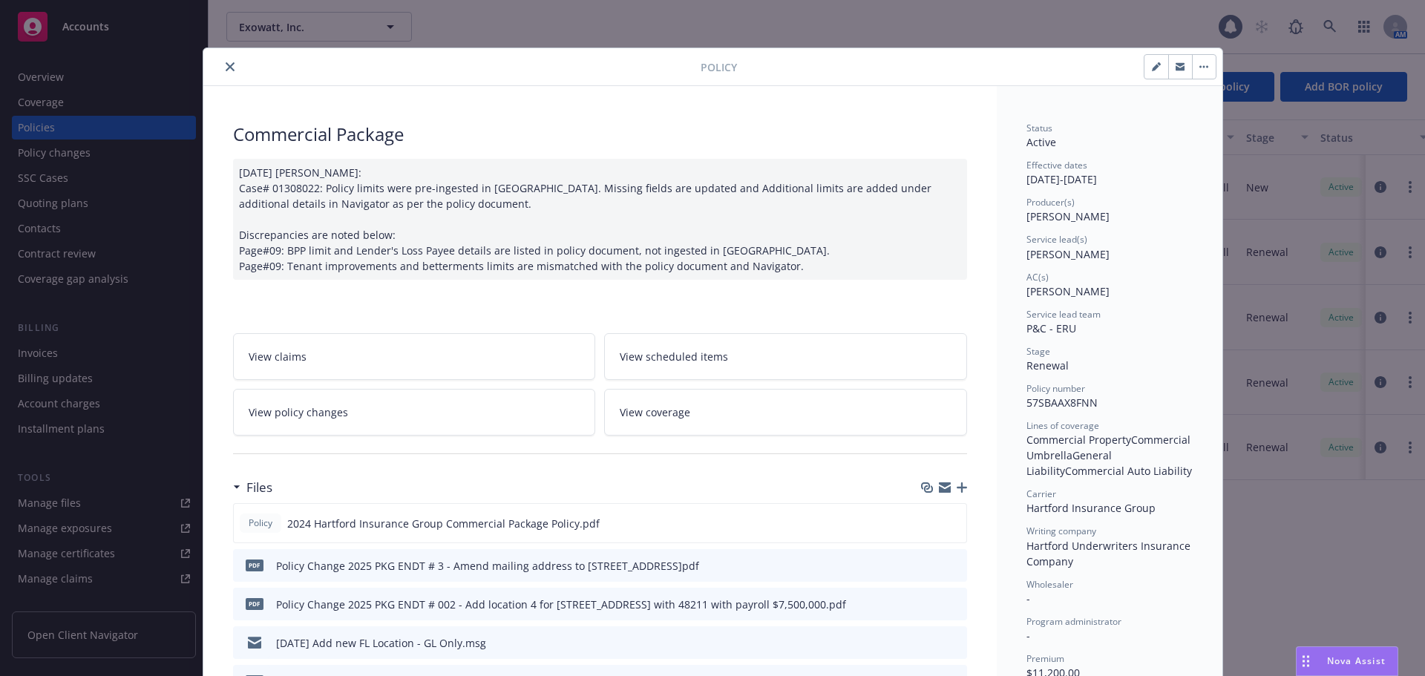
scroll to position [45, 0]
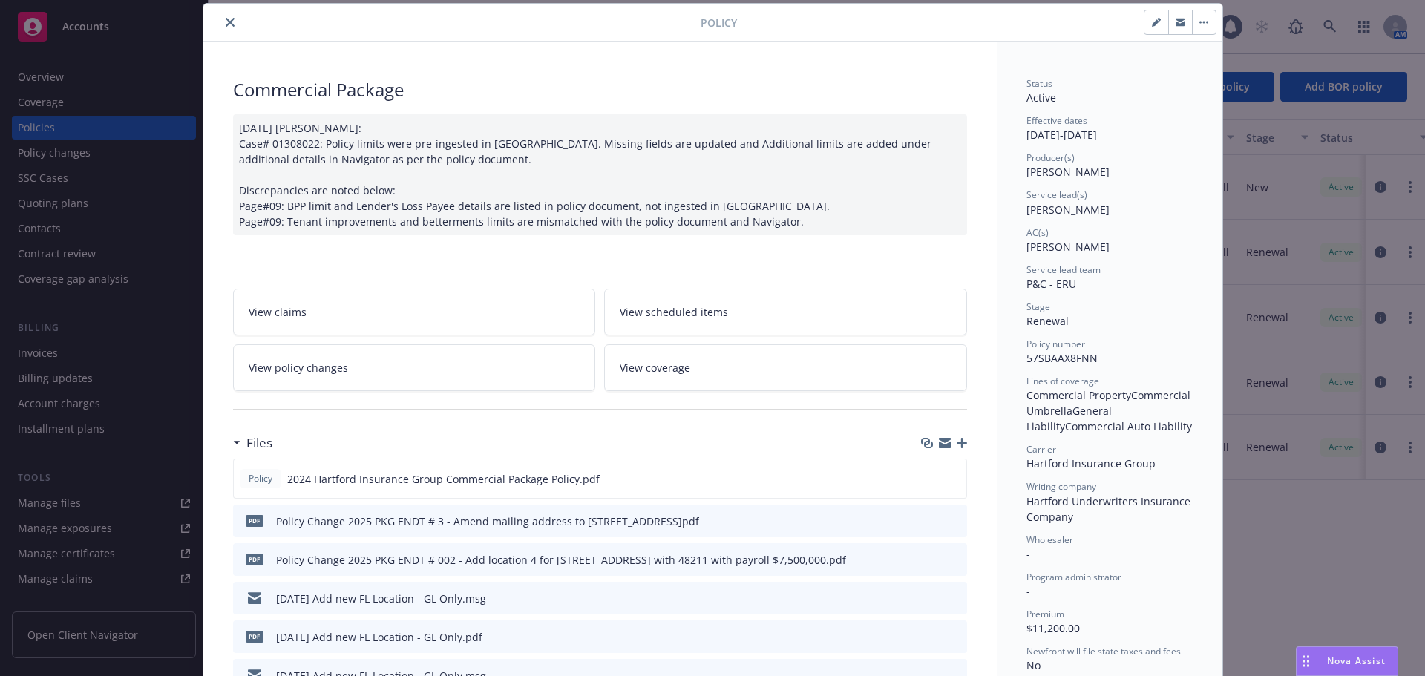
click at [959, 445] on icon "button" at bounding box center [962, 443] width 10 height 10
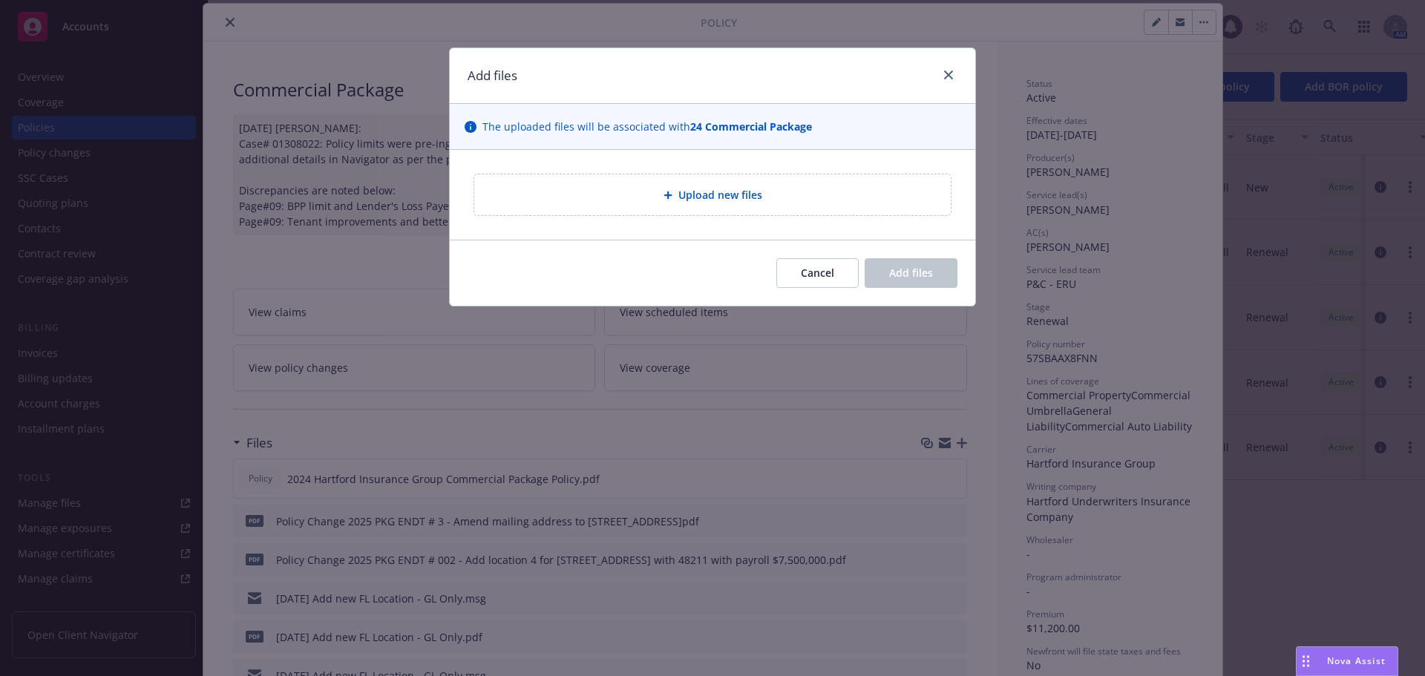
type textarea "x"
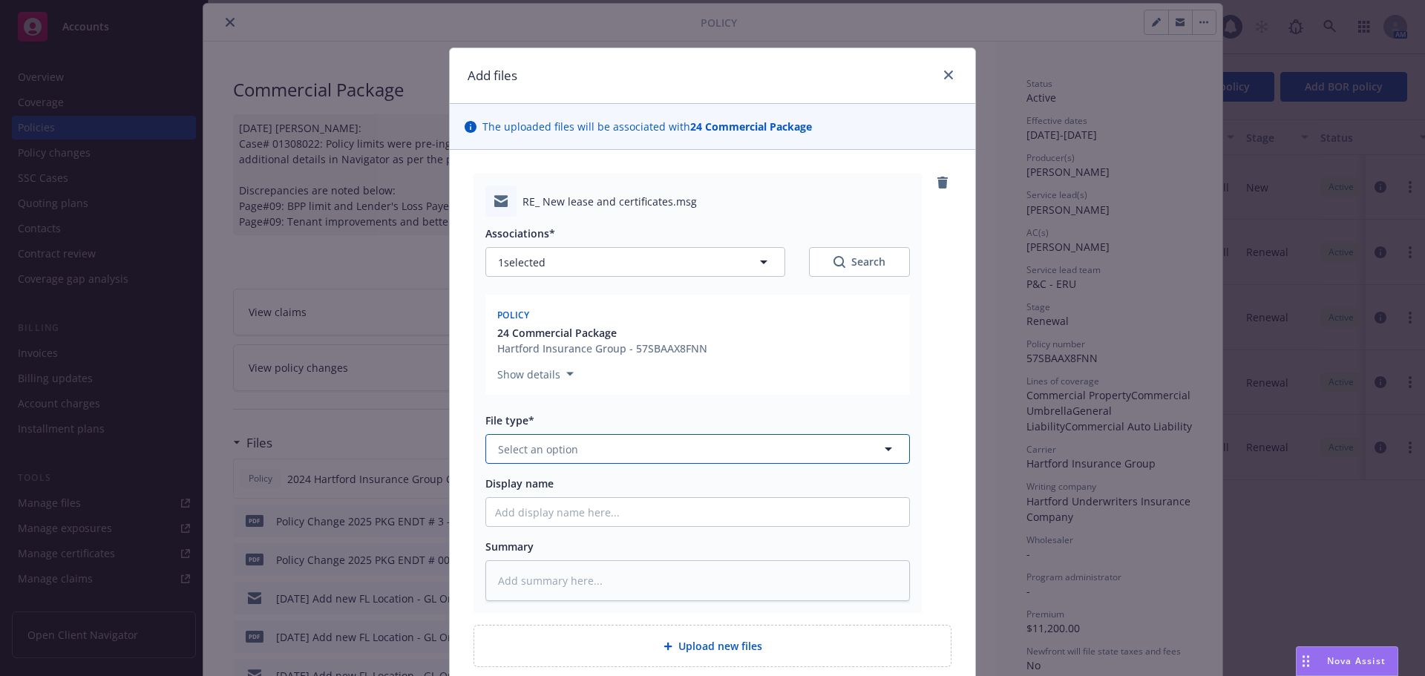
click at [609, 450] on button "Select an option" at bounding box center [698, 449] width 425 height 30
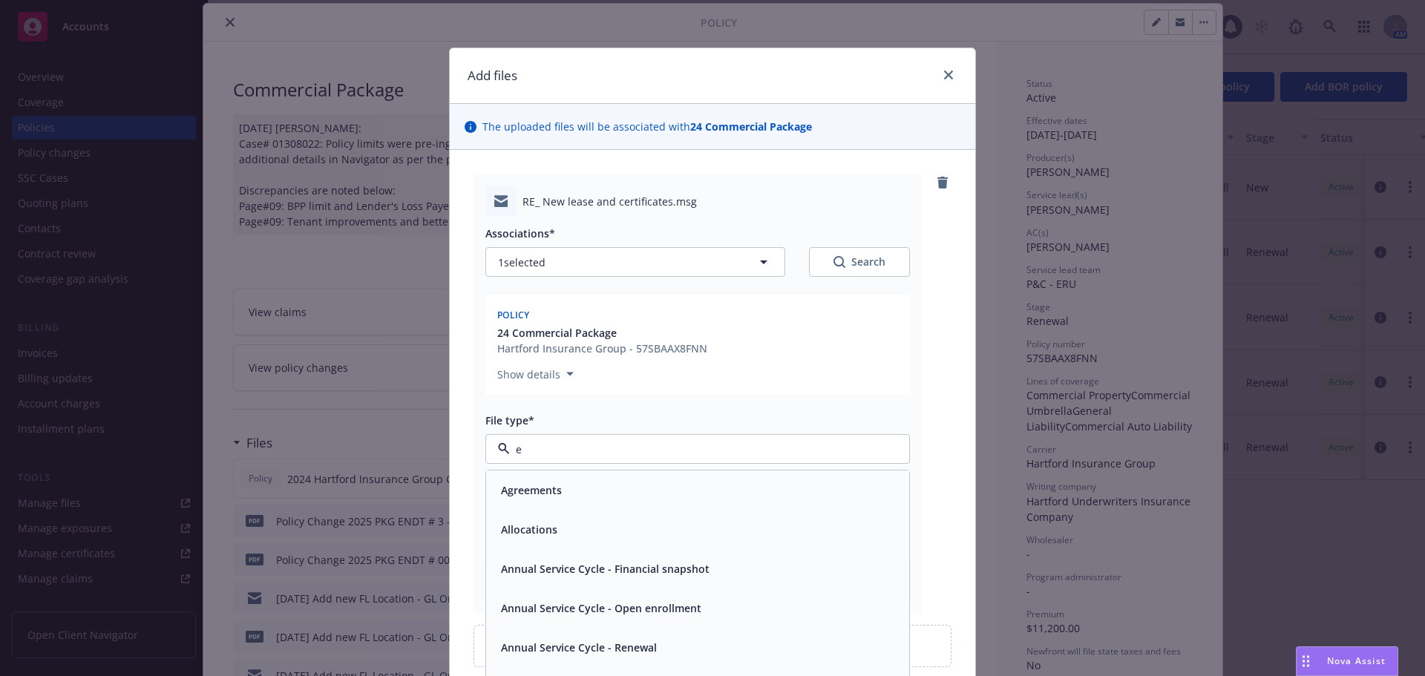
type input "em"
click at [642, 527] on div "Email" at bounding box center [697, 530] width 405 height 22
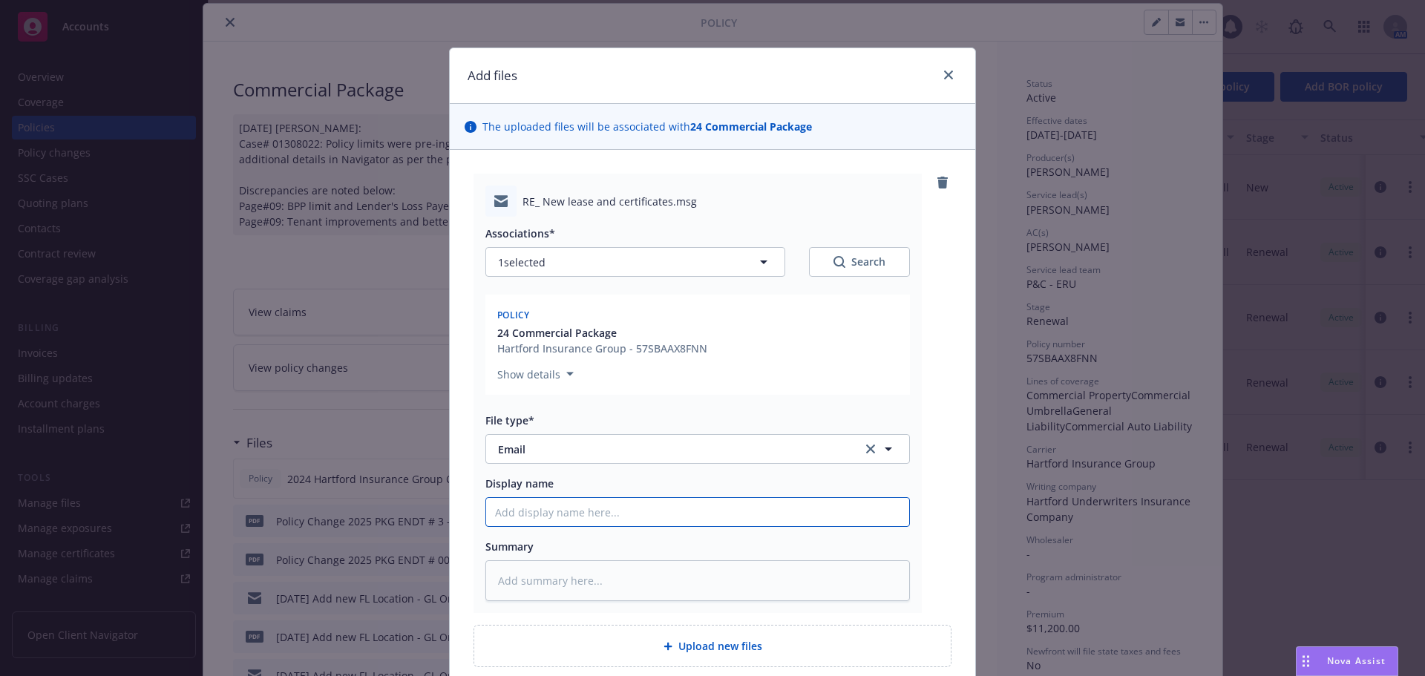
click at [630, 512] on input "Display name" at bounding box center [697, 512] width 423 height 28
paste input "Deleting location at [STREET_ADDRESS], $217.35 RP"
type textarea "x"
type input "Deleting location at [STREET_ADDRESS], $217.35 RP"
click at [486, 509] on input "Deleting location at [STREET_ADDRESS], $217.35 RP" at bounding box center [697, 512] width 423 height 28
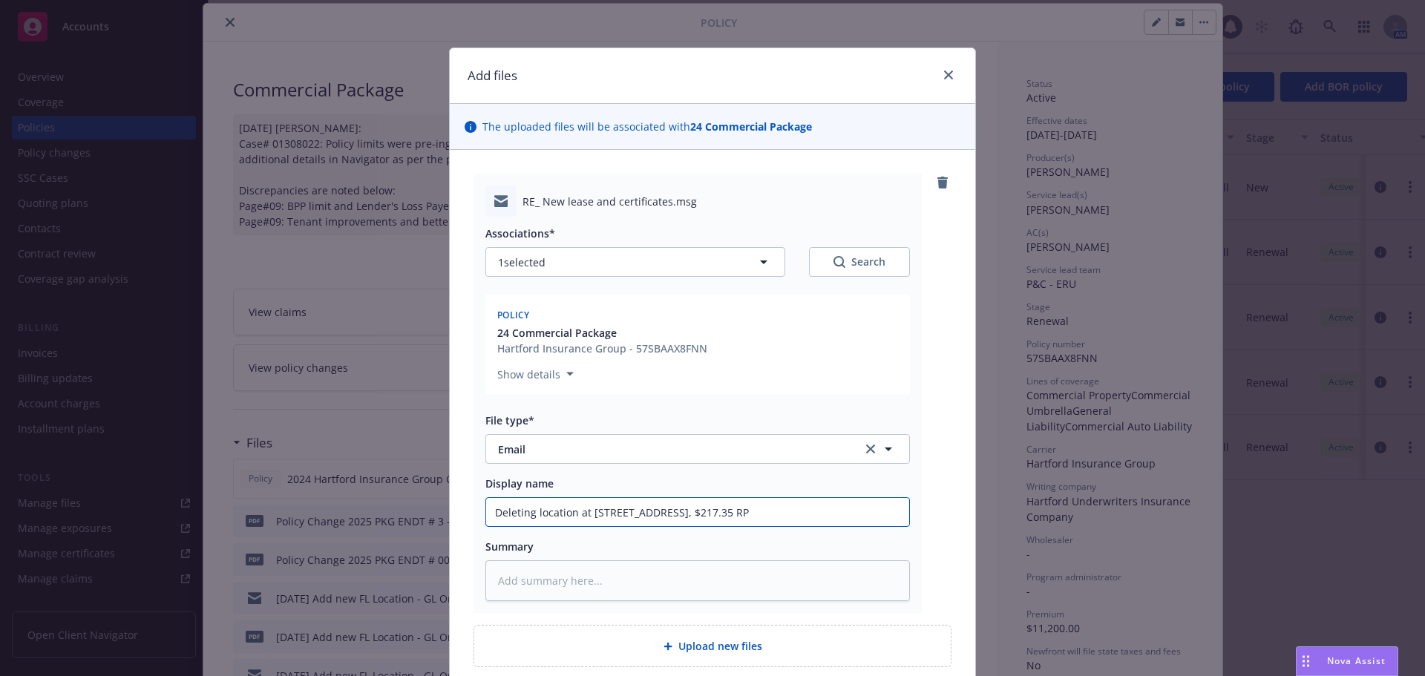
type textarea "x"
type input "0Deleting location at [STREET_ADDRESS], $217.35 RP"
type textarea "x"
type input "08Deleting location at [STREET_ADDRESS], $217.35 RP"
type textarea "x"
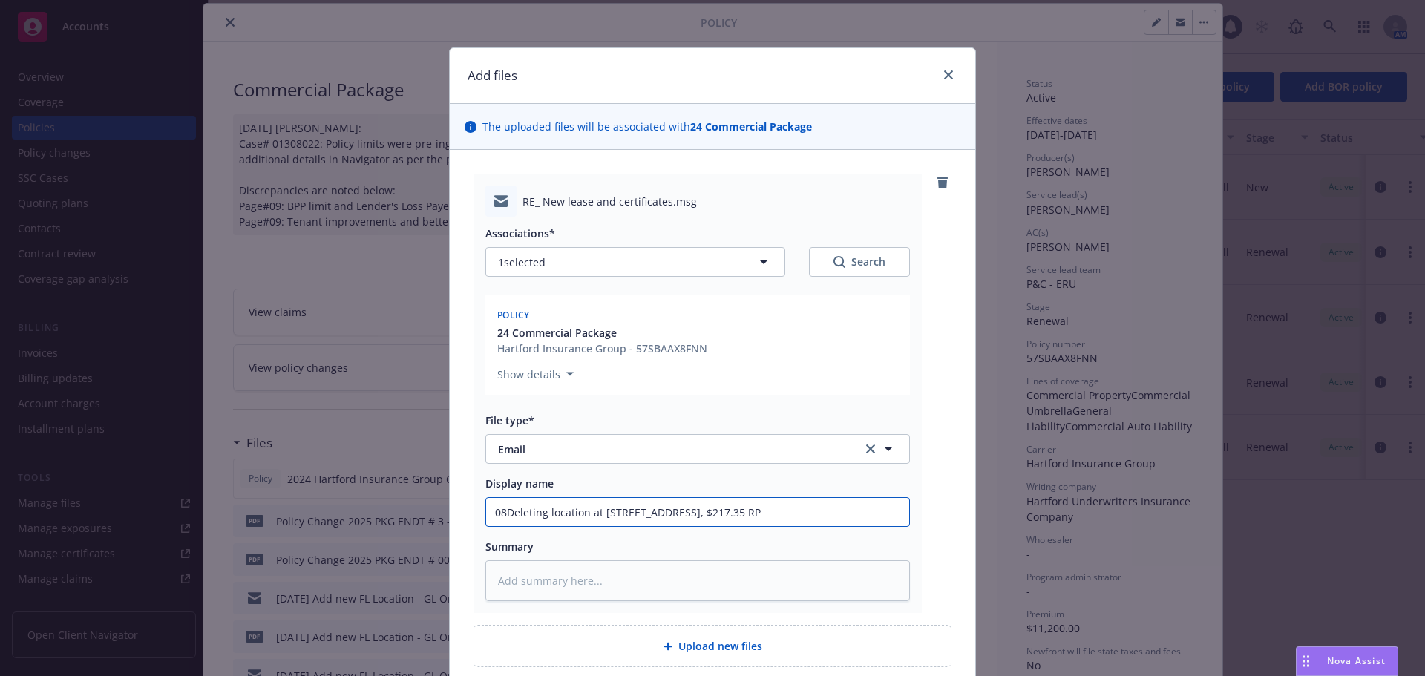
type input "08/Deleting location at [STREET_ADDRESS], $217.35 RP"
type textarea "x"
type input "08/2Deleting location at [STREET_ADDRESS], $217.35 RP"
type textarea "x"
type input "08/27Deleting location at [STREET_ADDRESS], $217.35 RP"
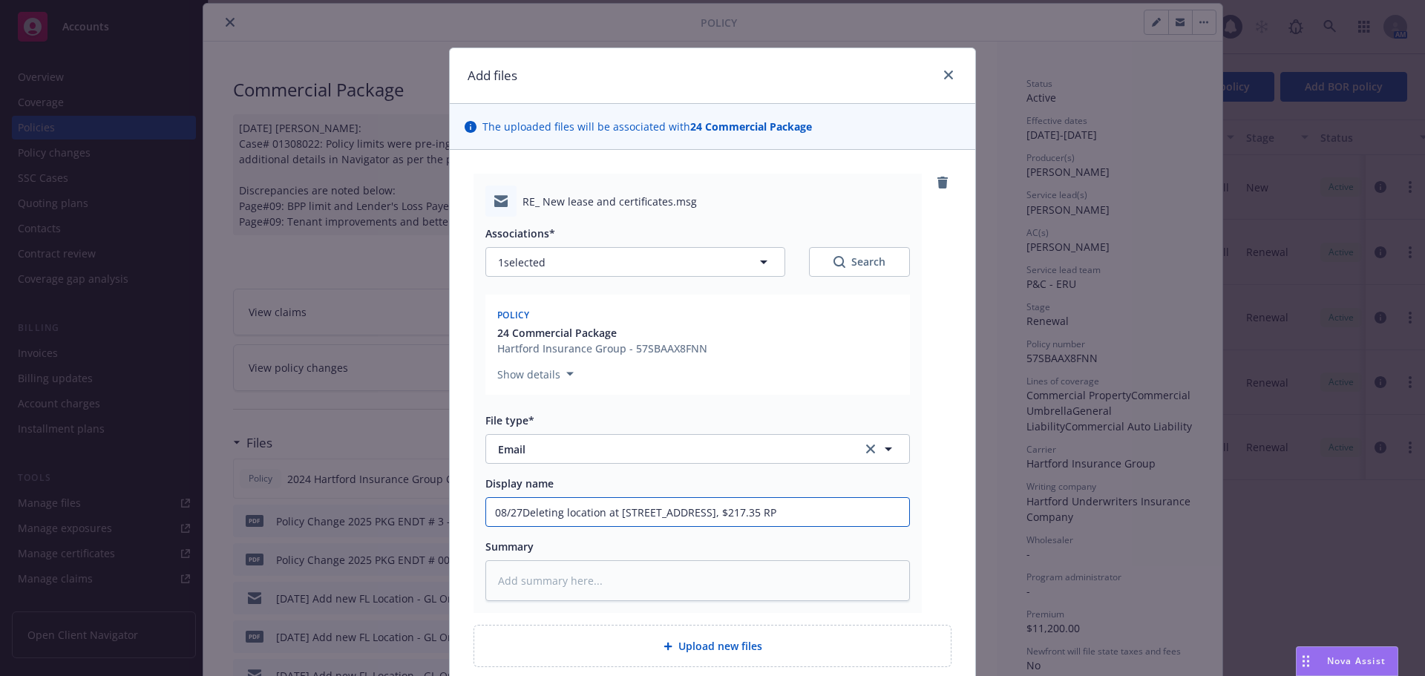
type textarea "x"
type input "08/27/Deleting location at [STREET_ADDRESS], $217.35 RP"
type textarea "x"
type input "08/27/2Deleting location at [STREET_ADDRESS], $217.35 RP"
type textarea "x"
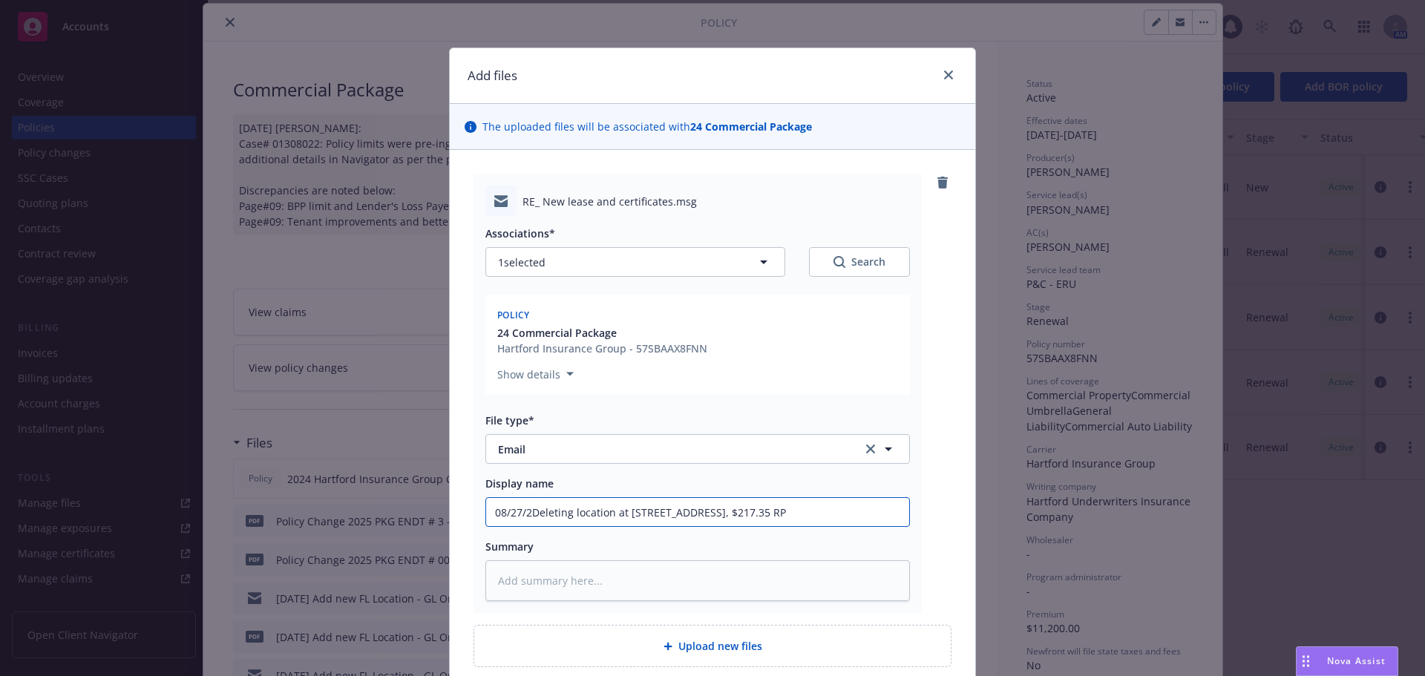
type input "08/27/25Deleting location at [STREET_ADDRESS], $217.35 RP"
type textarea "x"
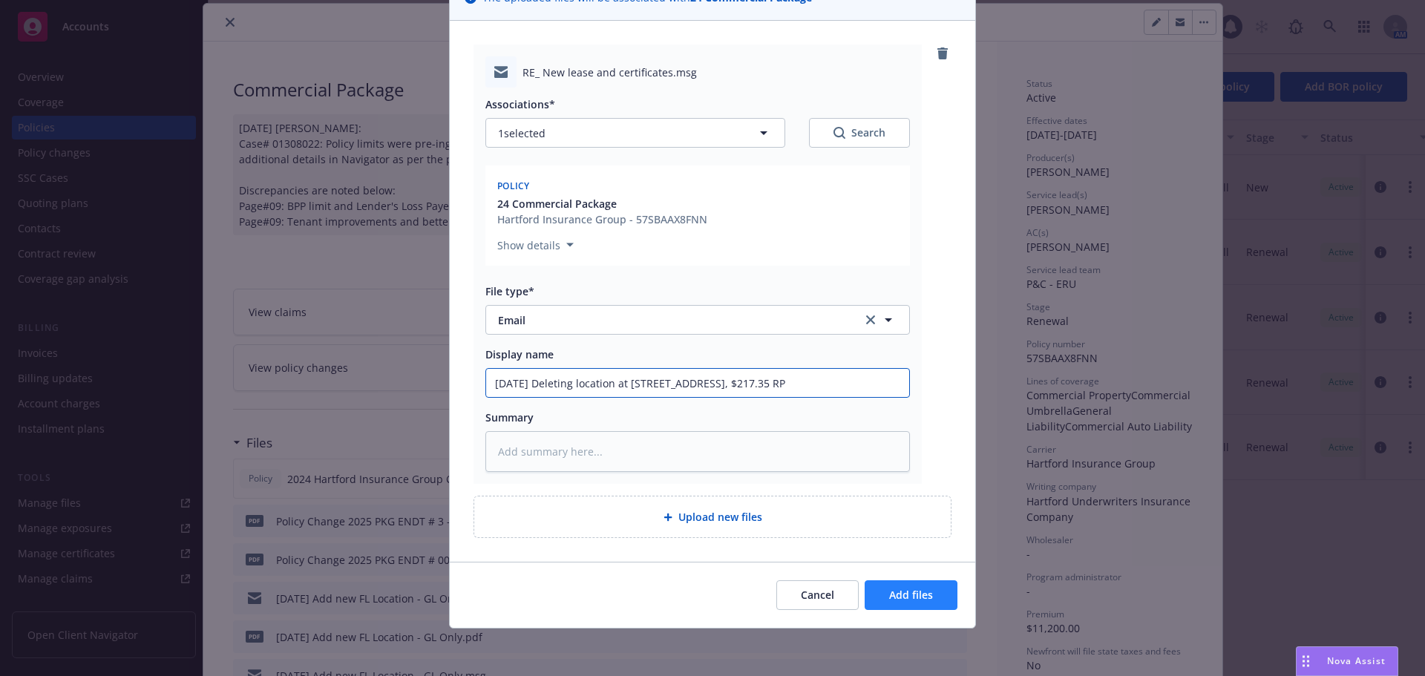
type input "[DATE] Deleting location at [STREET_ADDRESS], $217.35 RP"
click at [897, 600] on span "Add files" at bounding box center [911, 595] width 44 height 14
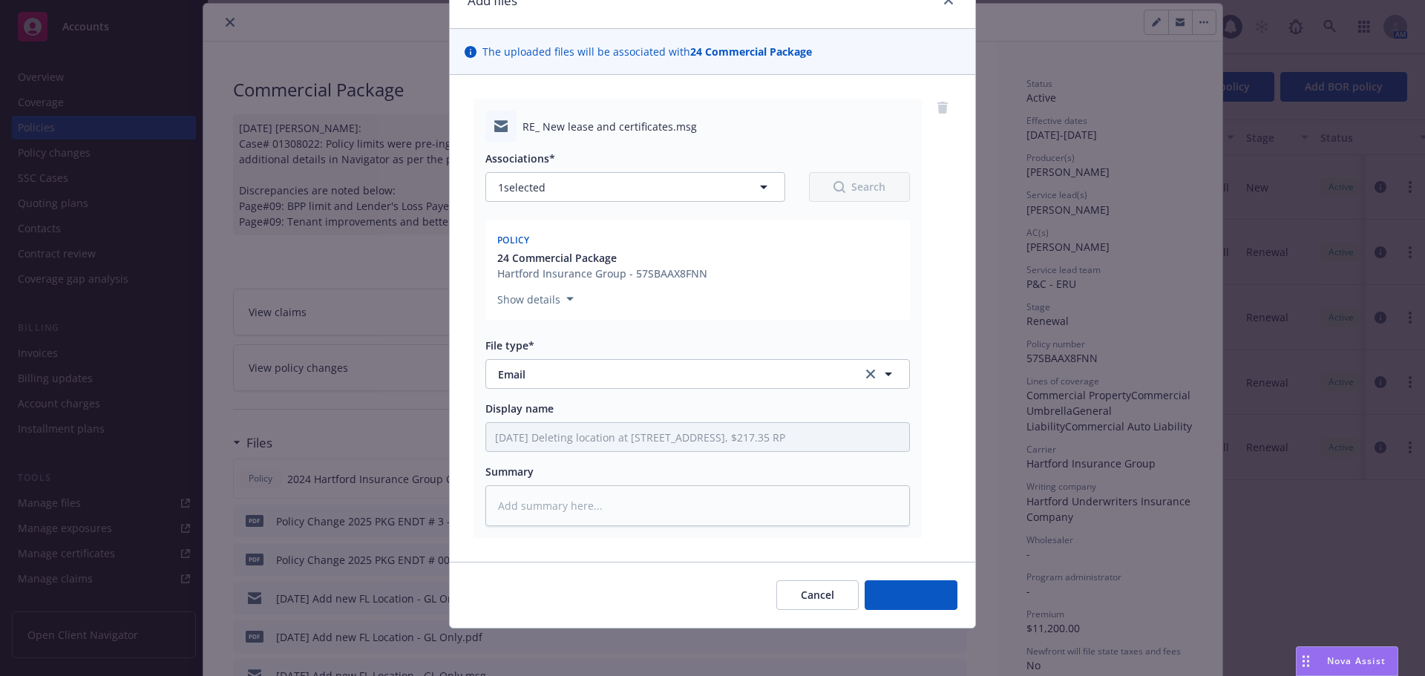
scroll to position [75, 0]
type textarea "x"
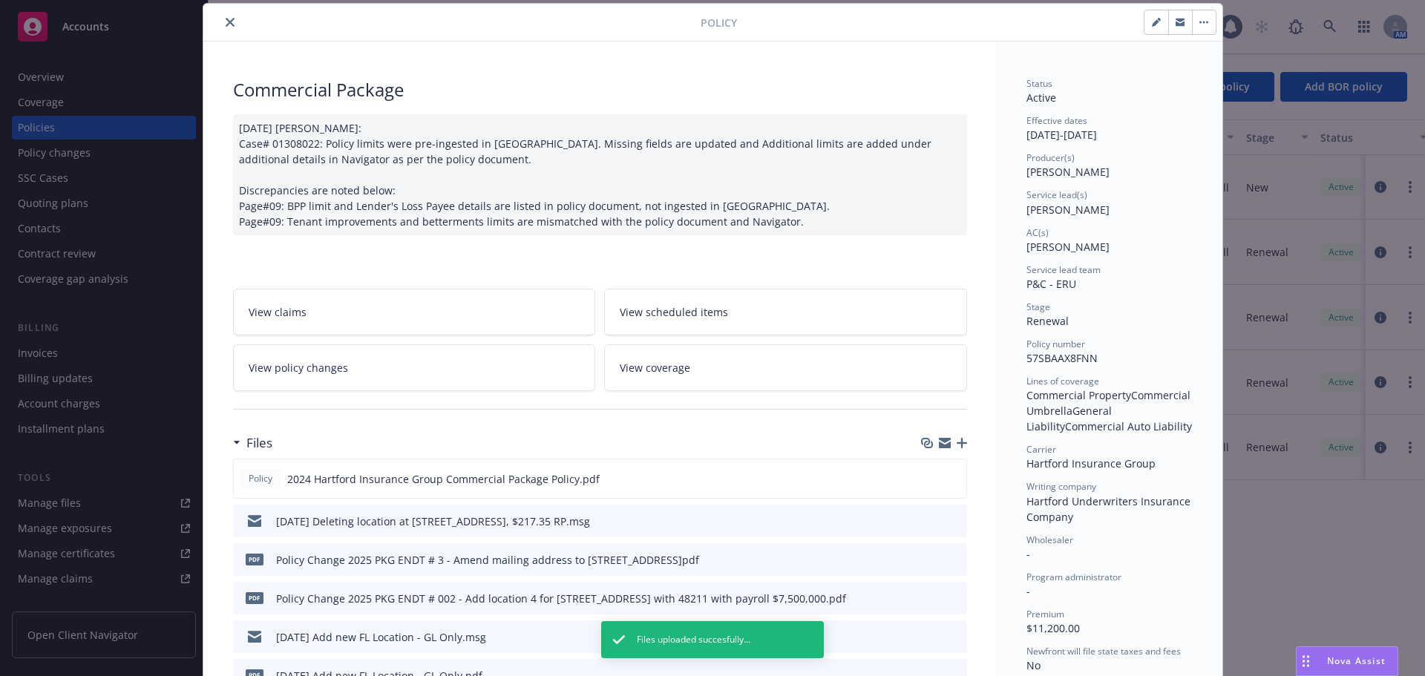
click at [227, 24] on icon "close" at bounding box center [230, 22] width 9 height 9
